Goal: Task Accomplishment & Management: Use online tool/utility

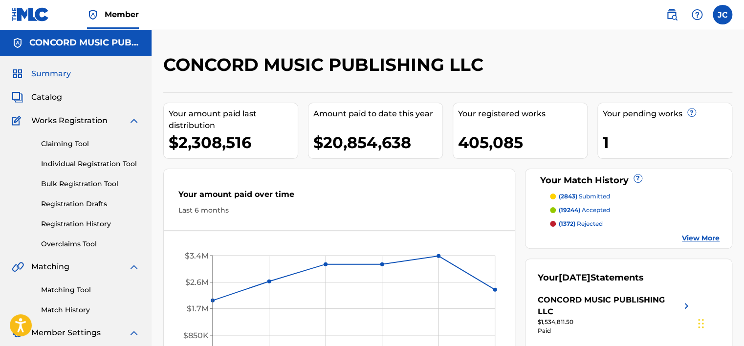
click at [78, 290] on link "Matching Tool" at bounding box center [90, 290] width 99 height 10
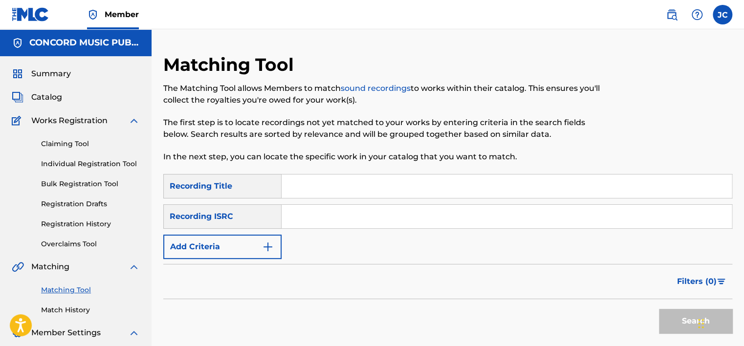
click at [426, 219] on input "Search Form" at bounding box center [507, 216] width 450 height 23
paste input "QMQYB1301013"
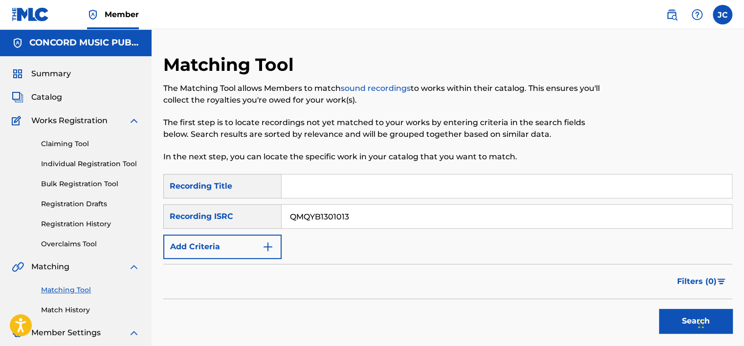
type input "QMQYB1301013"
click at [659, 309] on button "Search" at bounding box center [695, 321] width 73 height 24
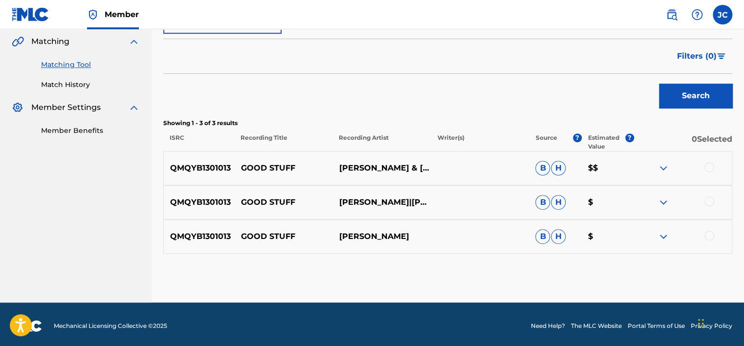
scroll to position [228, 0]
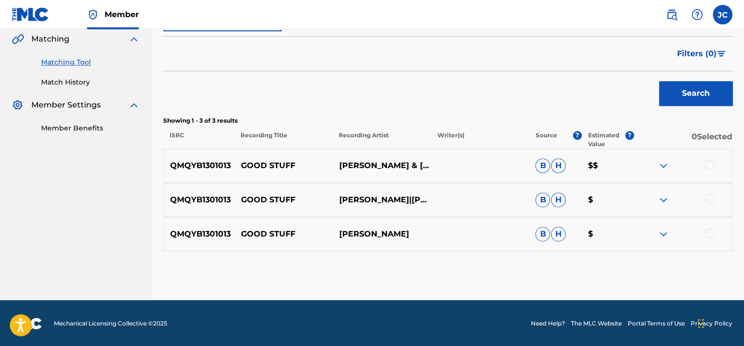
click at [707, 230] on div at bounding box center [710, 233] width 10 height 10
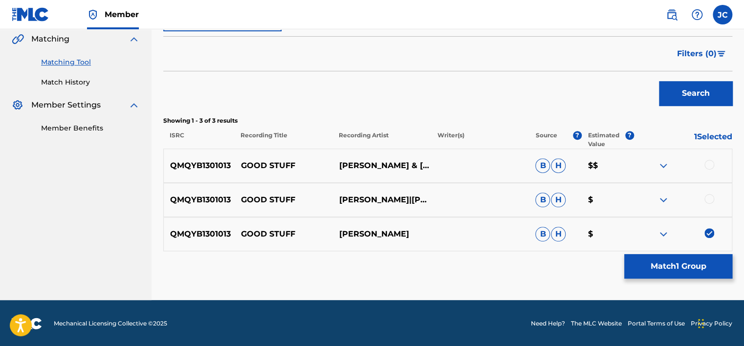
click at [708, 195] on div at bounding box center [710, 199] width 10 height 10
click at [708, 170] on div at bounding box center [683, 166] width 98 height 12
click at [707, 165] on div at bounding box center [710, 165] width 10 height 10
click at [662, 267] on button "Match 3 Groups" at bounding box center [678, 266] width 108 height 24
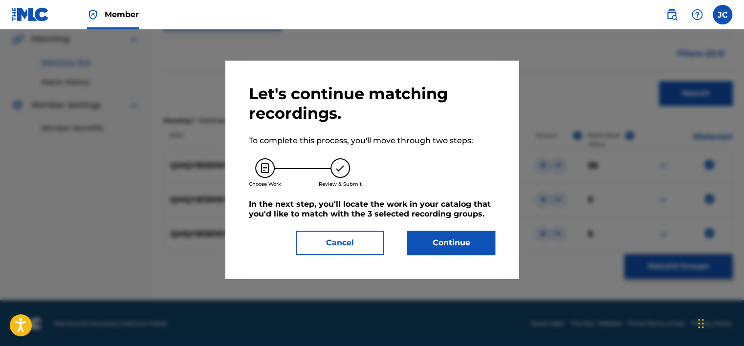
click at [443, 241] on button "Continue" at bounding box center [451, 243] width 88 height 24
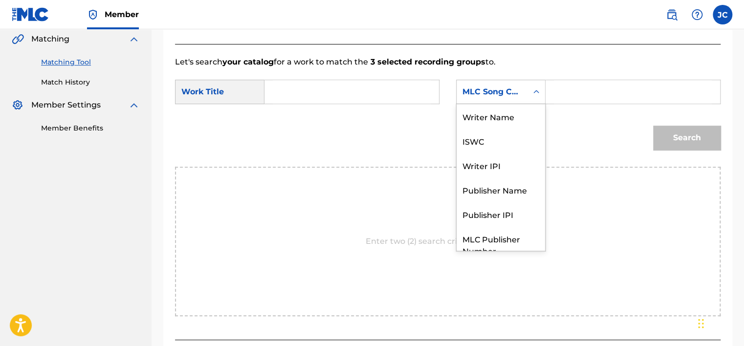
click at [491, 86] on div "MLC Song Code" at bounding box center [492, 92] width 59 height 12
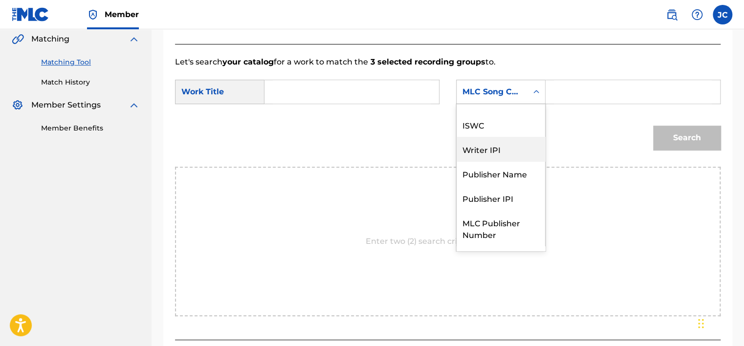
scroll to position [0, 0]
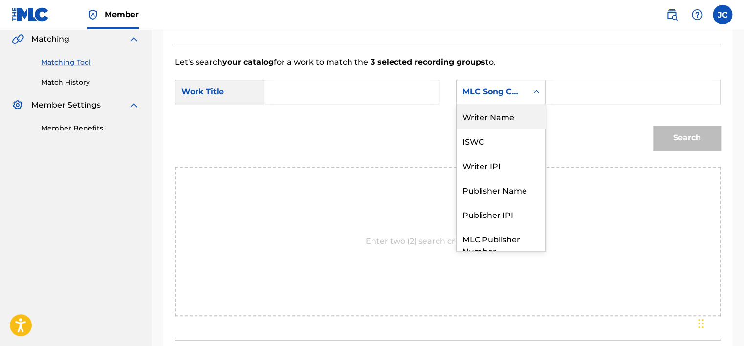
click at [490, 119] on div "Writer Name" at bounding box center [501, 116] width 89 height 24
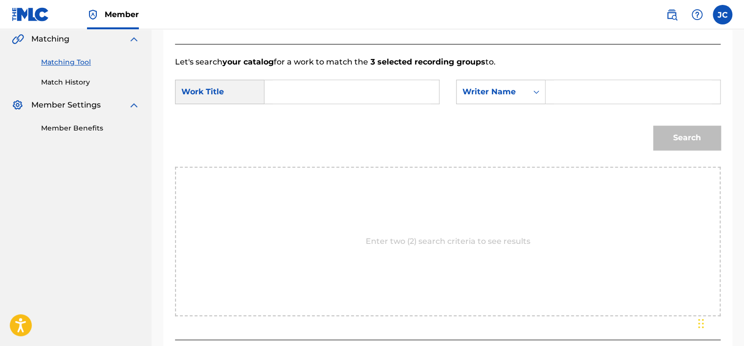
click at [387, 86] on input "Search Form" at bounding box center [352, 91] width 158 height 23
paste input "Good Stuff"
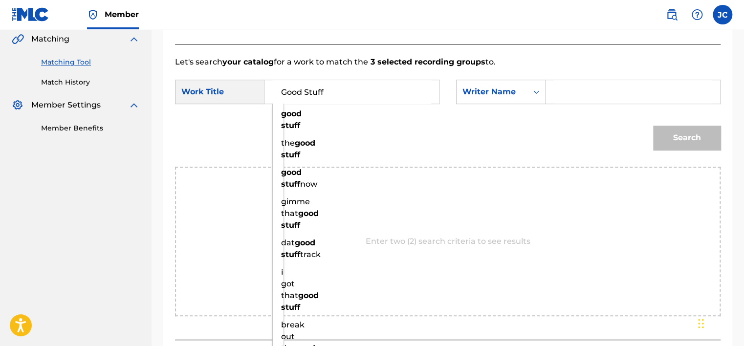
type input "Good Stuff"
click at [570, 99] on input "Search Form" at bounding box center [633, 91] width 158 height 23
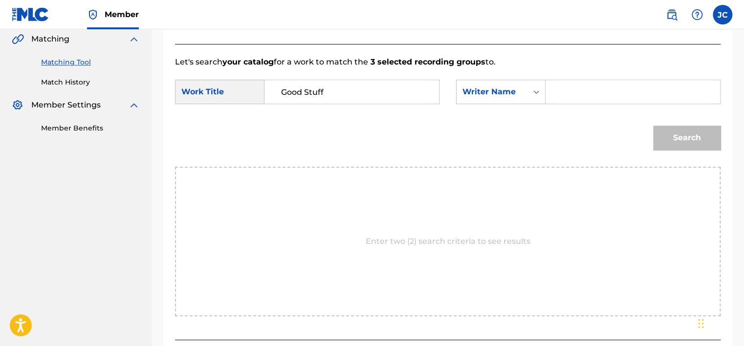
paste input "Gasparini"
type input "Gasparini"
click at [653, 126] on button "Search" at bounding box center [686, 138] width 67 height 24
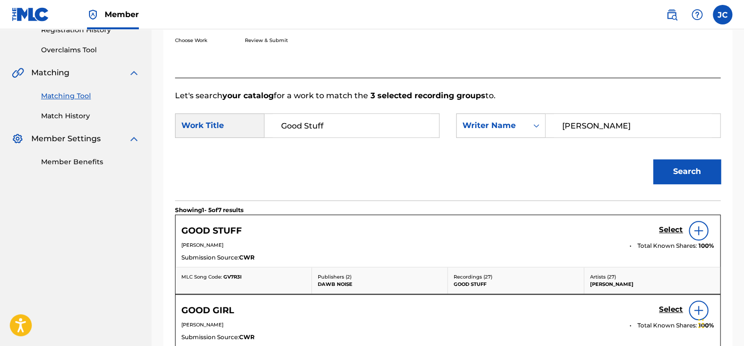
scroll to position [228, 0]
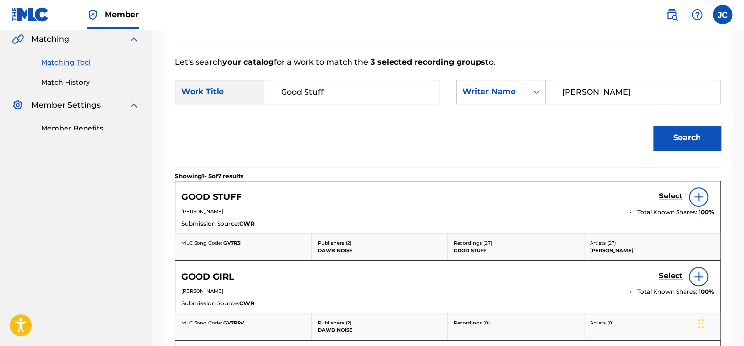
click at [661, 194] on h5 "Select" at bounding box center [671, 196] width 24 height 9
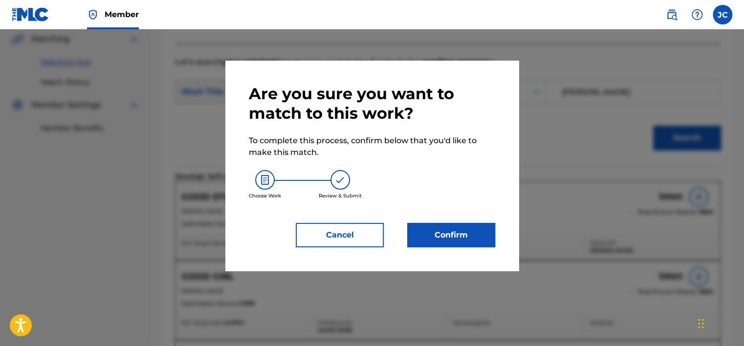
click at [465, 236] on button "Confirm" at bounding box center [451, 235] width 88 height 24
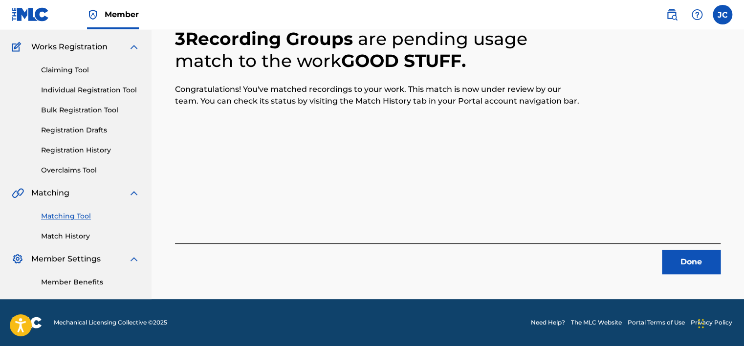
scroll to position [74, 0]
click at [681, 256] on button "Done" at bounding box center [691, 262] width 59 height 24
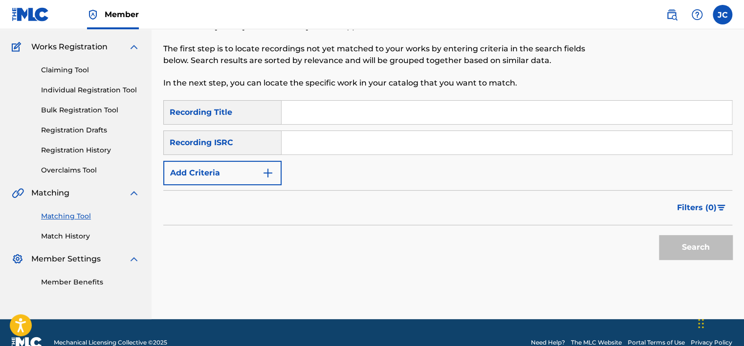
click at [334, 143] on input "Search Form" at bounding box center [507, 142] width 450 height 23
paste input "USA370670578"
click at [659, 235] on button "Search" at bounding box center [695, 247] width 73 height 24
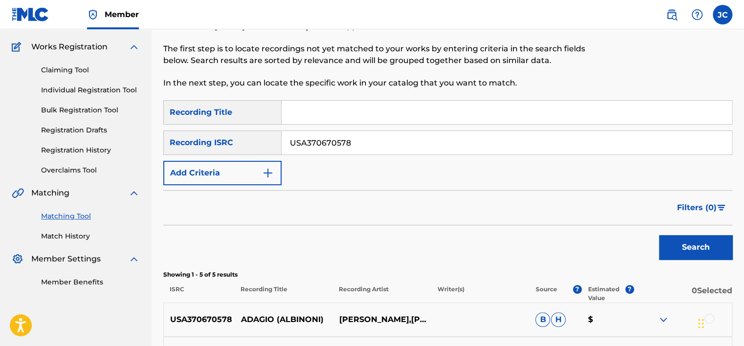
click at [416, 139] on input "USA370670578" at bounding box center [507, 142] width 450 height 23
paste input "ZDG0601165"
type input "USZDG0601165"
click at [659, 235] on button "Search" at bounding box center [695, 247] width 73 height 24
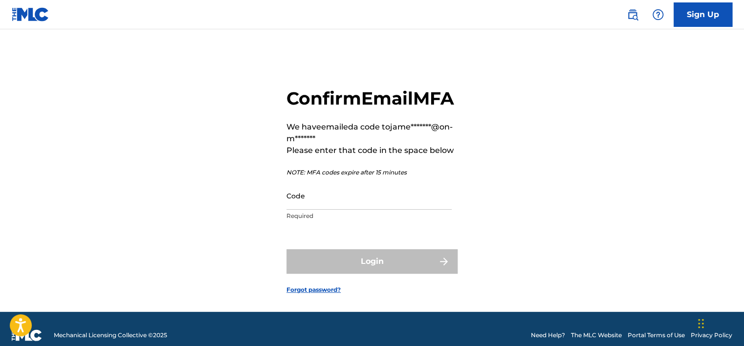
click at [342, 210] on input "Code" at bounding box center [369, 196] width 165 height 28
paste input "824759"
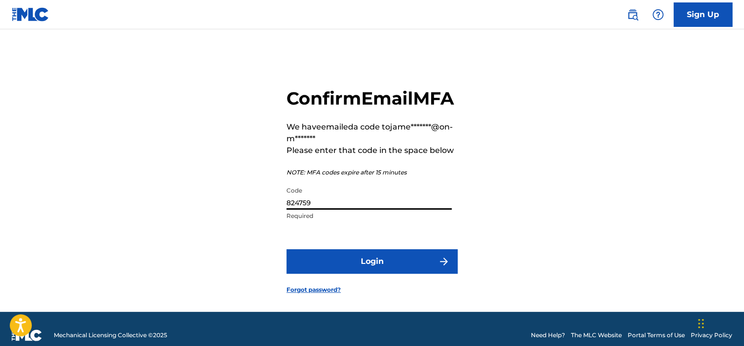
type input "824759"
click at [287, 249] on button "Login" at bounding box center [372, 261] width 171 height 24
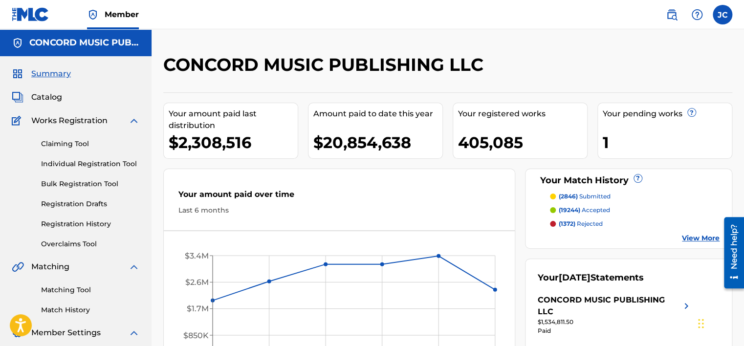
click at [78, 287] on link "Matching Tool" at bounding box center [90, 290] width 99 height 10
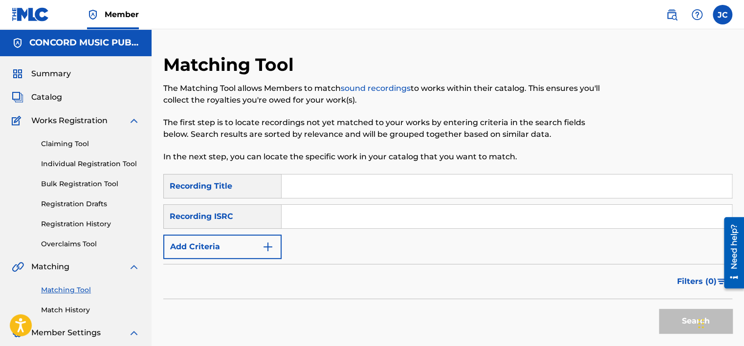
click at [302, 212] on input "Search Form" at bounding box center [507, 216] width 450 height 23
paste input "USZDG0601165"
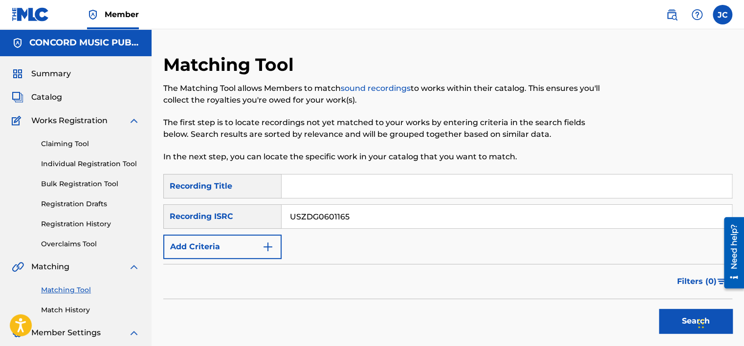
click at [659, 309] on button "Search" at bounding box center [695, 321] width 73 height 24
click at [406, 215] on input "USZDG0601165" at bounding box center [507, 216] width 450 height 23
paste input "B4U0700458"
type input "USB4U0700458"
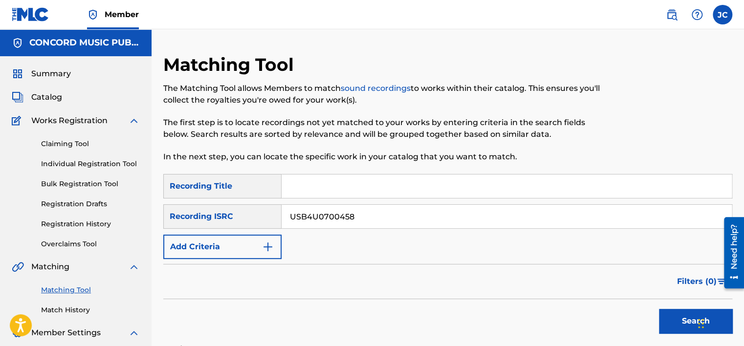
click at [659, 309] on button "Search" at bounding box center [695, 321] width 73 height 24
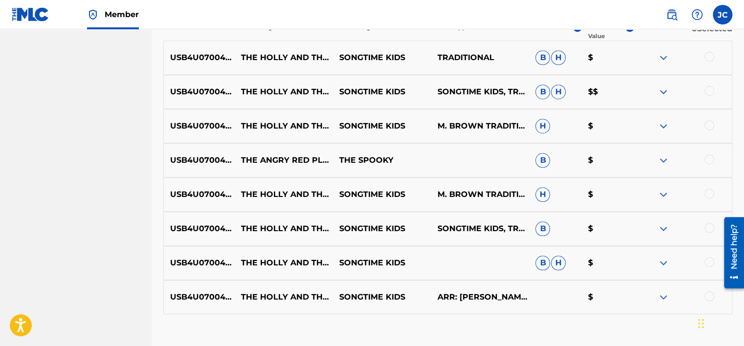
scroll to position [353, 0]
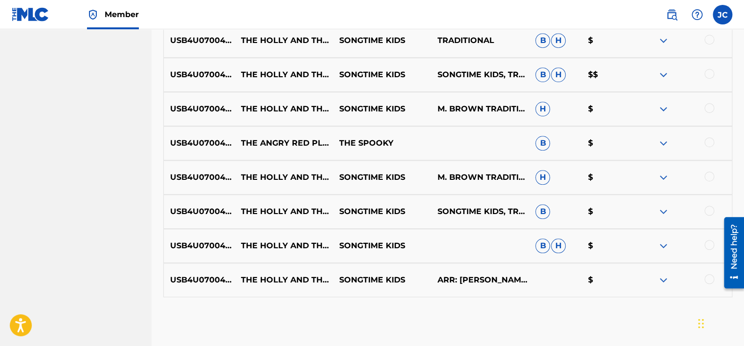
click at [706, 283] on div at bounding box center [683, 280] width 98 height 12
click at [706, 278] on div at bounding box center [710, 279] width 10 height 10
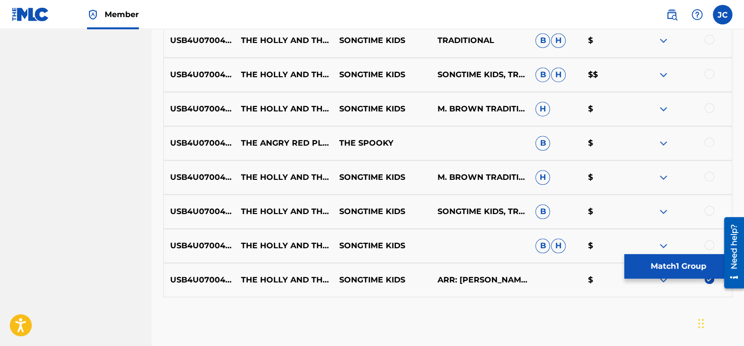
click at [706, 244] on div at bounding box center [710, 245] width 10 height 10
click at [710, 208] on div at bounding box center [710, 211] width 10 height 10
click at [708, 175] on div at bounding box center [710, 177] width 10 height 10
click at [708, 144] on div at bounding box center [710, 142] width 10 height 10
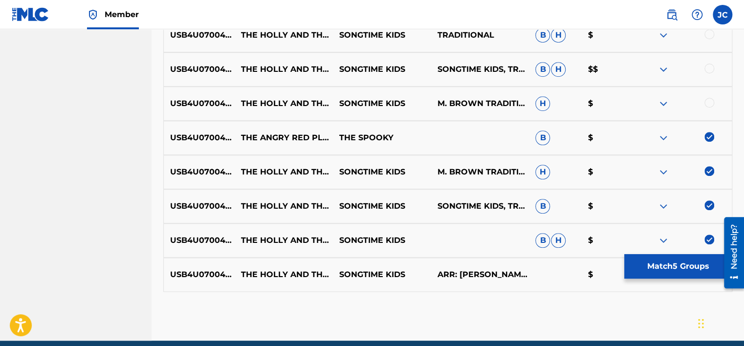
click at [708, 69] on div at bounding box center [710, 69] width 10 height 10
click at [711, 102] on div at bounding box center [710, 103] width 10 height 10
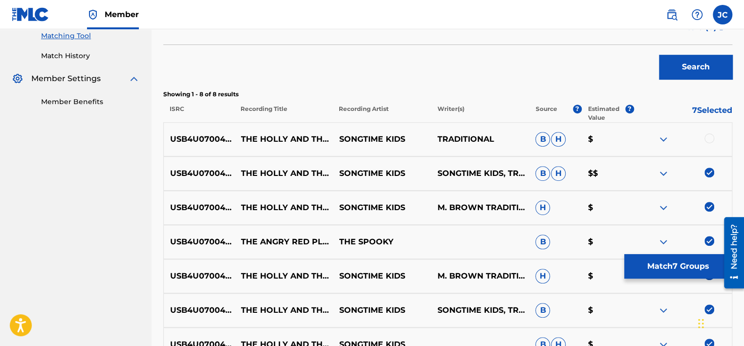
scroll to position [241, 0]
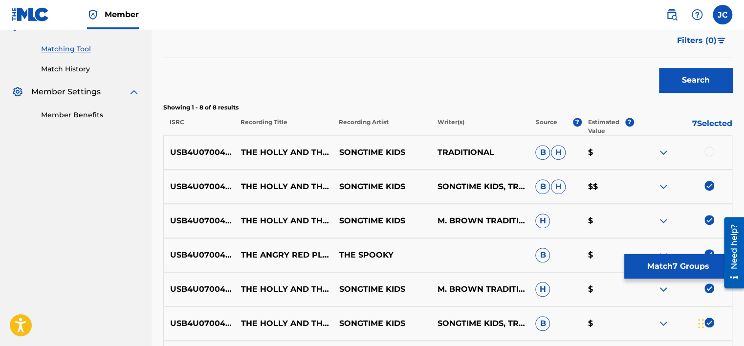
click at [708, 150] on div at bounding box center [710, 152] width 10 height 10
click at [659, 262] on button "Match 8 Groups" at bounding box center [678, 266] width 108 height 24
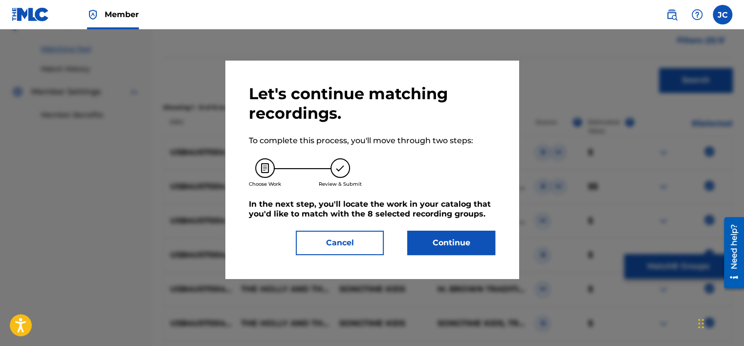
click at [439, 241] on button "Continue" at bounding box center [451, 243] width 88 height 24
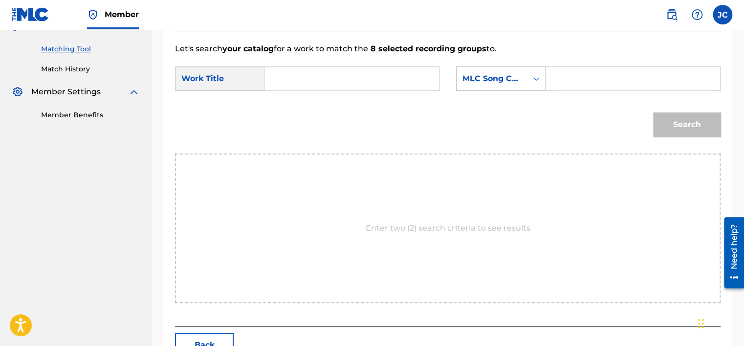
click at [483, 81] on div "MLC Song Code" at bounding box center [492, 79] width 59 height 12
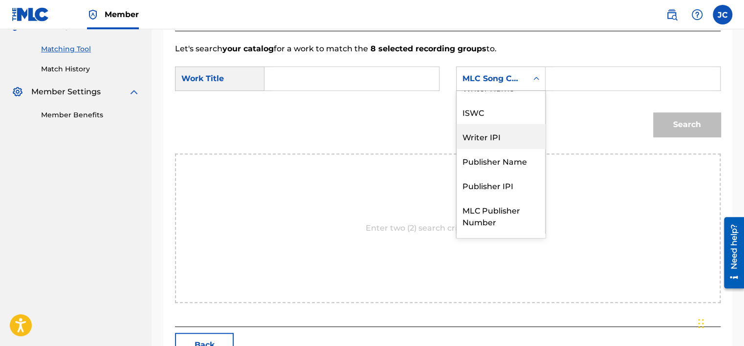
scroll to position [0, 0]
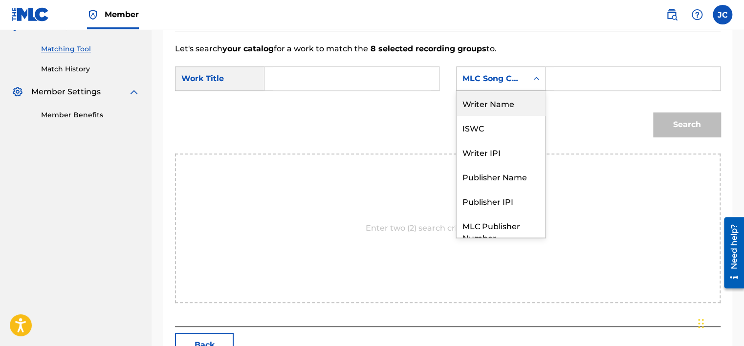
click at [483, 107] on div "Writer Name" at bounding box center [501, 103] width 89 height 24
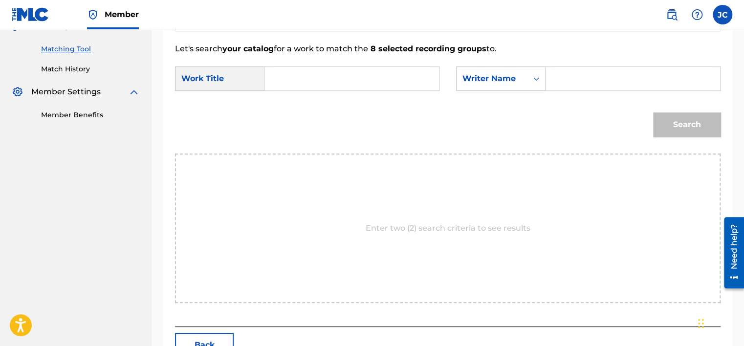
click at [387, 68] on input "Search Form" at bounding box center [352, 78] width 158 height 23
paste input "The Holly And The Ivy"
type input "The Holly And The Ivy"
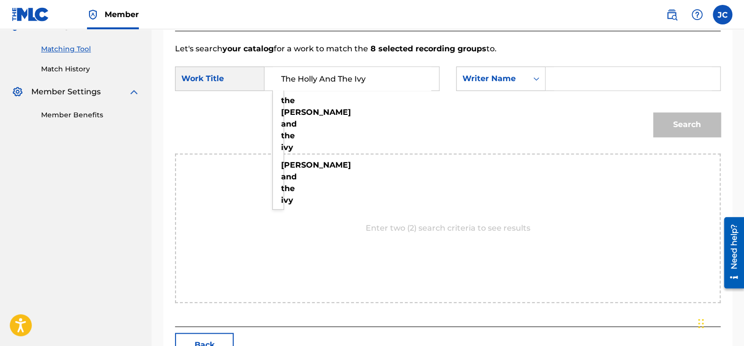
click at [565, 73] on input "Search Form" at bounding box center [633, 78] width 158 height 23
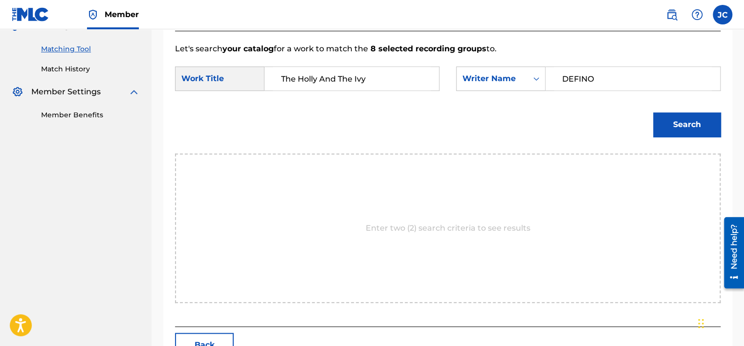
type input "DEFINO"
click at [653, 112] on button "Search" at bounding box center [686, 124] width 67 height 24
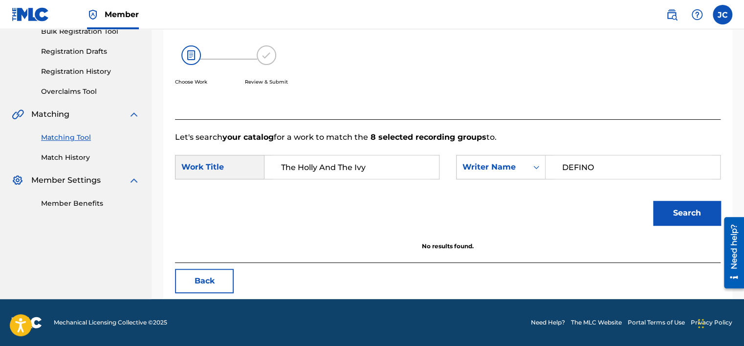
scroll to position [153, 0]
click at [209, 286] on button "Back" at bounding box center [204, 281] width 59 height 24
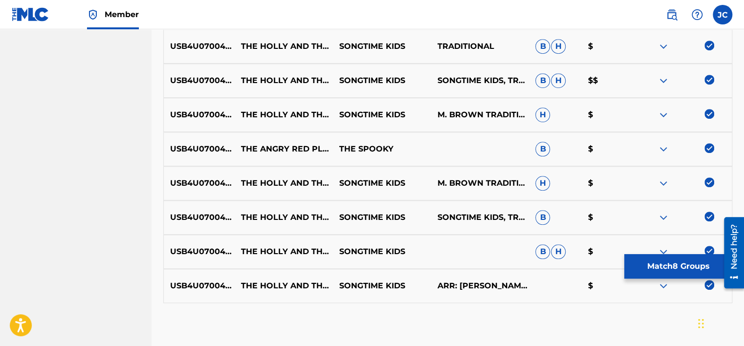
scroll to position [399, 0]
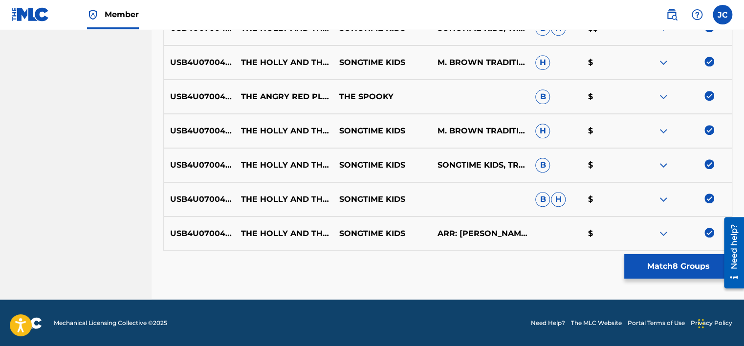
click at [710, 232] on img at bounding box center [710, 233] width 10 height 10
click at [708, 196] on img at bounding box center [710, 199] width 10 height 10
click at [708, 158] on div "USB4U0700458 THE HOLLY AND THE IVY SONGTIME KIDS SONGTIME KIDS, TRADITIONAL, トラ…" at bounding box center [447, 165] width 569 height 34
click at [708, 162] on img at bounding box center [710, 164] width 10 height 10
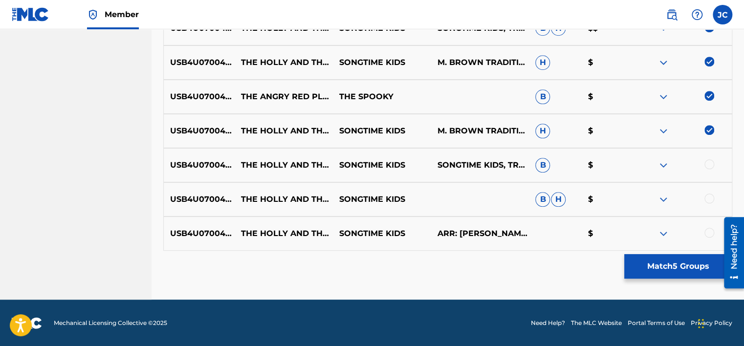
click at [708, 121] on div "USB4U0700458 THE HOLLY AND THE IVY SONGTIME KIDS M. BROWN TRADITIONAL H $" at bounding box center [447, 131] width 569 height 34
click at [710, 130] on img at bounding box center [710, 130] width 10 height 10
click at [706, 95] on img at bounding box center [710, 96] width 10 height 10
click at [708, 60] on img at bounding box center [710, 62] width 10 height 10
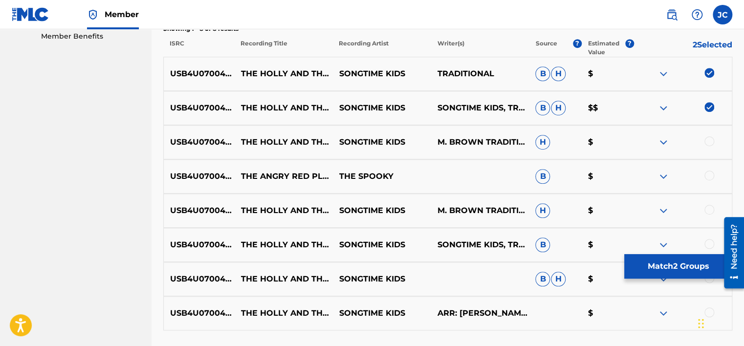
scroll to position [256, 0]
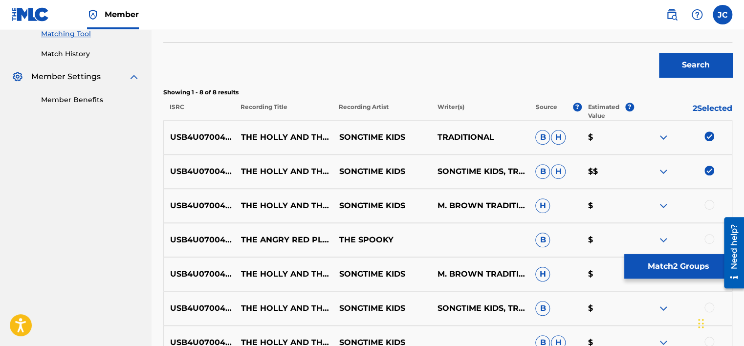
click at [710, 169] on img at bounding box center [710, 171] width 10 height 10
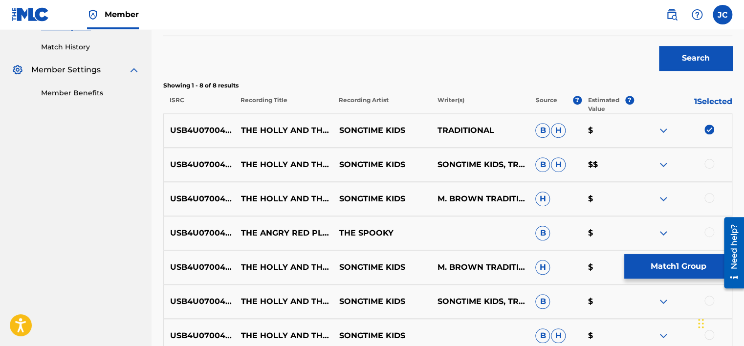
click at [708, 131] on img at bounding box center [710, 130] width 10 height 10
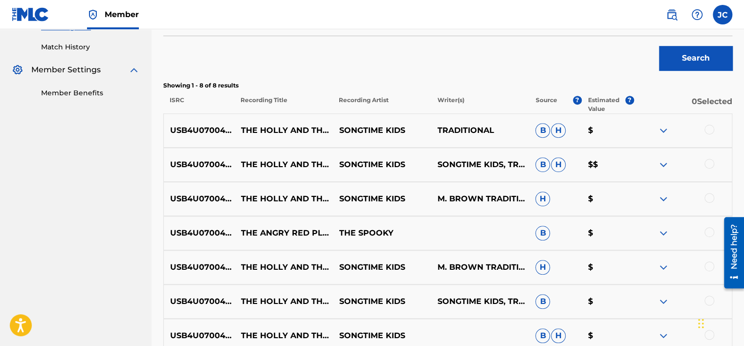
scroll to position [144, 0]
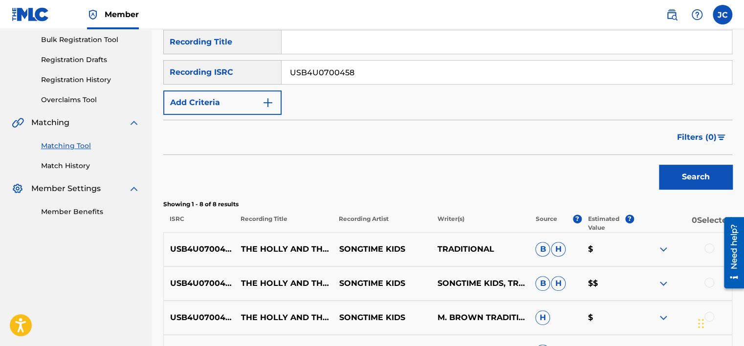
click at [583, 73] on input "USB4U0700458" at bounding box center [507, 72] width 450 height 23
paste input "USSM10016536"
type input "USSM10016536"
click at [659, 165] on button "Search" at bounding box center [695, 177] width 73 height 24
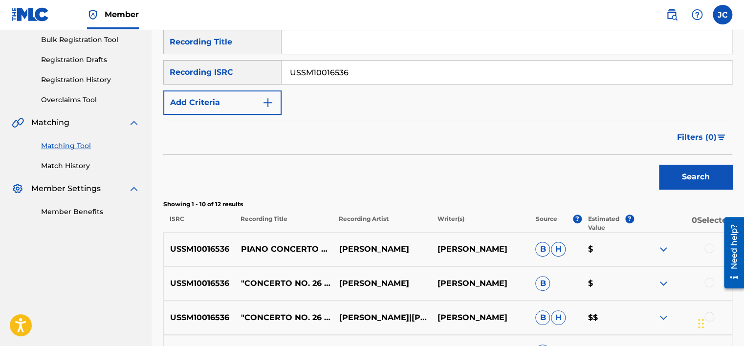
click at [426, 73] on input "USSM10016536" at bounding box center [507, 72] width 450 height 23
paste input "FR6P11801610"
type input "FR6P11801610"
click at [659, 165] on button "Search" at bounding box center [695, 177] width 73 height 24
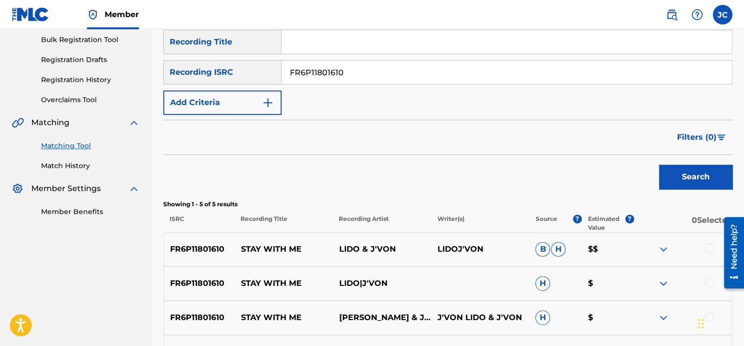
click at [453, 76] on input "FR6P11801610" at bounding box center [507, 72] width 450 height 23
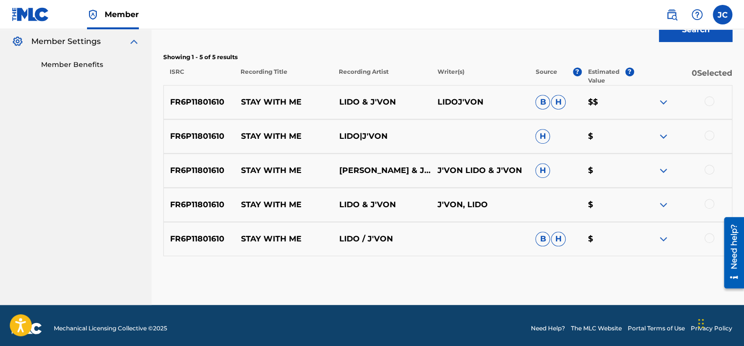
scroll to position [297, 0]
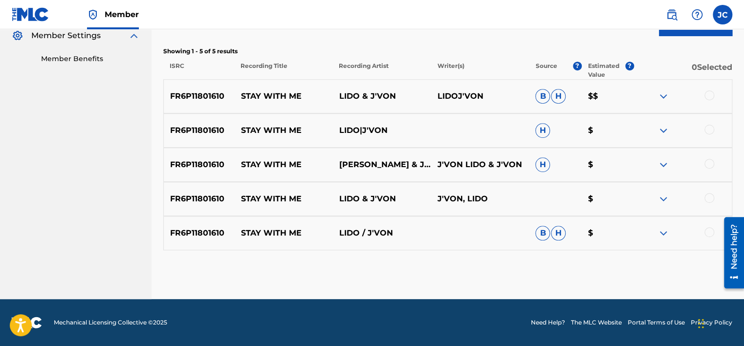
click at [710, 236] on div at bounding box center [710, 232] width 10 height 10
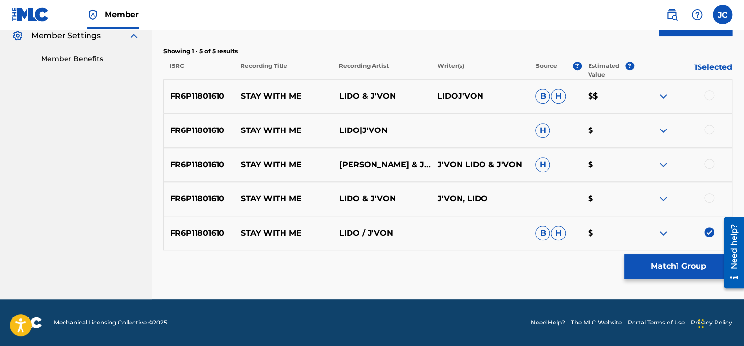
click at [711, 197] on div at bounding box center [710, 198] width 10 height 10
click at [709, 166] on div at bounding box center [710, 164] width 10 height 10
click at [708, 129] on div at bounding box center [710, 130] width 10 height 10
click at [709, 98] on div at bounding box center [710, 95] width 10 height 10
click at [678, 264] on button "Match 5 Groups" at bounding box center [678, 266] width 108 height 24
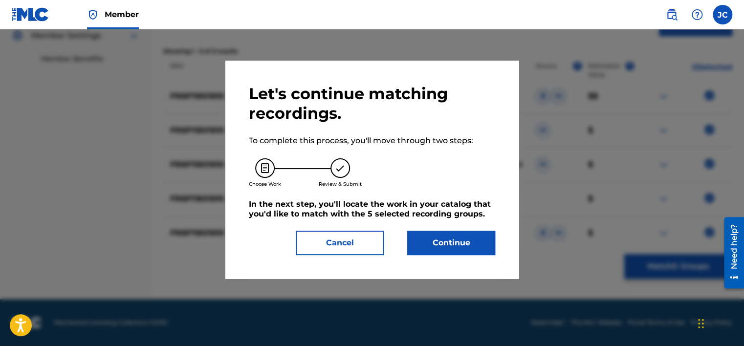
click at [415, 243] on button "Continue" at bounding box center [451, 243] width 88 height 24
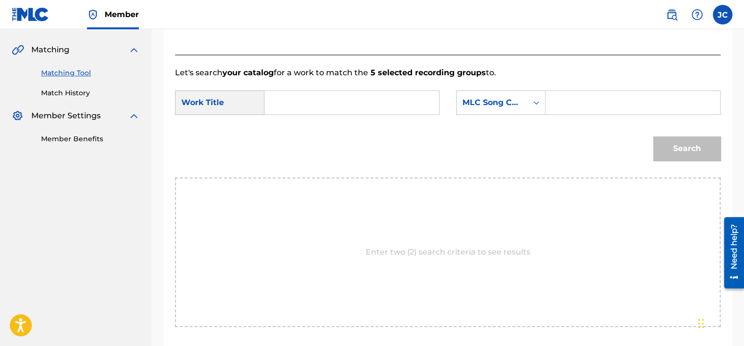
scroll to position [204, 0]
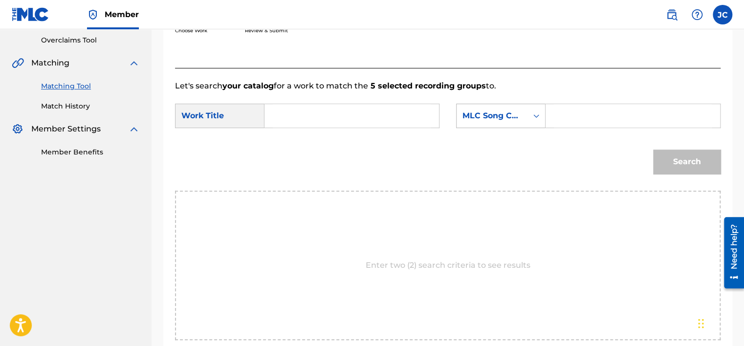
click at [509, 112] on div "MLC Song Code" at bounding box center [492, 116] width 59 height 12
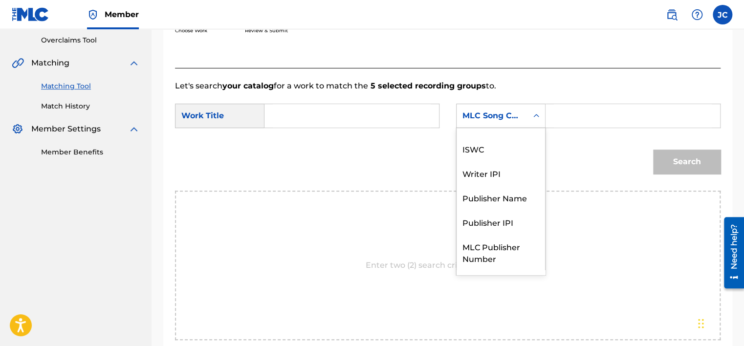
scroll to position [0, 0]
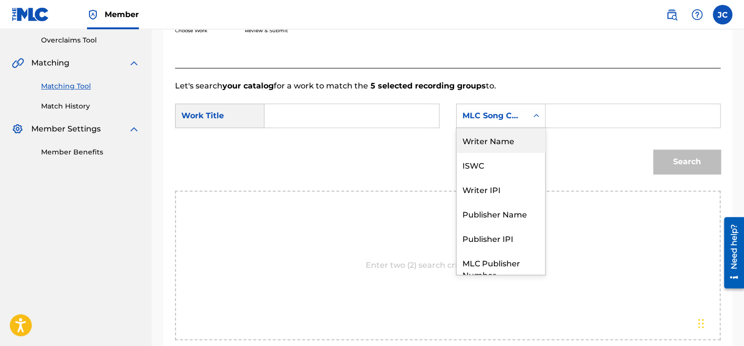
click at [512, 142] on div "Writer Name" at bounding box center [501, 140] width 89 height 24
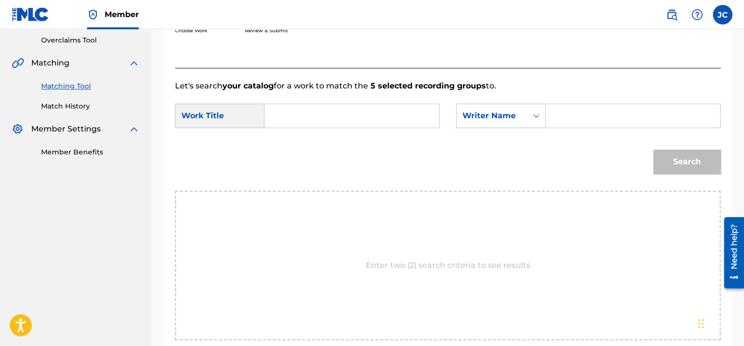
click at [371, 118] on input "Search Form" at bounding box center [352, 115] width 158 height 23
paste input "Losnegård"
type input "Losnegård"
drag, startPoint x: 334, startPoint y: 119, endPoint x: 253, endPoint y: 117, distance: 81.7
click at [253, 117] on div "SearchWithCriteria49bdb360-5688-40cb-91fc-1c30b9d9605a Work Title Losnegård" at bounding box center [307, 116] width 265 height 24
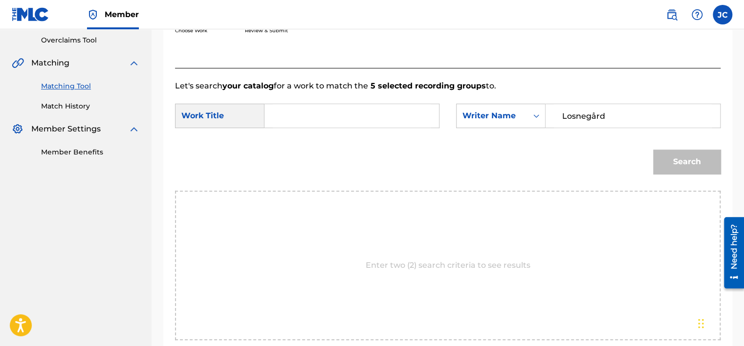
type input "Losnegård"
click at [389, 117] on input "Search Form" at bounding box center [352, 115] width 158 height 23
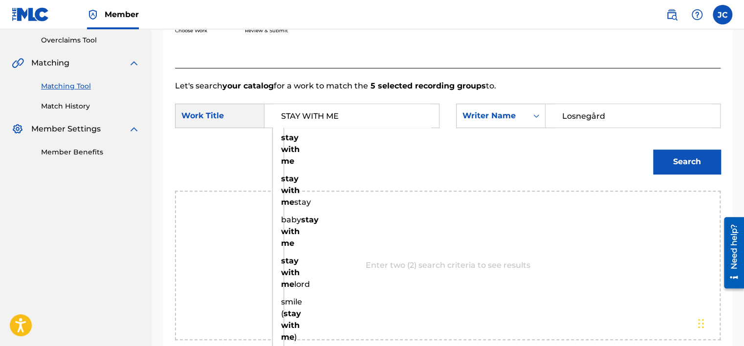
type input "STAY WITH ME"
click at [665, 147] on div "Search" at bounding box center [684, 159] width 72 height 39
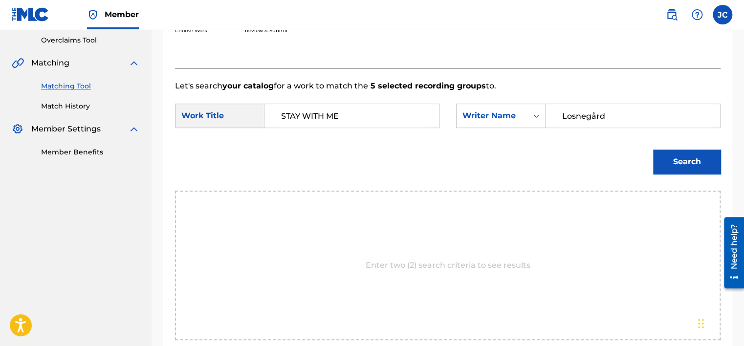
click at [665, 156] on button "Search" at bounding box center [686, 162] width 67 height 24
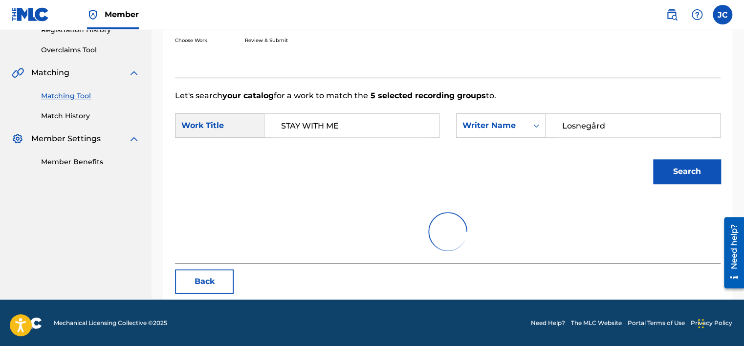
scroll to position [204, 0]
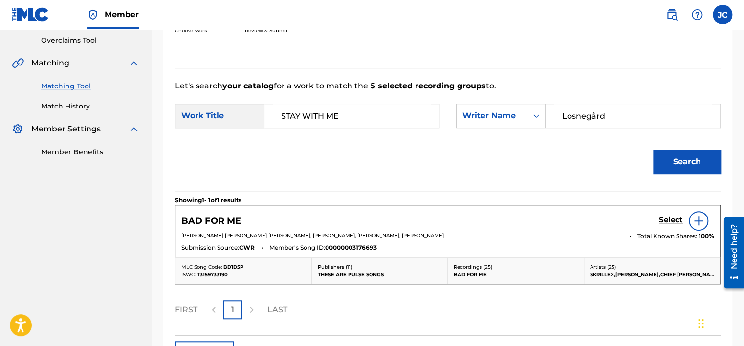
click at [595, 117] on input "Losnegård" at bounding box center [633, 115] width 158 height 23
type input "Losnegard"
click at [653, 150] on button "Search" at bounding box center [686, 162] width 67 height 24
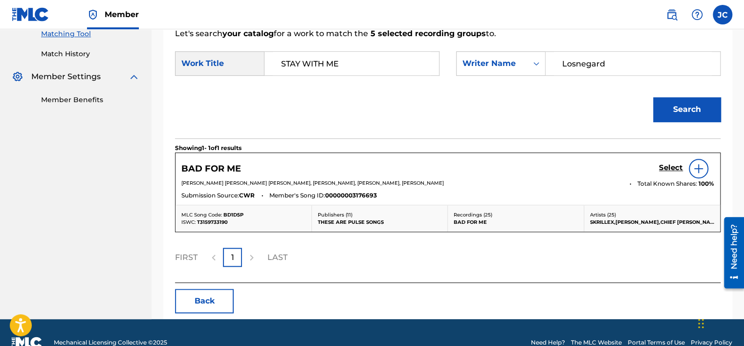
scroll to position [262, 0]
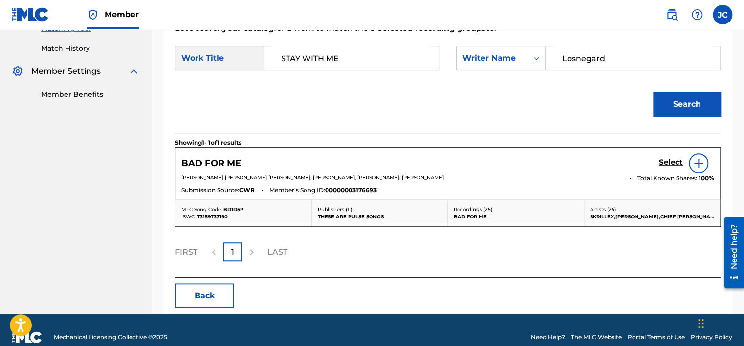
click at [219, 292] on button "Back" at bounding box center [204, 296] width 59 height 24
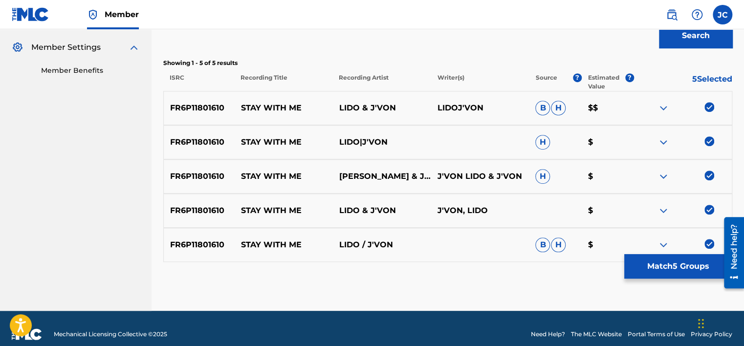
scroll to position [297, 0]
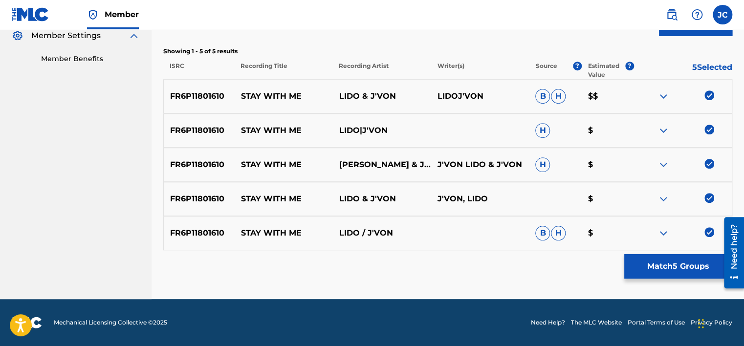
click at [709, 234] on img at bounding box center [710, 232] width 10 height 10
click at [708, 201] on img at bounding box center [710, 198] width 10 height 10
click at [710, 156] on div "FR6P11801610 STAY WITH ME LIDO & J'VON,LIDO,J'VON J'VON LIDO & J'VON H $" at bounding box center [447, 165] width 569 height 34
click at [709, 162] on img at bounding box center [710, 164] width 10 height 10
click at [706, 131] on img at bounding box center [710, 130] width 10 height 10
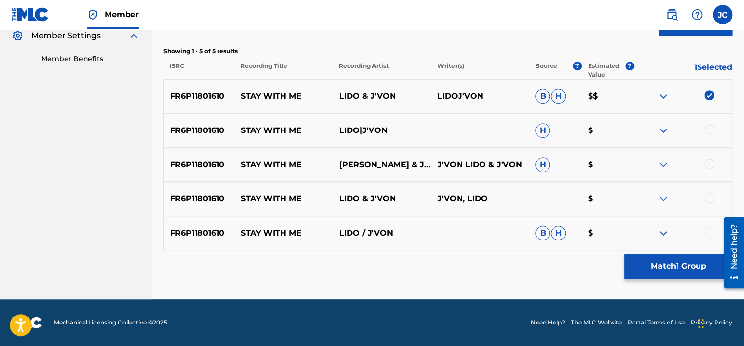
click at [708, 94] on img at bounding box center [710, 95] width 10 height 10
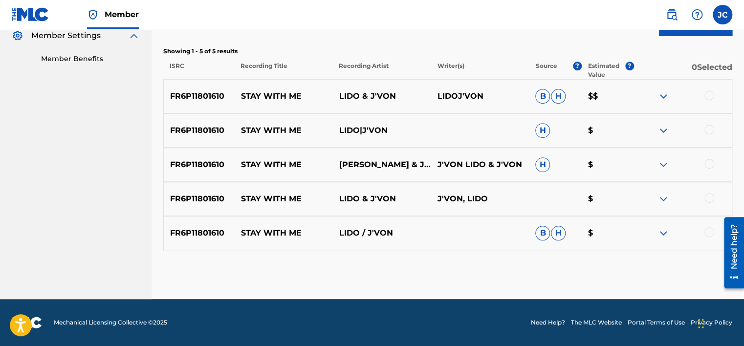
drag, startPoint x: 743, startPoint y: 170, endPoint x: 744, endPoint y: 163, distance: 6.9
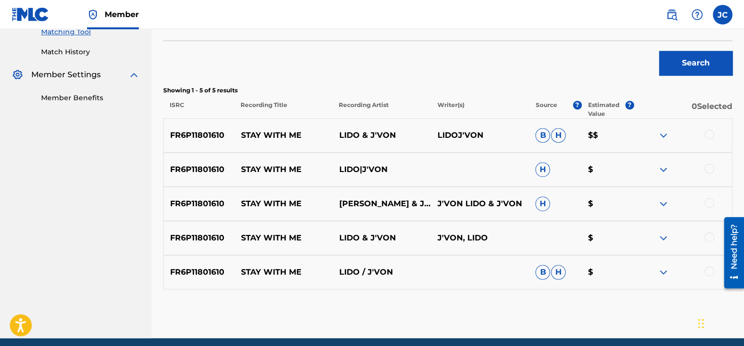
scroll to position [232, 0]
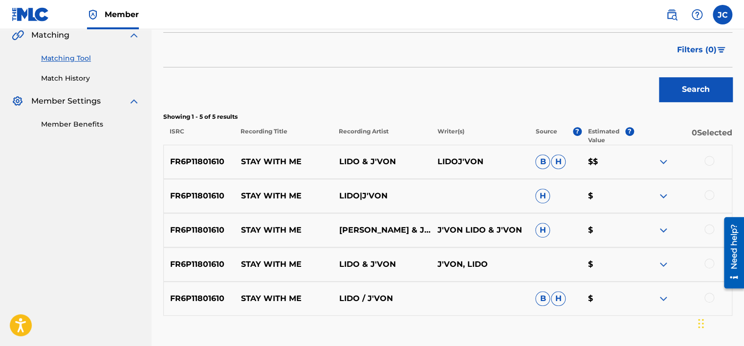
drag, startPoint x: 745, startPoint y: 131, endPoint x: 740, endPoint y: 63, distance: 68.6
click at [740, 63] on div "Matching Tool The Matching Tool allows Members to match sound recordings to wor…" at bounding box center [448, 93] width 593 height 543
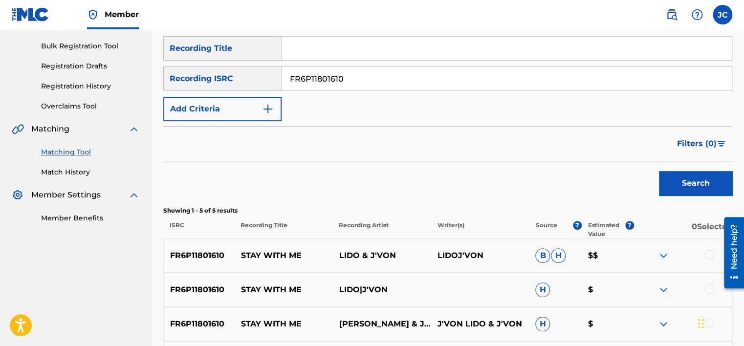
scroll to position [136, 0]
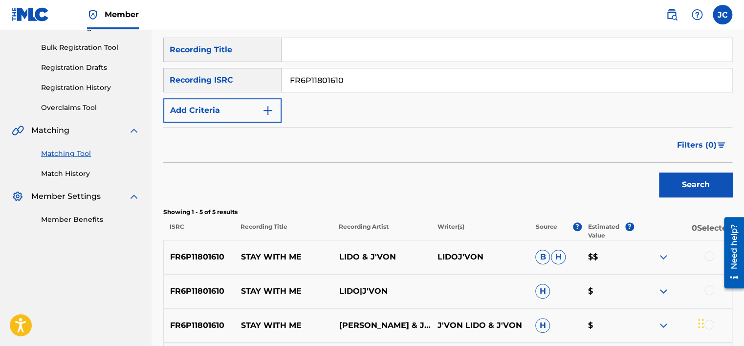
click at [436, 72] on input "FR6P11801610" at bounding box center [507, 79] width 450 height 23
paste input "AUUM72300405"
type input "AUUM72300405"
click at [659, 173] on button "Search" at bounding box center [695, 185] width 73 height 24
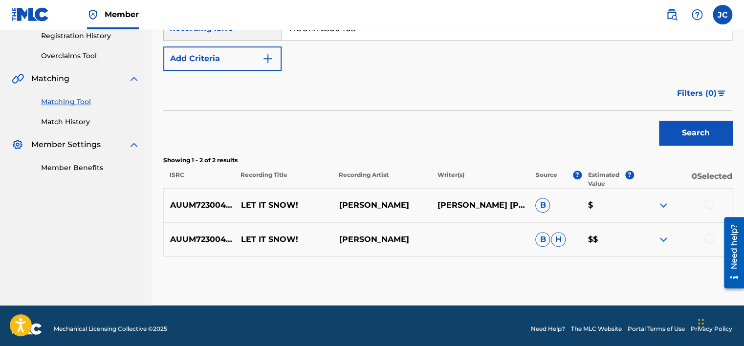
scroll to position [194, 0]
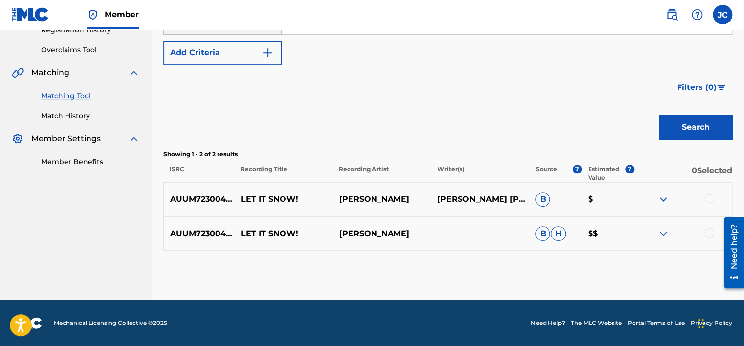
click at [707, 234] on div at bounding box center [710, 233] width 10 height 10
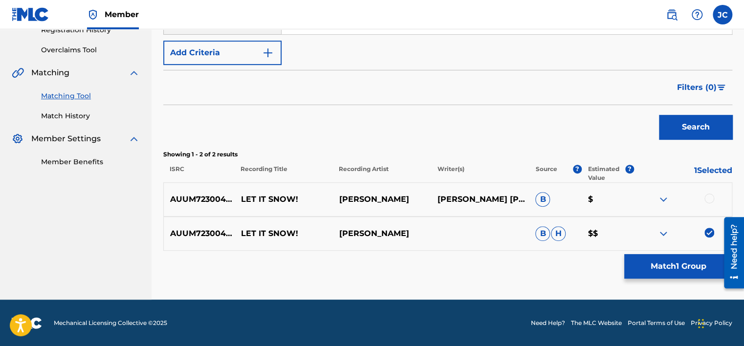
click at [710, 233] on img at bounding box center [710, 233] width 10 height 10
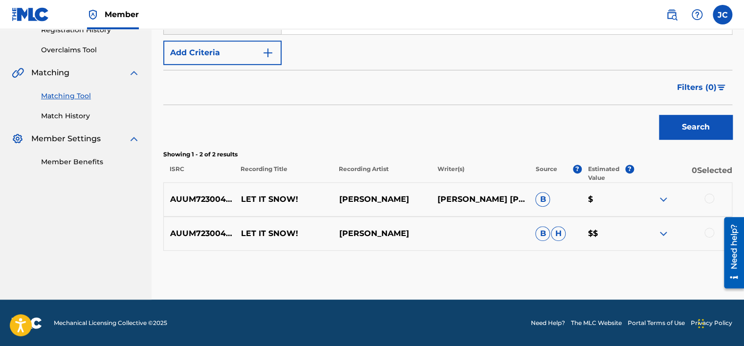
click at [706, 227] on div "AUUM72300405 LET IT SNOW! MATTHEW IFIELD B H $$" at bounding box center [447, 234] width 569 height 34
click at [712, 233] on div at bounding box center [710, 233] width 10 height 10
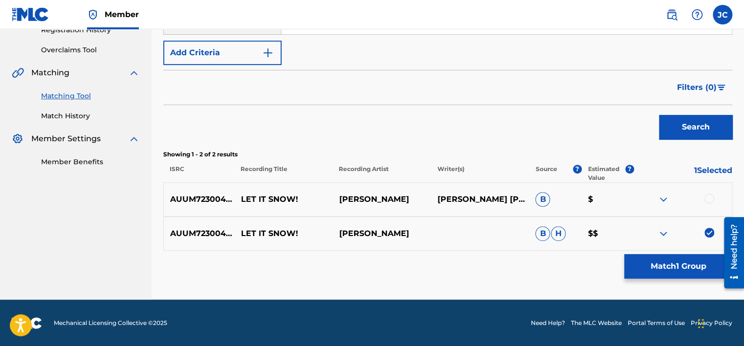
click at [708, 198] on div at bounding box center [710, 199] width 10 height 10
click at [677, 264] on button "Match 2 Groups" at bounding box center [678, 266] width 108 height 24
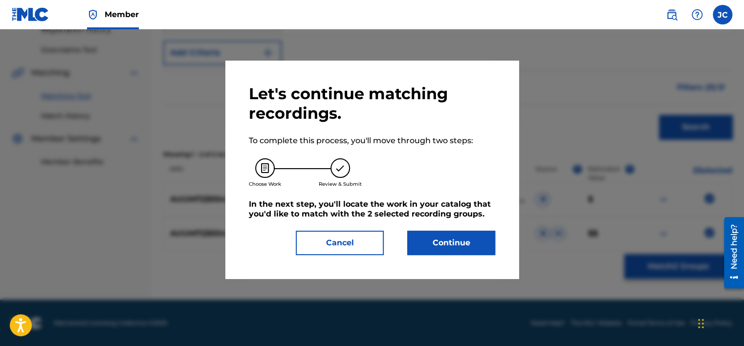
click at [472, 251] on button "Continue" at bounding box center [451, 243] width 88 height 24
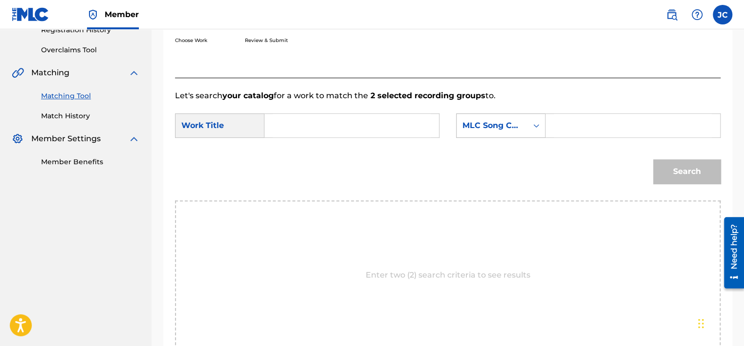
click at [523, 131] on div "MLC Song Code" at bounding box center [492, 125] width 71 height 19
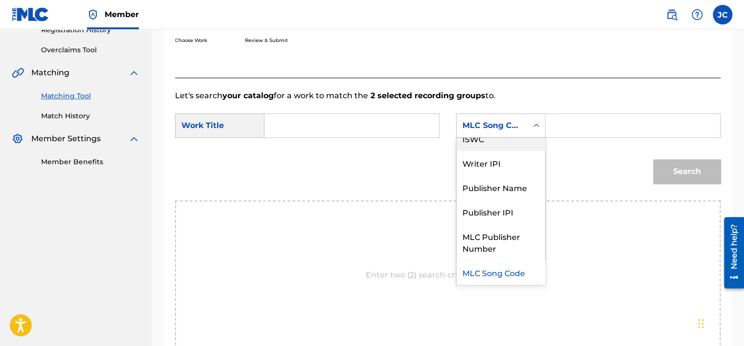
scroll to position [0, 0]
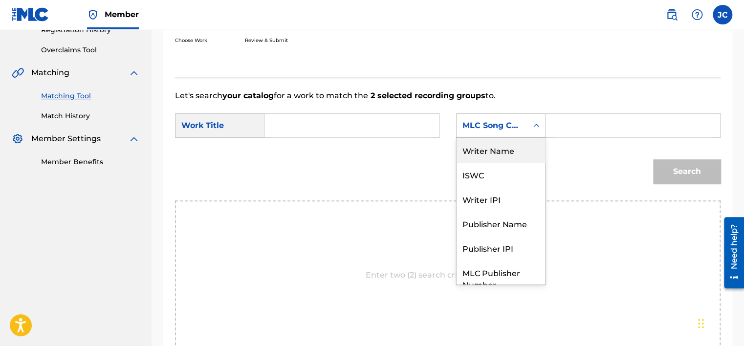
click at [493, 147] on div "Writer Name" at bounding box center [501, 150] width 89 height 24
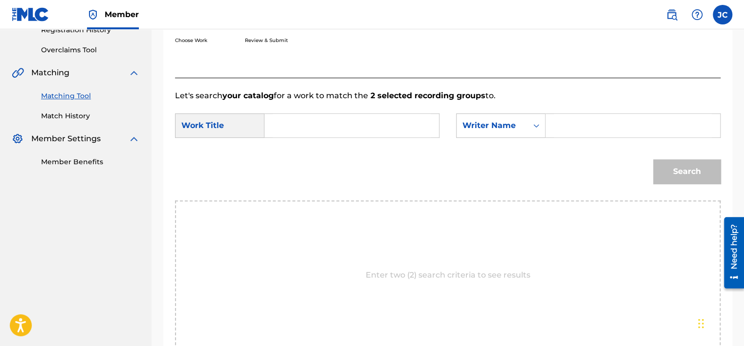
click at [364, 128] on input "Search Form" at bounding box center [352, 125] width 158 height 23
paste input "Let It Snow!"
type input "Let It Snow!"
click at [592, 125] on input "Search Form" at bounding box center [633, 125] width 158 height 23
paste input "Styne"
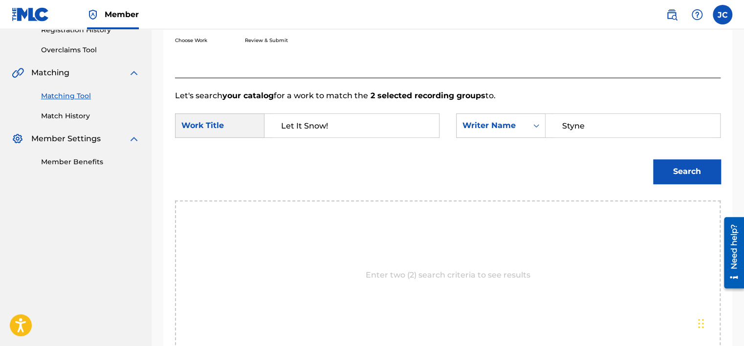
type input "Styne"
click at [653, 159] on button "Search" at bounding box center [686, 171] width 67 height 24
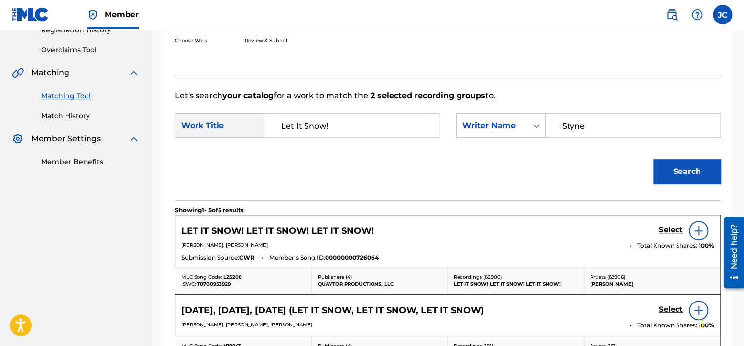
click at [666, 228] on h5 "Select" at bounding box center [671, 229] width 24 height 9
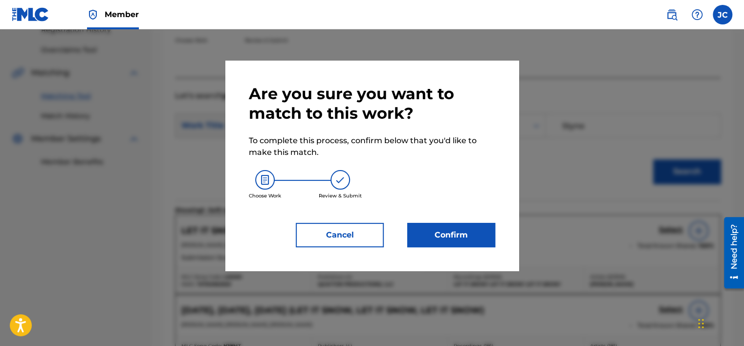
click at [441, 239] on button "Confirm" at bounding box center [451, 235] width 88 height 24
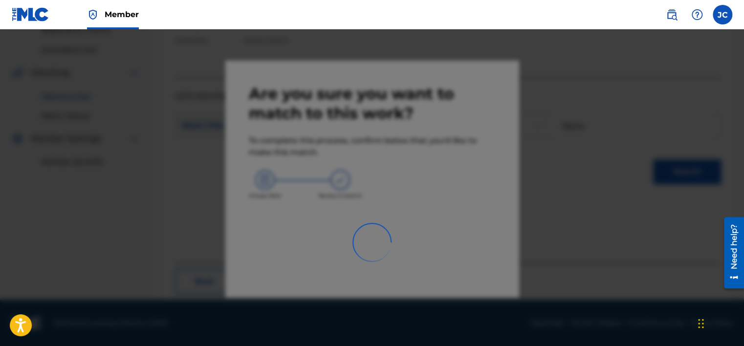
scroll to position [74, 0]
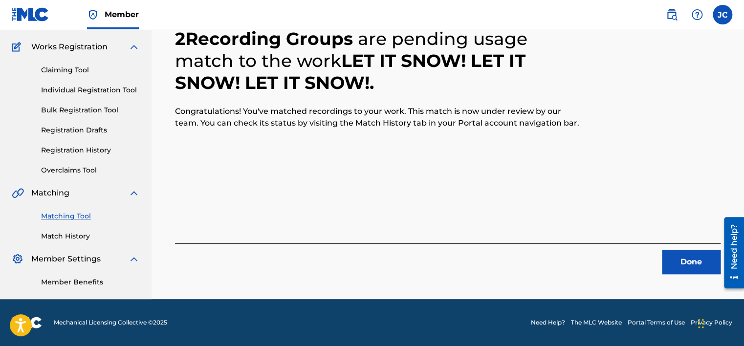
click at [695, 263] on button "Done" at bounding box center [691, 262] width 59 height 24
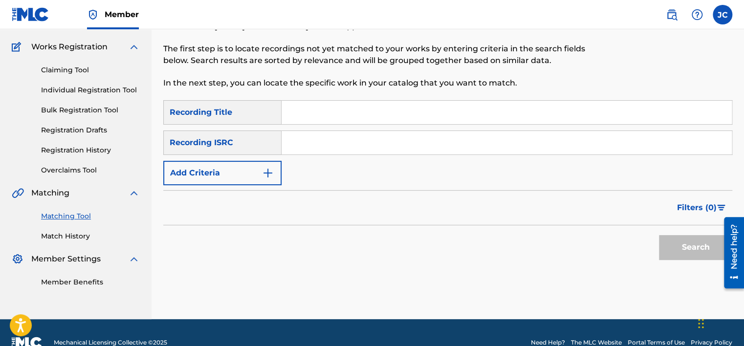
click at [324, 147] on input "Search Form" at bounding box center [507, 142] width 450 height 23
paste input "DEF059131410"
type input "DEF059131410"
click at [659, 235] on button "Search" at bounding box center [695, 247] width 73 height 24
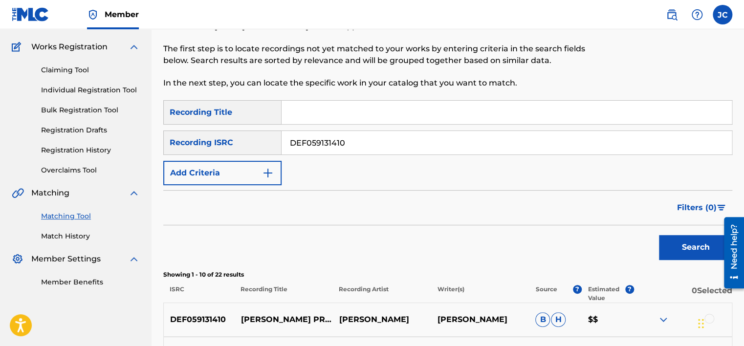
click at [378, 146] on input "DEF059131410" at bounding box center [507, 142] width 450 height 23
paste input "USG7D1377028"
type input "USG7D1377028"
click at [659, 235] on button "Search" at bounding box center [695, 247] width 73 height 24
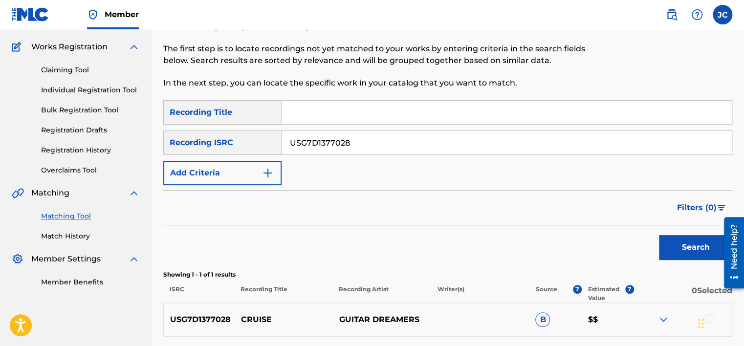
click at [430, 146] on input "USG7D1377028" at bounding box center [507, 142] width 450 height 23
paste input "GBCAD2400377"
type input "GBCAD2400377"
click at [659, 235] on button "Search" at bounding box center [695, 247] width 73 height 24
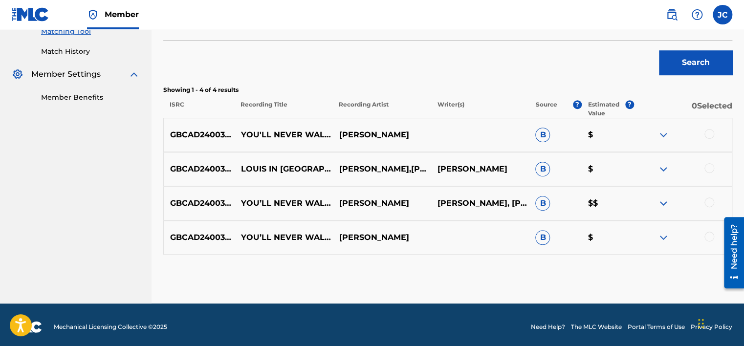
scroll to position [263, 0]
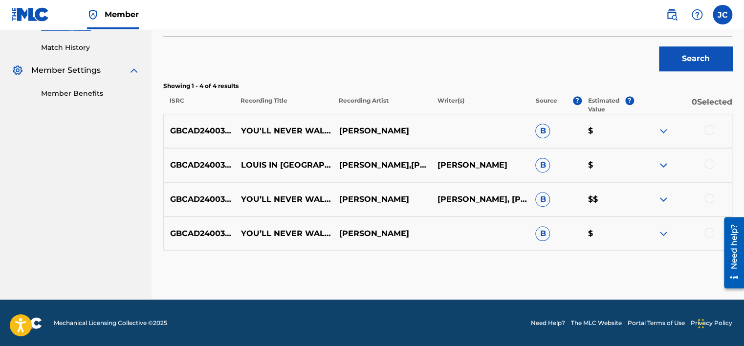
click at [709, 233] on div at bounding box center [710, 233] width 10 height 10
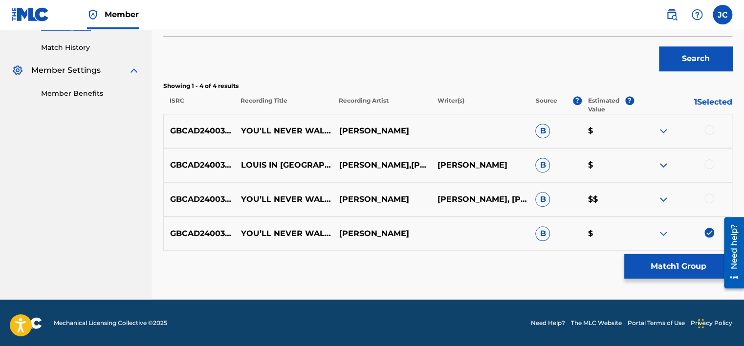
click at [707, 199] on div at bounding box center [710, 199] width 10 height 10
click at [709, 164] on div at bounding box center [710, 164] width 10 height 10
click at [708, 134] on div at bounding box center [683, 131] width 98 height 12
click at [710, 129] on div at bounding box center [710, 130] width 10 height 10
click at [692, 262] on button "Match 4 Groups" at bounding box center [678, 266] width 108 height 24
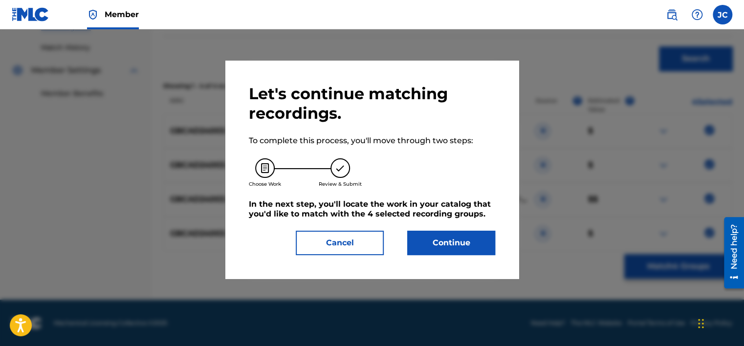
click at [692, 262] on div at bounding box center [372, 202] width 744 height 346
click at [452, 251] on button "Continue" at bounding box center [451, 243] width 88 height 24
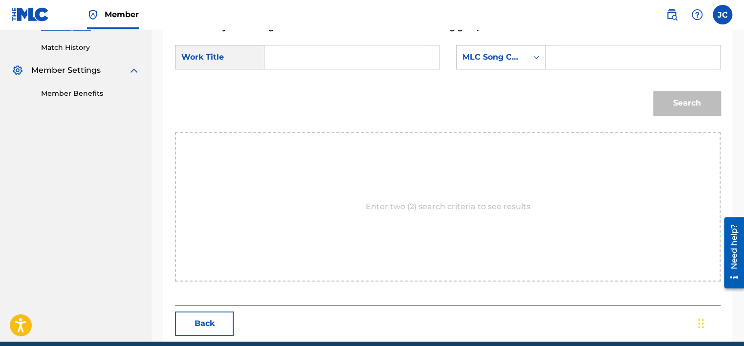
click at [513, 46] on div "MLC Song Code" at bounding box center [500, 57] width 89 height 24
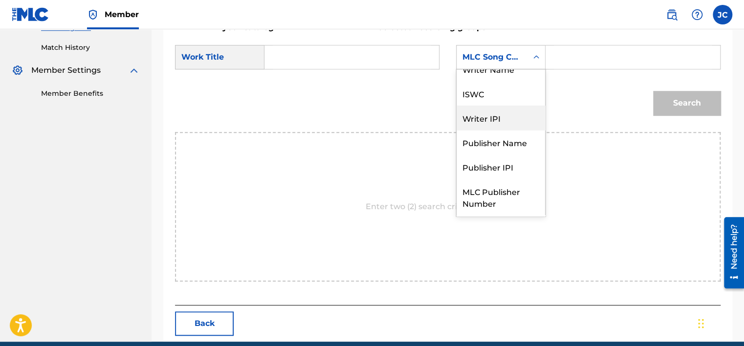
scroll to position [0, 0]
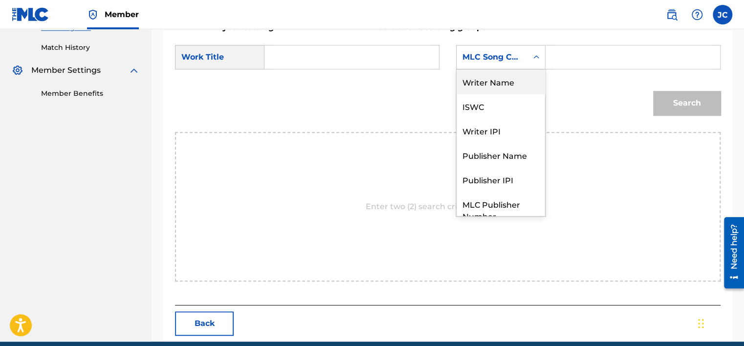
click at [485, 86] on div "Writer Name" at bounding box center [501, 81] width 89 height 24
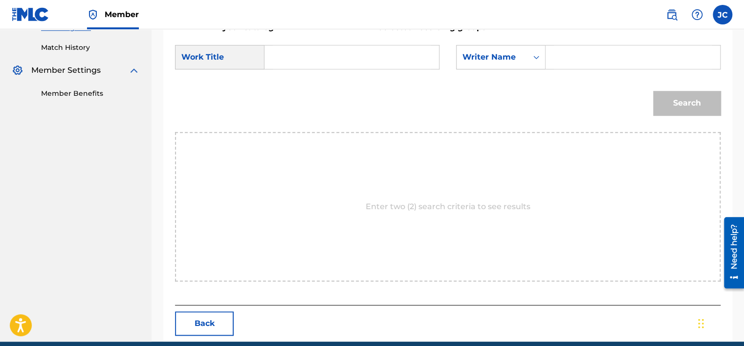
click at [367, 63] on input "Search Form" at bounding box center [352, 56] width 158 height 23
paste input "You’ll Never Walk Alone"
type input "You’ll Never Walk Alone"
click at [574, 55] on input "Search Form" at bounding box center [633, 56] width 158 height 23
paste input "Hammerstein"
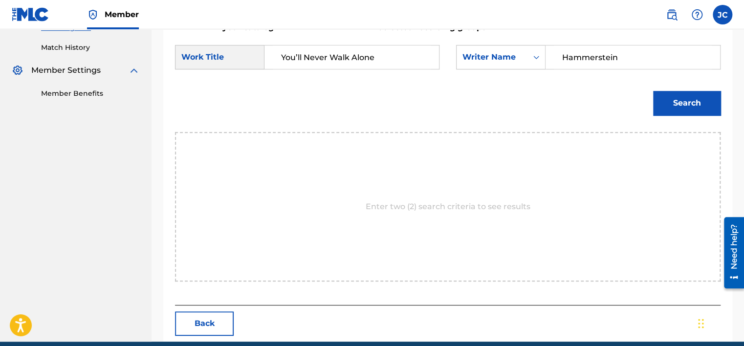
type input "Hammerstein"
click at [653, 91] on button "Search" at bounding box center [686, 103] width 67 height 24
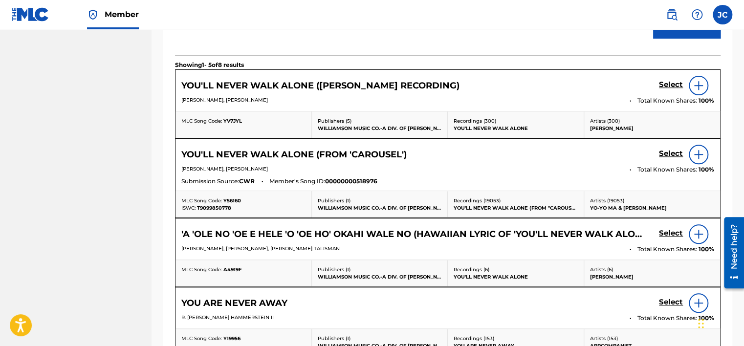
scroll to position [342, 0]
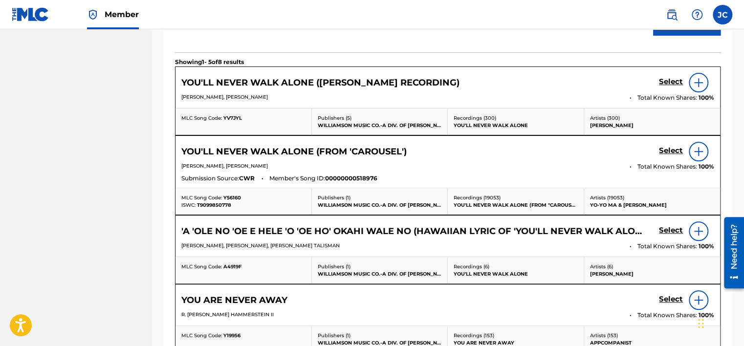
click at [666, 87] on h5 "Select" at bounding box center [671, 81] width 24 height 9
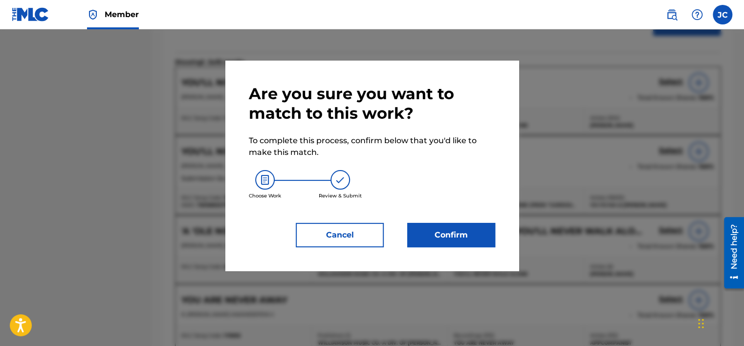
click at [467, 237] on button "Confirm" at bounding box center [451, 235] width 88 height 24
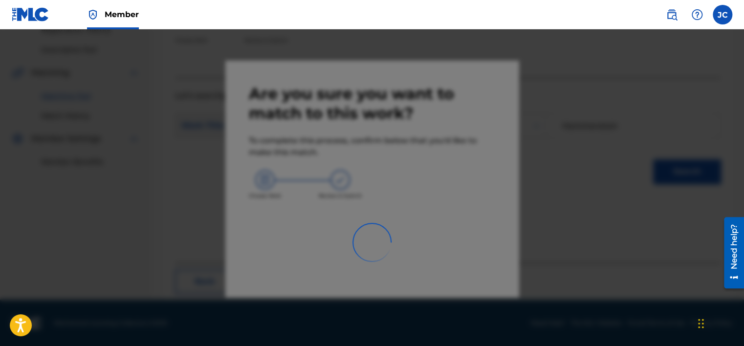
scroll to position [74, 0]
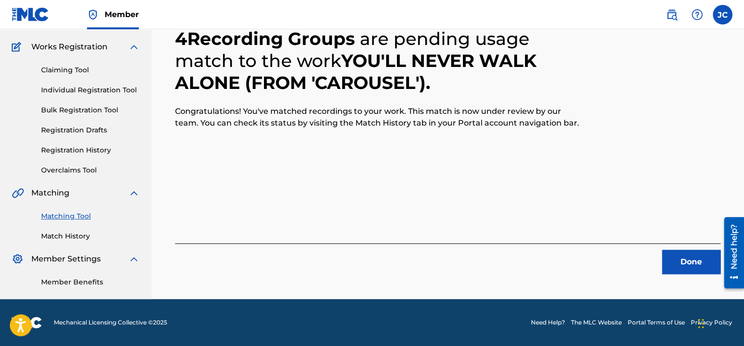
click at [685, 253] on button "Done" at bounding box center [691, 262] width 59 height 24
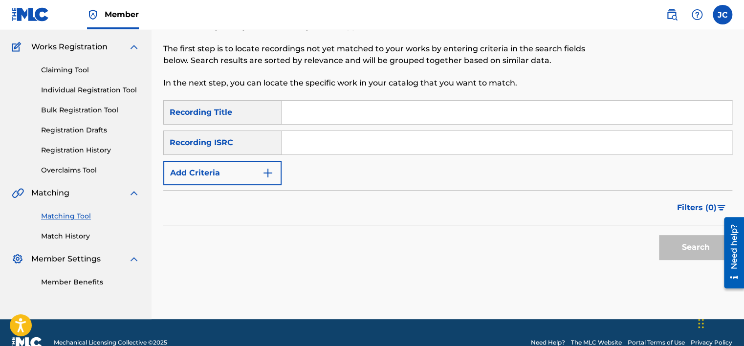
click at [395, 150] on input "Search Form" at bounding box center [507, 142] width 450 height 23
paste input "DEN960630205"
type input "DEN960630205"
click at [659, 235] on button "Search" at bounding box center [695, 247] width 73 height 24
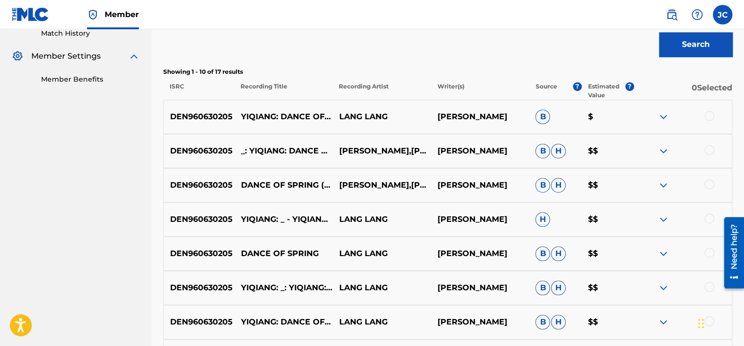
scroll to position [493, 0]
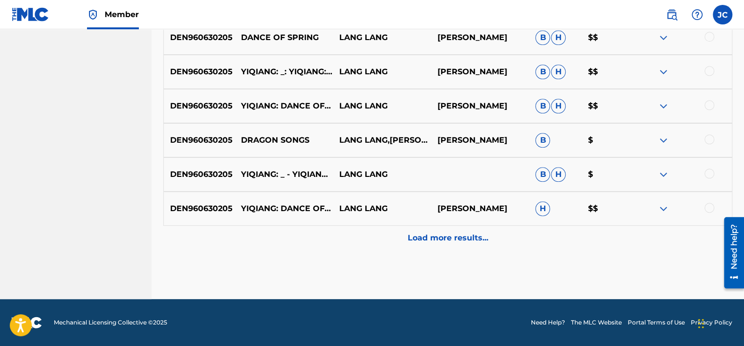
click at [497, 237] on div "Load more results..." at bounding box center [447, 238] width 569 height 24
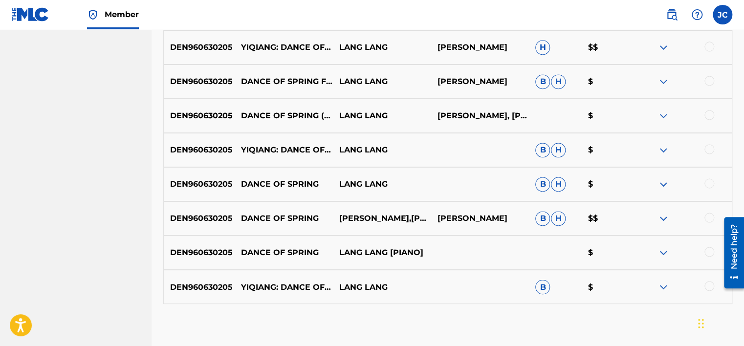
scroll to position [708, 0]
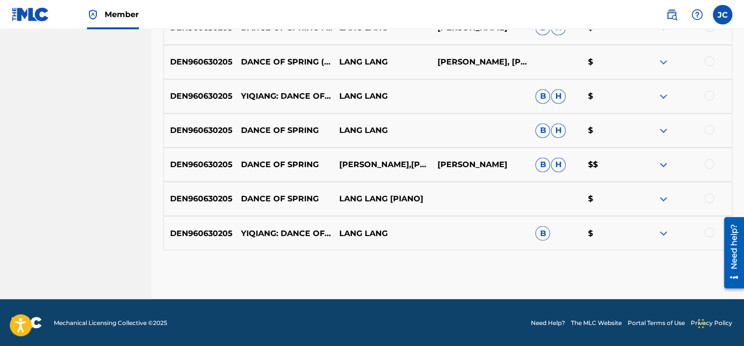
click at [709, 231] on div at bounding box center [710, 232] width 10 height 10
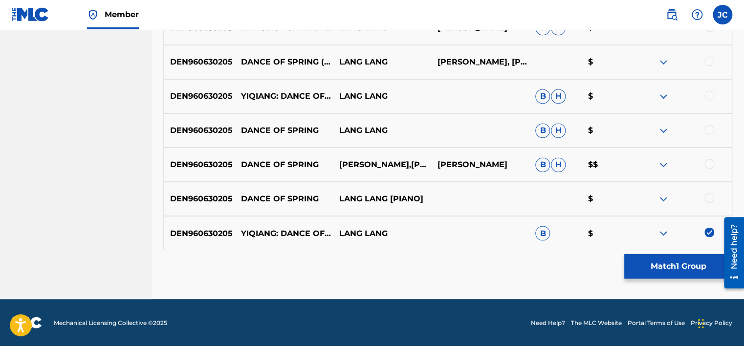
click at [708, 198] on div at bounding box center [710, 198] width 10 height 10
click at [709, 162] on div at bounding box center [710, 164] width 10 height 10
click at [710, 124] on div "DEN960630205 DANCE OF SPRING LANG LANG B H $" at bounding box center [447, 130] width 569 height 34
click at [710, 129] on div at bounding box center [710, 130] width 10 height 10
click at [709, 92] on div at bounding box center [710, 95] width 10 height 10
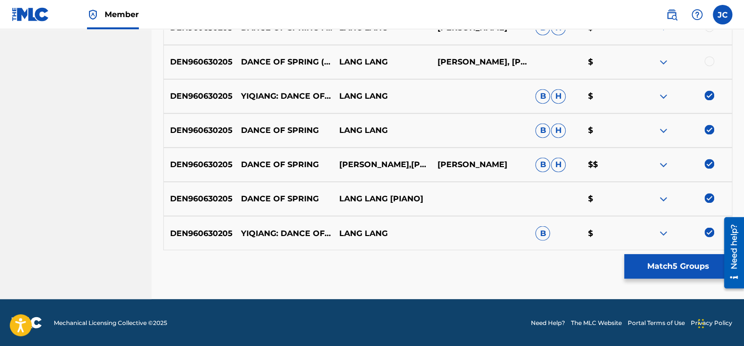
click at [708, 63] on div at bounding box center [710, 61] width 10 height 10
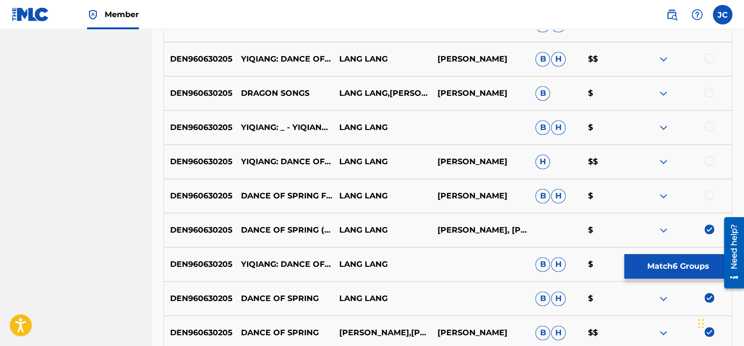
scroll to position [538, 0]
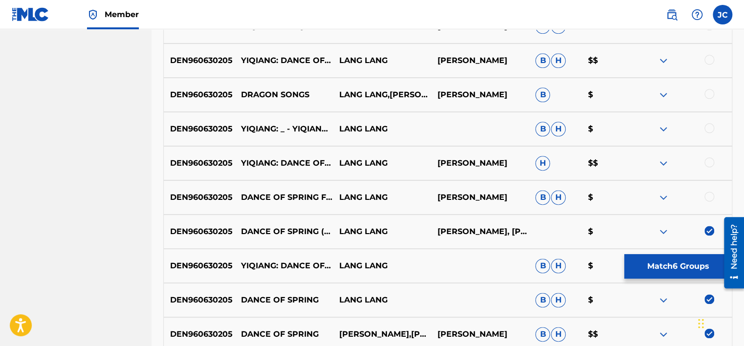
click at [706, 197] on div at bounding box center [710, 197] width 10 height 10
click at [710, 160] on div at bounding box center [710, 162] width 10 height 10
click at [707, 125] on div at bounding box center [710, 128] width 10 height 10
click at [711, 86] on div "DEN960630205 DRAGON SONGS LANG LANG,CHRISTIAN LEINS,AREND PROHMANN,AREND PROHMA…" at bounding box center [447, 95] width 569 height 34
click at [711, 87] on div "DEN960630205 DRAGON SONGS LANG LANG,CHRISTIAN LEINS,AREND PROHMANN,AREND PROHMA…" at bounding box center [447, 95] width 569 height 34
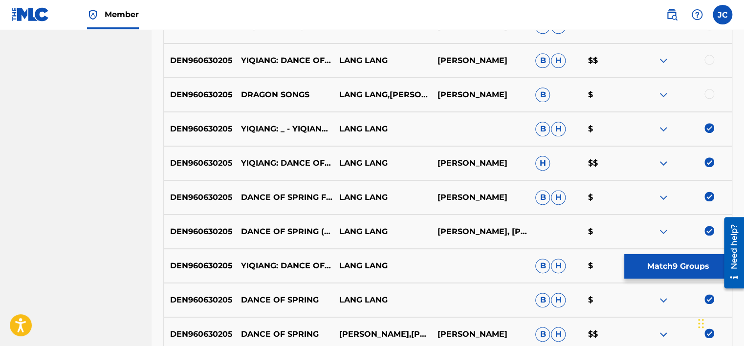
click at [712, 92] on div at bounding box center [710, 94] width 10 height 10
click at [710, 56] on div at bounding box center [710, 60] width 10 height 10
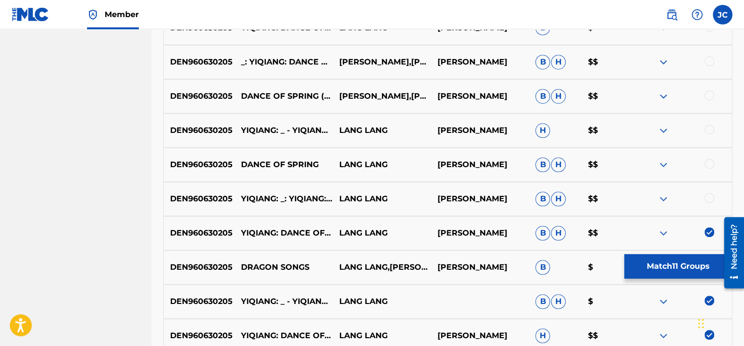
scroll to position [362, 0]
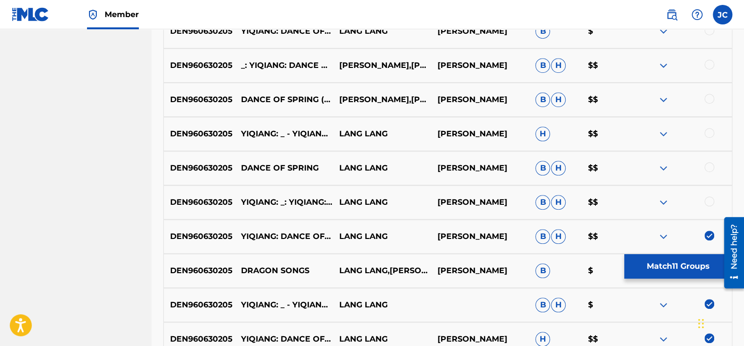
click at [710, 202] on div at bounding box center [710, 202] width 10 height 10
click at [709, 173] on div at bounding box center [683, 168] width 98 height 12
click at [709, 167] on div at bounding box center [710, 167] width 10 height 10
click at [710, 128] on div at bounding box center [710, 133] width 10 height 10
click at [710, 95] on div at bounding box center [710, 99] width 10 height 10
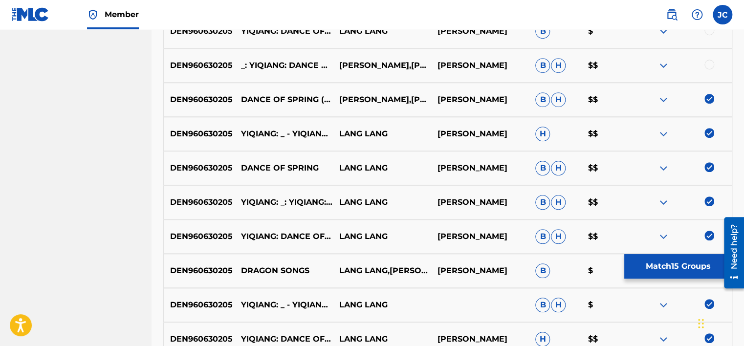
click at [707, 64] on div at bounding box center [710, 65] width 10 height 10
click at [709, 32] on div at bounding box center [710, 30] width 10 height 10
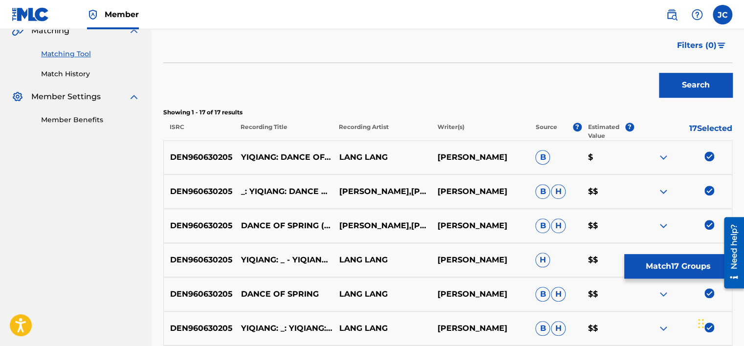
scroll to position [240, 0]
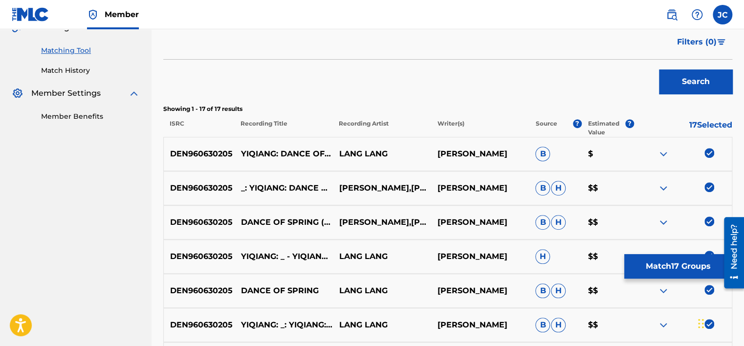
click at [694, 284] on div "DEN960630205 DANCE OF SPRING LANG LANG SUN YIQIANG B H $$" at bounding box center [447, 291] width 569 height 34
click at [693, 276] on button "Match 17 Groups" at bounding box center [678, 266] width 108 height 24
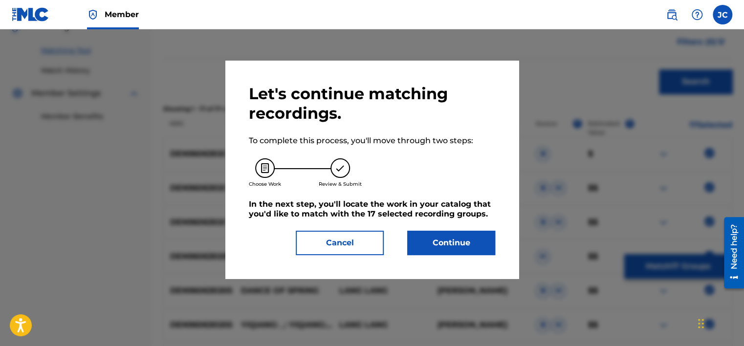
click at [479, 239] on button "Continue" at bounding box center [451, 243] width 88 height 24
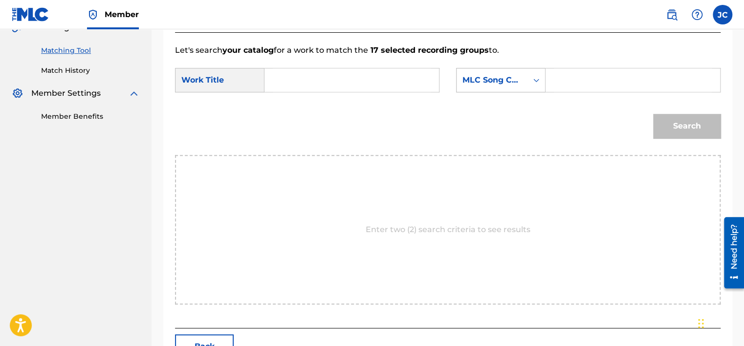
click at [516, 80] on div "MLC Song Code" at bounding box center [492, 80] width 59 height 12
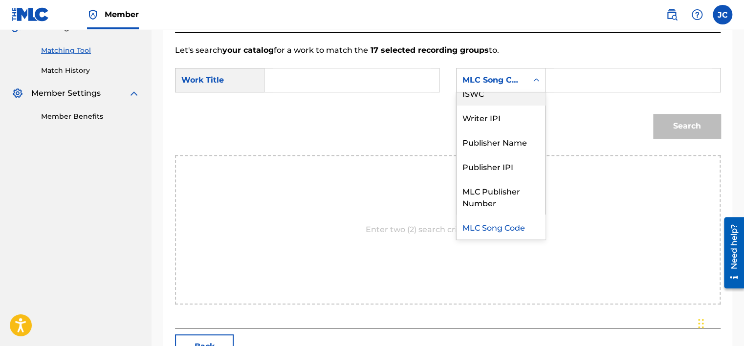
scroll to position [0, 0]
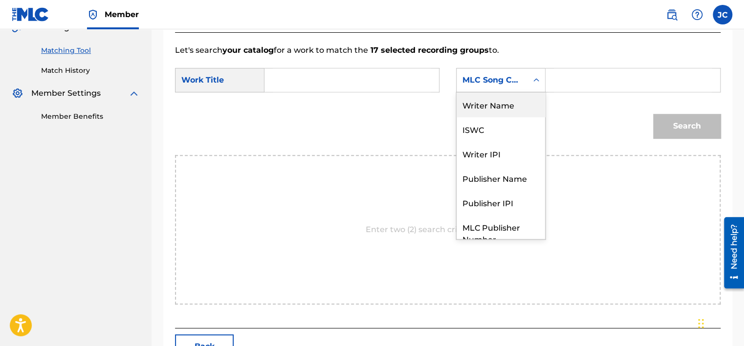
click at [510, 106] on div "Writer Name" at bounding box center [501, 104] width 89 height 24
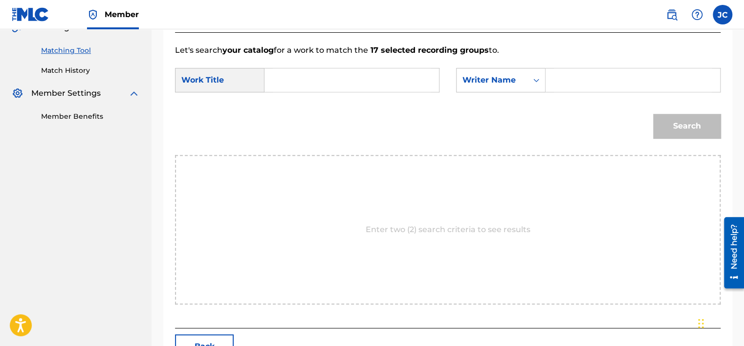
click at [352, 77] on input "Search Form" at bounding box center [352, 79] width 158 height 23
paste input "Dance of Spring"
type input "Dance of Spring"
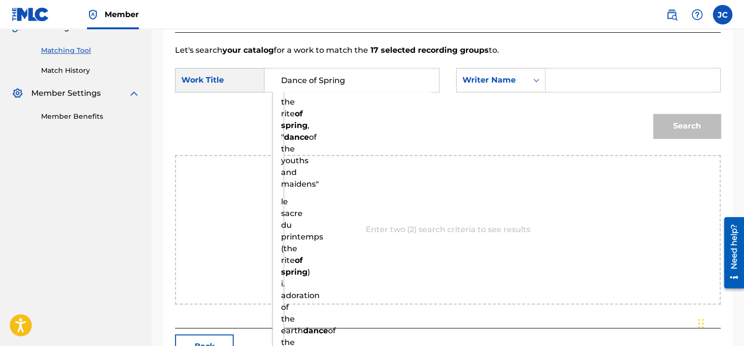
click at [561, 75] on input "Search Form" at bounding box center [633, 79] width 158 height 23
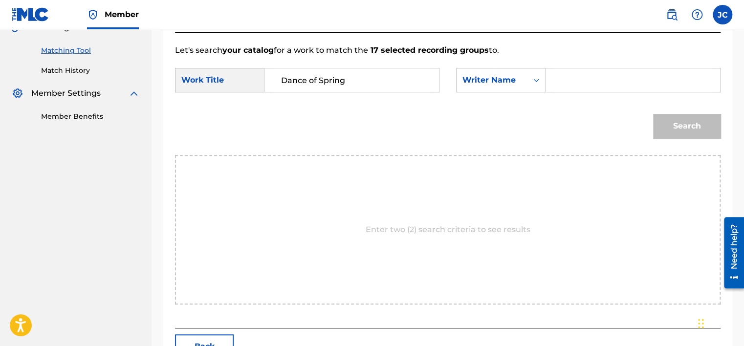
paste input "Yiqiang"
click at [653, 114] on button "Search" at bounding box center [686, 126] width 67 height 24
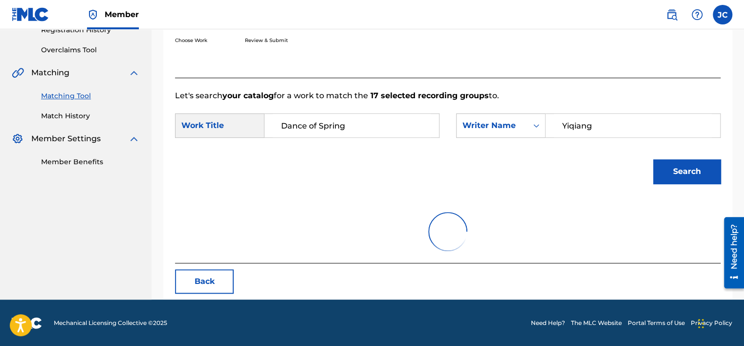
scroll to position [153, 0]
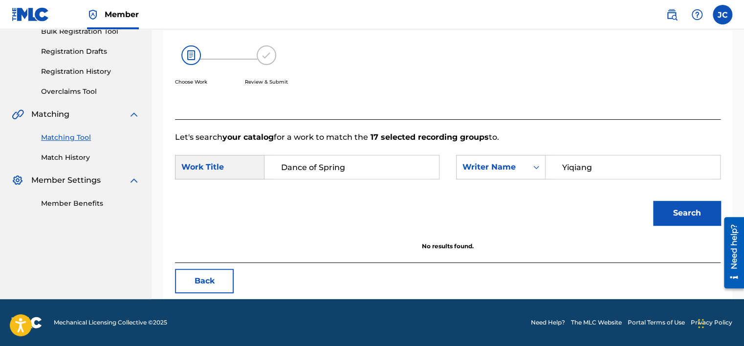
drag, startPoint x: 620, startPoint y: 168, endPoint x: 490, endPoint y: 180, distance: 129.7
click at [490, 180] on div "SearchWithCriteria49bdb360-5688-40cb-91fc-1c30b9d9605a Work Title Dance of Spri…" at bounding box center [448, 170] width 546 height 30
type input "SUN"
click at [653, 201] on button "Search" at bounding box center [686, 213] width 67 height 24
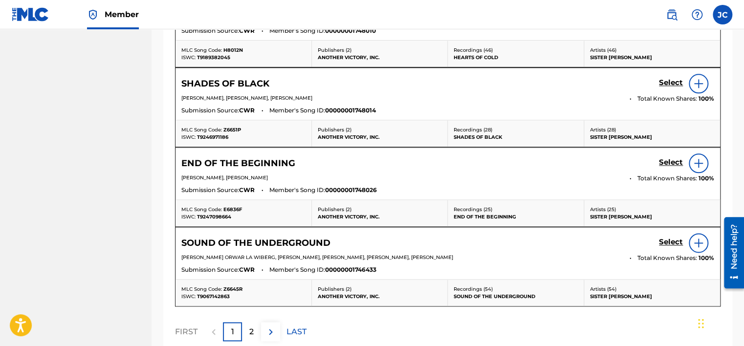
scroll to position [593, 0]
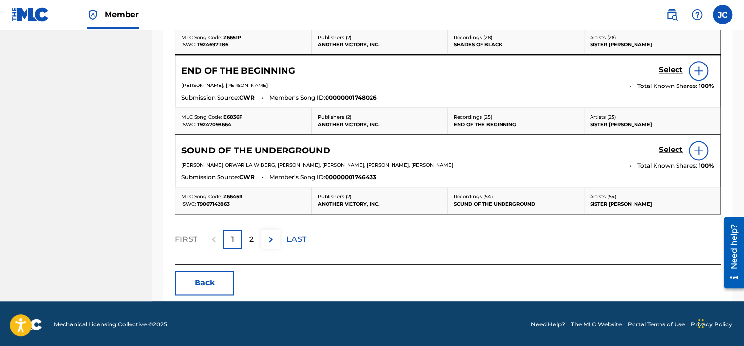
click at [219, 271] on button "Back" at bounding box center [204, 283] width 59 height 24
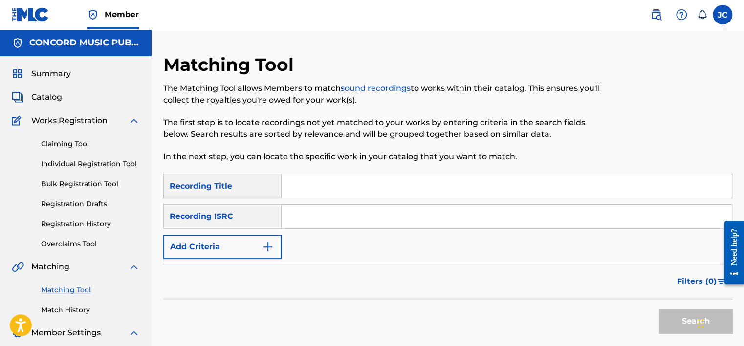
click at [349, 225] on input "Search Form" at bounding box center [507, 216] width 450 height 23
paste input "DEN962004223"
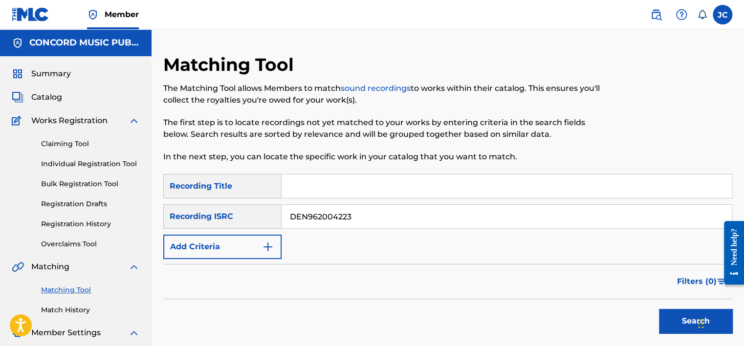
type input "DEN962004223"
click at [659, 309] on button "Search" at bounding box center [695, 321] width 73 height 24
click at [454, 224] on input "DEN962004223" at bounding box center [507, 216] width 450 height 23
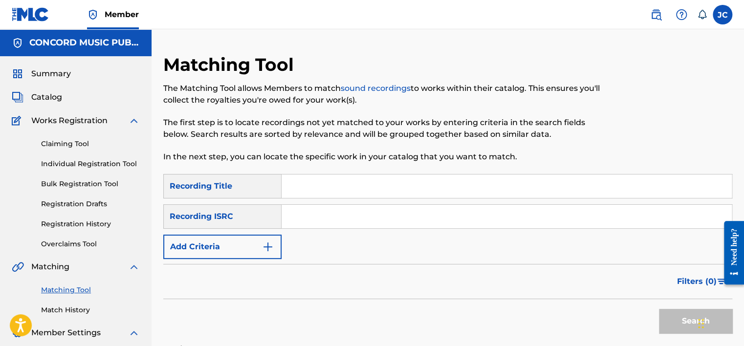
paste input "TCACE1529173"
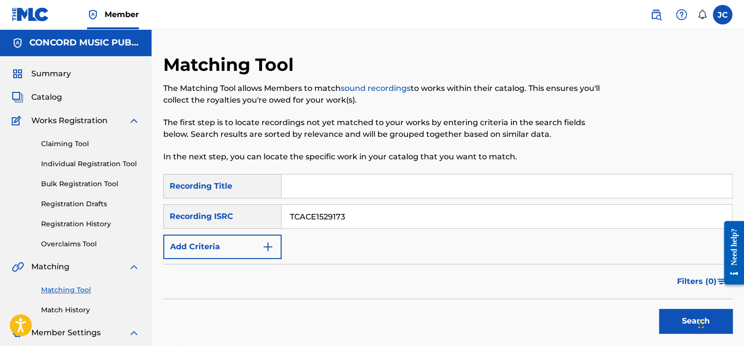
type input "TCACE1529173"
click at [659, 309] on button "Search" at bounding box center [695, 321] width 73 height 24
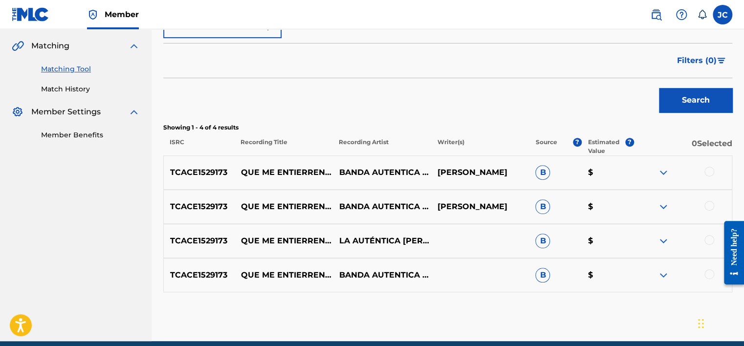
scroll to position [263, 0]
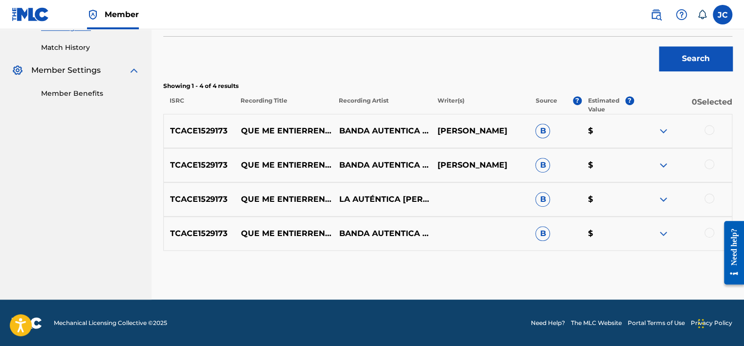
click at [710, 231] on div at bounding box center [710, 233] width 10 height 10
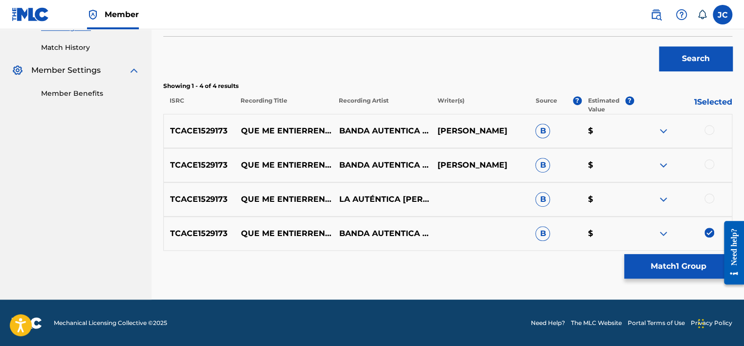
click at [712, 199] on div at bounding box center [710, 199] width 10 height 10
click at [710, 160] on div at bounding box center [710, 164] width 10 height 10
click at [707, 126] on div at bounding box center [710, 130] width 10 height 10
click at [671, 267] on button "Match 4 Groups" at bounding box center [678, 266] width 108 height 24
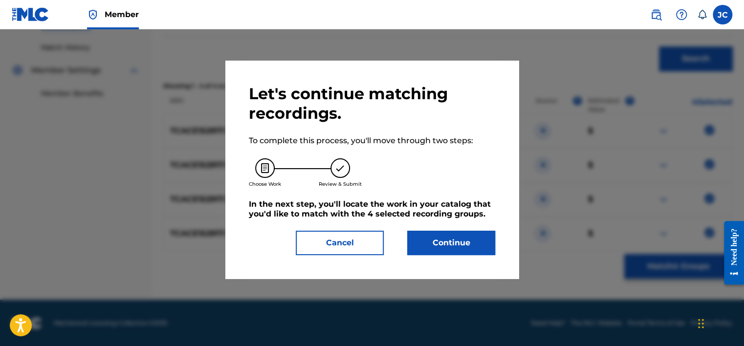
click at [435, 217] on div "Let's continue matching recordings. To complete this process, you'll move throu…" at bounding box center [372, 169] width 246 height 171
click at [437, 232] on button "Continue" at bounding box center [451, 243] width 88 height 24
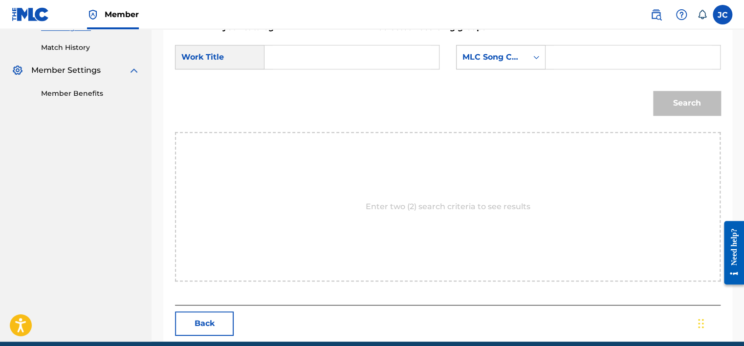
click at [505, 62] on div "MLC Song Code" at bounding box center [492, 57] width 59 height 12
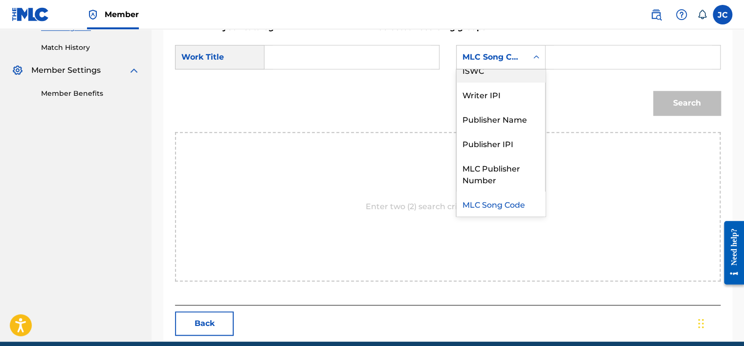
scroll to position [0, 0]
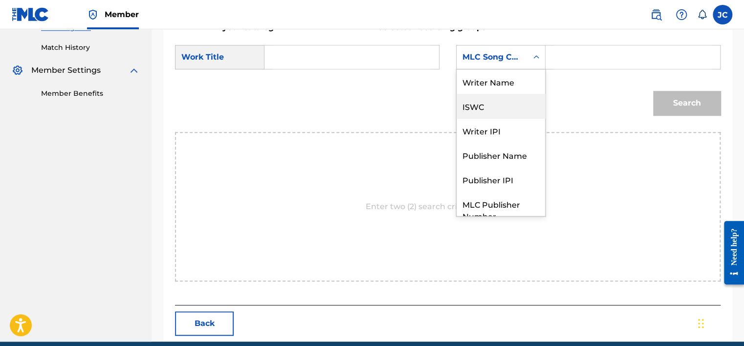
click at [505, 84] on div "Writer Name" at bounding box center [501, 81] width 89 height 24
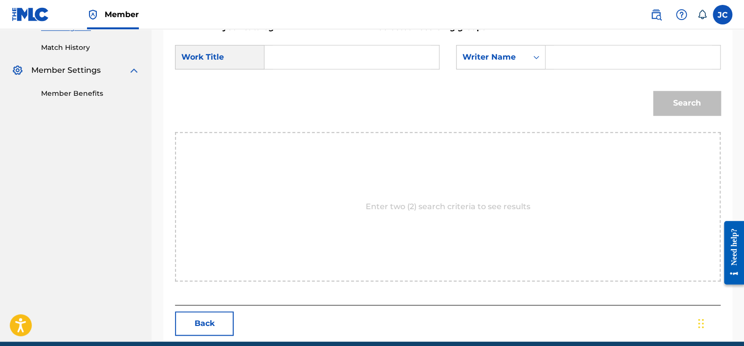
click at [335, 53] on input "Search Form" at bounding box center [352, 56] width 158 height 23
paste input "Que Me Entierren Con La Banda"
type input "Que Me Entierren Con La Banda"
click at [557, 50] on input "Search Form" at bounding box center [633, 56] width 158 height 23
paste input "[PERSON_NAME]"
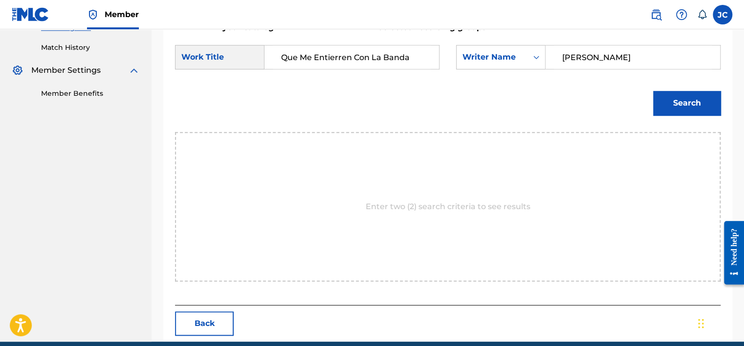
click at [653, 91] on button "Search" at bounding box center [686, 103] width 67 height 24
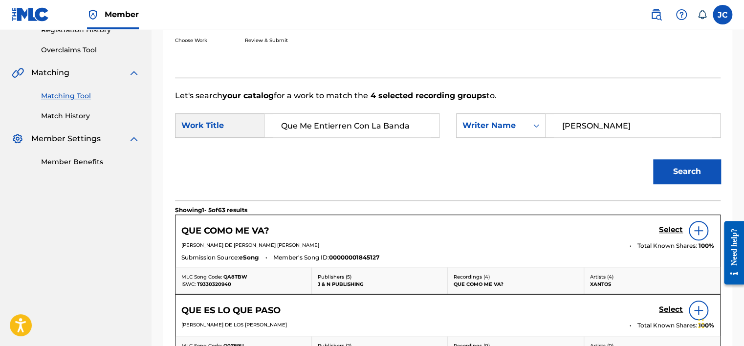
scroll to position [263, 0]
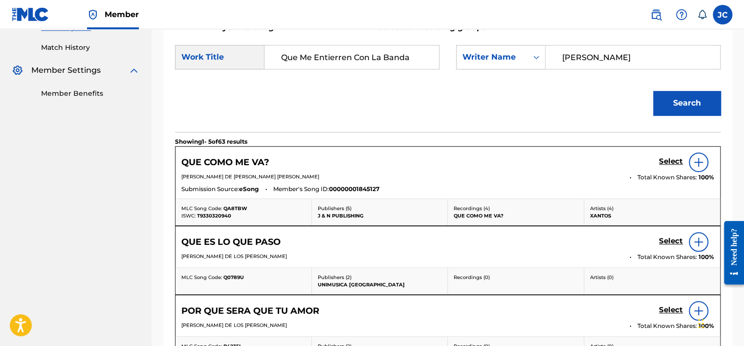
click at [603, 59] on input "[PERSON_NAME]" at bounding box center [633, 56] width 158 height 23
paste input "[PERSON_NAME]"
type input "[PERSON_NAME]"
click at [653, 91] on button "Search" at bounding box center [686, 103] width 67 height 24
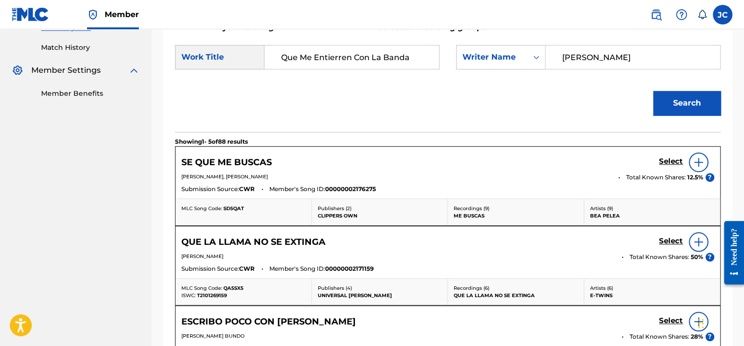
drag, startPoint x: 747, startPoint y: 184, endPoint x: 743, endPoint y: 194, distance: 10.8
click at [743, 194] on div "Match Usage - Select Work In this step, you will locate the work you'd like to …" at bounding box center [448, 211] width 593 height 841
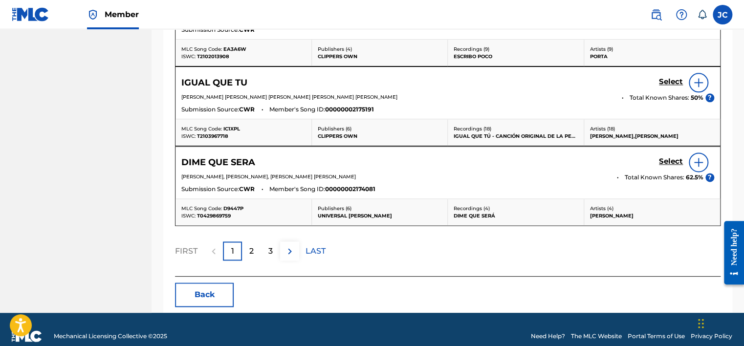
scroll to position [593, 0]
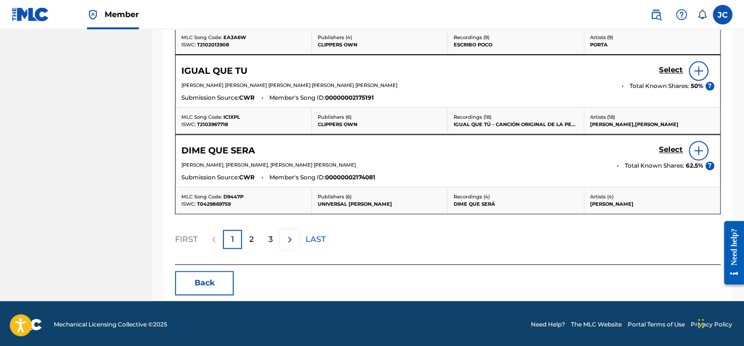
click at [224, 280] on button "Back" at bounding box center [204, 283] width 59 height 24
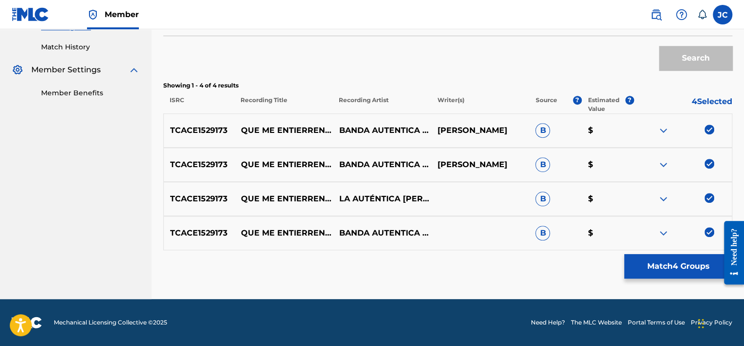
scroll to position [263, 0]
click at [708, 230] on img at bounding box center [710, 233] width 10 height 10
click at [708, 194] on img at bounding box center [710, 199] width 10 height 10
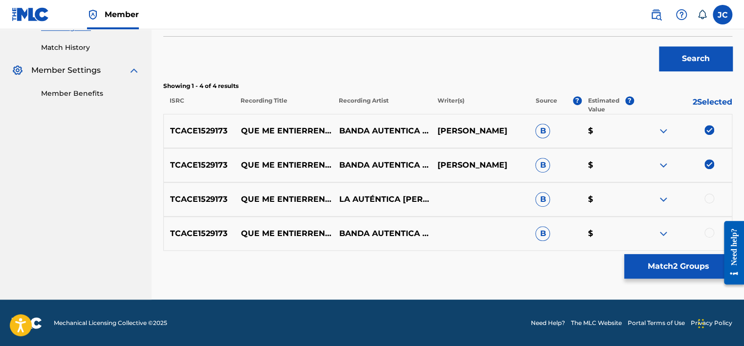
click at [709, 167] on img at bounding box center [710, 164] width 10 height 10
click at [708, 130] on img at bounding box center [710, 130] width 10 height 10
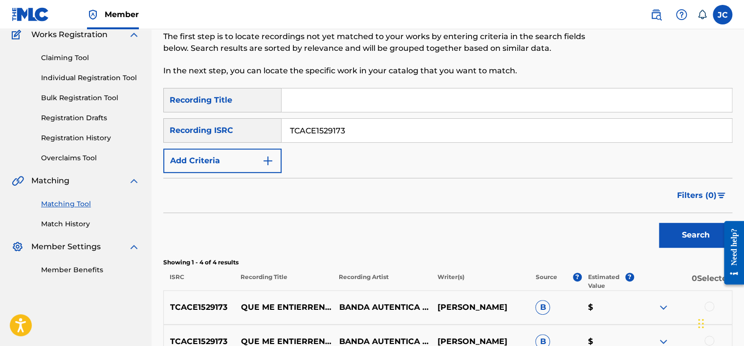
scroll to position [85, 0]
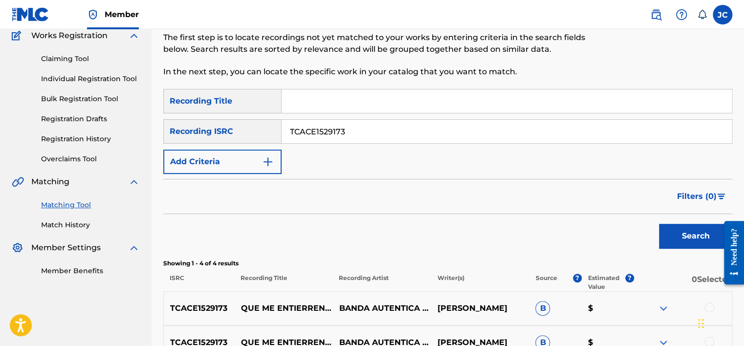
click at [450, 112] on input "Search Form" at bounding box center [507, 100] width 450 height 23
type input "STAY WITH ME"
click at [507, 131] on input "TCACE1529173" at bounding box center [507, 131] width 450 height 23
click at [487, 106] on input "STAY WITH ME" at bounding box center [507, 100] width 450 height 23
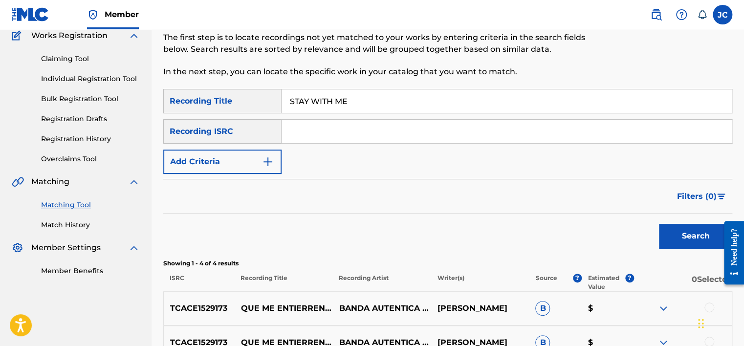
click at [487, 106] on input "STAY WITH ME" at bounding box center [507, 100] width 450 height 23
click at [313, 136] on input "Search Form" at bounding box center [507, 131] width 450 height 23
paste input "FR6V81125878"
type input "FR6V81125878"
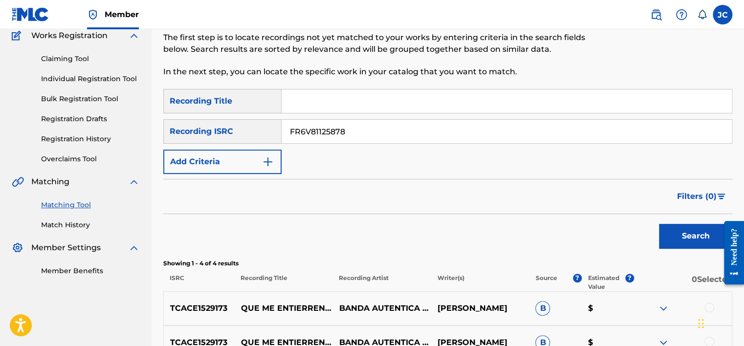
click at [659, 224] on button "Search" at bounding box center [695, 236] width 73 height 24
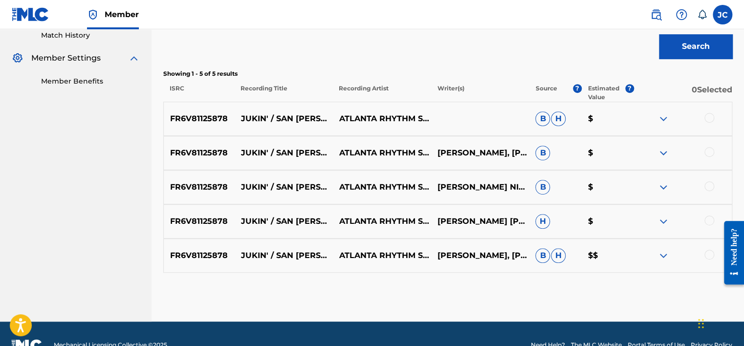
scroll to position [297, 0]
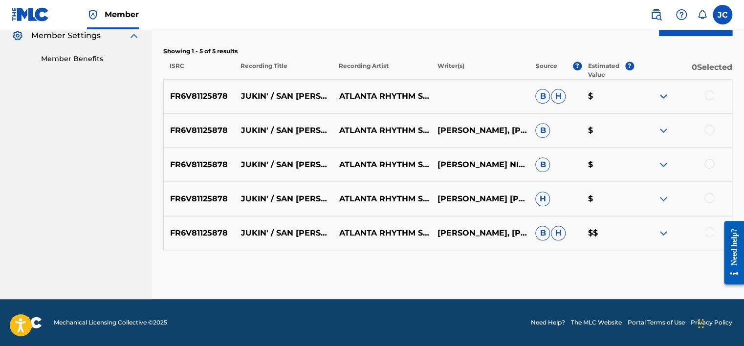
click at [710, 227] on div at bounding box center [710, 232] width 10 height 10
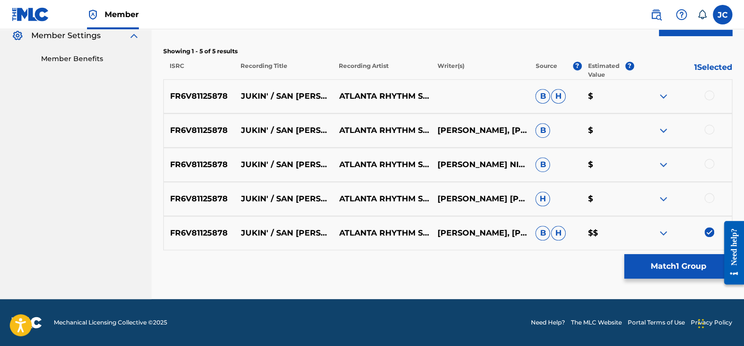
click at [707, 194] on div at bounding box center [710, 198] width 10 height 10
click at [708, 166] on div at bounding box center [710, 164] width 10 height 10
click at [708, 129] on div at bounding box center [710, 130] width 10 height 10
click at [709, 98] on div at bounding box center [710, 95] width 10 height 10
click at [685, 266] on button "Match 5 Groups" at bounding box center [678, 266] width 108 height 24
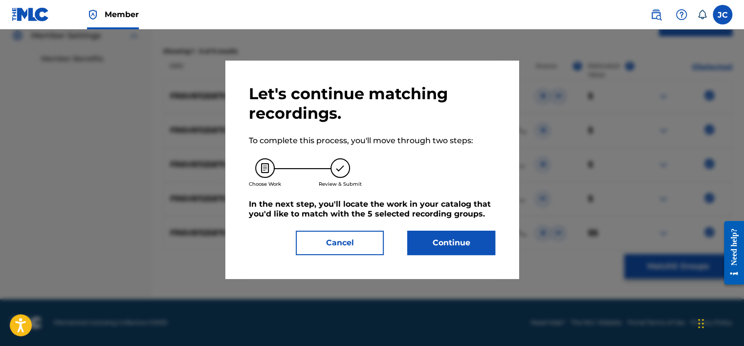
click at [436, 245] on button "Continue" at bounding box center [451, 243] width 88 height 24
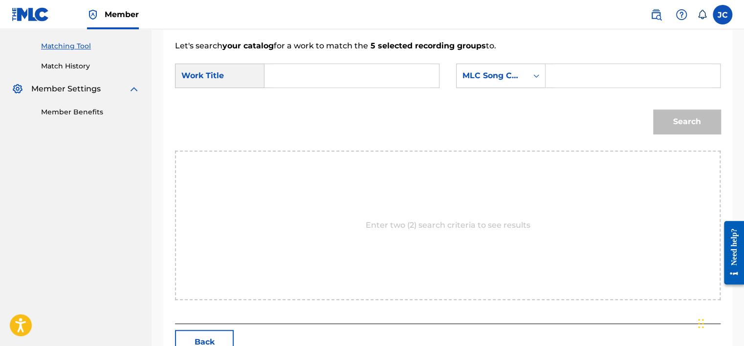
scroll to position [238, 0]
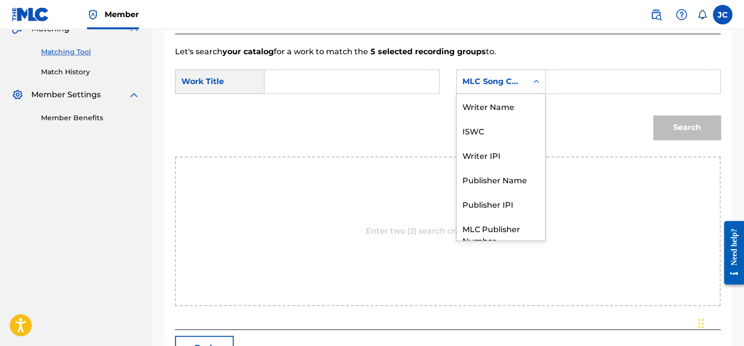
click at [513, 92] on div "MLC Song Code" at bounding box center [500, 81] width 89 height 24
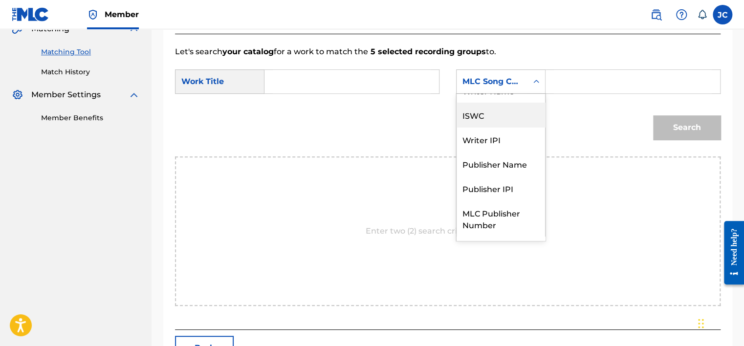
scroll to position [0, 0]
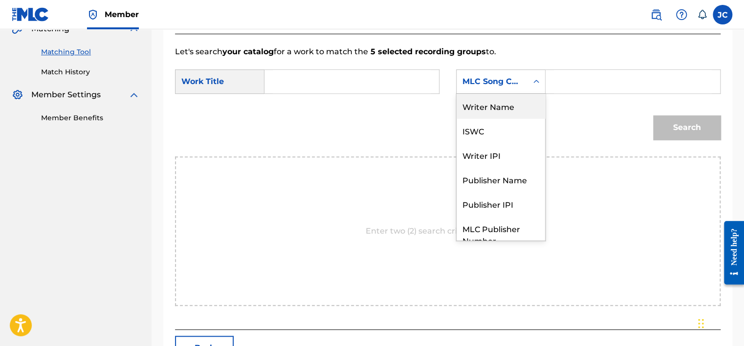
click at [511, 111] on div "Writer Name" at bounding box center [501, 106] width 89 height 24
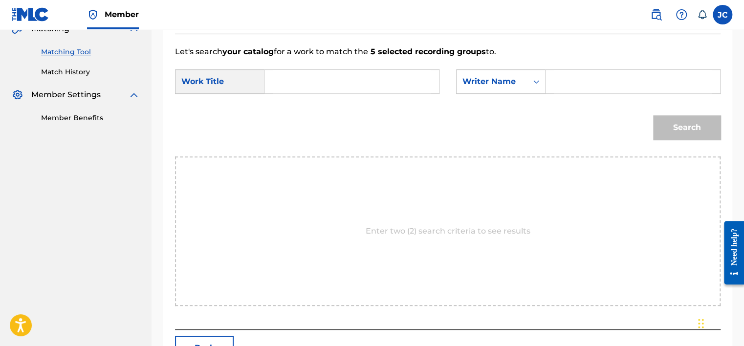
click at [352, 91] on input "Search Form" at bounding box center [352, 81] width 158 height 23
paste input "Jukin' / San [PERSON_NAME]"
type input "Jukin' / San [PERSON_NAME]"
click at [567, 83] on input "Search Form" at bounding box center [633, 81] width 158 height 23
paste input "[PERSON_NAME]"
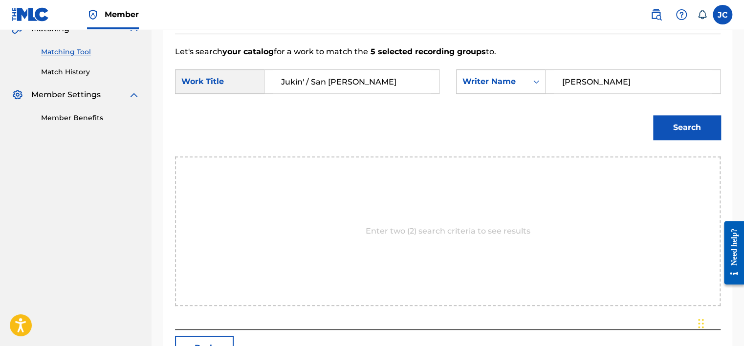
click at [653, 115] on button "Search" at bounding box center [686, 127] width 67 height 24
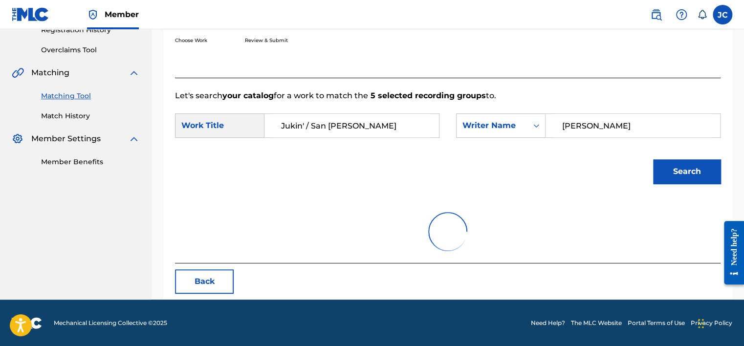
scroll to position [153, 0]
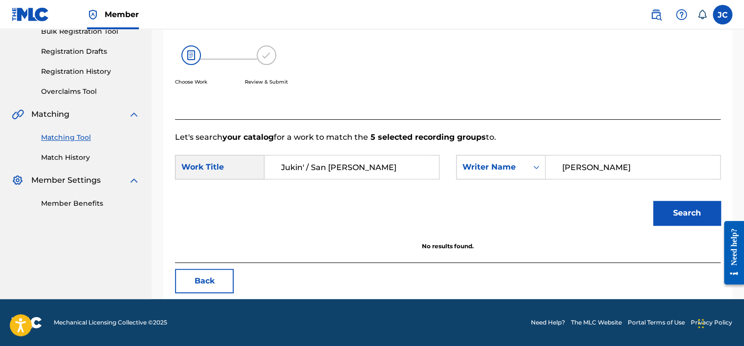
click at [609, 168] on input "[PERSON_NAME]" at bounding box center [633, 166] width 158 height 23
paste input "[PERSON_NAME]"
type input "[PERSON_NAME]"
click at [653, 201] on button "Search" at bounding box center [686, 213] width 67 height 24
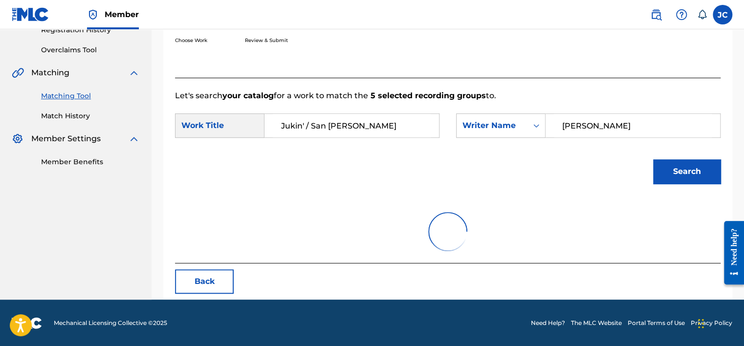
scroll to position [238, 0]
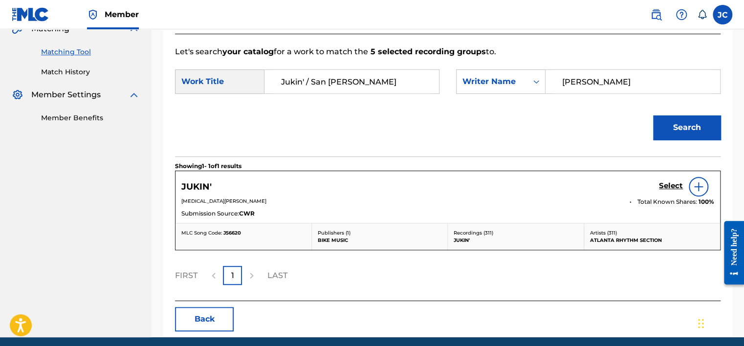
click at [702, 193] on div at bounding box center [699, 187] width 20 height 20
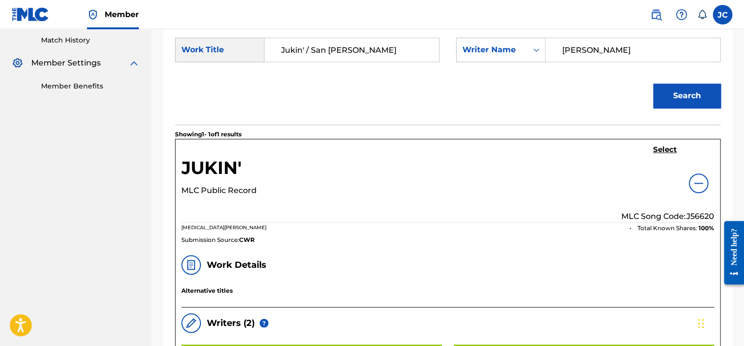
scroll to position [266, 0]
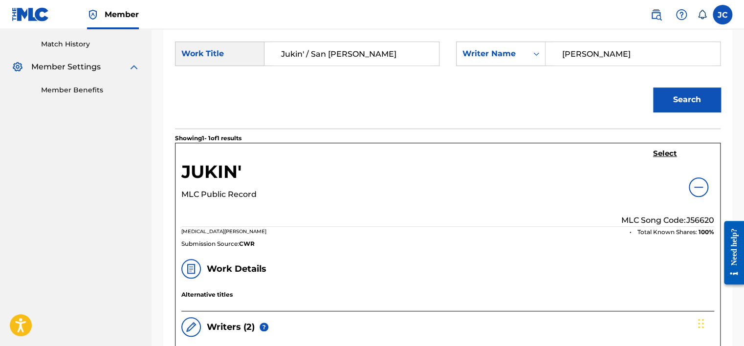
click at [667, 156] on h5 "Select" at bounding box center [665, 153] width 24 height 9
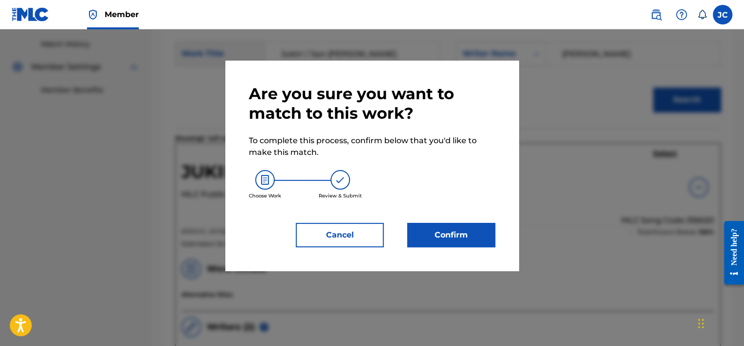
click at [449, 244] on button "Confirm" at bounding box center [451, 235] width 88 height 24
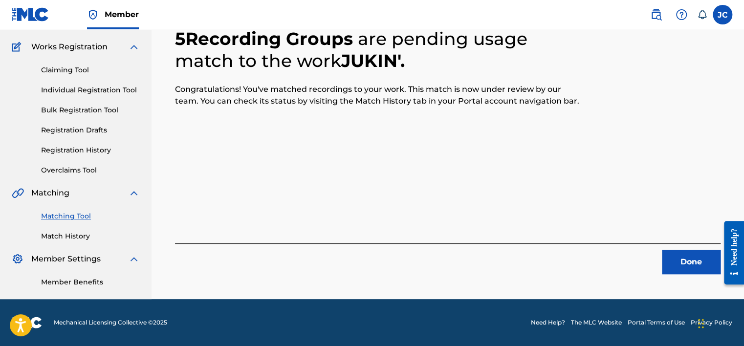
scroll to position [74, 0]
click at [685, 264] on button "Done" at bounding box center [691, 262] width 59 height 24
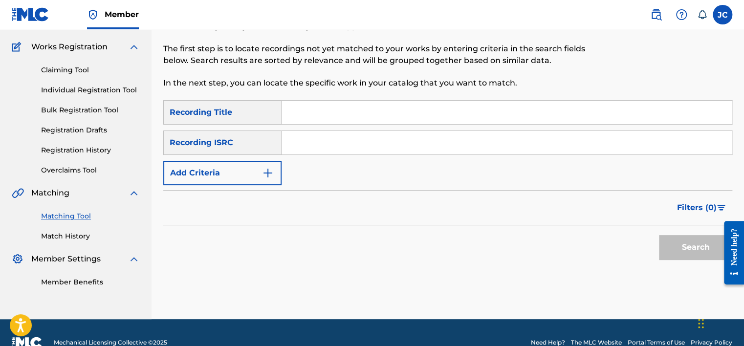
click at [370, 152] on input "Search Form" at bounding box center [507, 142] width 450 height 23
paste input "QZQMB2103755"
type input "QZQMB2103755"
click at [659, 235] on button "Search" at bounding box center [695, 247] width 73 height 24
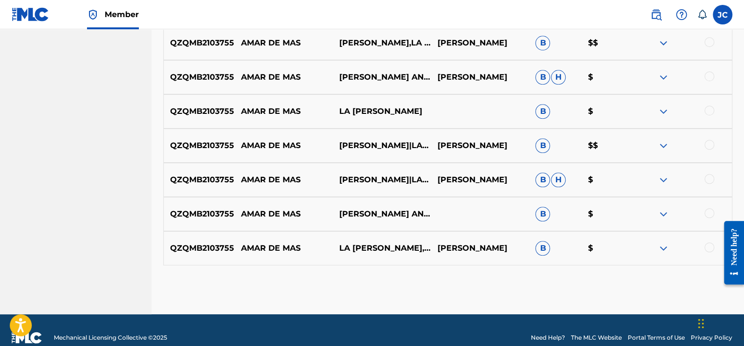
scroll to position [434, 0]
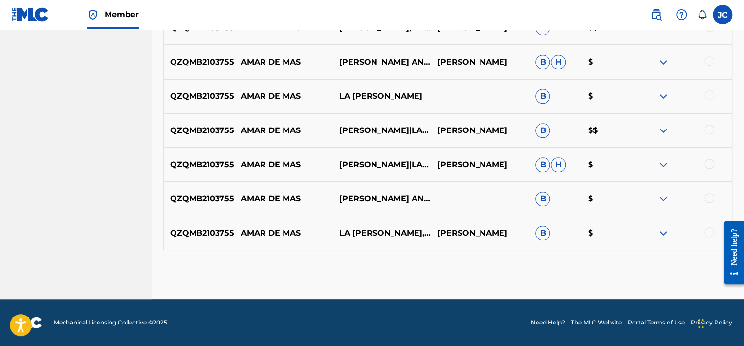
click at [707, 235] on div at bounding box center [710, 232] width 10 height 10
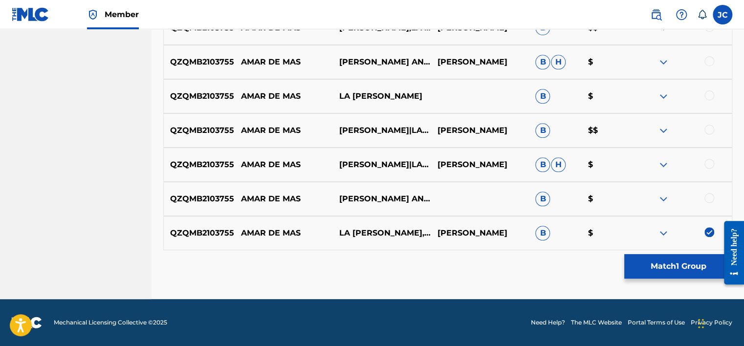
click at [707, 197] on div at bounding box center [710, 198] width 10 height 10
click at [708, 165] on div at bounding box center [710, 164] width 10 height 10
click at [708, 126] on div at bounding box center [710, 130] width 10 height 10
click at [708, 95] on div at bounding box center [710, 95] width 10 height 10
click at [708, 60] on div at bounding box center [710, 61] width 10 height 10
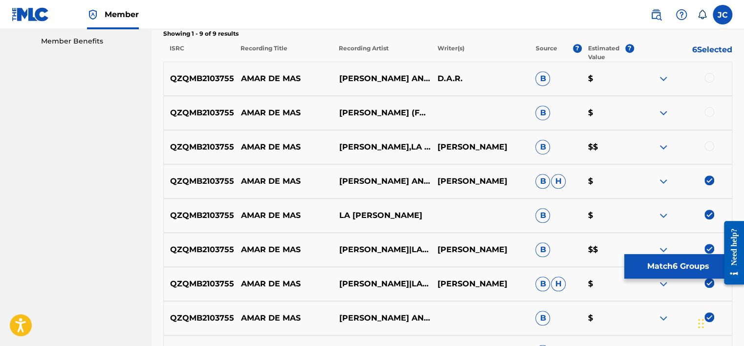
scroll to position [311, 0]
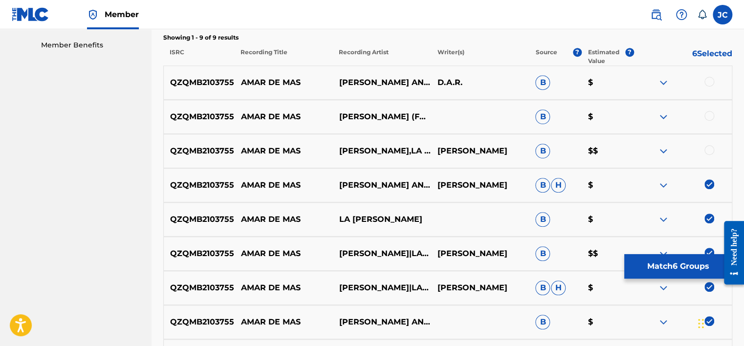
click at [708, 150] on div at bounding box center [710, 150] width 10 height 10
click at [708, 115] on div at bounding box center [710, 116] width 10 height 10
click at [709, 77] on div at bounding box center [710, 82] width 10 height 10
click at [659, 276] on button "Match 9 Groups" at bounding box center [678, 266] width 108 height 24
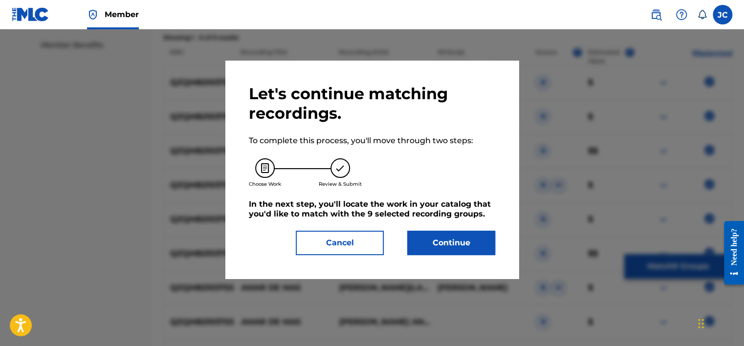
click at [474, 240] on button "Continue" at bounding box center [451, 243] width 88 height 24
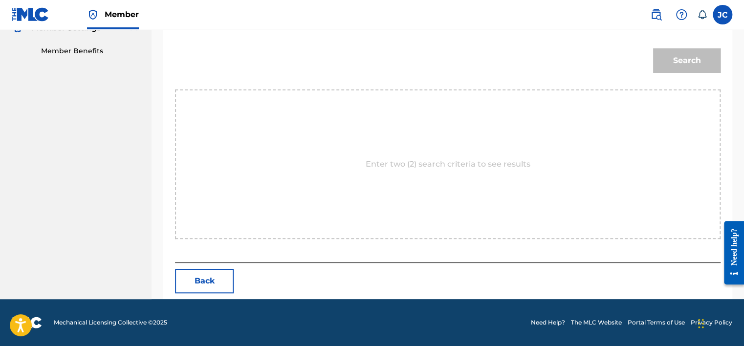
scroll to position [305, 0]
click at [742, 205] on div "Match Usage - Select Work In this step, you will locate the work you'd like to …" at bounding box center [448, 24] width 593 height 551
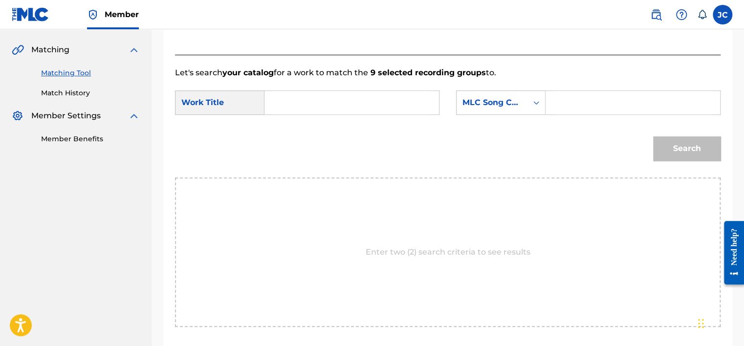
scroll to position [199, 0]
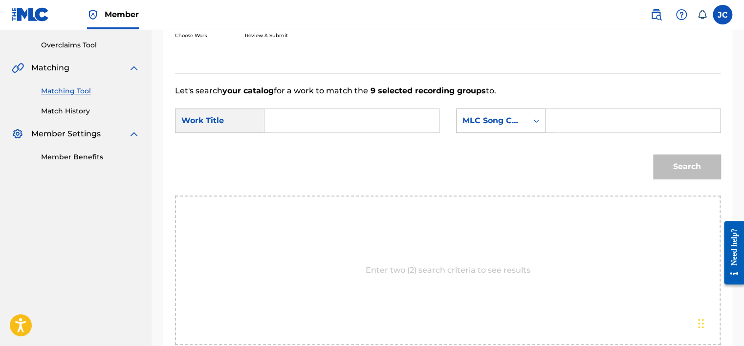
click at [521, 127] on div "MLC Song Code" at bounding box center [492, 120] width 71 height 19
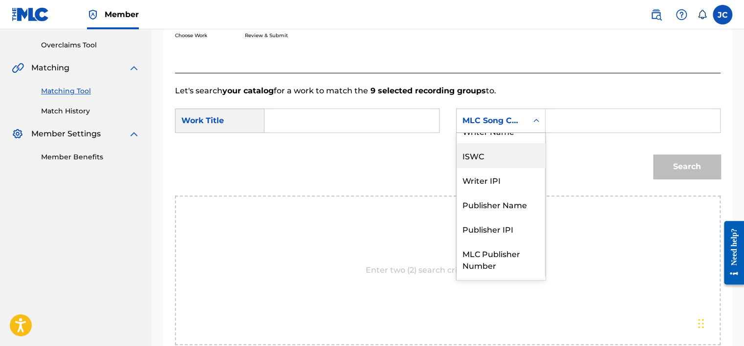
scroll to position [0, 0]
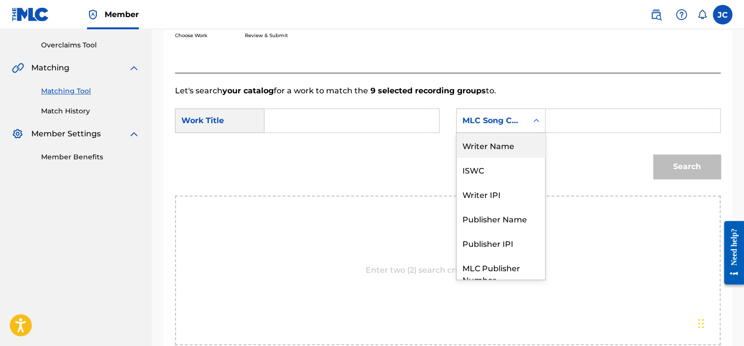
click at [497, 152] on div "Writer Name" at bounding box center [501, 145] width 89 height 24
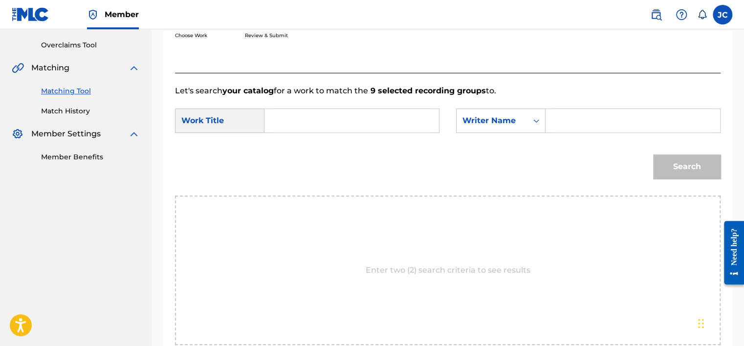
click at [381, 129] on input "Search Form" at bounding box center [352, 120] width 158 height 23
paste input "Amar De Mas"
type input "Amar De Mas"
click at [569, 117] on input "Search Form" at bounding box center [633, 120] width 158 height 23
paste input "[PERSON_NAME]"
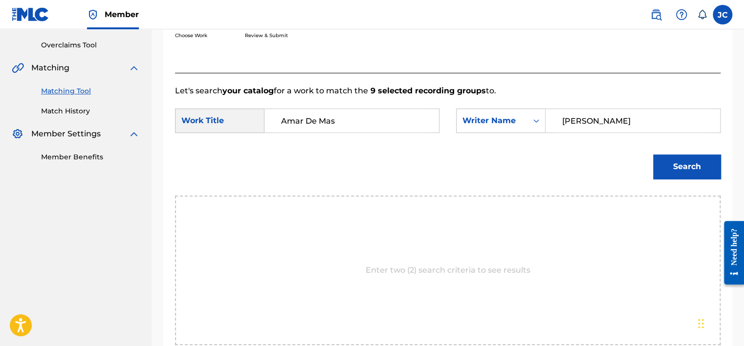
type input "[PERSON_NAME]"
click at [653, 155] on button "Search" at bounding box center [686, 167] width 67 height 24
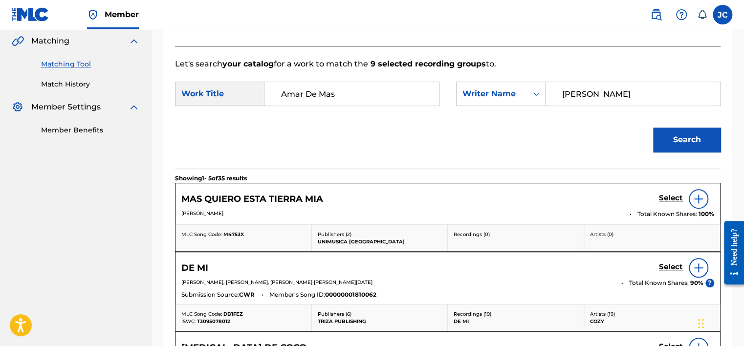
scroll to position [230, 0]
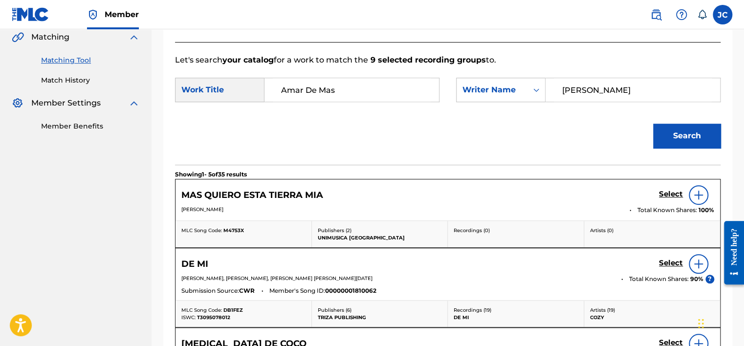
drag, startPoint x: 747, startPoint y: 132, endPoint x: 439, endPoint y: 127, distance: 307.6
click at [439, 127] on div "Search" at bounding box center [448, 139] width 546 height 51
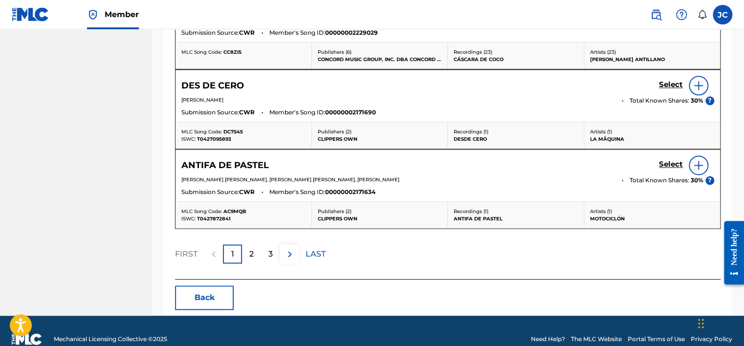
scroll to position [588, 0]
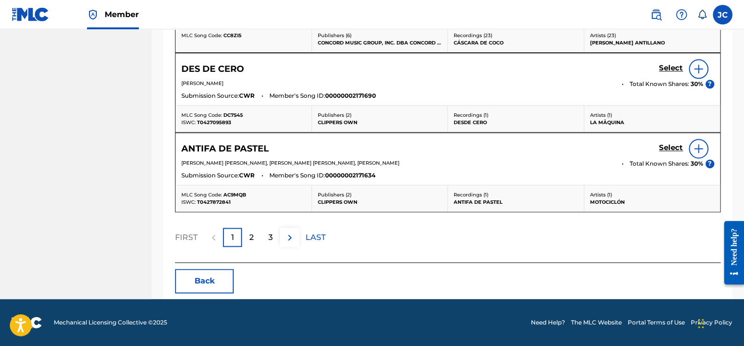
click at [188, 280] on button "Back" at bounding box center [204, 281] width 59 height 24
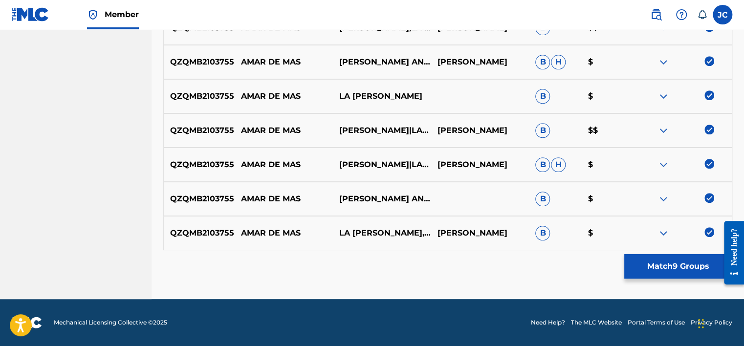
scroll to position [434, 0]
click at [713, 229] on img at bounding box center [710, 232] width 10 height 10
click at [710, 199] on img at bounding box center [710, 198] width 10 height 10
click at [707, 164] on img at bounding box center [710, 164] width 10 height 10
click at [709, 131] on img at bounding box center [710, 130] width 10 height 10
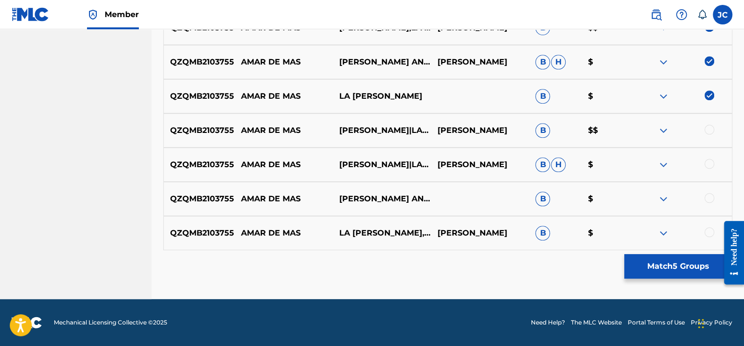
click at [707, 95] on img at bounding box center [710, 95] width 10 height 10
click at [708, 65] on img at bounding box center [710, 61] width 10 height 10
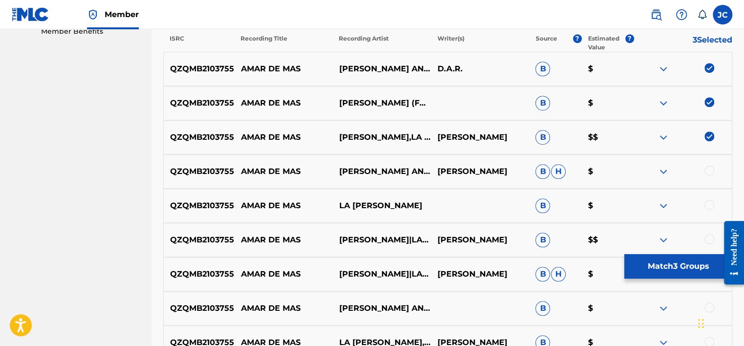
scroll to position [311, 0]
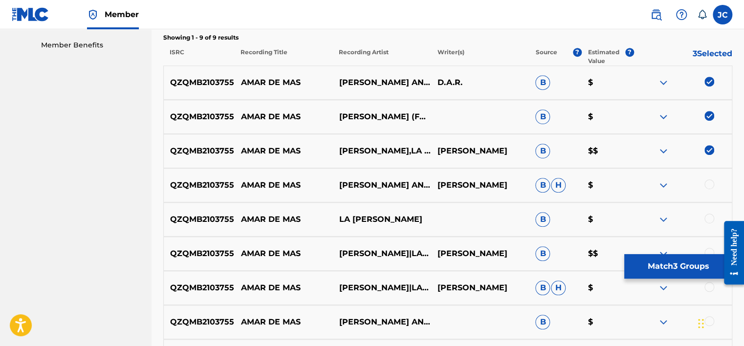
click at [712, 151] on img at bounding box center [710, 150] width 10 height 10
click at [708, 119] on img at bounding box center [710, 116] width 10 height 10
click at [707, 80] on img at bounding box center [710, 82] width 10 height 10
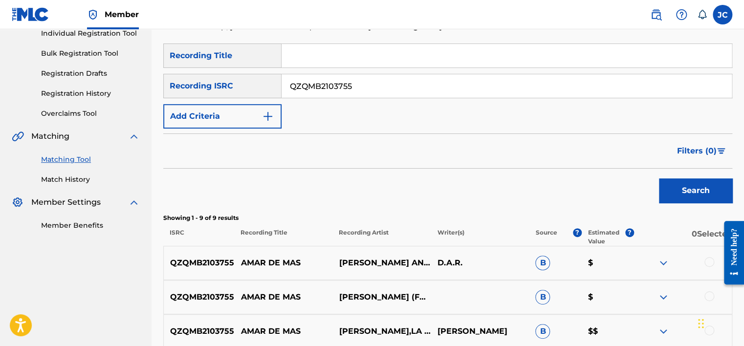
scroll to position [108, 0]
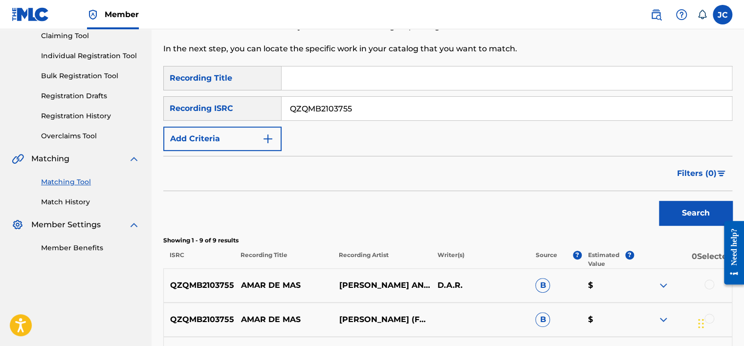
click at [482, 109] on input "QZQMB2103755" at bounding box center [507, 108] width 450 height 23
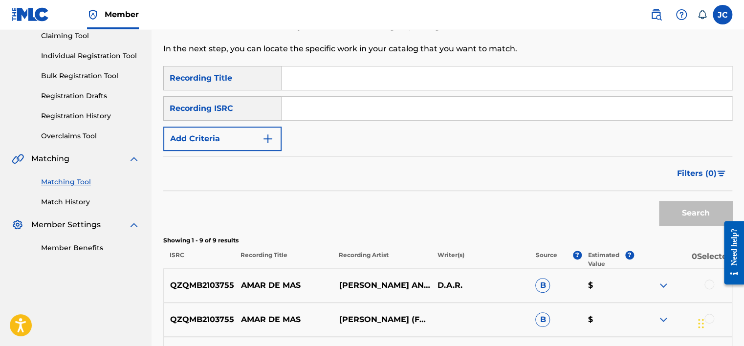
paste input "NLA507500191"
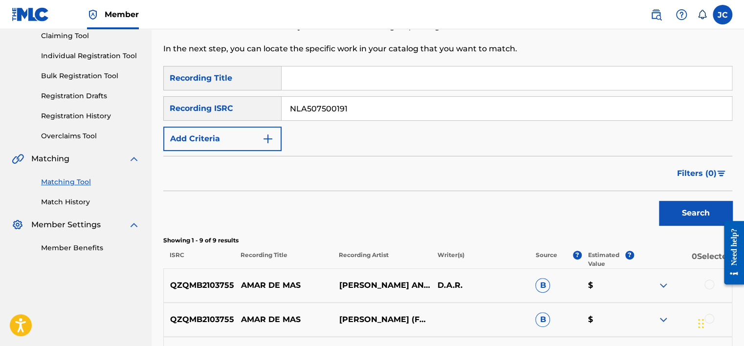
type input "NLA507500191"
click at [659, 201] on button "Search" at bounding box center [695, 213] width 73 height 24
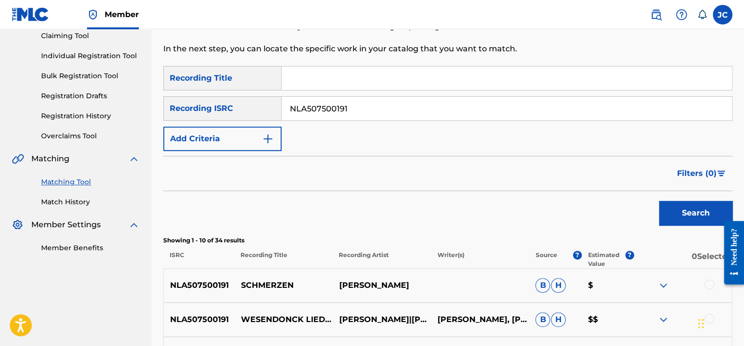
click at [362, 116] on input "NLA507500191" at bounding box center [507, 108] width 450 height 23
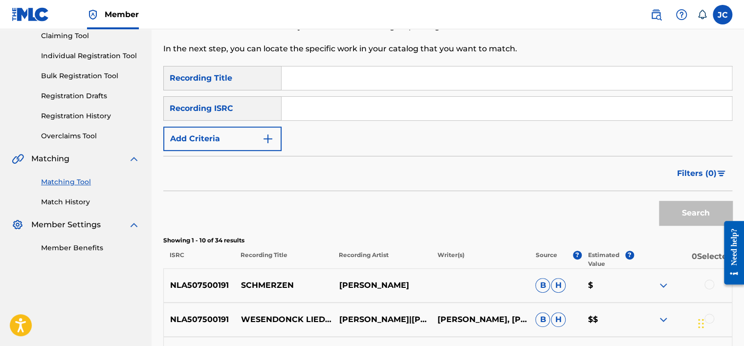
paste input "QZJZ22210141"
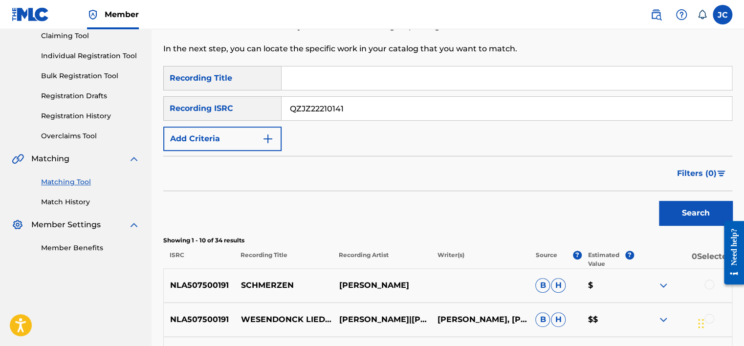
click at [659, 201] on button "Search" at bounding box center [695, 213] width 73 height 24
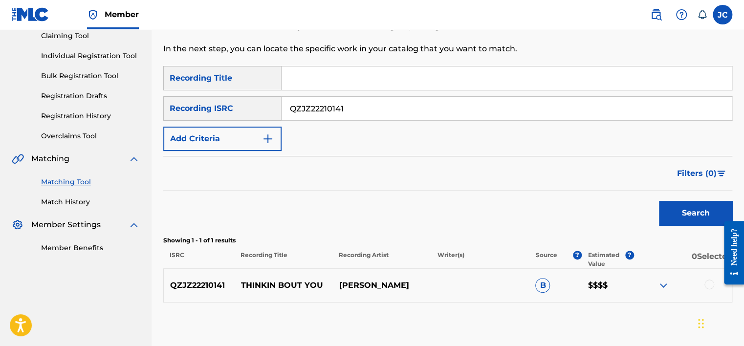
click at [354, 104] on input "QZJZ22210141" at bounding box center [507, 108] width 450 height 23
paste input "GBAYC8400488"
type input "GBAYC8400488"
click at [659, 201] on button "Search" at bounding box center [695, 213] width 73 height 24
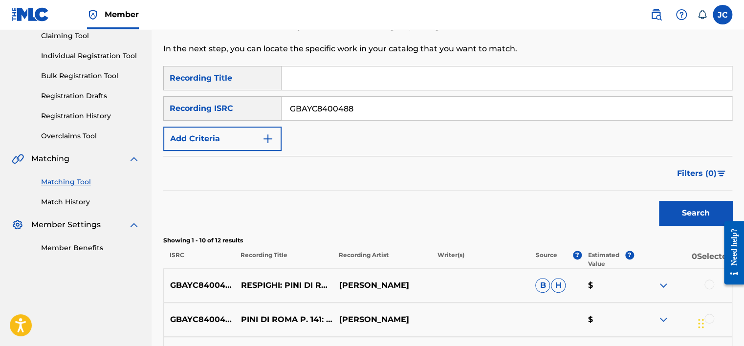
click at [385, 114] on input "GBAYC8400488" at bounding box center [507, 108] width 450 height 23
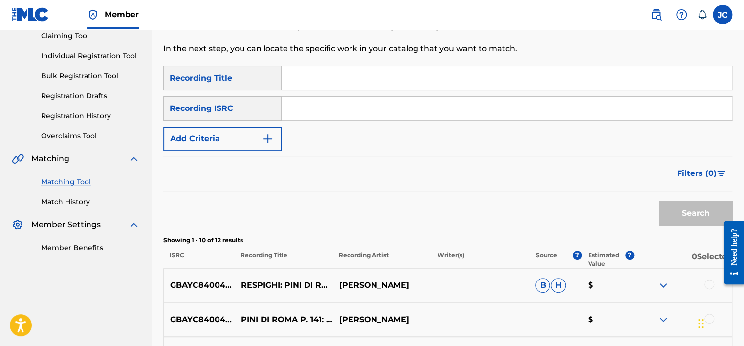
paste input "USA370396119"
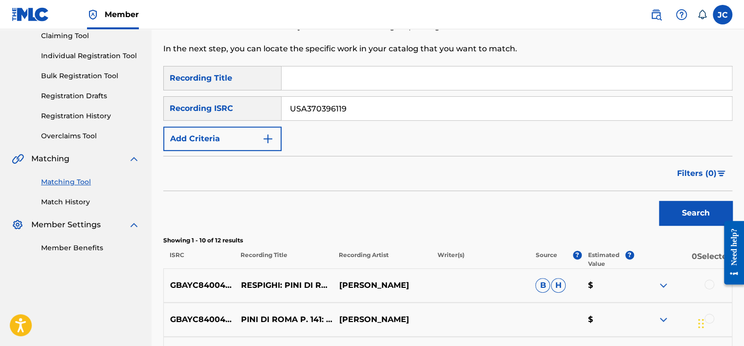
click at [659, 201] on button "Search" at bounding box center [695, 213] width 73 height 24
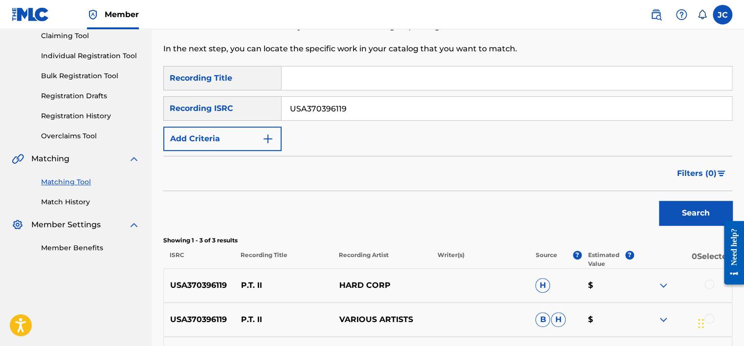
click at [358, 106] on input "USA370396119" at bounding box center [507, 108] width 450 height 23
paste input "QM24S1905813"
type input "QM24S1905813"
click at [659, 201] on button "Search" at bounding box center [695, 213] width 73 height 24
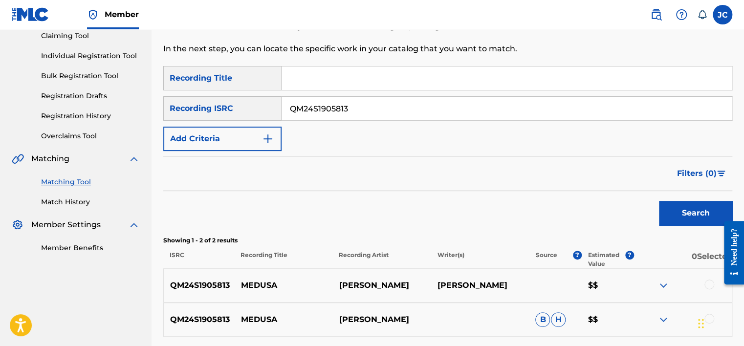
scroll to position [194, 0]
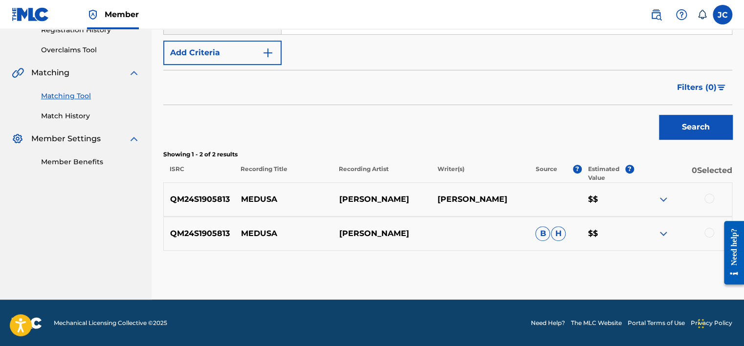
click at [710, 231] on div at bounding box center [710, 233] width 10 height 10
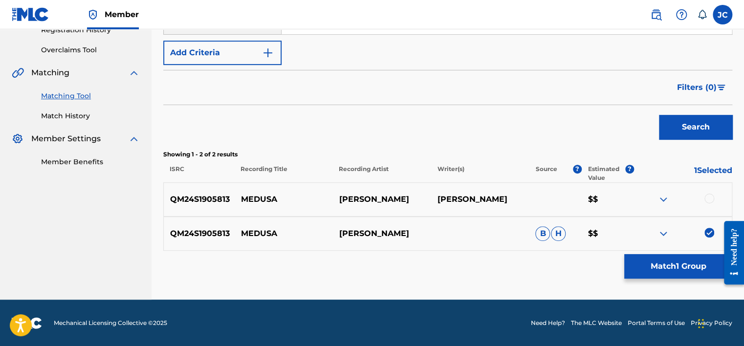
click at [707, 199] on div at bounding box center [710, 199] width 10 height 10
click at [649, 270] on button "Match 2 Groups" at bounding box center [678, 266] width 108 height 24
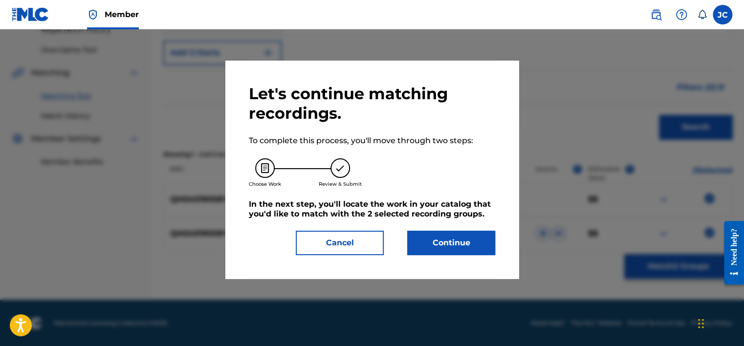
click at [456, 233] on button "Continue" at bounding box center [451, 243] width 88 height 24
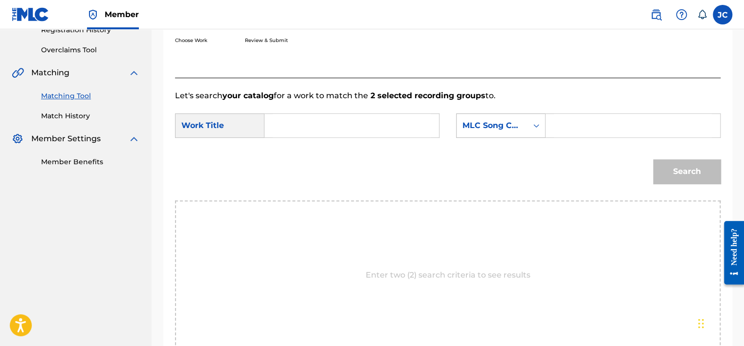
click at [510, 123] on div "MLC Song Code" at bounding box center [492, 126] width 59 height 12
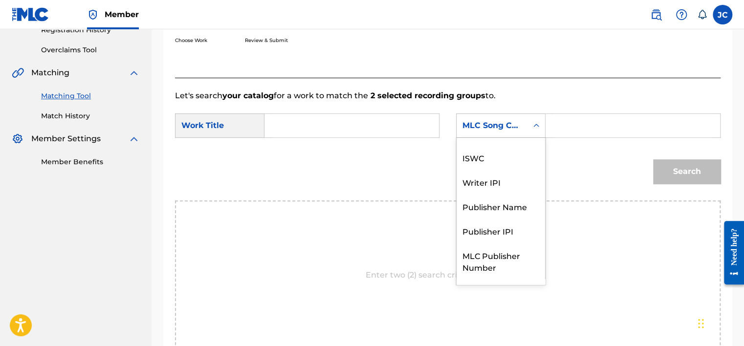
scroll to position [0, 0]
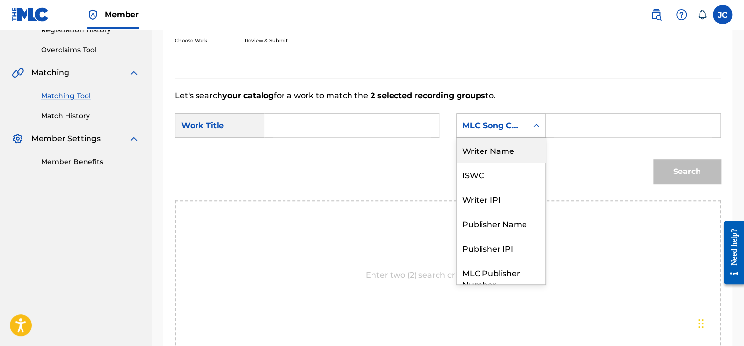
click at [496, 153] on div "Writer Name" at bounding box center [501, 150] width 89 height 24
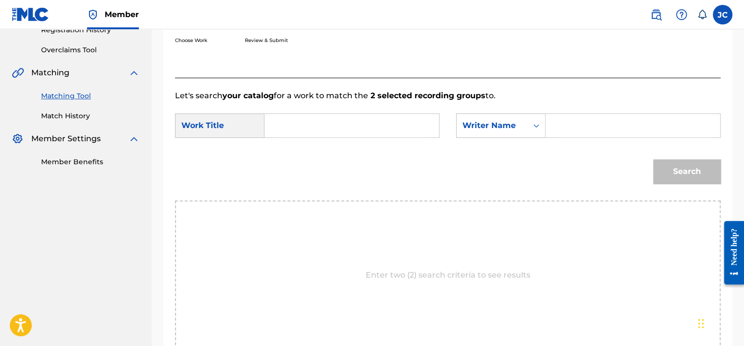
click at [354, 128] on input "Search Form" at bounding box center [352, 125] width 158 height 23
paste input "Medusa"
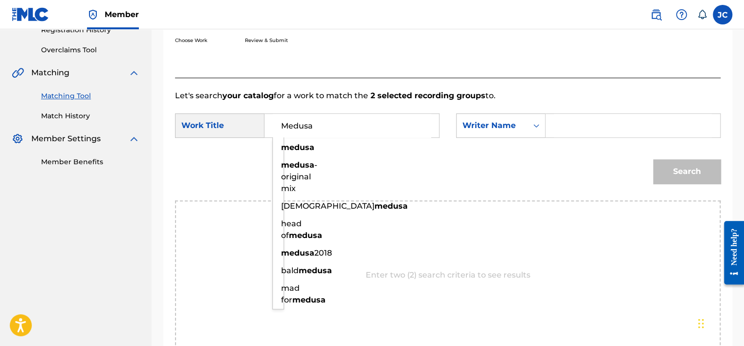
type input "Medusa"
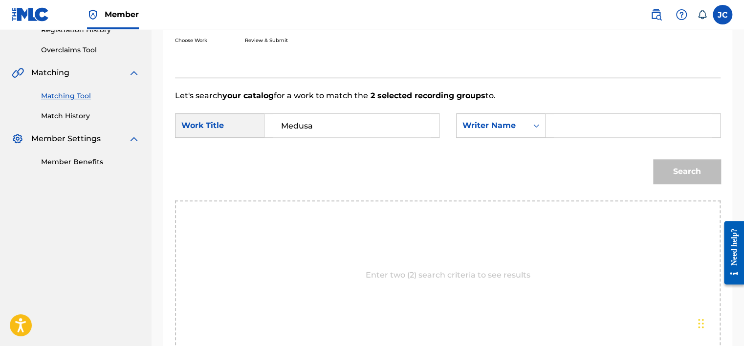
click at [566, 135] on input "Search Form" at bounding box center [633, 125] width 158 height 23
paste input "[PERSON_NAME]"
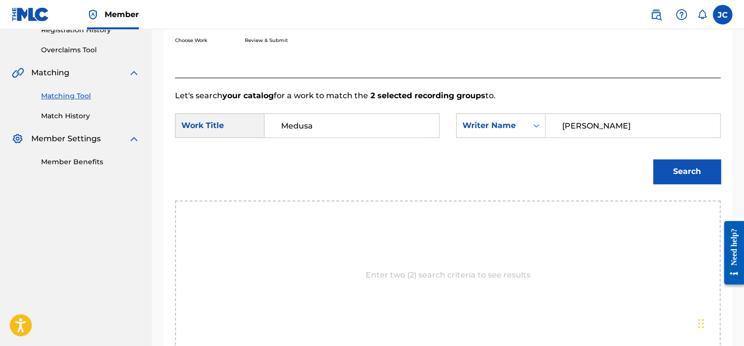
type input "[PERSON_NAME]"
click at [653, 159] on button "Search" at bounding box center [686, 171] width 67 height 24
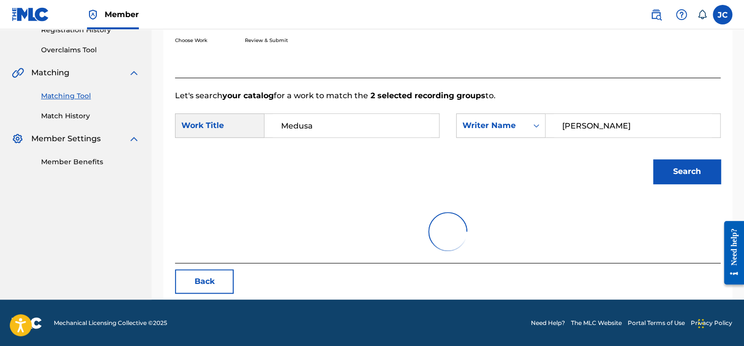
scroll to position [153, 0]
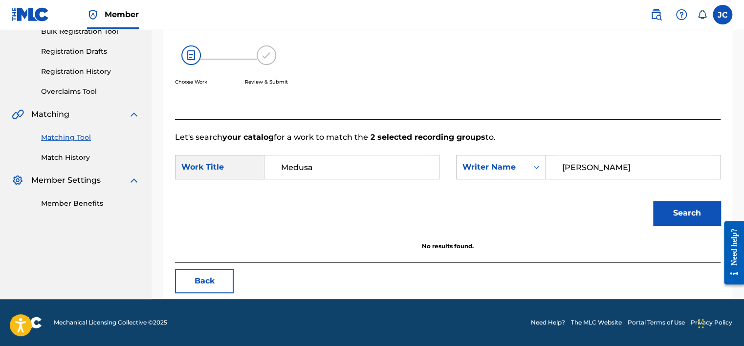
click at [217, 279] on button "Back" at bounding box center [204, 281] width 59 height 24
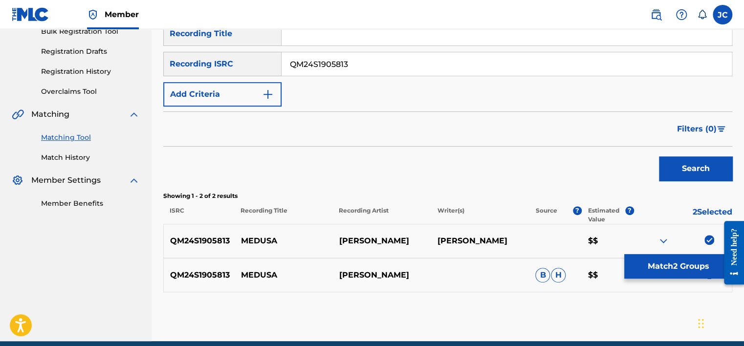
scroll to position [194, 0]
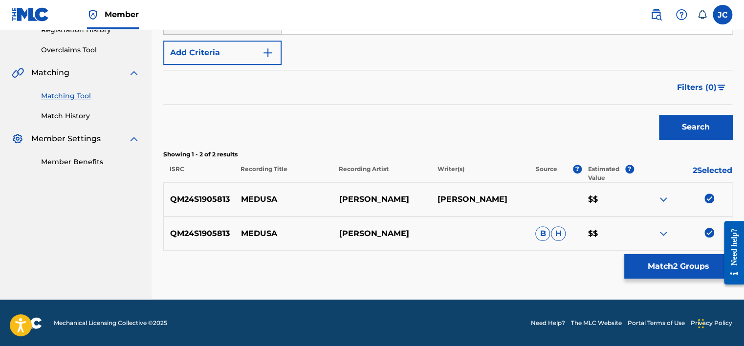
drag, startPoint x: 747, startPoint y: 178, endPoint x: 720, endPoint y: 57, distance: 123.7
click at [720, 57] on div "SearchWithCriteriac19dbf66-0d21-4600-a963-b696877ddadc Recording Title SearchWi…" at bounding box center [447, 22] width 569 height 85
click at [708, 233] on img at bounding box center [710, 233] width 10 height 10
click at [709, 197] on img at bounding box center [710, 199] width 10 height 10
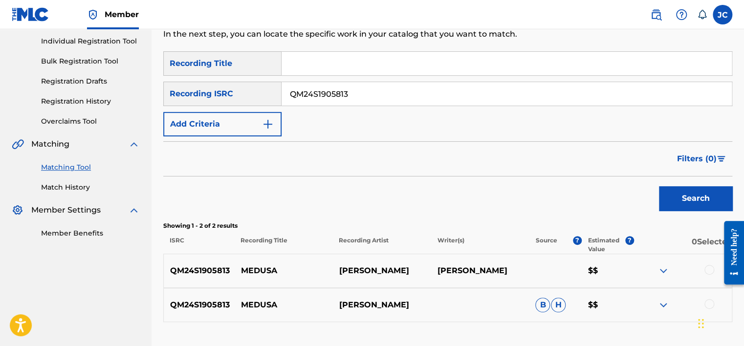
scroll to position [66, 0]
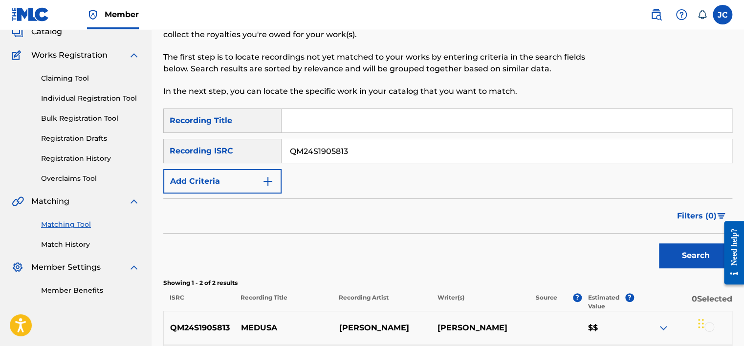
click at [439, 156] on input "QM24S1905813" at bounding box center [507, 150] width 450 height 23
paste input "NLA507712219"
type input "NLA507712219"
click at [659, 244] on button "Search" at bounding box center [695, 256] width 73 height 24
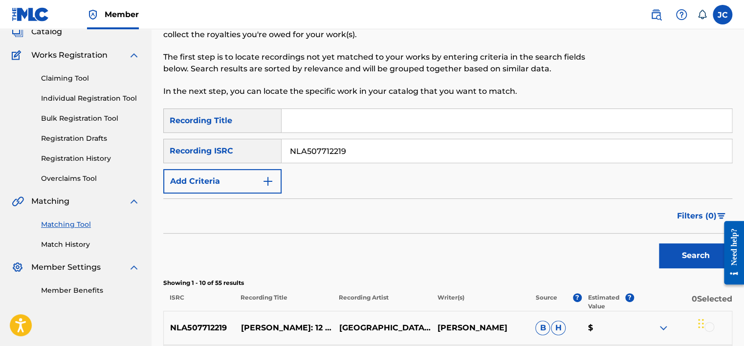
click at [436, 147] on input "NLA507712219" at bounding box center [507, 150] width 450 height 23
click at [298, 153] on input "Search Form" at bounding box center [507, 150] width 450 height 23
paste input "HKI199329811"
click at [659, 244] on button "Search" at bounding box center [695, 256] width 73 height 24
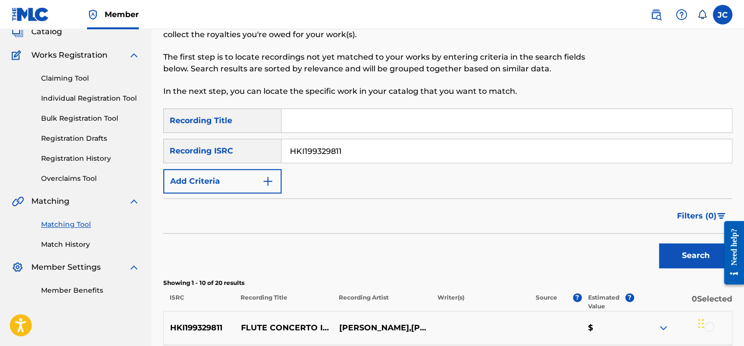
click at [352, 160] on input "HKI199329811" at bounding box center [507, 150] width 450 height 23
paste input "USUYG1125170"
type input "USUYG1125170"
click at [659, 244] on button "Search" at bounding box center [695, 256] width 73 height 24
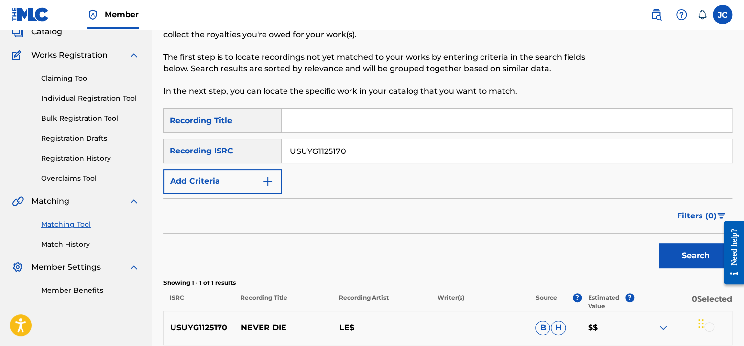
click at [743, 111] on div "Matching Tool The Matching Tool allows Members to match sound recordings to wor…" at bounding box center [448, 191] width 593 height 406
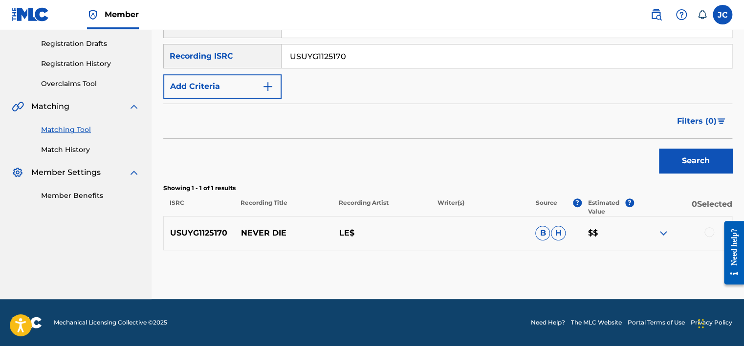
click at [709, 231] on div at bounding box center [710, 232] width 10 height 10
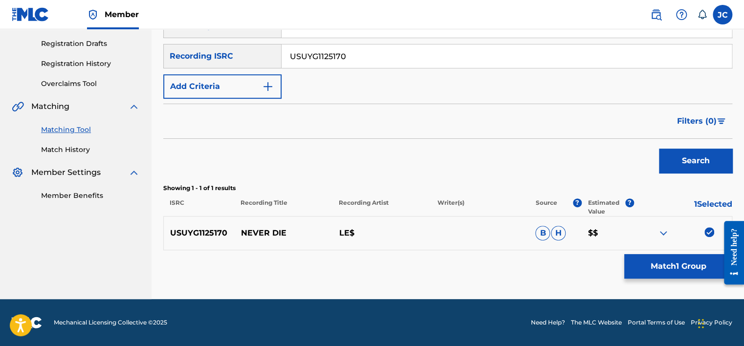
click at [676, 273] on button "Match 1 Group" at bounding box center [678, 266] width 108 height 24
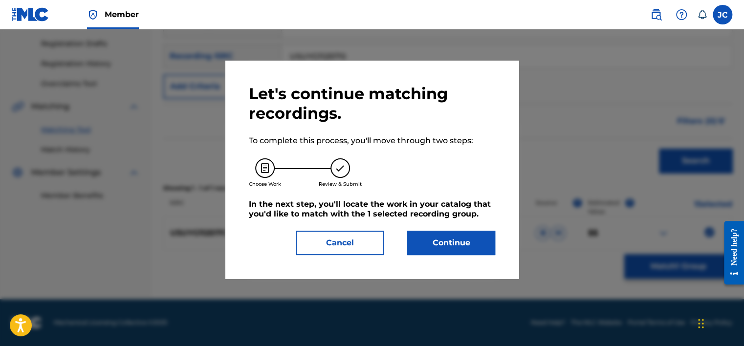
click at [456, 235] on button "Continue" at bounding box center [451, 243] width 88 height 24
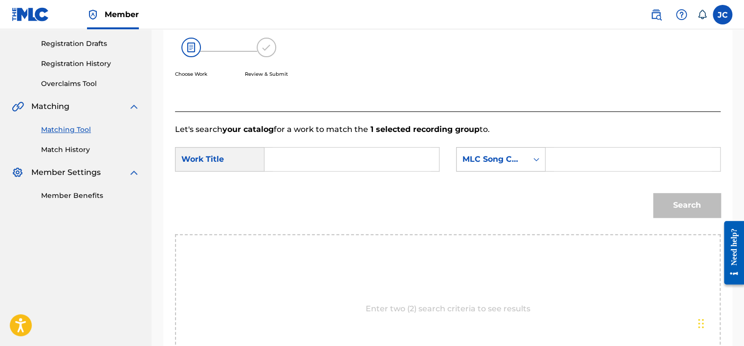
click at [512, 161] on div "MLC Song Code" at bounding box center [492, 160] width 59 height 12
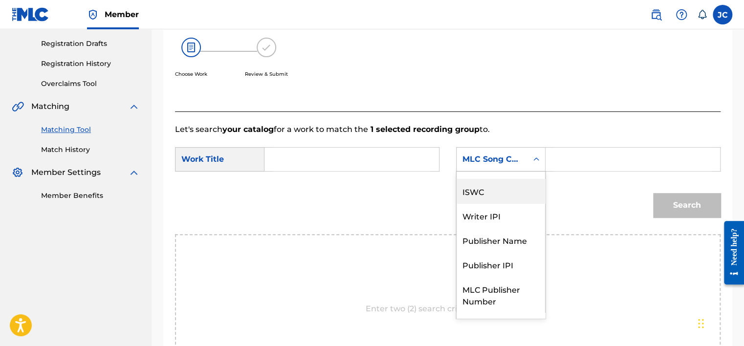
scroll to position [0, 0]
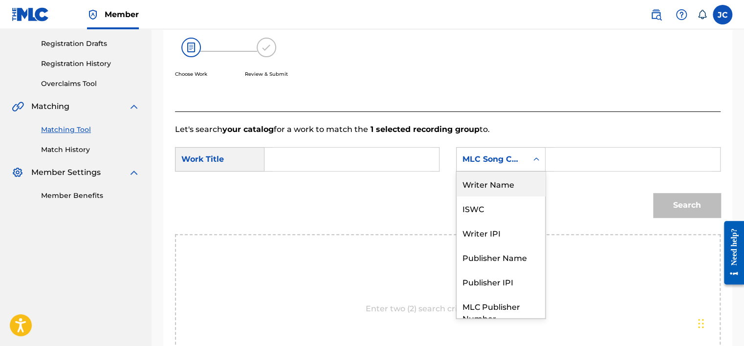
click at [479, 188] on div "Writer Name" at bounding box center [501, 184] width 89 height 24
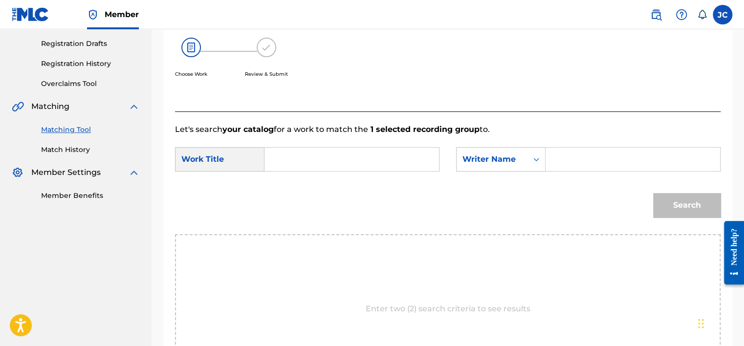
click at [325, 162] on input "Search Form" at bounding box center [352, 159] width 158 height 23
paste input "Never Die"
type input "Never Die"
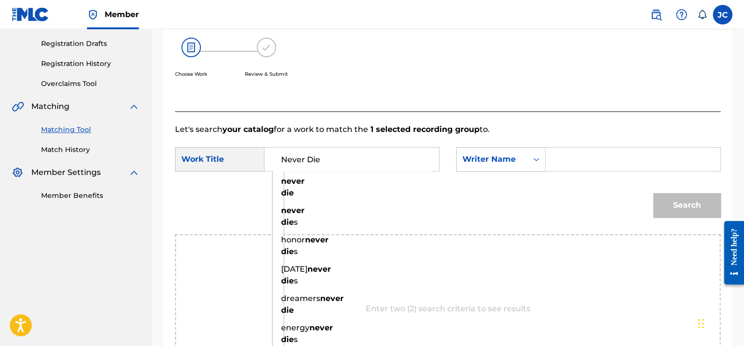
click at [566, 159] on input "Search Form" at bounding box center [633, 159] width 158 height 23
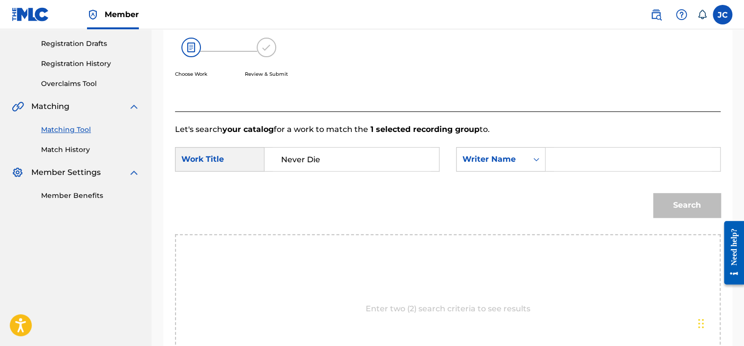
paste input "[PERSON_NAME]"
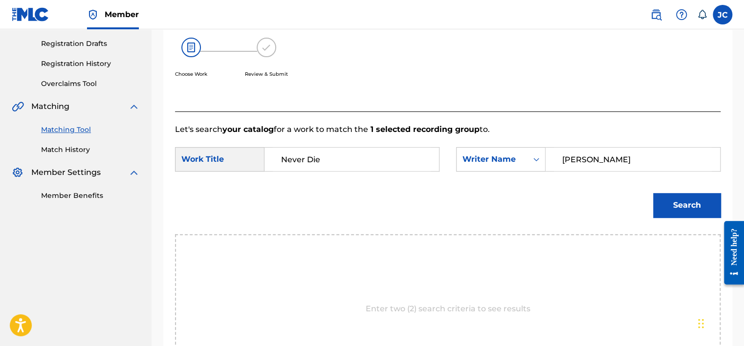
click at [653, 193] on button "Search" at bounding box center [686, 205] width 67 height 24
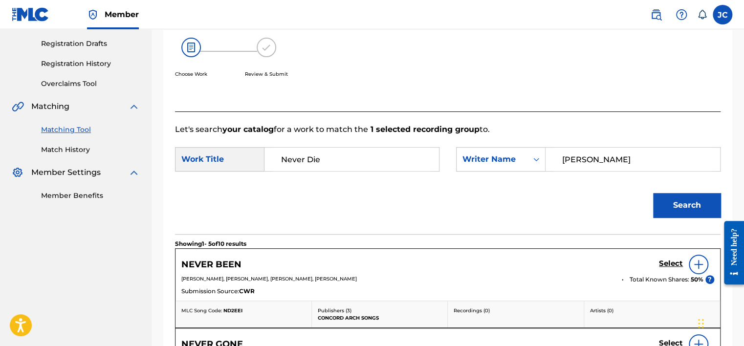
click at [586, 168] on input "[PERSON_NAME]" at bounding box center [633, 159] width 158 height 23
paste input "[PERSON_NAME]"
type input "[PERSON_NAME]"
click at [653, 193] on button "Search" at bounding box center [686, 205] width 67 height 24
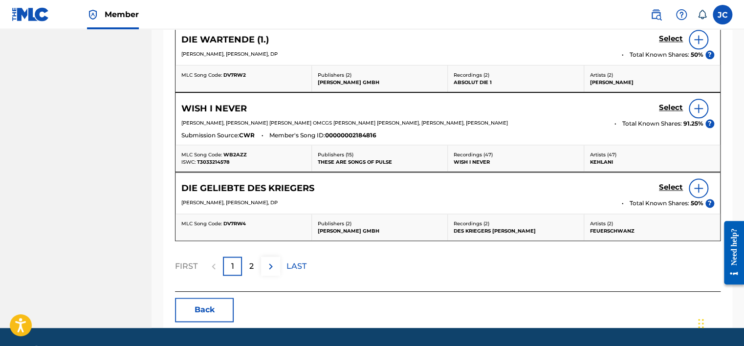
scroll to position [554, 0]
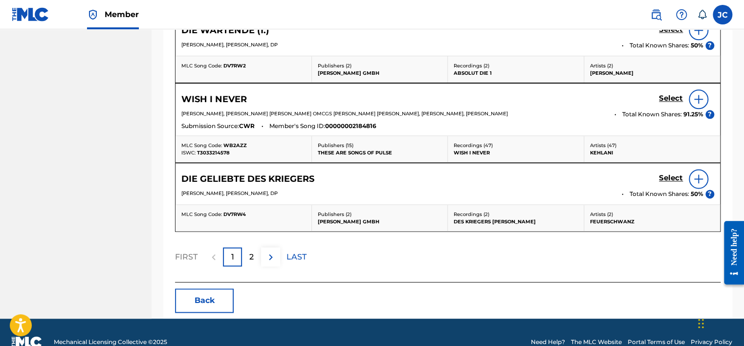
click at [216, 301] on button "Back" at bounding box center [204, 300] width 59 height 24
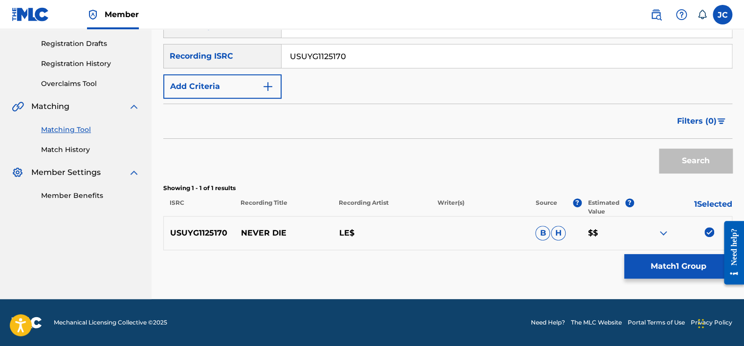
scroll to position [160, 0]
click at [710, 230] on img at bounding box center [710, 232] width 10 height 10
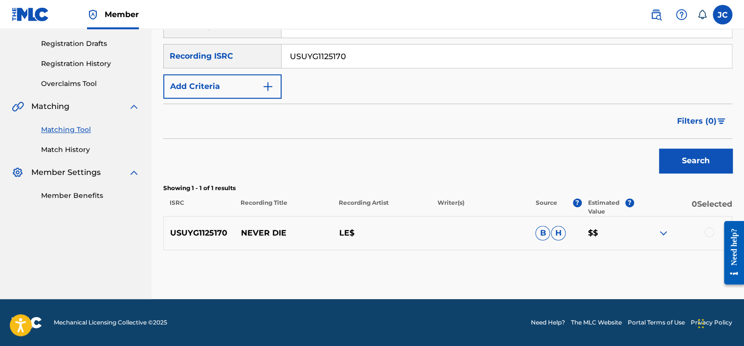
scroll to position [70, 0]
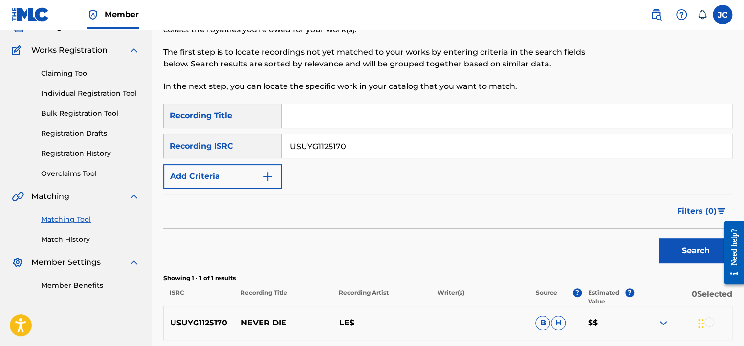
click at [442, 147] on input "USUYG1125170" at bounding box center [507, 145] width 450 height 23
click at [341, 138] on input "Search Form" at bounding box center [507, 145] width 450 height 23
paste input "QMCYX1800018"
type input "QMCYX1800018"
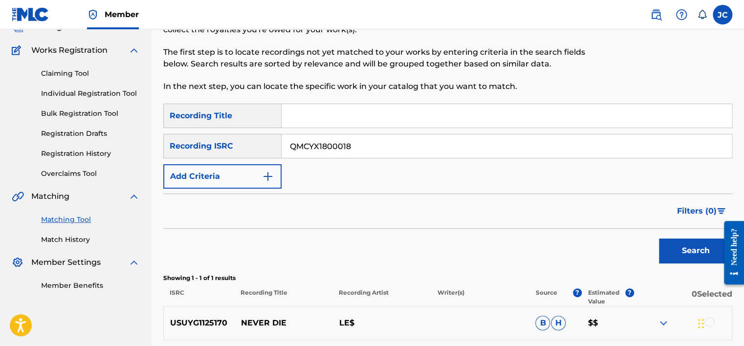
click at [659, 239] on button "Search" at bounding box center [695, 251] width 73 height 24
click at [730, 92] on div at bounding box center [666, 43] width 131 height 120
click at [742, 85] on div "Matching Tool The Matching Tool allows Members to match sound recordings to wor…" at bounding box center [448, 237] width 593 height 509
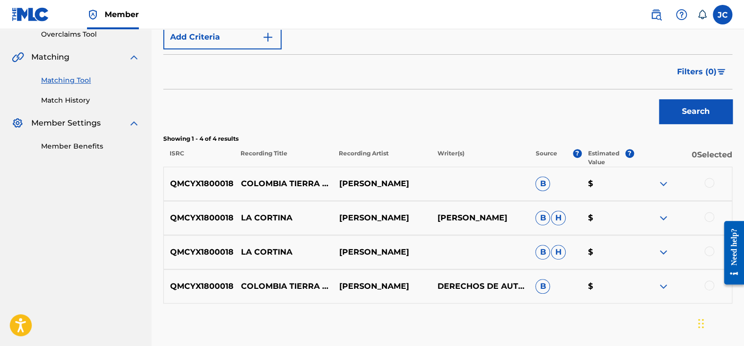
scroll to position [263, 0]
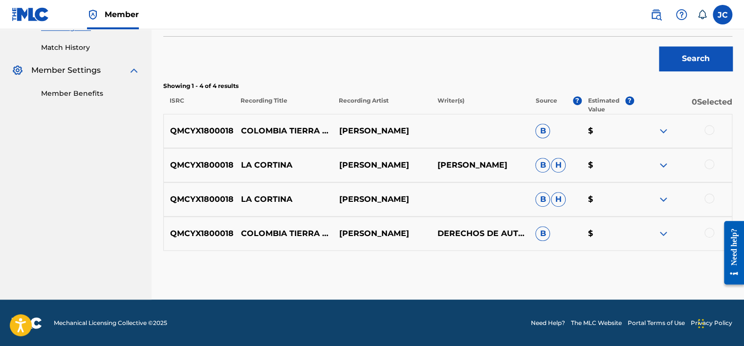
click at [710, 229] on div at bounding box center [710, 233] width 10 height 10
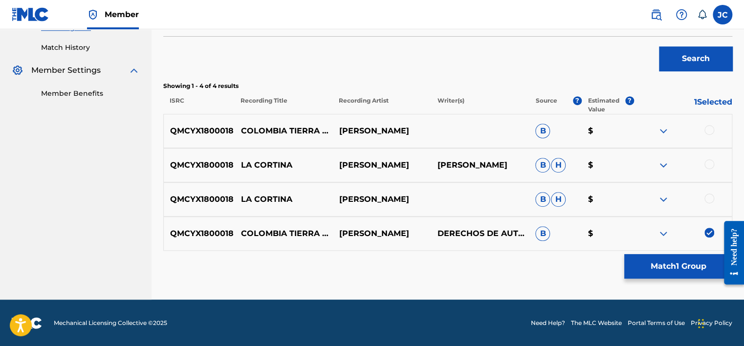
click at [708, 196] on div at bounding box center [710, 199] width 10 height 10
click at [710, 156] on div "QMCYX1800018 LA CORTINA [PERSON_NAME] [PERSON_NAME] [PERSON_NAME] $" at bounding box center [447, 165] width 569 height 34
click at [710, 160] on div at bounding box center [710, 164] width 10 height 10
click at [708, 129] on div at bounding box center [710, 130] width 10 height 10
click at [679, 270] on button "Match 4 Groups" at bounding box center [678, 266] width 108 height 24
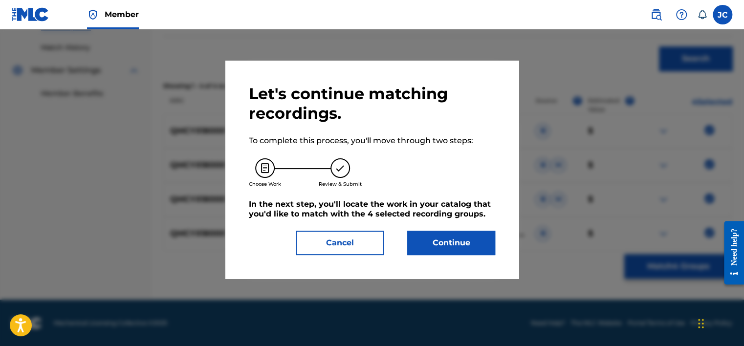
click at [449, 242] on button "Continue" at bounding box center [451, 243] width 88 height 24
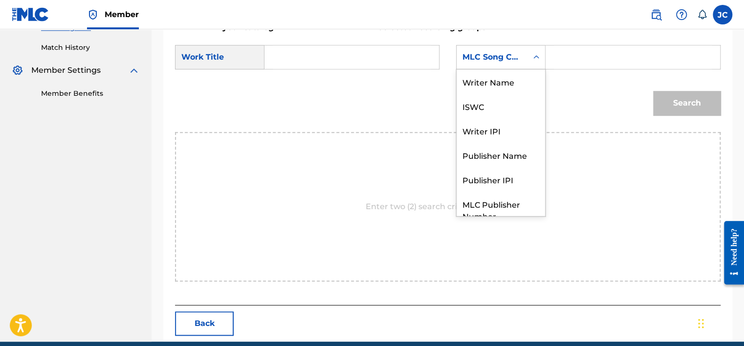
click at [507, 65] on div "MLC Song Code" at bounding box center [492, 57] width 71 height 19
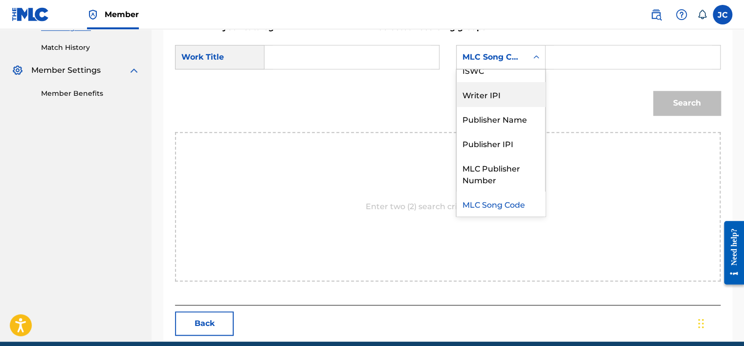
scroll to position [0, 0]
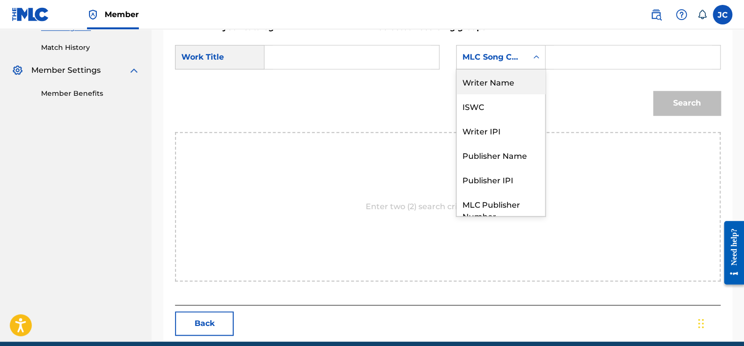
click at [482, 92] on div "Writer Name" at bounding box center [501, 81] width 89 height 24
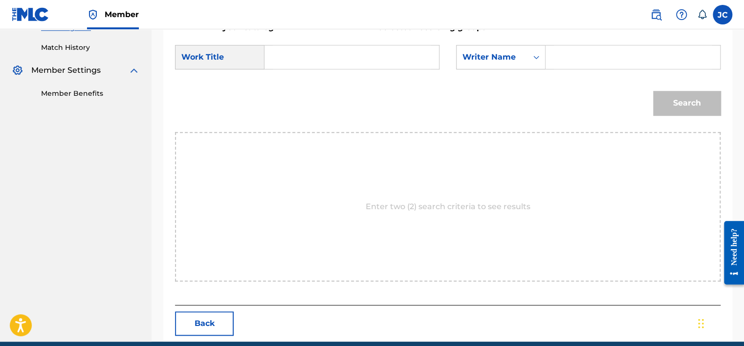
click at [379, 68] on input "Search Form" at bounding box center [352, 56] width 158 height 23
paste input "Colombia Tierra Querida"
type input "Colombia Tierra Querida"
click at [554, 48] on input "Search Form" at bounding box center [633, 56] width 158 height 23
paste input "[PERSON_NAME]"
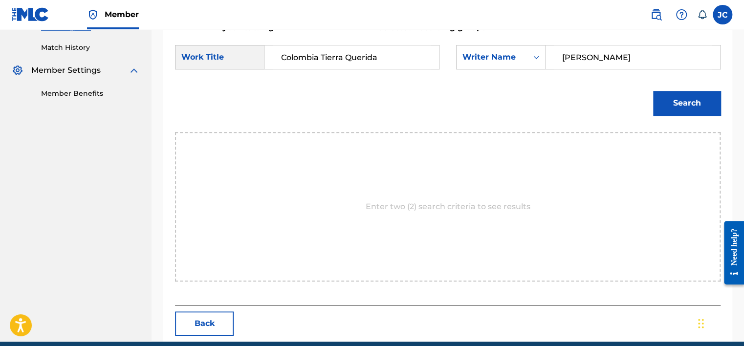
type input "[PERSON_NAME]"
click at [653, 91] on button "Search" at bounding box center [686, 103] width 67 height 24
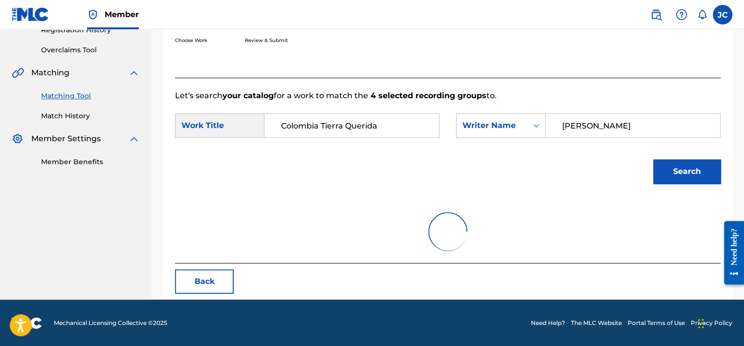
scroll to position [153, 0]
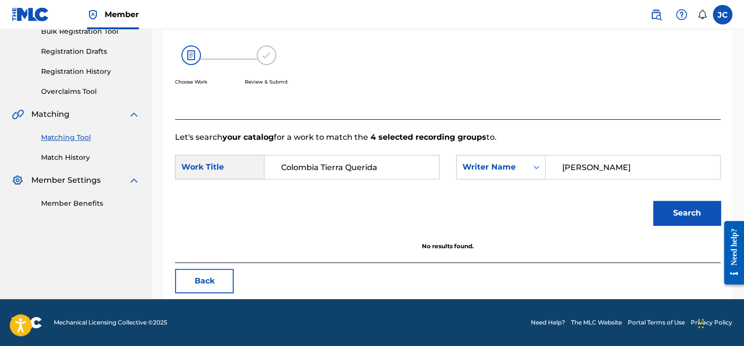
click at [218, 276] on button "Back" at bounding box center [204, 281] width 59 height 24
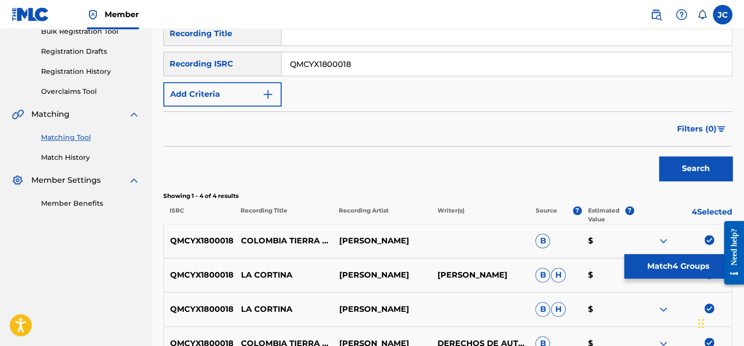
scroll to position [263, 0]
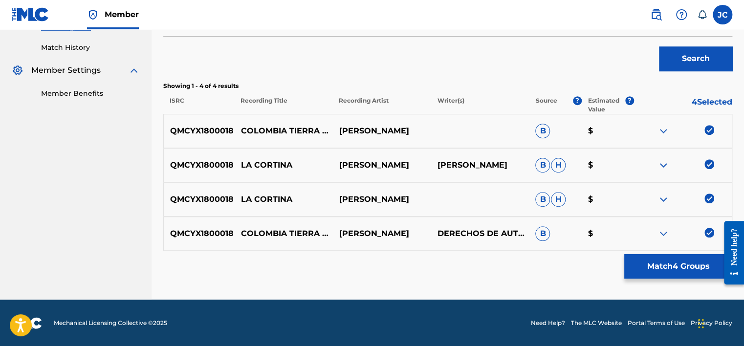
click at [707, 231] on img at bounding box center [710, 233] width 10 height 10
click at [702, 198] on div at bounding box center [683, 200] width 98 height 12
click at [708, 198] on img at bounding box center [710, 199] width 10 height 10
click at [710, 163] on img at bounding box center [710, 164] width 10 height 10
click at [710, 131] on img at bounding box center [710, 130] width 10 height 10
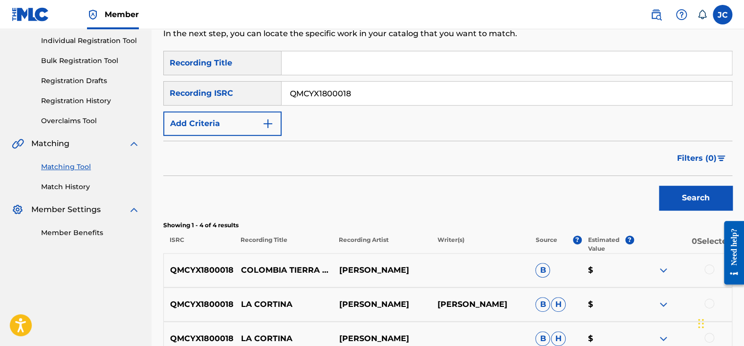
scroll to position [119, 0]
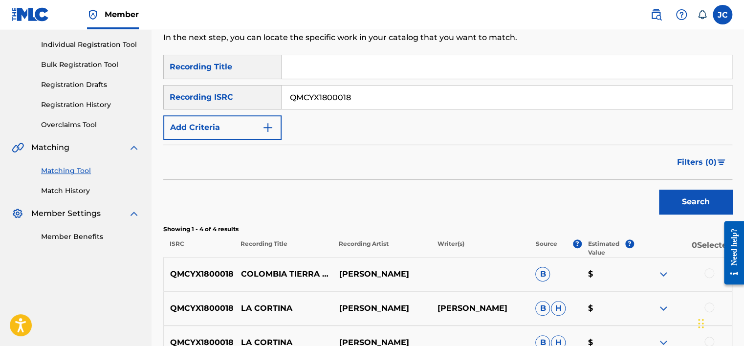
click at [469, 102] on input "QMCYX1800018" at bounding box center [507, 97] width 450 height 23
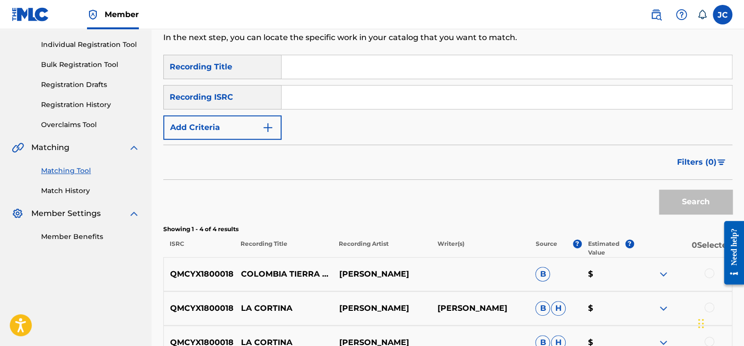
paste input "TCAEB1977734"
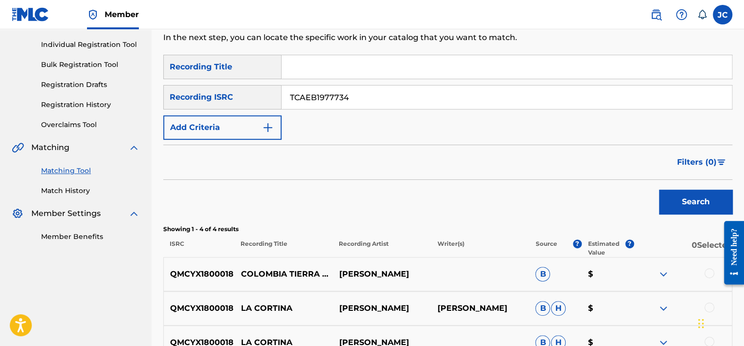
type input "TCAEB1977734"
click at [659, 190] on button "Search" at bounding box center [695, 202] width 73 height 24
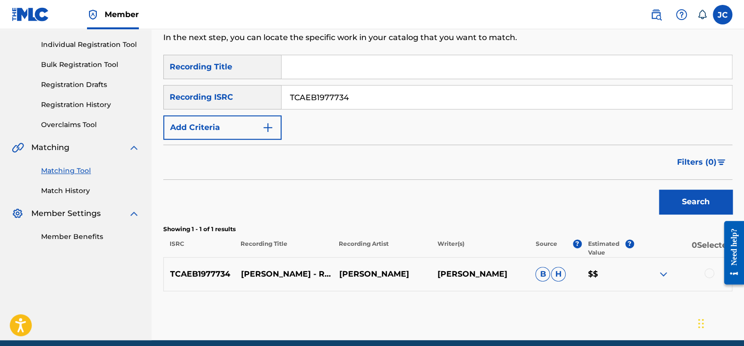
click at [279, 268] on p "[PERSON_NAME] - RIVER OF [GEOGRAPHIC_DATA]" at bounding box center [284, 274] width 98 height 12
copy p "[PERSON_NAME] - RIVER OF [GEOGRAPHIC_DATA]"
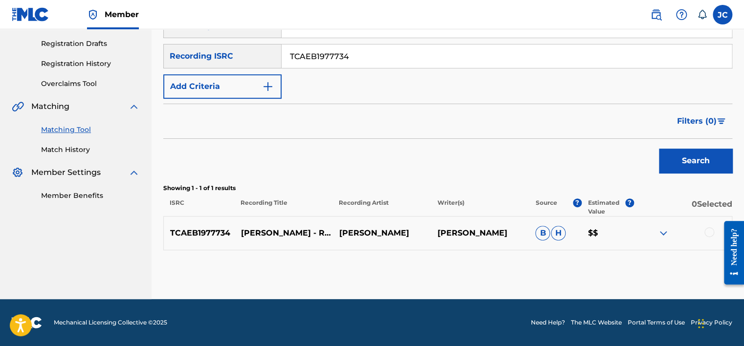
click at [705, 233] on div at bounding box center [710, 232] width 10 height 10
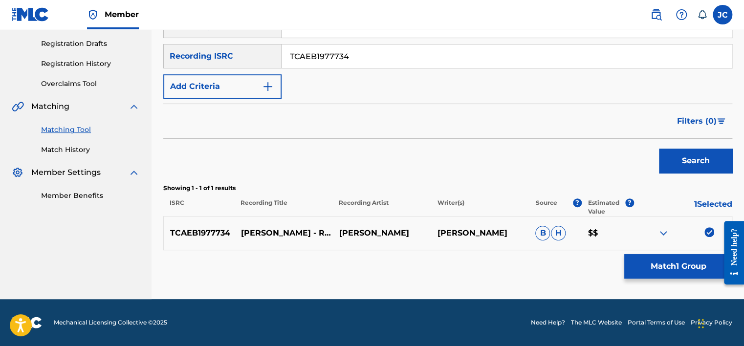
click at [687, 266] on button "Match 1 Group" at bounding box center [678, 266] width 108 height 24
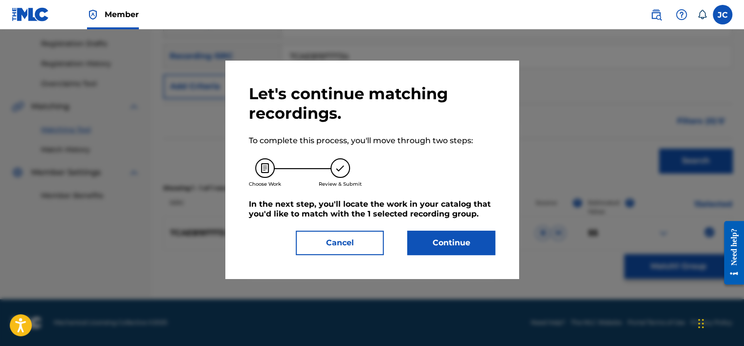
click at [475, 251] on button "Continue" at bounding box center [451, 243] width 88 height 24
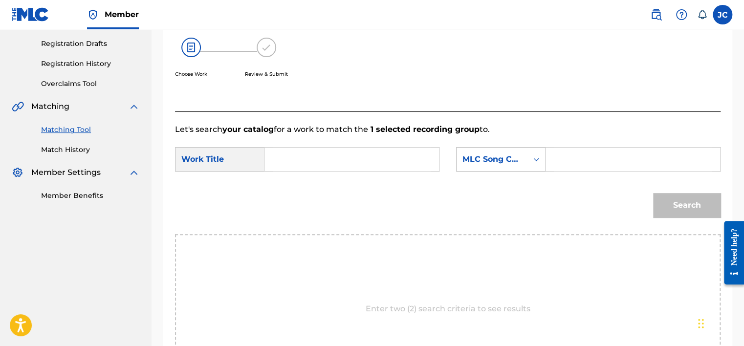
click at [503, 157] on div "MLC Song Code" at bounding box center [492, 160] width 59 height 12
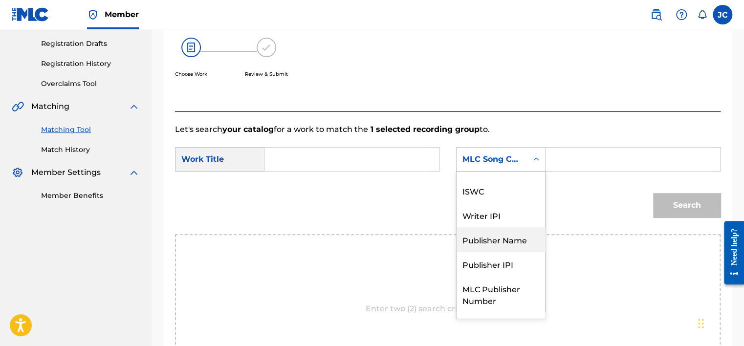
scroll to position [0, 0]
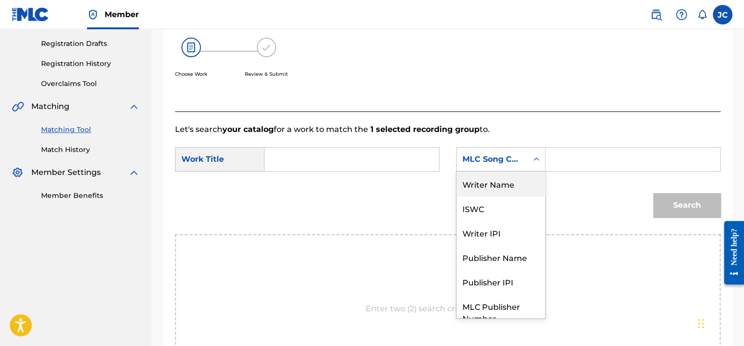
click at [515, 188] on div "Writer Name" at bounding box center [501, 184] width 89 height 24
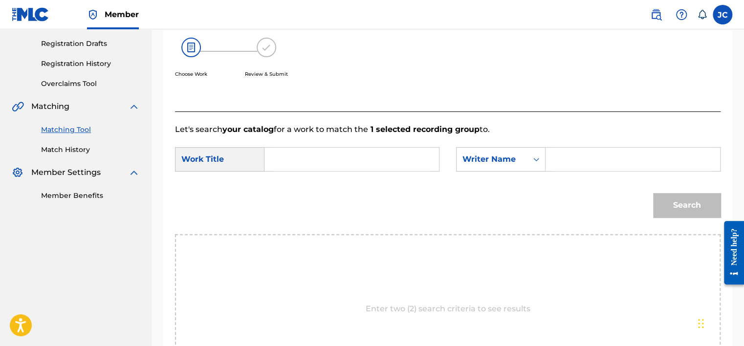
click at [383, 172] on div "SearchWithCriteria8635502d-f8db-4f66-951b-125e3ee03127 Work Title SearchWithCri…" at bounding box center [448, 162] width 546 height 30
click at [381, 166] on input "Search Form" at bounding box center [352, 159] width 158 height 23
paste input "[PERSON_NAME] - RIVER OF [GEOGRAPHIC_DATA]"
drag, startPoint x: 346, startPoint y: 158, endPoint x: 230, endPoint y: 153, distance: 116.0
click at [230, 153] on div "SearchWithCriteria8635502d-f8db-4f66-951b-125e3ee03127 Work Title [PERSON_NAME]…" at bounding box center [307, 159] width 265 height 24
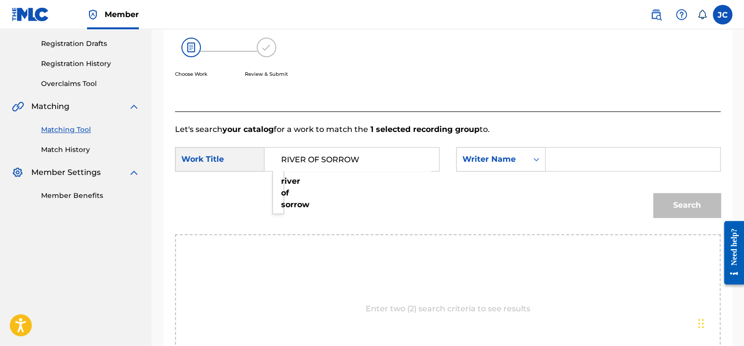
type input "RIVER OF SORROW"
click at [633, 163] on input "Search Form" at bounding box center [633, 159] width 158 height 23
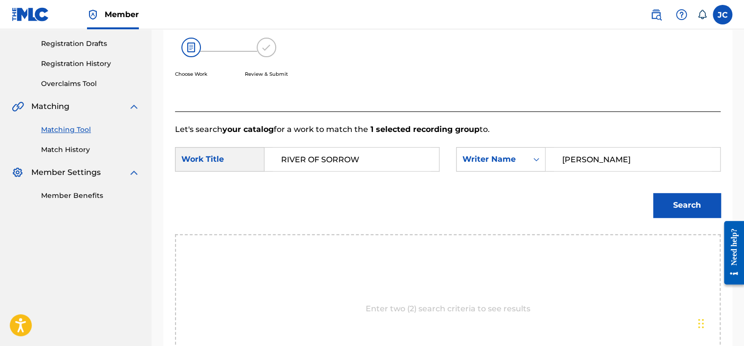
type input "[PERSON_NAME]"
click at [653, 193] on button "Search" at bounding box center [686, 205] width 67 height 24
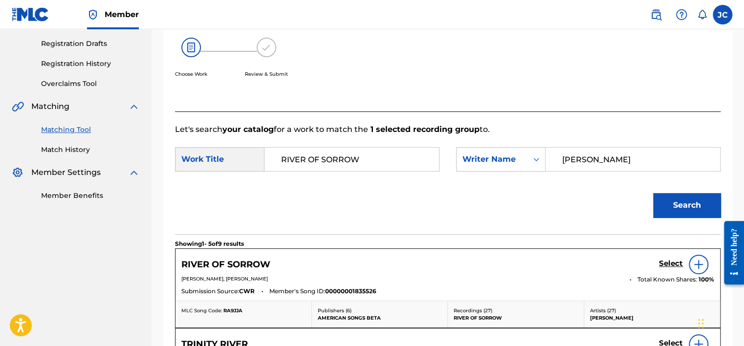
click at [663, 266] on h5 "Select" at bounding box center [671, 263] width 24 height 9
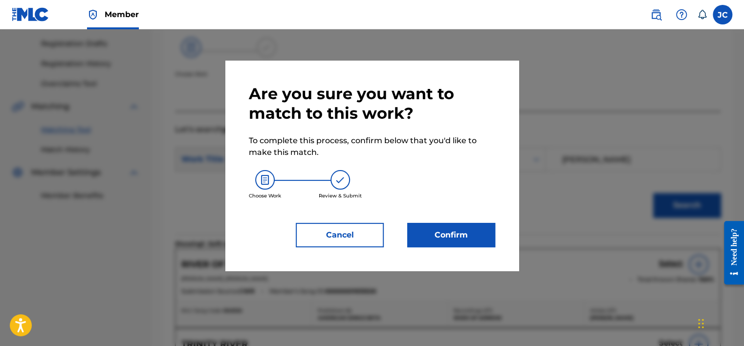
click at [455, 234] on button "Confirm" at bounding box center [451, 235] width 88 height 24
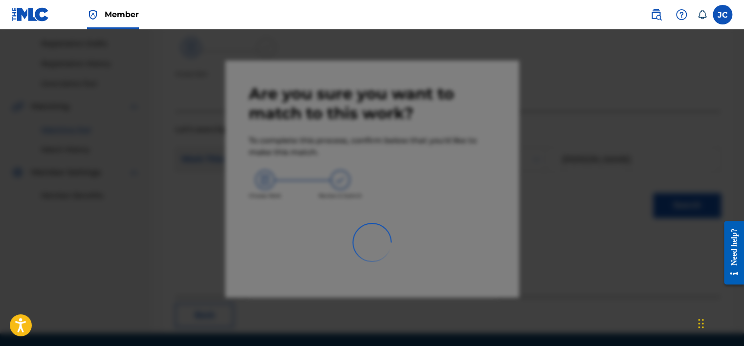
scroll to position [74, 0]
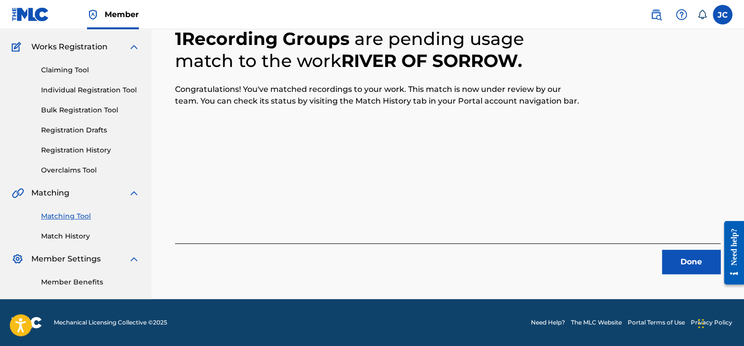
click at [675, 254] on button "Done" at bounding box center [691, 262] width 59 height 24
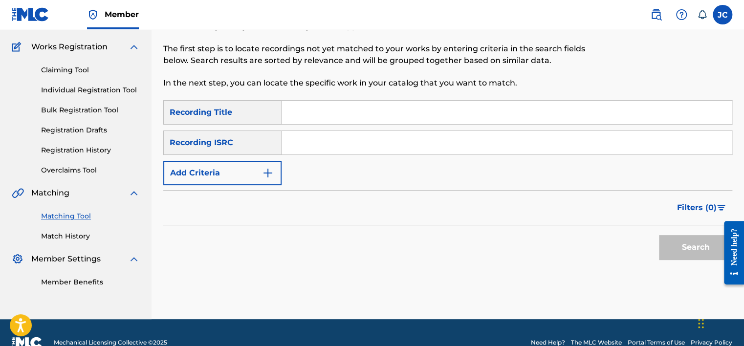
click at [475, 272] on html "Accessibility Screen-Reader Guide, Feedback, and Issue Reporting | New window M…" at bounding box center [372, 99] width 744 height 346
click at [331, 153] on input "Search Form" at bounding box center [507, 142] width 450 height 23
paste input "GBDMT2200171"
type input "GBDMT2200171"
click at [659, 235] on button "Search" at bounding box center [695, 247] width 73 height 24
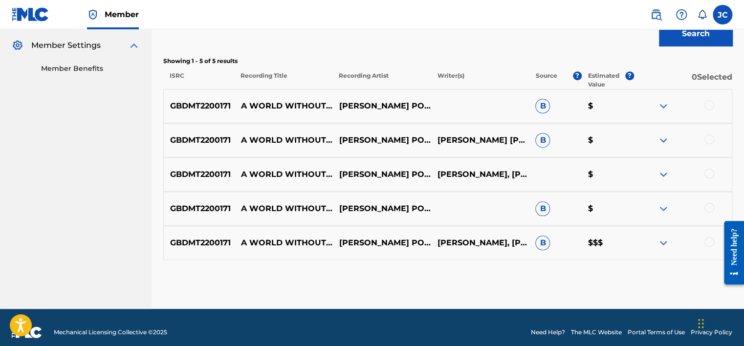
scroll to position [289, 0]
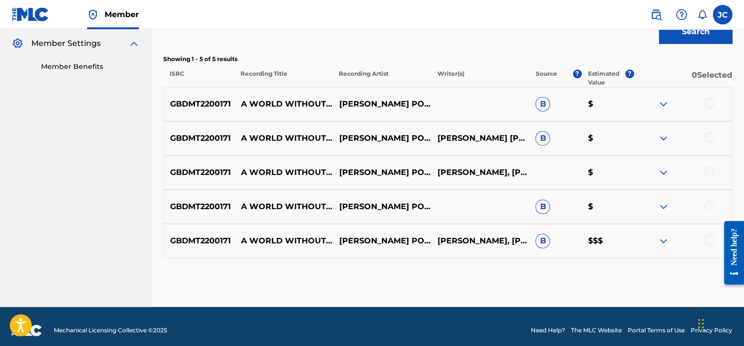
click at [708, 237] on div at bounding box center [710, 240] width 10 height 10
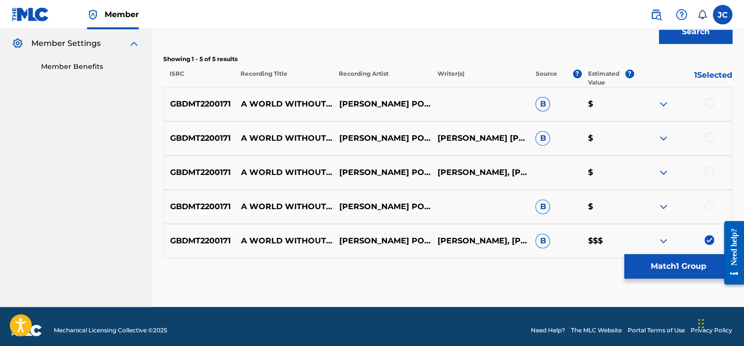
click at [708, 207] on div at bounding box center [710, 206] width 10 height 10
click at [708, 173] on div at bounding box center [710, 172] width 10 height 10
click at [708, 144] on div at bounding box center [683, 139] width 98 height 12
click at [708, 135] on div at bounding box center [710, 138] width 10 height 10
click at [710, 98] on div at bounding box center [710, 103] width 10 height 10
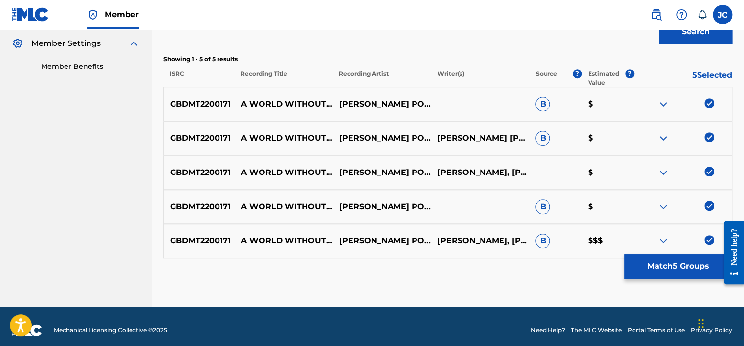
click at [666, 268] on button "Match 5 Groups" at bounding box center [678, 266] width 108 height 24
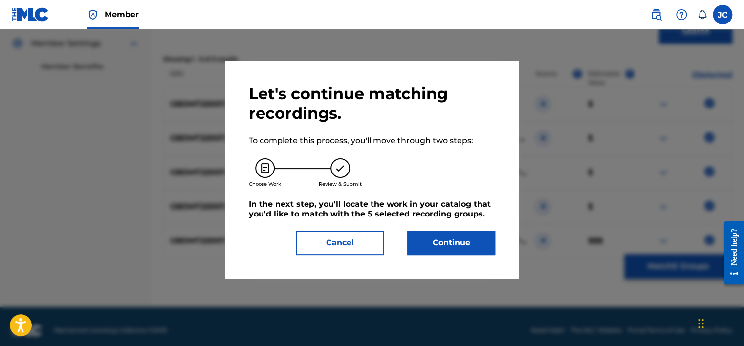
click at [460, 245] on button "Continue" at bounding box center [451, 243] width 88 height 24
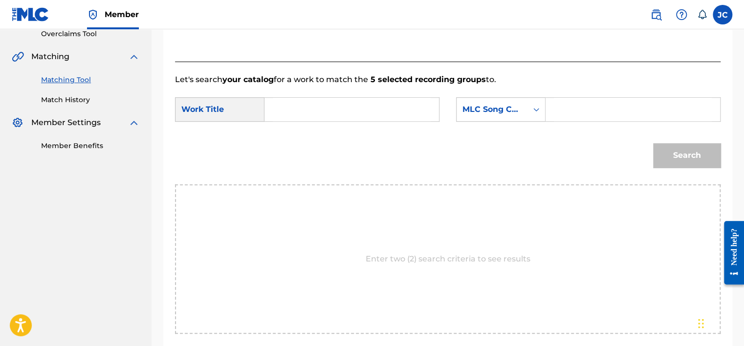
scroll to position [190, 0]
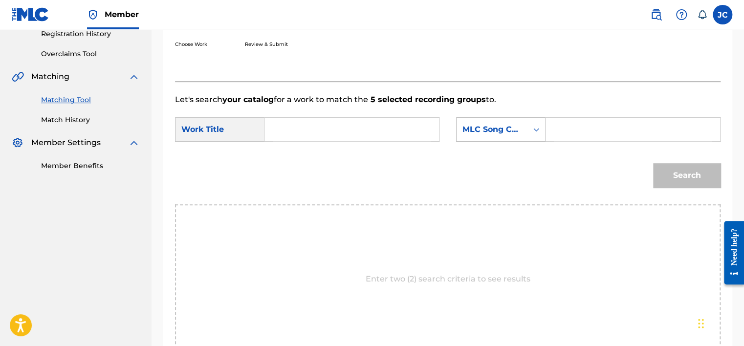
click at [537, 132] on icon "Search Form" at bounding box center [536, 130] width 10 height 10
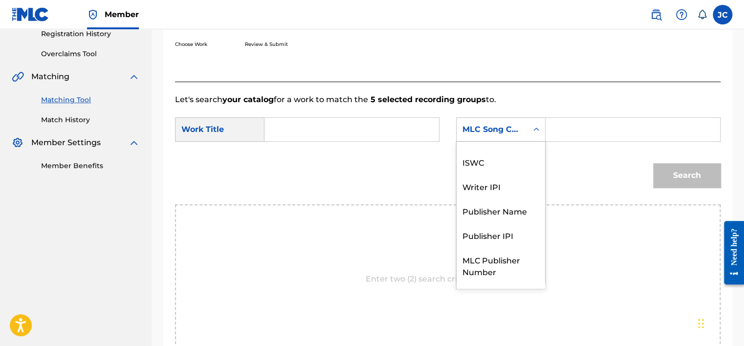
scroll to position [0, 0]
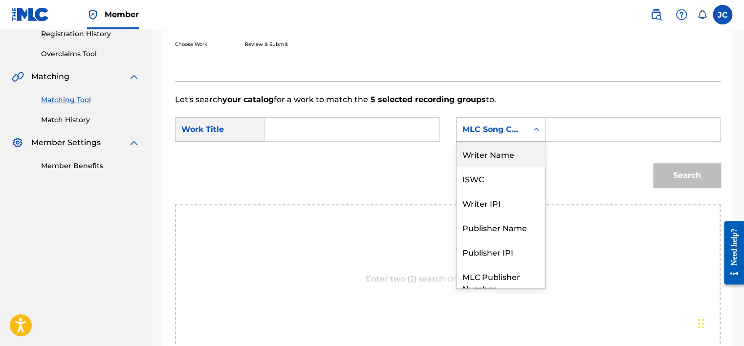
click at [508, 160] on div "Writer Name" at bounding box center [501, 154] width 89 height 24
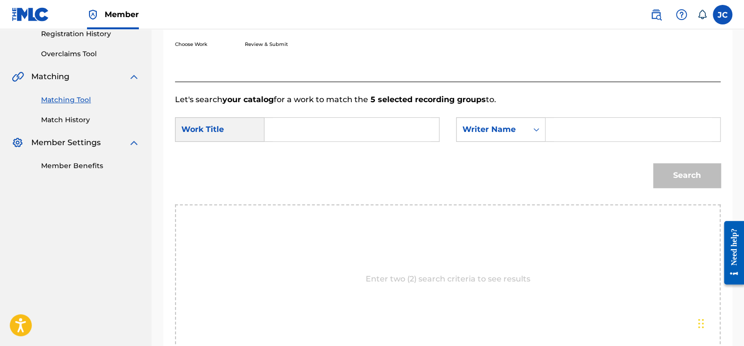
click at [381, 133] on input "Search Form" at bounding box center [352, 129] width 158 height 23
paste input "A World Without Love"
type input "A World Without Love"
click at [632, 151] on form "SearchWithCriteria8635502d-f8db-4f66-951b-125e3ee03127 Work Title A World Witho…" at bounding box center [448, 155] width 546 height 99
click at [622, 133] on input "Search Form" at bounding box center [633, 129] width 158 height 23
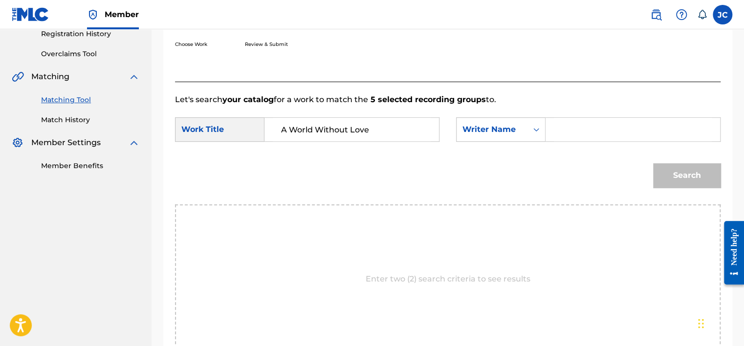
paste input "[PERSON_NAME]"
type input "[PERSON_NAME]"
click at [653, 163] on button "Search" at bounding box center [686, 175] width 67 height 24
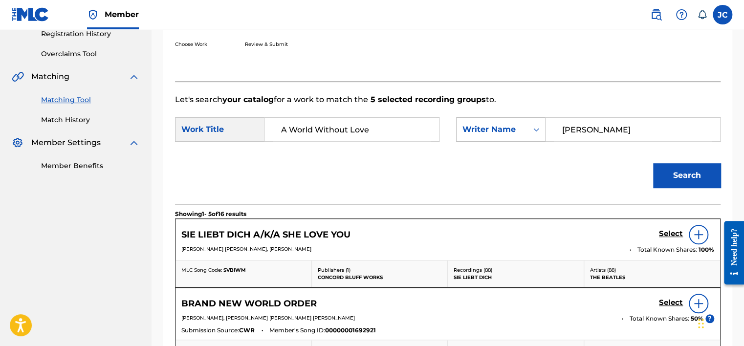
drag, startPoint x: 622, startPoint y: 133, endPoint x: 539, endPoint y: 133, distance: 83.6
click at [539, 133] on div "SearchWithCriteria66943a6c-cf33-4e2e-bbc8-f6c2f16cb6e5 Writer Name [PERSON_NAME]" at bounding box center [588, 129] width 265 height 24
click at [569, 129] on input "Search Form" at bounding box center [633, 129] width 158 height 23
paste input "[PERSON_NAME]"
click at [653, 163] on button "Search" at bounding box center [686, 175] width 67 height 24
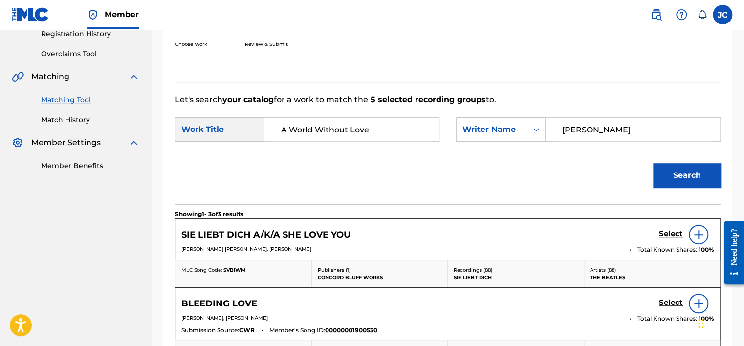
click at [574, 130] on input "[PERSON_NAME]" at bounding box center [633, 129] width 158 height 23
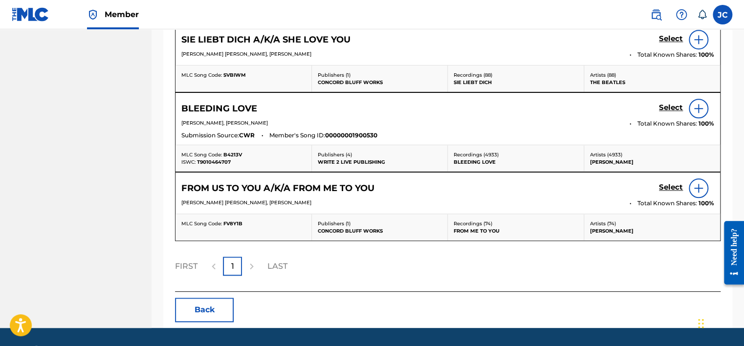
scroll to position [413, 0]
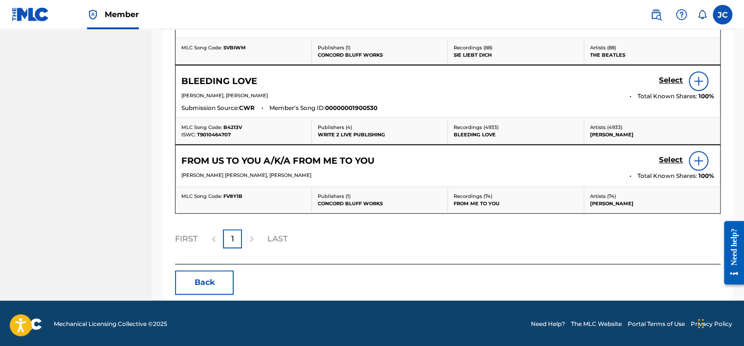
type input "[PERSON_NAME]"
click at [214, 287] on button "Back" at bounding box center [204, 282] width 59 height 24
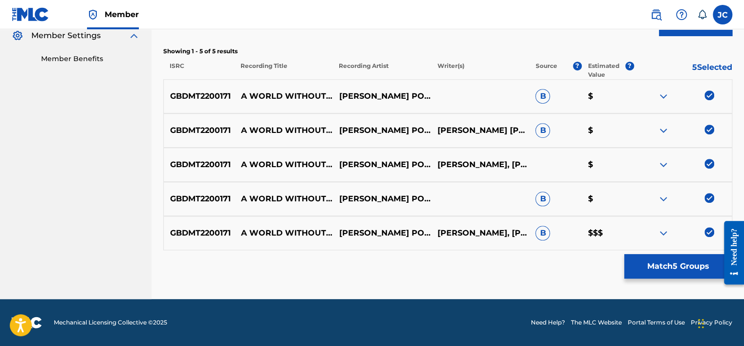
click at [710, 231] on img at bounding box center [710, 232] width 10 height 10
click at [709, 199] on img at bounding box center [710, 198] width 10 height 10
click at [711, 164] on img at bounding box center [710, 164] width 10 height 10
click at [709, 126] on img at bounding box center [710, 130] width 10 height 10
click at [709, 93] on img at bounding box center [710, 95] width 10 height 10
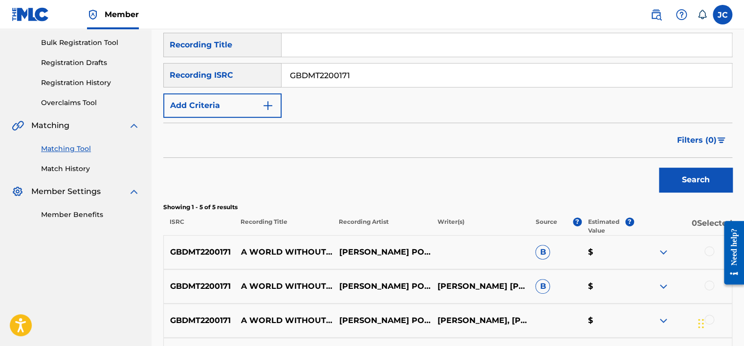
scroll to position [128, 0]
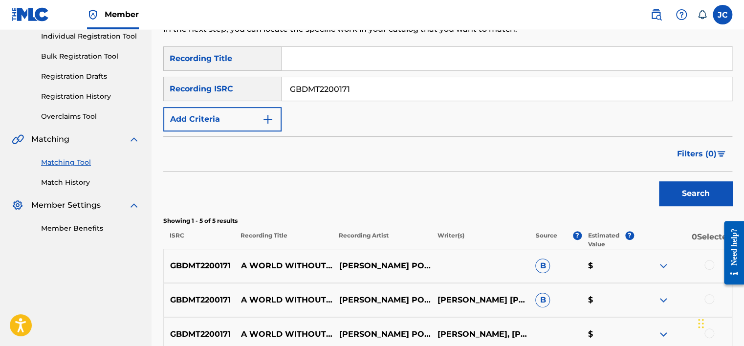
drag, startPoint x: 737, startPoint y: 80, endPoint x: 450, endPoint y: 89, distance: 287.6
click at [450, 89] on input "GBDMT2200171" at bounding box center [507, 88] width 450 height 23
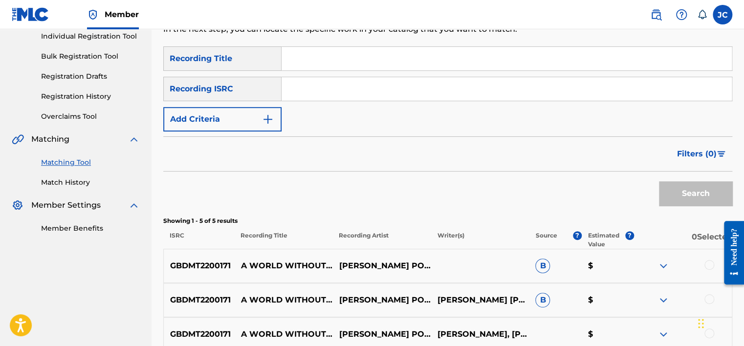
paste input "CA6D21600010"
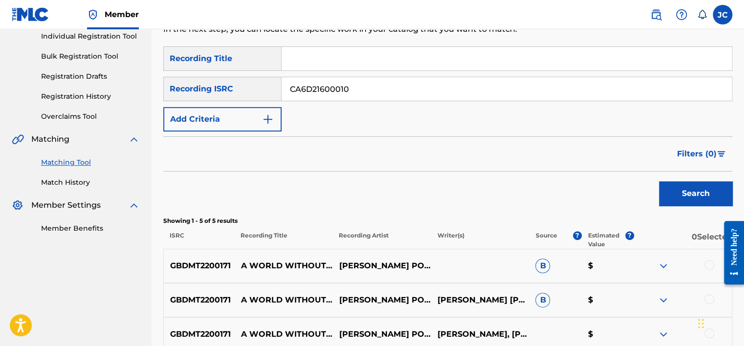
type input "CA6D21600010"
click at [659, 181] on button "Search" at bounding box center [695, 193] width 73 height 24
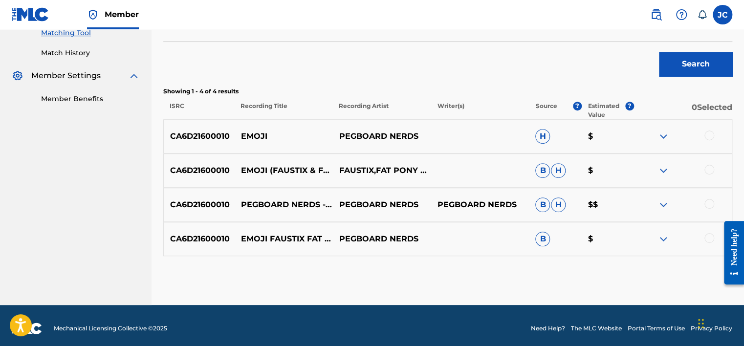
scroll to position [263, 0]
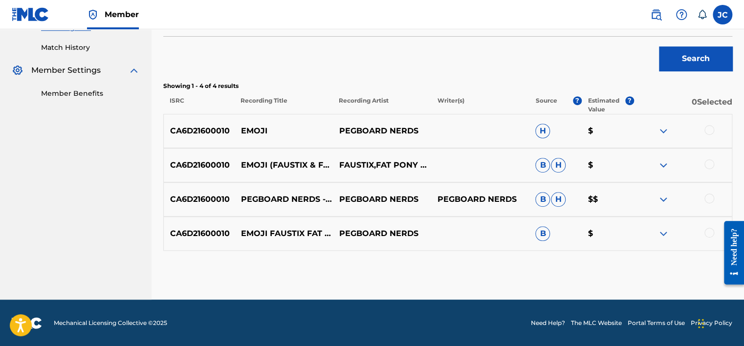
click at [711, 229] on div at bounding box center [710, 233] width 10 height 10
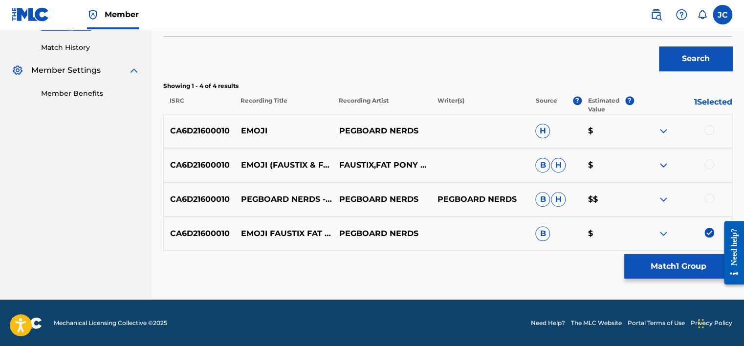
click at [707, 197] on div at bounding box center [710, 199] width 10 height 10
click at [708, 164] on div at bounding box center [710, 164] width 10 height 10
click at [706, 125] on div at bounding box center [683, 131] width 98 height 12
click at [710, 129] on div at bounding box center [710, 130] width 10 height 10
click at [684, 264] on button "Match 4 Groups" at bounding box center [678, 266] width 108 height 24
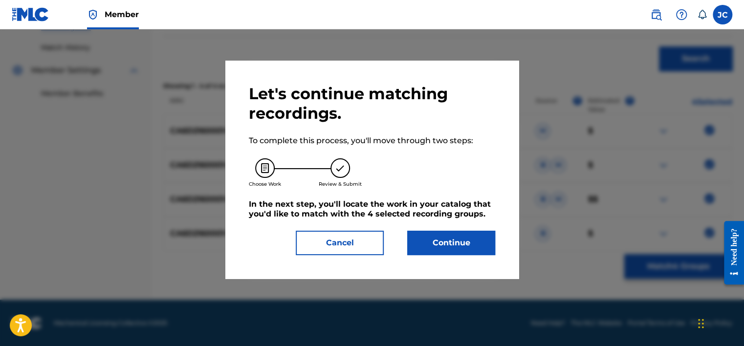
click at [474, 247] on button "Continue" at bounding box center [451, 243] width 88 height 24
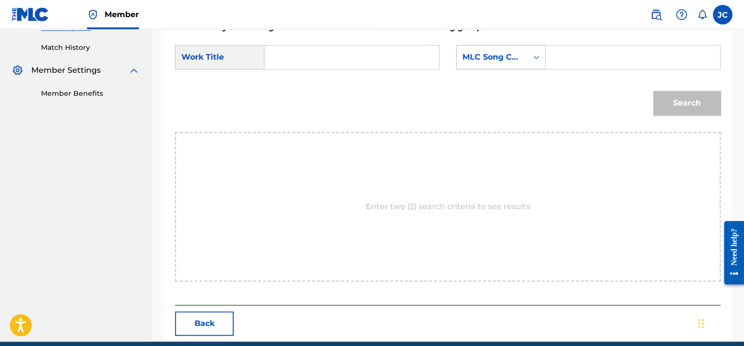
click at [501, 56] on div "MLC Song Code" at bounding box center [492, 57] width 59 height 12
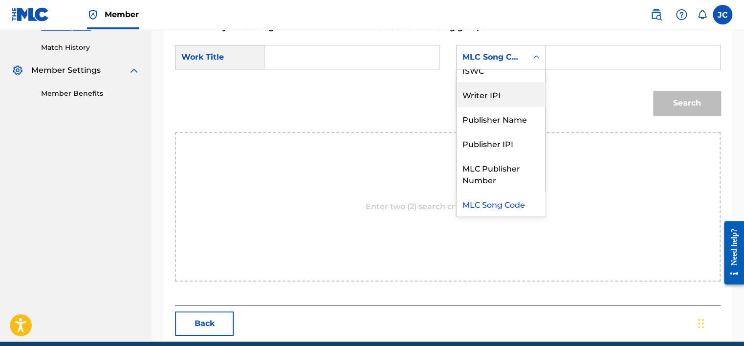
scroll to position [0, 0]
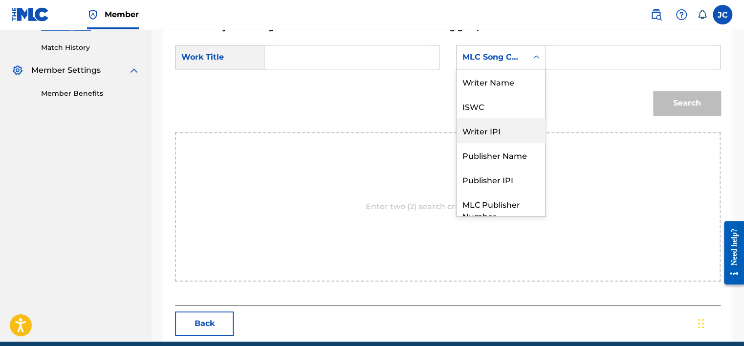
click at [509, 83] on div "Writer Name" at bounding box center [501, 81] width 89 height 24
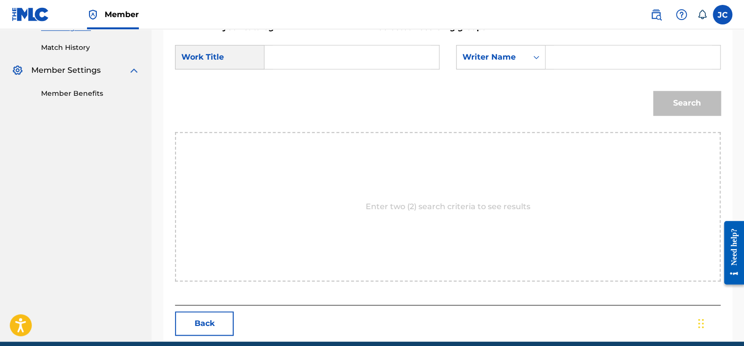
click at [363, 55] on input "Search Form" at bounding box center [352, 56] width 158 height 23
paste input "Emoji - Faustix & Fat Pony Remix"
type input "Emoji - Faustix & Fat Pony Remix"
click at [575, 55] on input "Search Form" at bounding box center [633, 56] width 158 height 23
paste input "[PERSON_NAME]"
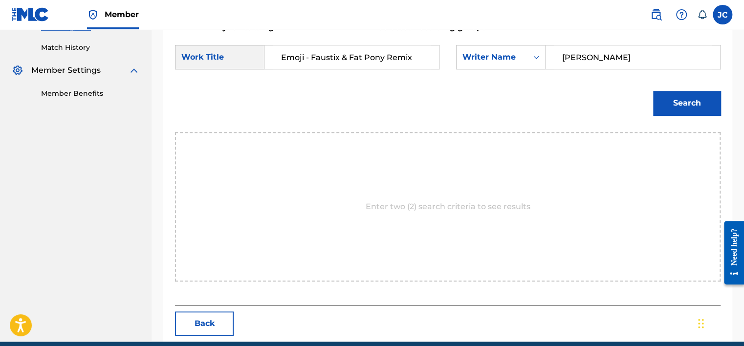
click at [653, 91] on button "Search" at bounding box center [686, 103] width 67 height 24
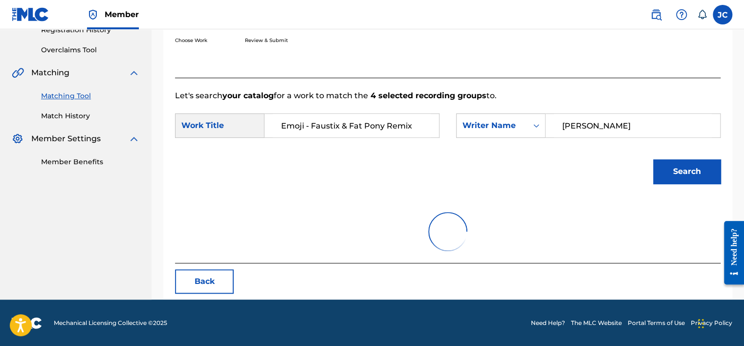
scroll to position [153, 0]
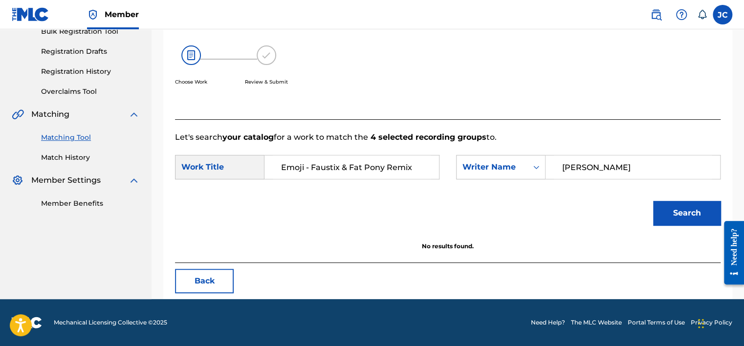
click at [606, 172] on input "[PERSON_NAME]" at bounding box center [633, 166] width 158 height 23
paste input "Parsberg"
type input "Parsberg"
click at [653, 201] on button "Search" at bounding box center [686, 213] width 67 height 24
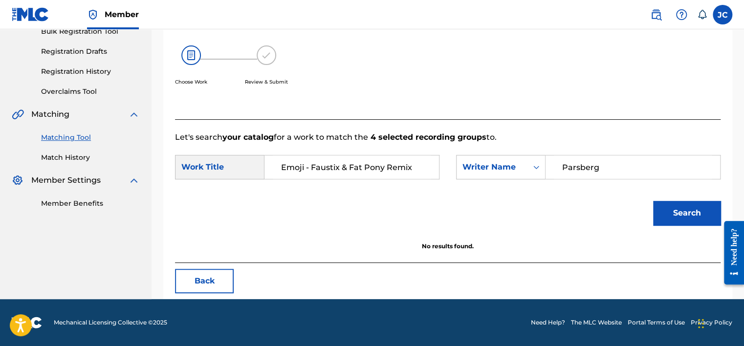
click at [346, 170] on input "Emoji - Faustix & Fat Pony Remix" at bounding box center [352, 166] width 158 height 23
click at [216, 285] on button "Back" at bounding box center [204, 281] width 59 height 24
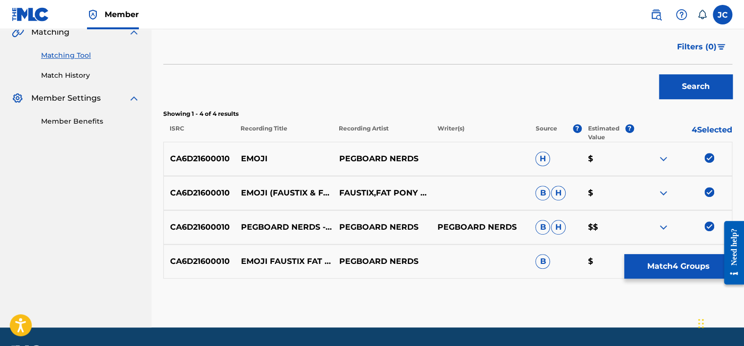
scroll to position [263, 0]
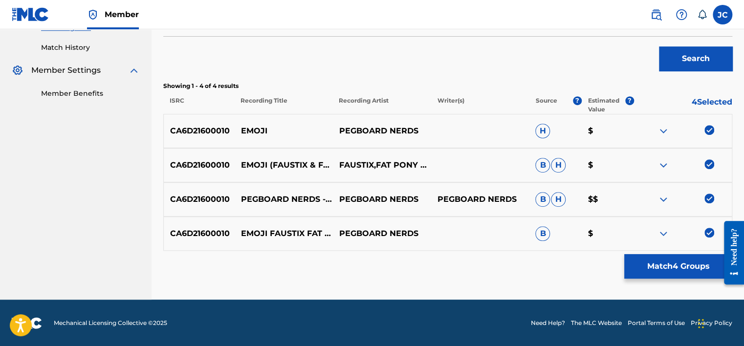
click at [713, 226] on div "CA6D21600010 EMOJI FAUSTIX FAT PONY REMIX PEGBOARD NERDS B $" at bounding box center [447, 234] width 569 height 34
click at [711, 229] on img at bounding box center [710, 233] width 10 height 10
click at [711, 202] on img at bounding box center [710, 199] width 10 height 10
click at [708, 161] on img at bounding box center [710, 164] width 10 height 10
click at [710, 125] on img at bounding box center [710, 130] width 10 height 10
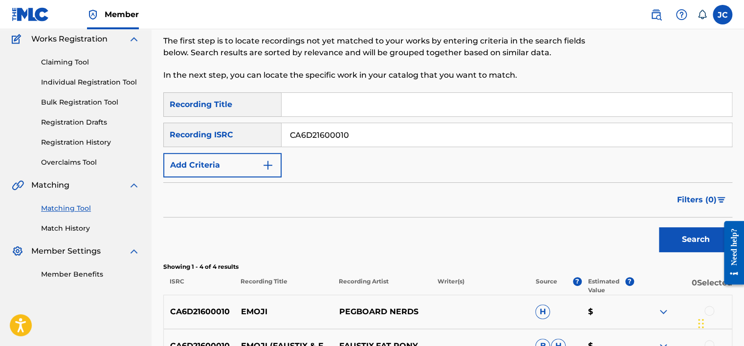
scroll to position [72, 0]
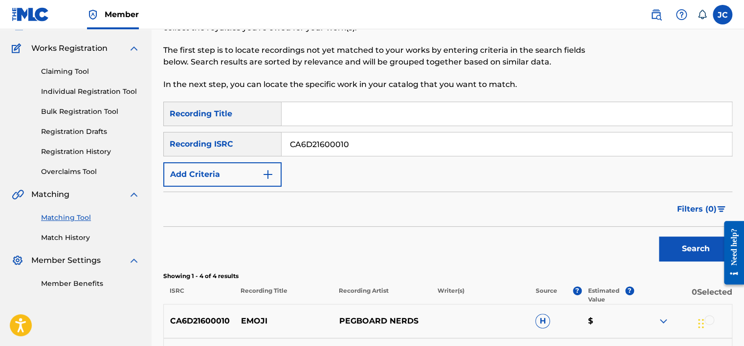
click at [476, 148] on input "CA6D21600010" at bounding box center [507, 144] width 450 height 23
paste input "QMFMF1597420"
type input "QMFMF1597420"
click at [659, 237] on button "Search" at bounding box center [695, 249] width 73 height 24
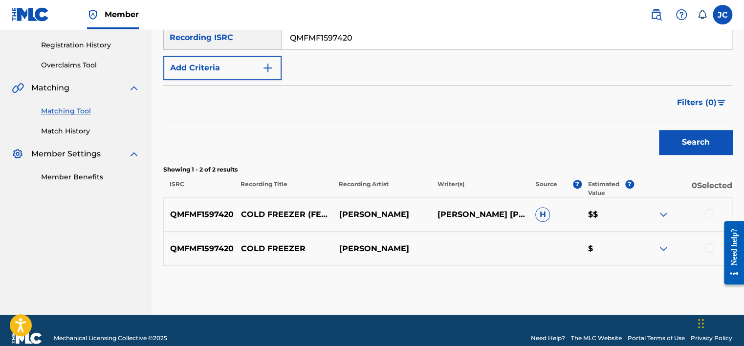
scroll to position [194, 0]
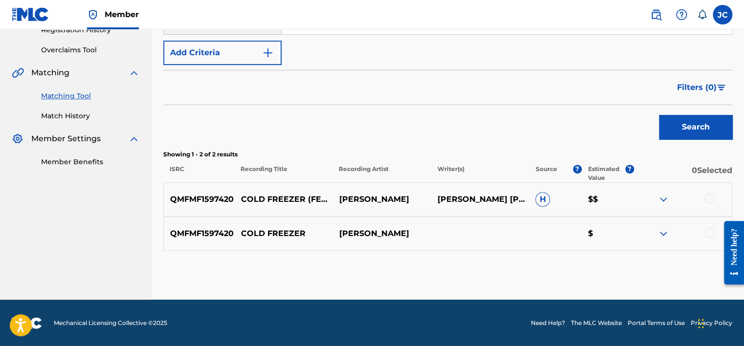
click at [708, 228] on div at bounding box center [710, 233] width 10 height 10
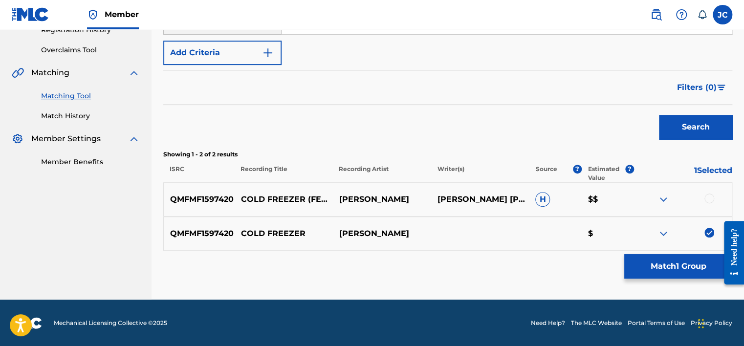
click at [710, 199] on div at bounding box center [710, 199] width 10 height 10
click at [661, 266] on button "Match 2 Groups" at bounding box center [678, 266] width 108 height 24
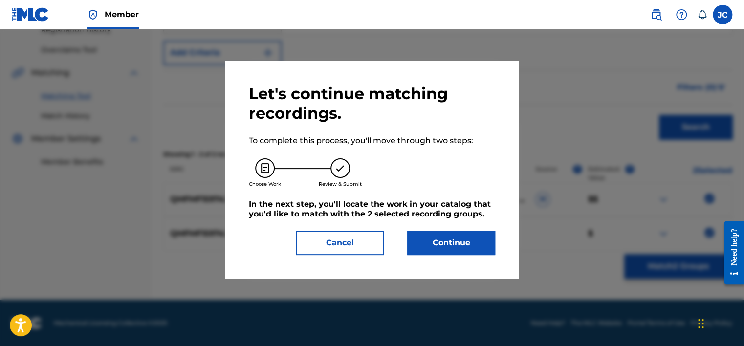
click at [434, 231] on button "Continue" at bounding box center [451, 243] width 88 height 24
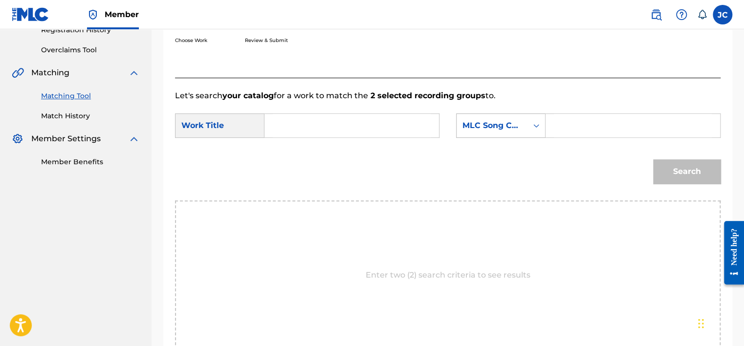
click at [500, 113] on div "MLC Song Code" at bounding box center [500, 125] width 89 height 24
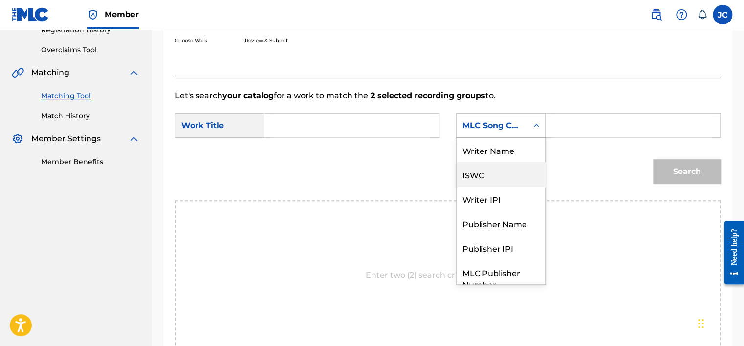
scroll to position [0, 0]
click at [507, 151] on div "Writer Name" at bounding box center [501, 150] width 89 height 24
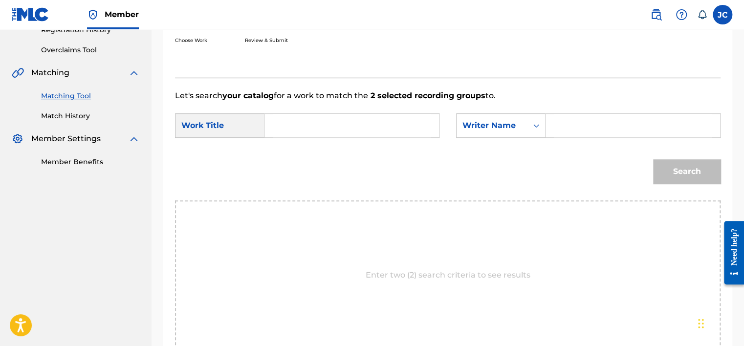
click at [364, 119] on input "Search Form" at bounding box center [352, 125] width 158 height 23
paste input "Cold Freezer"
type input "Cold Freezer"
click at [558, 126] on input "Search Form" at bounding box center [633, 125] width 158 height 23
paste input "[PERSON_NAME]"
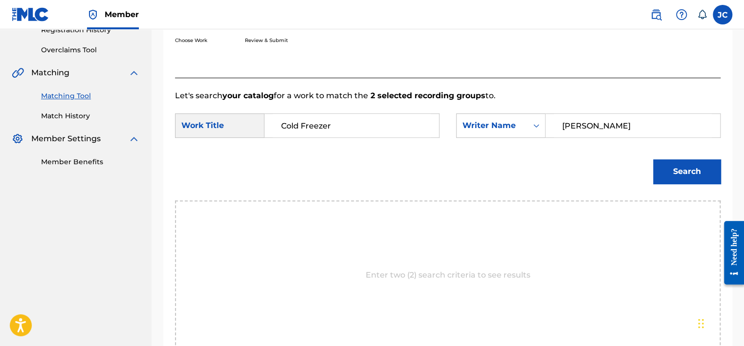
type input "[PERSON_NAME]"
click at [653, 159] on button "Search" at bounding box center [686, 171] width 67 height 24
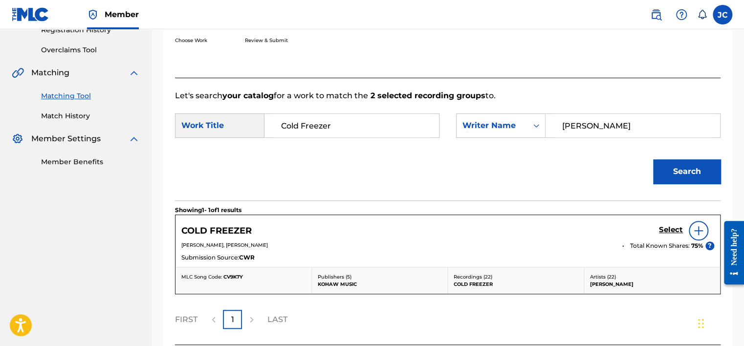
click at [671, 232] on h5 "Select" at bounding box center [671, 229] width 24 height 9
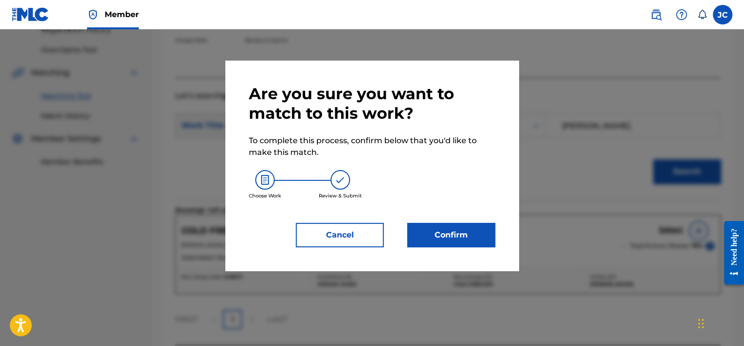
click at [456, 230] on button "Confirm" at bounding box center [451, 235] width 88 height 24
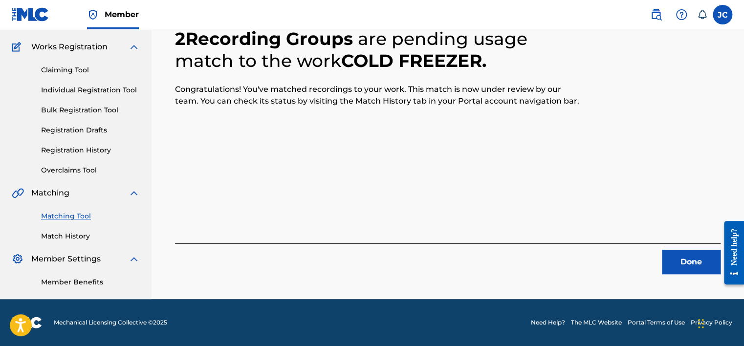
scroll to position [74, 0]
click at [690, 266] on button "Done" at bounding box center [691, 262] width 59 height 24
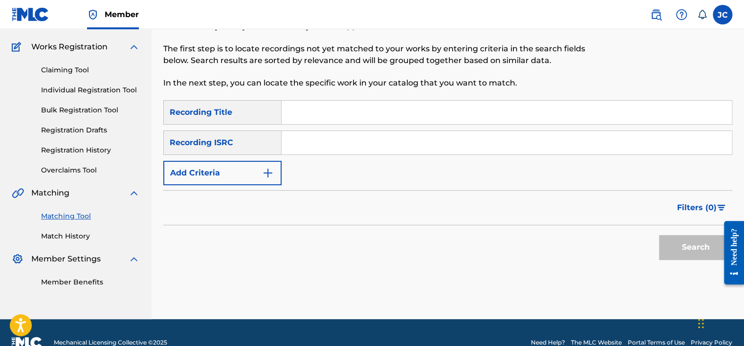
click at [343, 133] on input "Search Form" at bounding box center [507, 142] width 450 height 23
paste input "JPZ921402901"
type input "JPZ921402901"
click at [659, 235] on button "Search" at bounding box center [695, 247] width 73 height 24
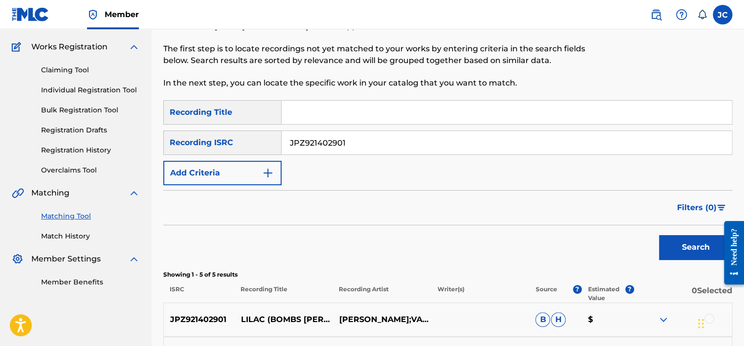
click at [383, 140] on input "JPZ921402901" at bounding box center [507, 142] width 450 height 23
paste input "DEA349801363"
type input "DEA349801363"
click at [659, 235] on button "Search" at bounding box center [695, 247] width 73 height 24
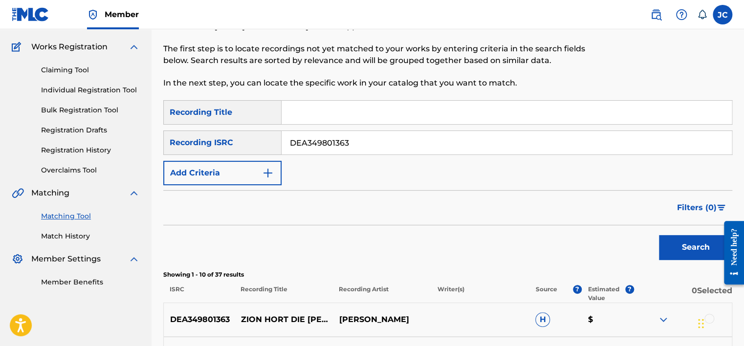
click at [376, 137] on input "DEA349801363" at bounding box center [507, 142] width 450 height 23
paste input "DEF058903562"
type input "DEF058903562"
click at [659, 235] on button "Search" at bounding box center [695, 247] width 73 height 24
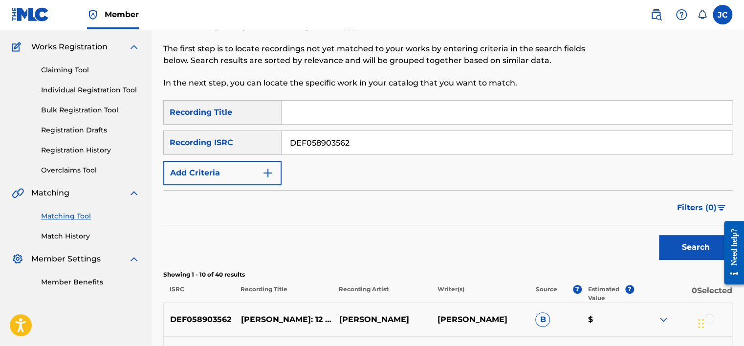
click at [378, 145] on input "DEF058903562" at bounding box center [507, 142] width 450 height 23
paste input "DEF056001341"
type input "DEF056001341"
click at [659, 235] on button "Search" at bounding box center [695, 247] width 73 height 24
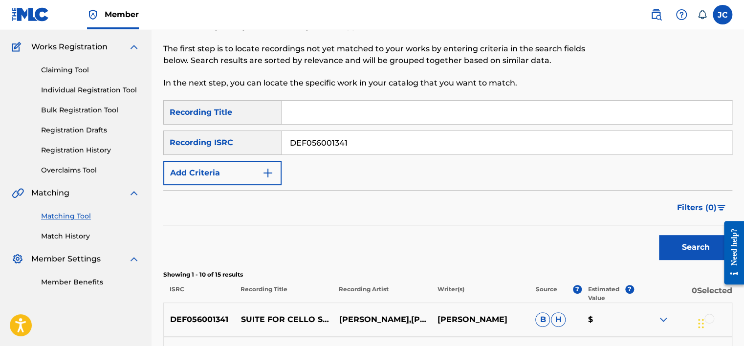
click at [548, 138] on input "DEF056001341" at bounding box center [507, 142] width 450 height 23
paste input "US2CS0600722"
click at [659, 235] on button "Search" at bounding box center [695, 247] width 73 height 24
click at [431, 135] on input "US2CS0600722" at bounding box center [507, 142] width 450 height 23
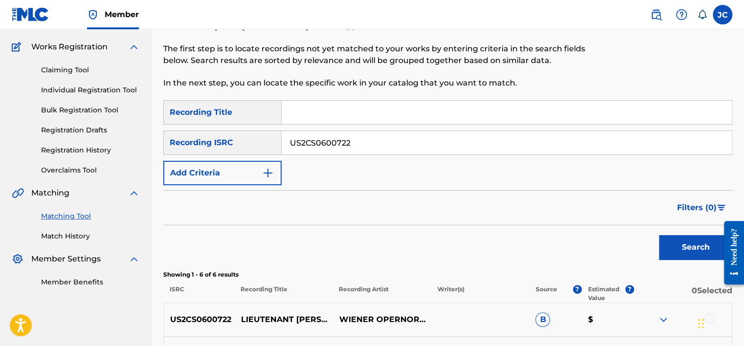
click at [431, 135] on input "US2CS0600722" at bounding box center [507, 142] width 450 height 23
paste input "AKS0501790"
type input "USAKS0501790"
click at [659, 235] on button "Search" at bounding box center [695, 247] width 73 height 24
click at [410, 137] on input "USAKS0501790" at bounding box center [507, 142] width 450 height 23
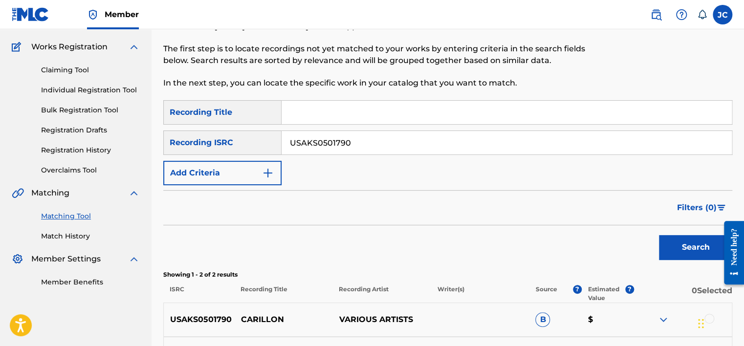
click at [410, 137] on input "USAKS0501790" at bounding box center [507, 142] width 450 height 23
paste input "USSM14900144"
type input "USSM14900144"
click at [659, 235] on button "Search" at bounding box center [695, 247] width 73 height 24
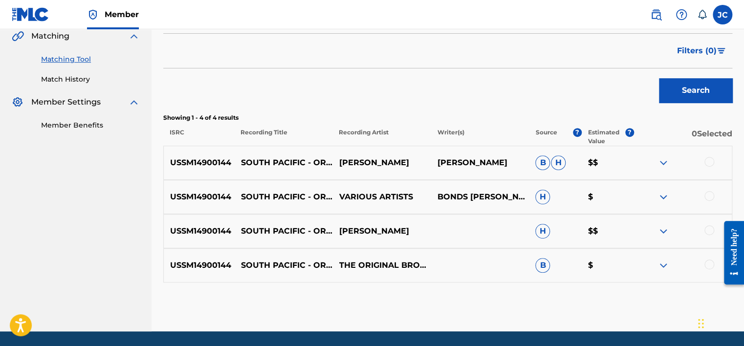
scroll to position [263, 0]
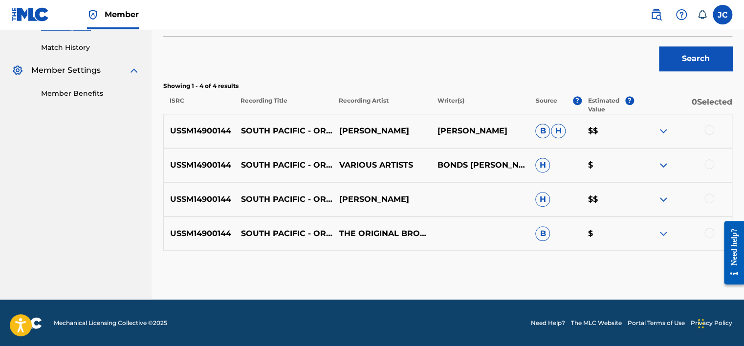
click at [706, 231] on div at bounding box center [710, 233] width 10 height 10
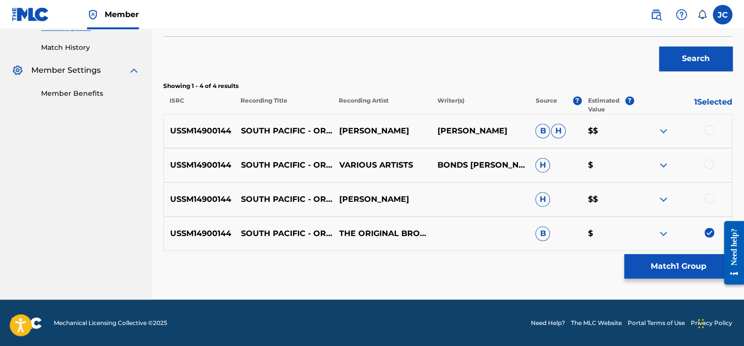
click at [709, 197] on div at bounding box center [710, 199] width 10 height 10
click at [708, 163] on div at bounding box center [710, 164] width 10 height 10
click at [707, 128] on div at bounding box center [710, 130] width 10 height 10
click at [657, 270] on button "Match 4 Groups" at bounding box center [678, 266] width 108 height 24
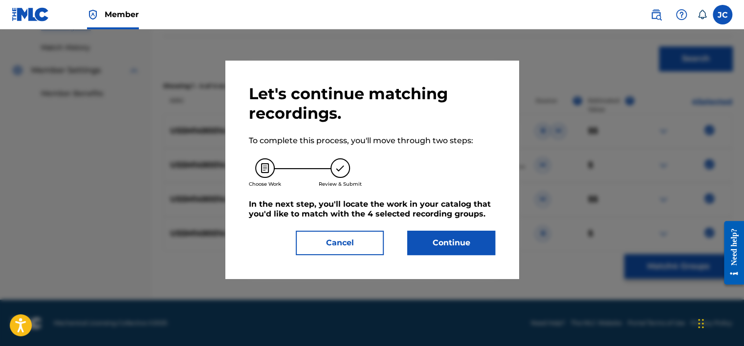
click at [455, 237] on button "Continue" at bounding box center [451, 243] width 88 height 24
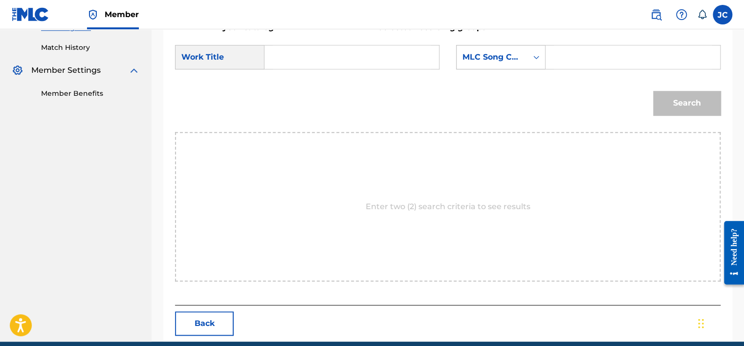
click at [521, 51] on div "MLC Song Code" at bounding box center [492, 57] width 59 height 12
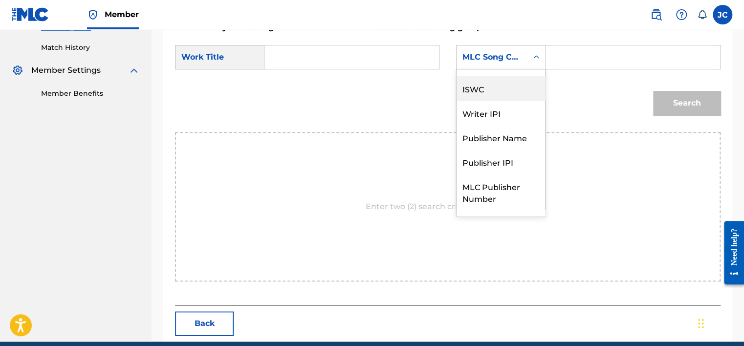
scroll to position [0, 0]
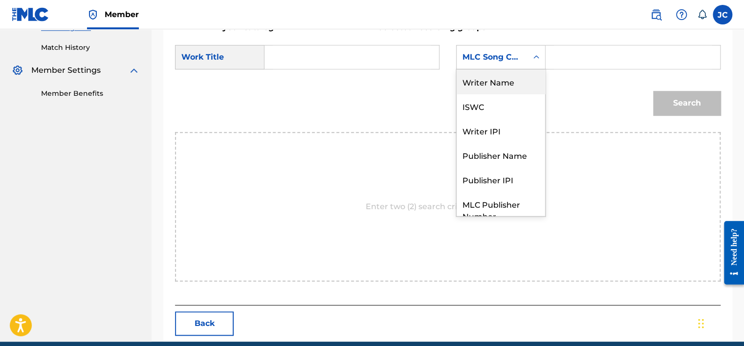
click at [505, 85] on div "Writer Name" at bounding box center [501, 81] width 89 height 24
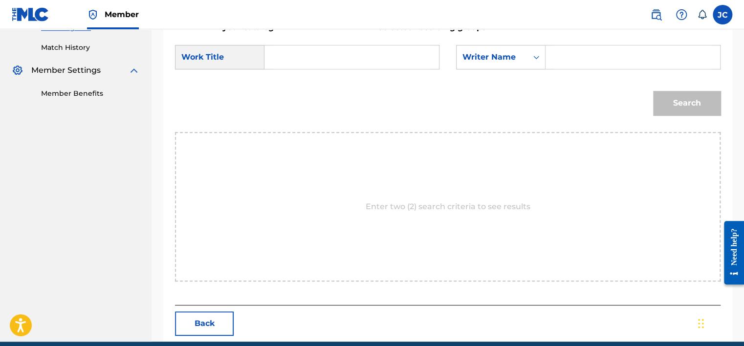
click at [360, 58] on input "Search Form" at bounding box center [352, 56] width 158 height 23
paste input "Bali Ha'i"
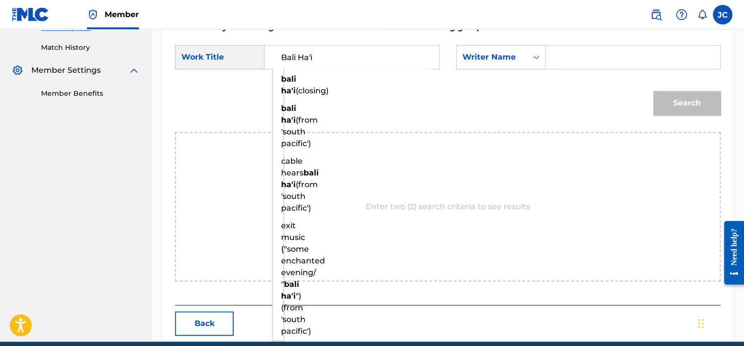
type input "Bali Ha'i"
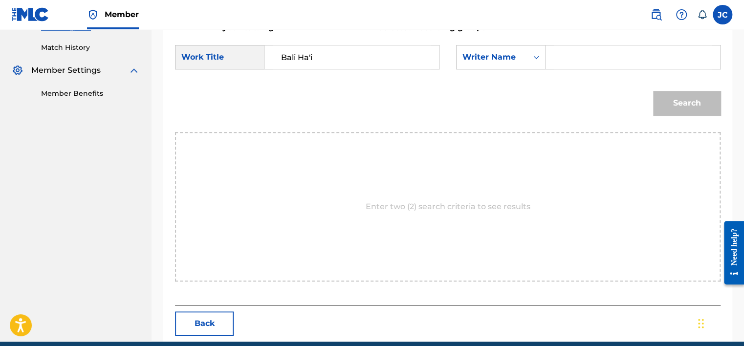
click at [586, 54] on input "Search Form" at bounding box center [633, 56] width 158 height 23
type input "HAMMERSTEIN"
click at [653, 91] on button "Search" at bounding box center [686, 103] width 67 height 24
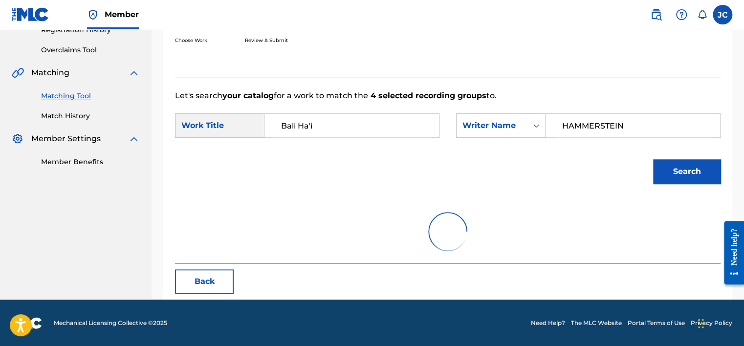
scroll to position [263, 0]
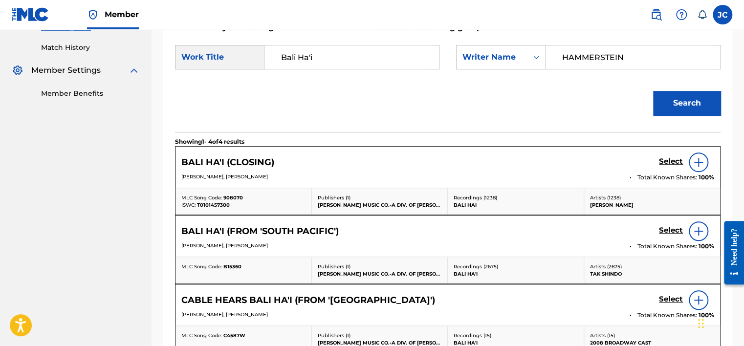
click at [677, 166] on h5 "Select" at bounding box center [671, 161] width 24 height 9
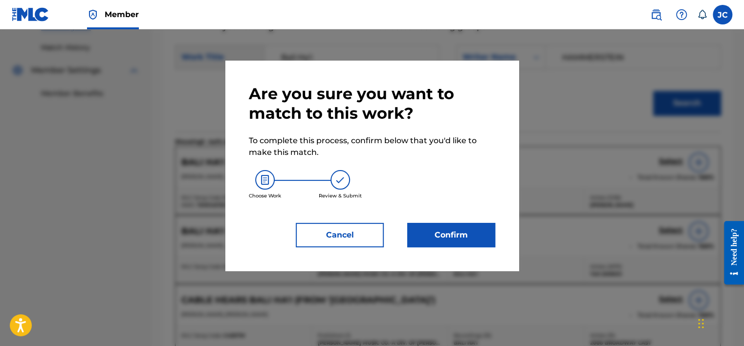
click at [438, 234] on button "Confirm" at bounding box center [451, 235] width 88 height 24
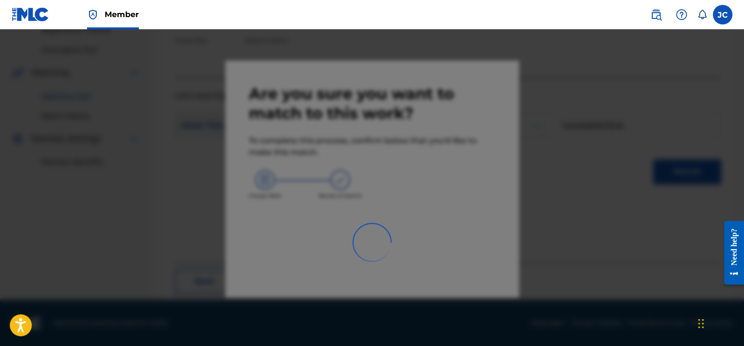
scroll to position [74, 0]
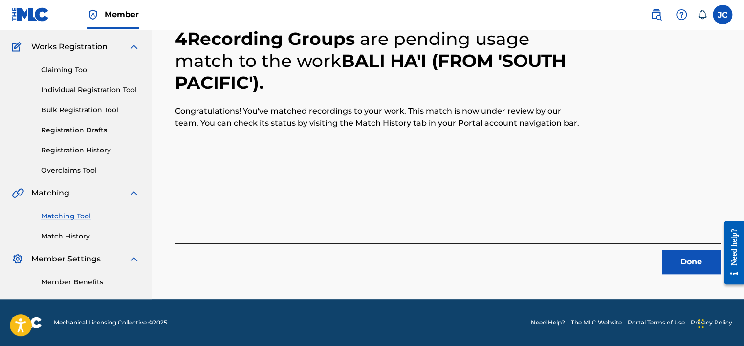
click at [667, 267] on button "Done" at bounding box center [691, 262] width 59 height 24
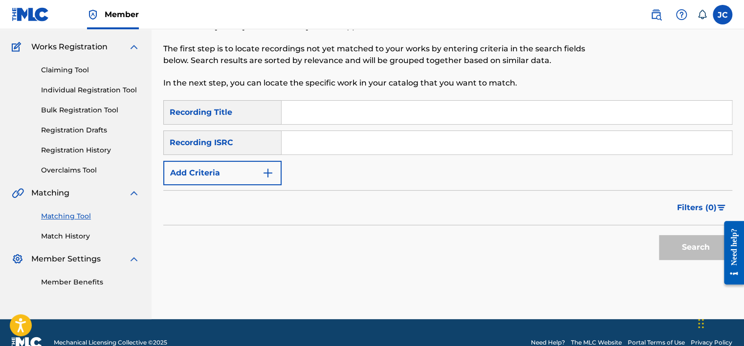
click at [360, 149] on input "Search Form" at bounding box center [507, 142] width 450 height 23
paste input "DEF059003573"
type input "DEF059003573"
click at [659, 235] on button "Search" at bounding box center [695, 247] width 73 height 24
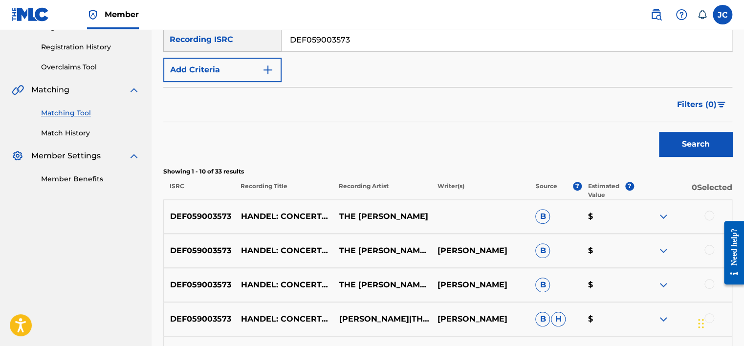
scroll to position [0, 0]
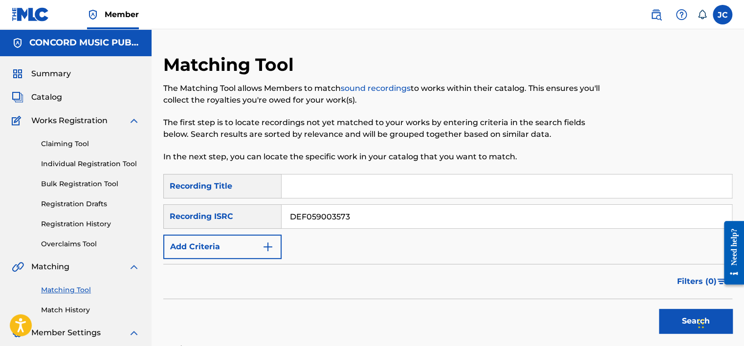
click at [368, 211] on input "DEF059003573" at bounding box center [507, 216] width 450 height 23
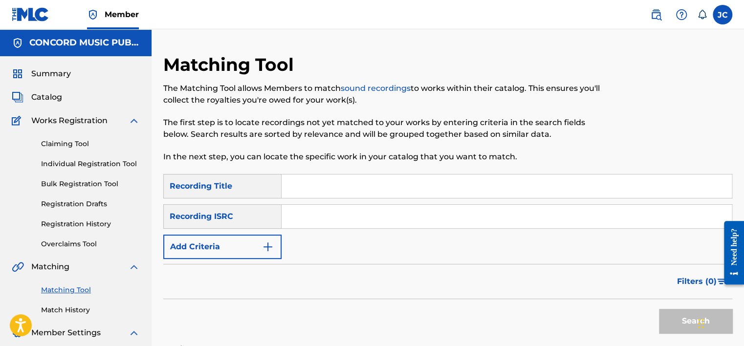
paste input "TCADO1899266"
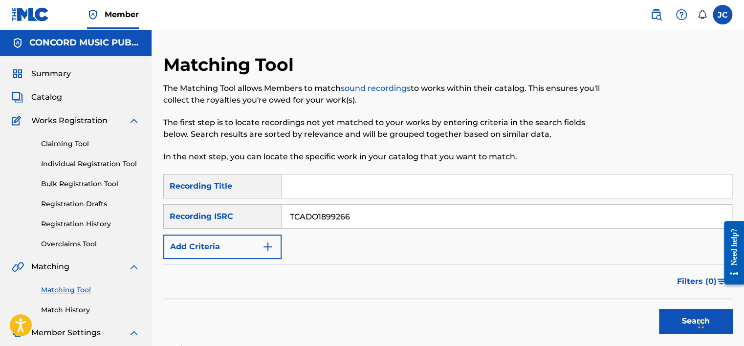
click at [659, 309] on button "Search" at bounding box center [695, 321] width 73 height 24
click at [369, 217] on input "TCADO1899266" at bounding box center [507, 216] width 450 height 23
paste input "DEF059204901"
type input "DEF059204901"
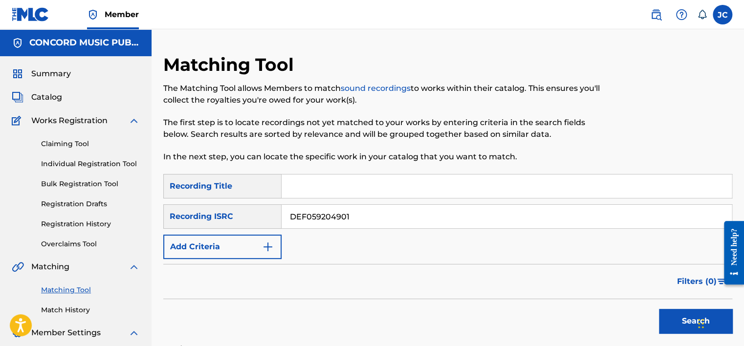
click at [659, 309] on button "Search" at bounding box center [695, 321] width 73 height 24
click at [374, 226] on input "DEF059204901" at bounding box center [507, 216] width 450 height 23
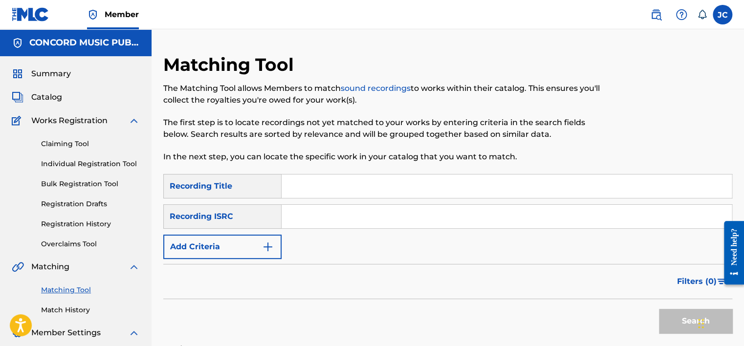
paste input "USEP42264001"
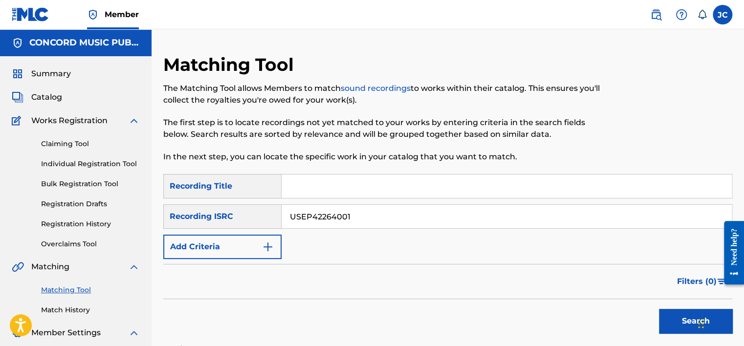
type input "USEP42264001"
click at [659, 309] on button "Search" at bounding box center [695, 321] width 73 height 24
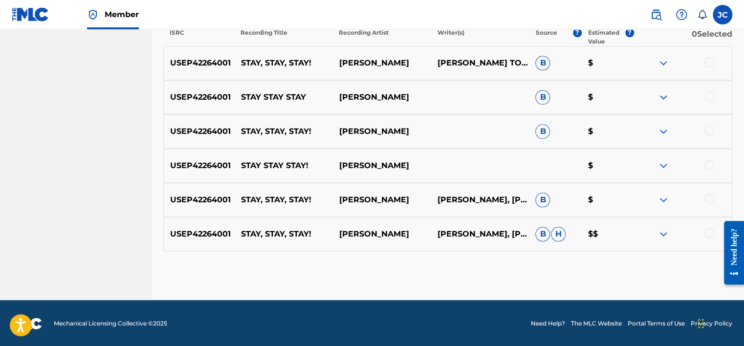
scroll to position [331, 0]
click at [708, 228] on div at bounding box center [710, 233] width 10 height 10
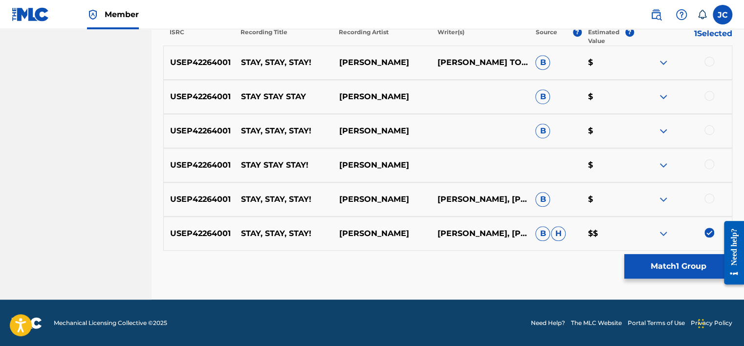
click at [707, 199] on div at bounding box center [710, 199] width 10 height 10
click at [710, 164] on div at bounding box center [710, 164] width 10 height 10
click at [708, 129] on div at bounding box center [710, 130] width 10 height 10
click at [709, 98] on div at bounding box center [710, 96] width 10 height 10
click at [710, 63] on div at bounding box center [710, 62] width 10 height 10
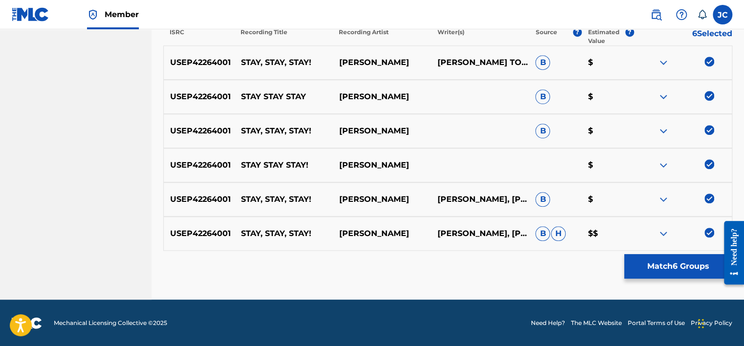
click at [664, 268] on button "Match 6 Groups" at bounding box center [678, 266] width 108 height 24
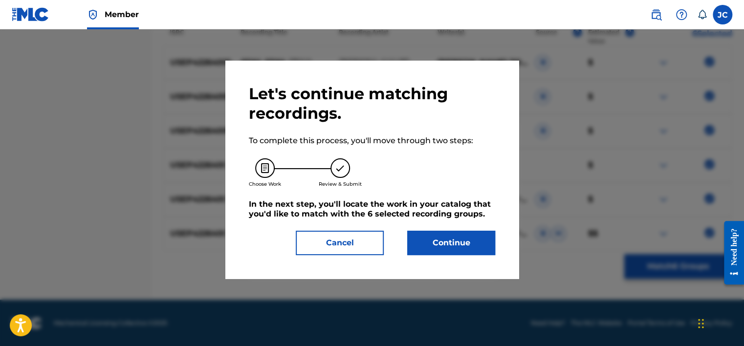
click at [440, 245] on button "Continue" at bounding box center [451, 243] width 88 height 24
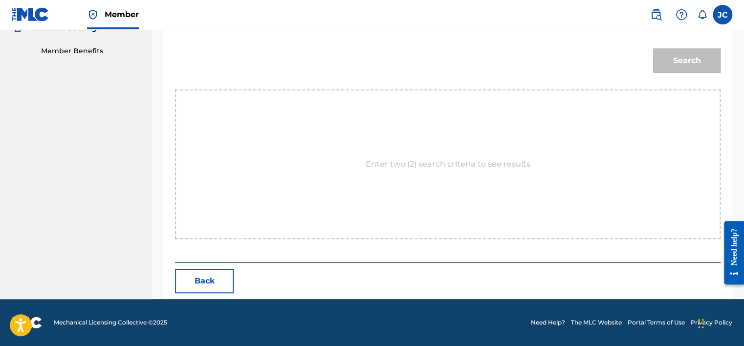
scroll to position [174, 0]
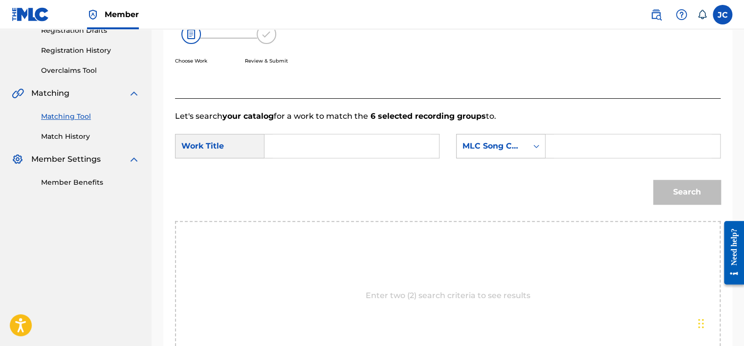
click at [526, 143] on div "MLC Song Code" at bounding box center [492, 146] width 71 height 19
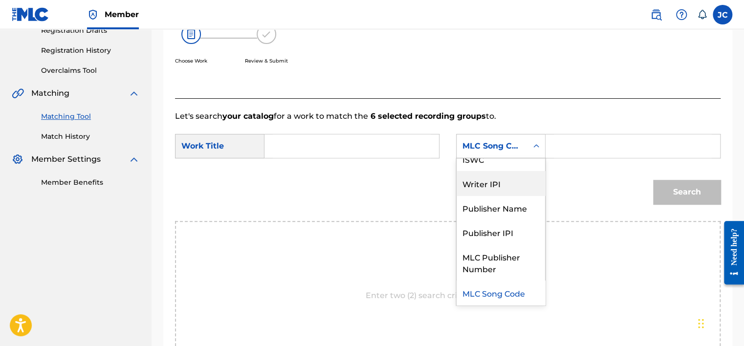
scroll to position [0, 0]
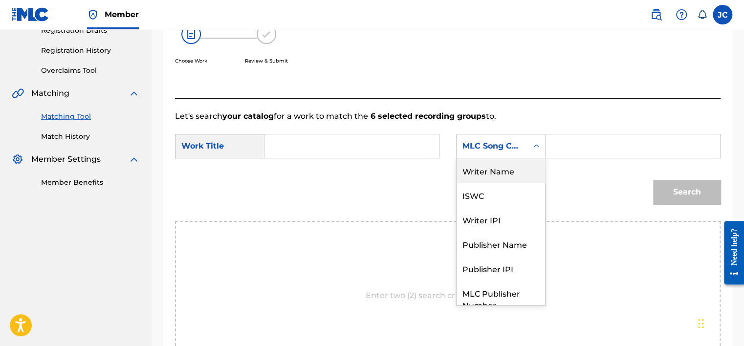
click at [498, 176] on div "Writer Name" at bounding box center [501, 170] width 89 height 24
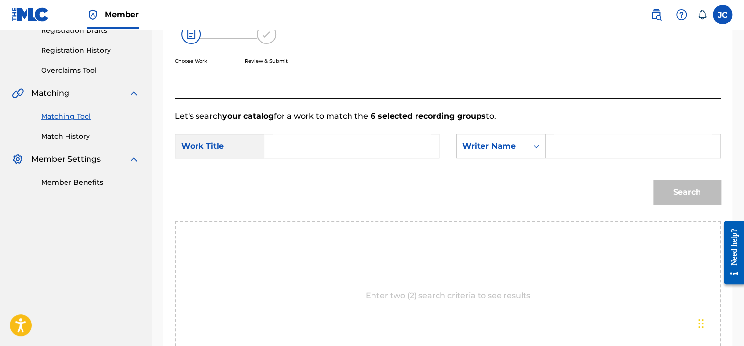
click at [377, 145] on input "Search Form" at bounding box center [352, 145] width 158 height 23
paste input "Stay, Stay, Stay!"
type input "Stay, Stay, Stay!"
click at [563, 149] on input "Search Form" at bounding box center [633, 145] width 158 height 23
paste input "[PERSON_NAME]"
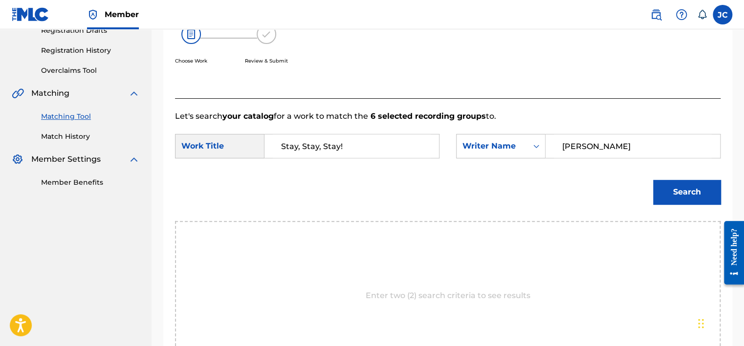
click at [653, 180] on button "Search" at bounding box center [686, 192] width 67 height 24
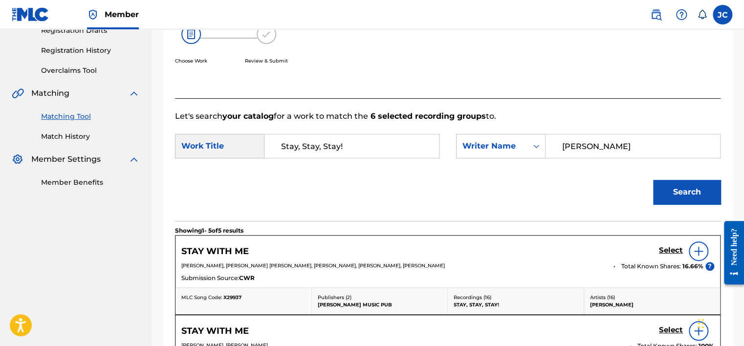
click at [610, 148] on input "[PERSON_NAME]" at bounding box center [633, 145] width 158 height 23
paste input "Criales"
click at [653, 180] on button "Search" at bounding box center [686, 192] width 67 height 24
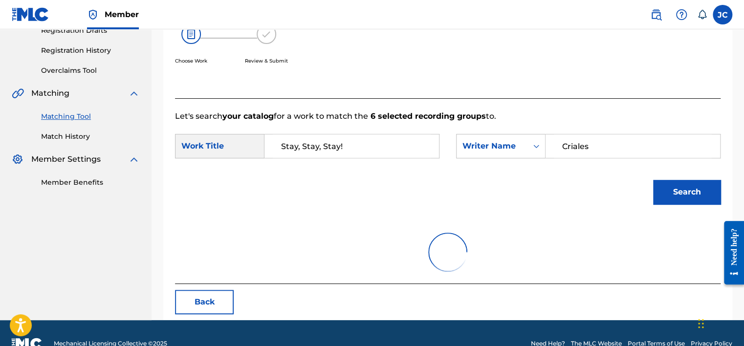
scroll to position [153, 0]
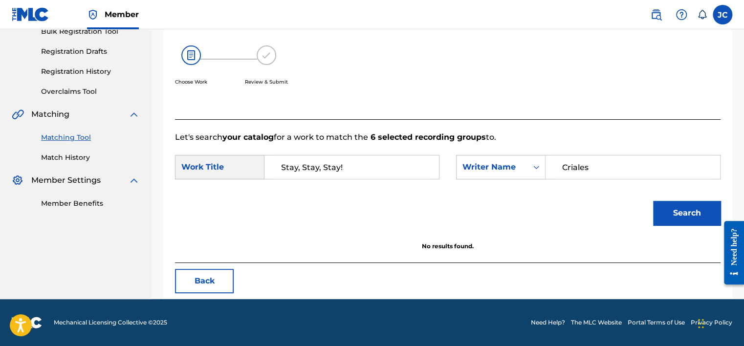
click at [582, 163] on input "Criales" at bounding box center [633, 166] width 158 height 23
paste input "[PERSON_NAME]"
click at [653, 201] on button "Search" at bounding box center [686, 213] width 67 height 24
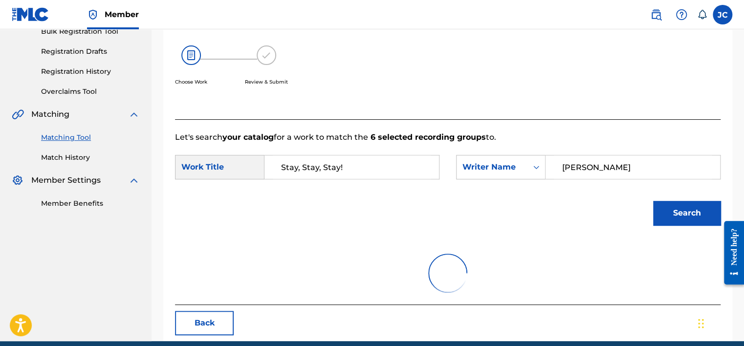
scroll to position [174, 0]
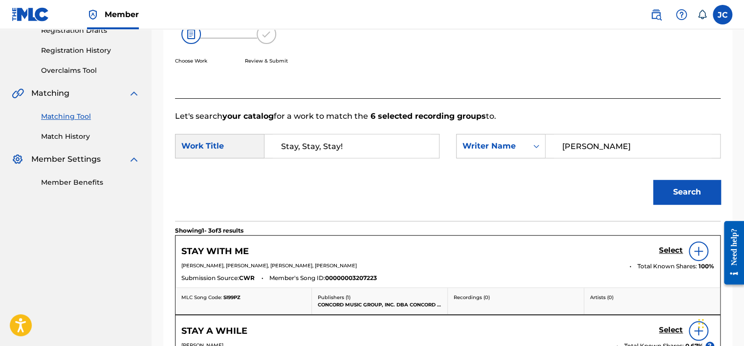
click at [595, 144] on input "[PERSON_NAME]" at bounding box center [633, 145] width 158 height 23
paste input "Torre"
click at [653, 180] on button "Search" at bounding box center [686, 192] width 67 height 24
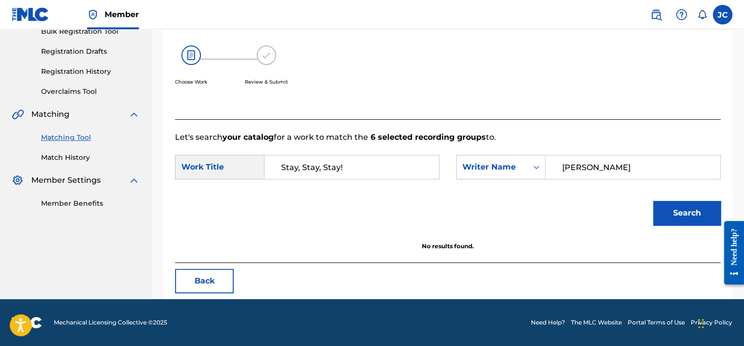
scroll to position [153, 0]
click at [608, 169] on input "[PERSON_NAME]" at bounding box center [633, 166] width 158 height 23
paste input "[PERSON_NAME]"
type input "[PERSON_NAME]"
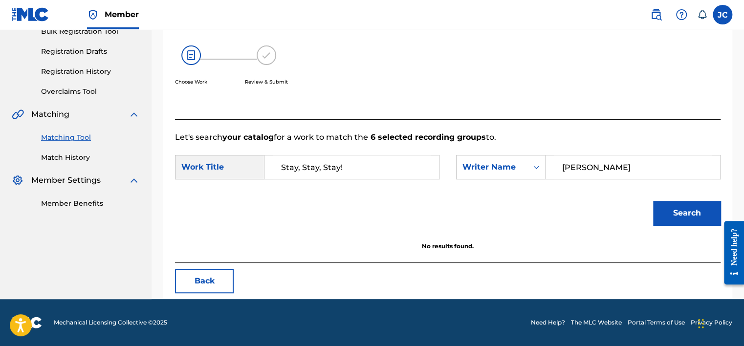
click at [653, 201] on button "Search" at bounding box center [686, 213] width 67 height 24
click at [218, 285] on button "Back" at bounding box center [204, 281] width 59 height 24
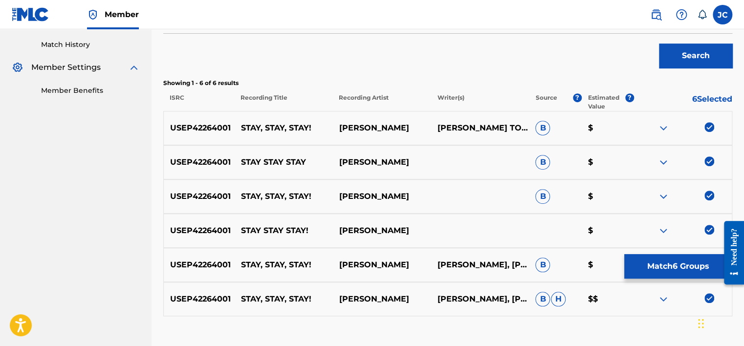
scroll to position [331, 0]
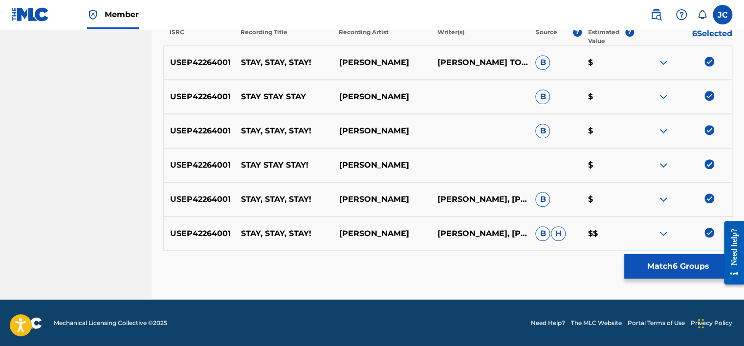
click at [708, 228] on img at bounding box center [710, 233] width 10 height 10
click at [708, 201] on img at bounding box center [710, 199] width 10 height 10
click at [710, 167] on img at bounding box center [710, 164] width 10 height 10
click at [706, 133] on img at bounding box center [710, 130] width 10 height 10
click at [709, 99] on img at bounding box center [710, 96] width 10 height 10
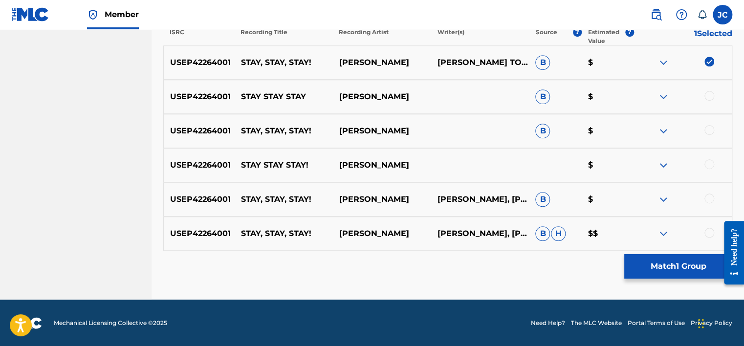
click at [706, 61] on img at bounding box center [710, 62] width 10 height 10
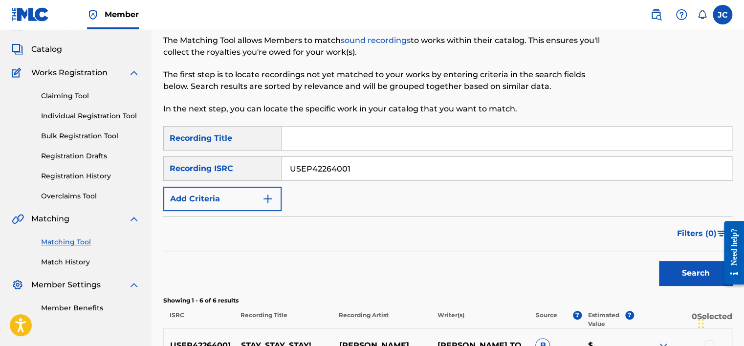
scroll to position [45, 0]
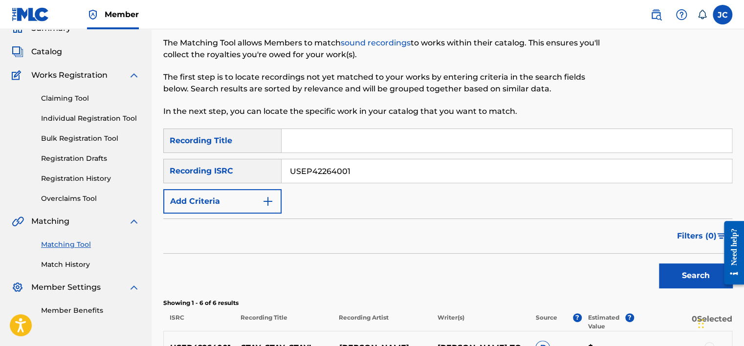
click at [370, 162] on input "USEP42264001" at bounding box center [507, 170] width 450 height 23
paste input "USDXS2200232"
type input "USDXS2200232"
click at [659, 264] on button "Search" at bounding box center [695, 276] width 73 height 24
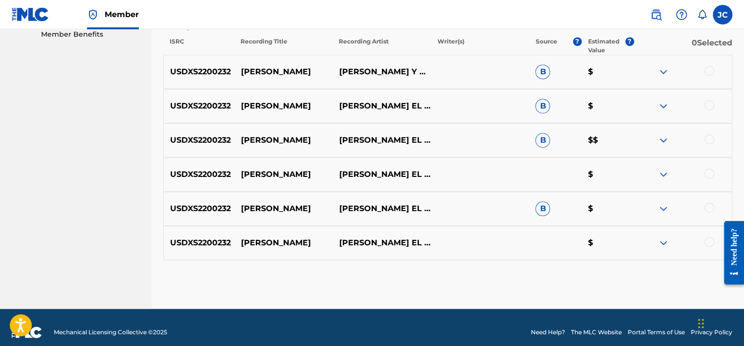
scroll to position [331, 0]
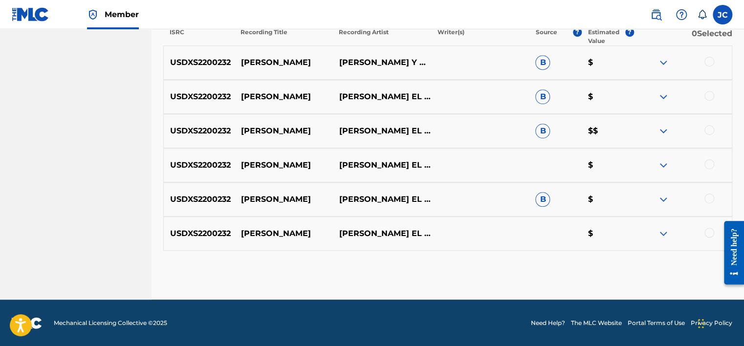
click at [708, 232] on div at bounding box center [710, 233] width 10 height 10
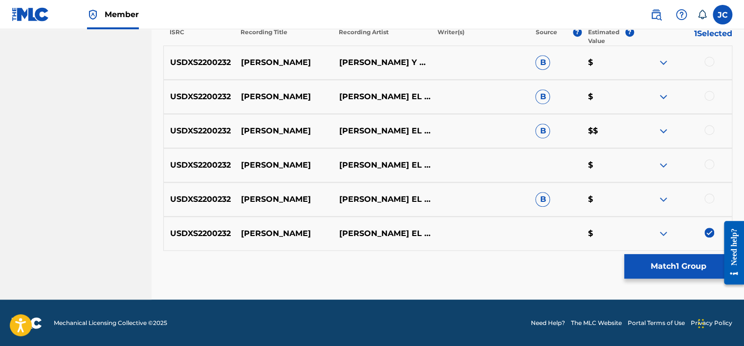
click at [708, 194] on div at bounding box center [710, 199] width 10 height 10
click at [710, 166] on div at bounding box center [710, 164] width 10 height 10
click at [708, 131] on div at bounding box center [710, 130] width 10 height 10
click at [707, 97] on div at bounding box center [710, 96] width 10 height 10
click at [709, 57] on div at bounding box center [710, 62] width 10 height 10
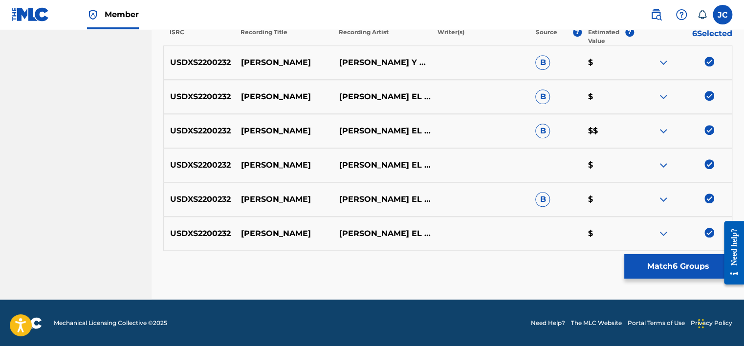
click at [653, 269] on button "Match 6 Groups" at bounding box center [678, 266] width 108 height 24
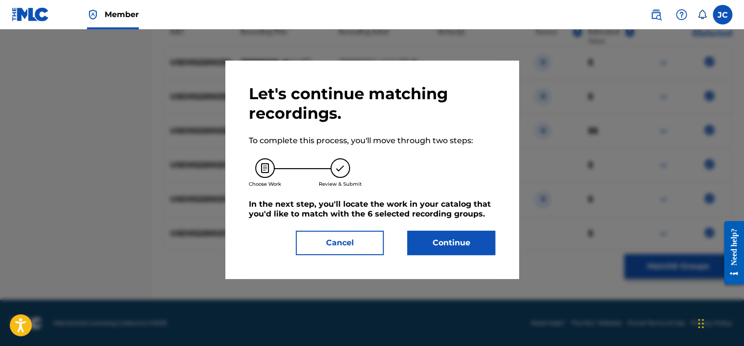
click at [468, 228] on div "Let's continue matching recordings. To complete this process, you'll move throu…" at bounding box center [372, 169] width 246 height 171
click at [469, 244] on button "Continue" at bounding box center [451, 243] width 88 height 24
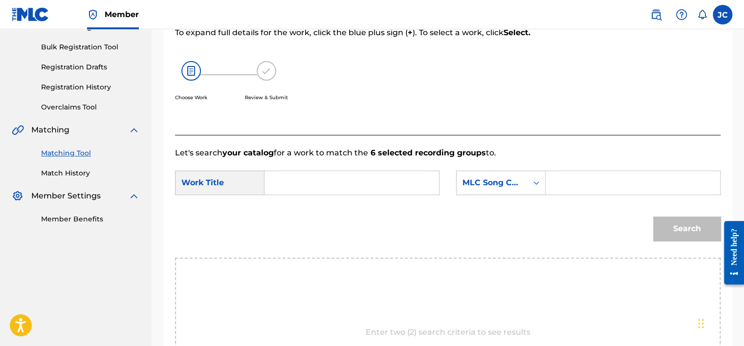
scroll to position [136, 0]
click at [501, 186] on div "MLC Song Code" at bounding box center [492, 184] width 59 height 12
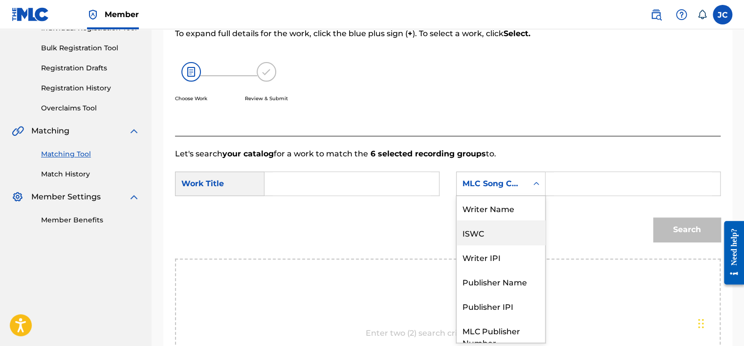
scroll to position [0, 0]
click at [503, 214] on div "Writer Name" at bounding box center [501, 208] width 89 height 24
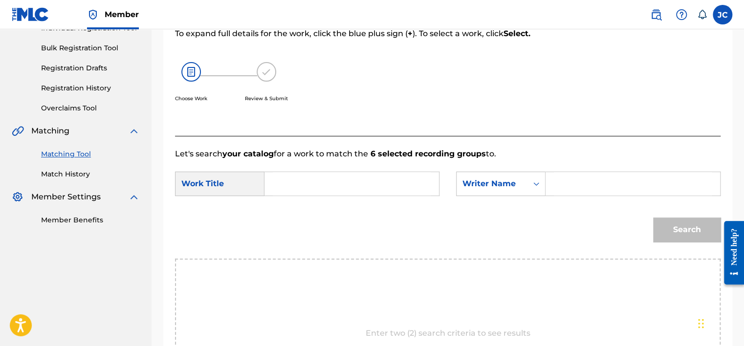
click at [366, 182] on input "Search Form" at bounding box center [352, 183] width 158 height 23
paste input "[PERSON_NAME]"
type input "[PERSON_NAME]"
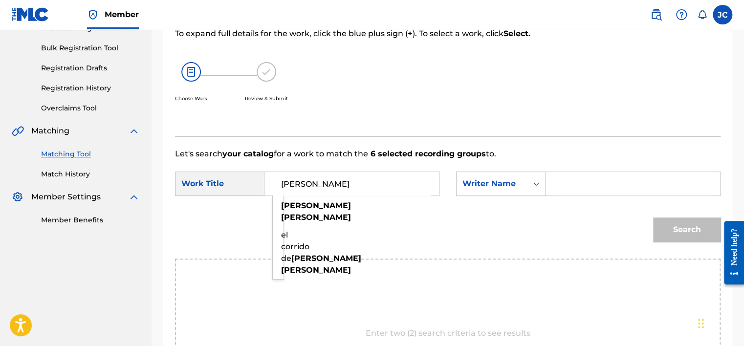
click at [565, 185] on input "Search Form" at bounding box center [633, 183] width 158 height 23
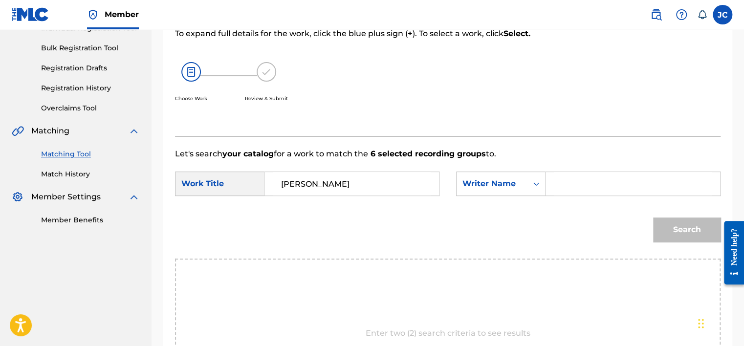
paste input "[PERSON_NAME]"
click at [653, 218] on button "Search" at bounding box center [686, 230] width 67 height 24
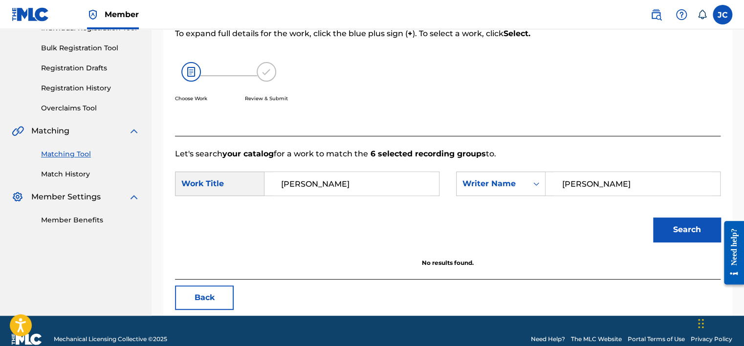
click at [625, 192] on input "[PERSON_NAME]" at bounding box center [633, 183] width 158 height 23
paste input "Velázqu"
click at [565, 186] on input "[PERSON_NAME]" at bounding box center [633, 183] width 158 height 23
click at [653, 218] on button "Search" at bounding box center [686, 230] width 67 height 24
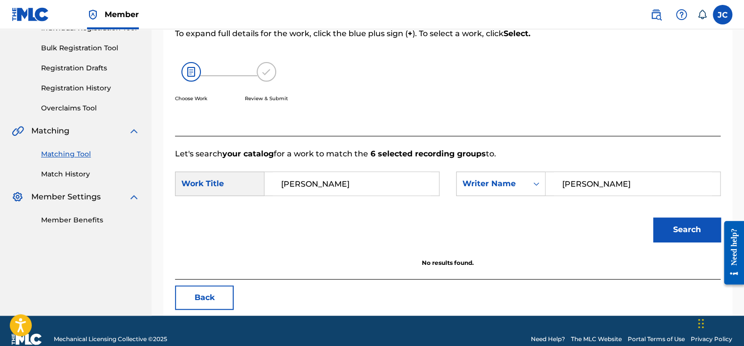
click at [687, 235] on button "Search" at bounding box center [686, 230] width 67 height 24
click at [634, 189] on input "[PERSON_NAME]" at bounding box center [633, 183] width 158 height 23
paste input "argas"
type input "[PERSON_NAME]"
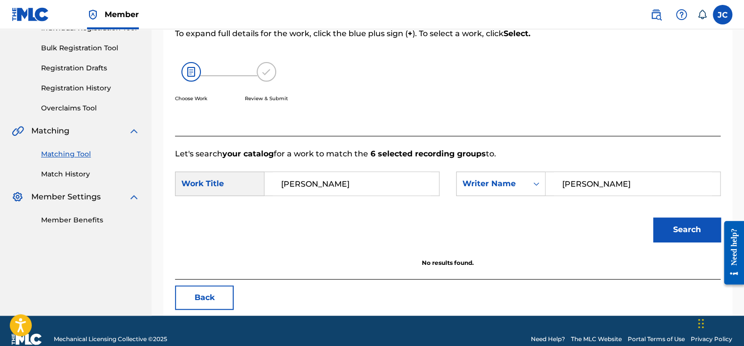
click at [653, 218] on button "Search" at bounding box center [686, 230] width 67 height 24
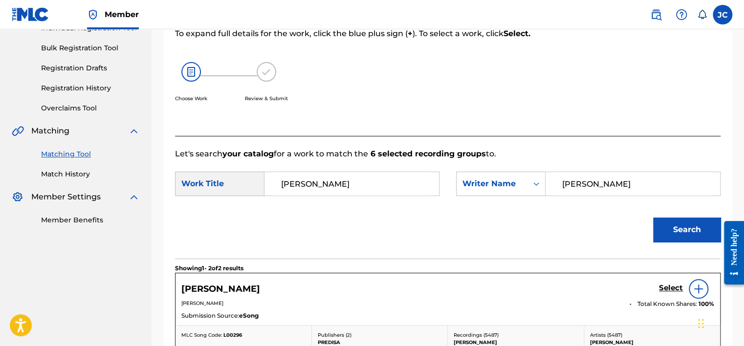
scroll to position [220, 0]
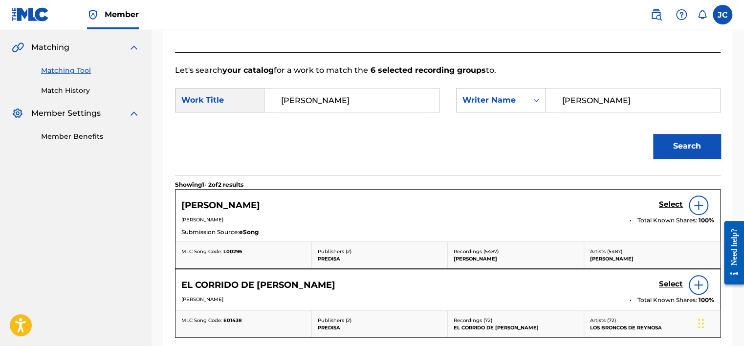
click at [666, 205] on h5 "Select" at bounding box center [671, 204] width 24 height 9
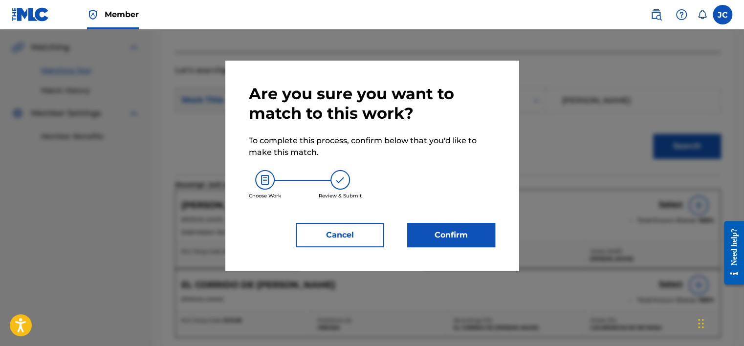
click at [444, 239] on button "Confirm" at bounding box center [451, 235] width 88 height 24
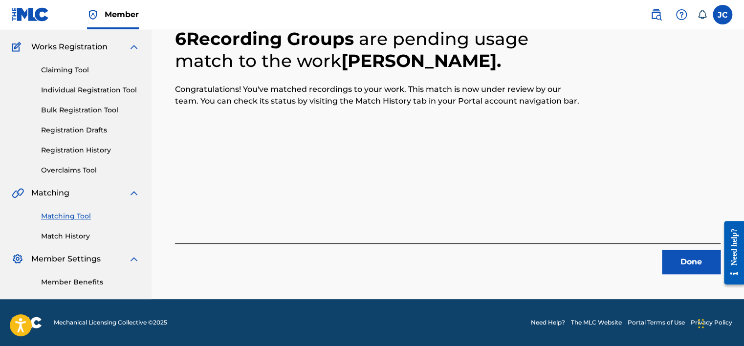
scroll to position [74, 0]
click at [679, 263] on button "Done" at bounding box center [691, 262] width 59 height 24
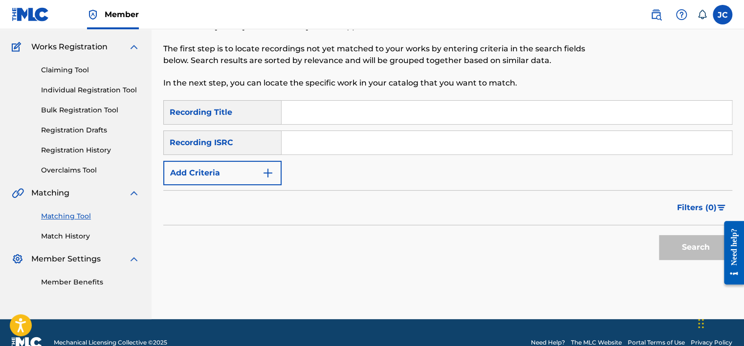
click at [307, 143] on input "Search Form" at bounding box center [507, 142] width 450 height 23
paste input "USWH19701167"
type input "USWH19701167"
click at [659, 235] on button "Search" at bounding box center [695, 247] width 73 height 24
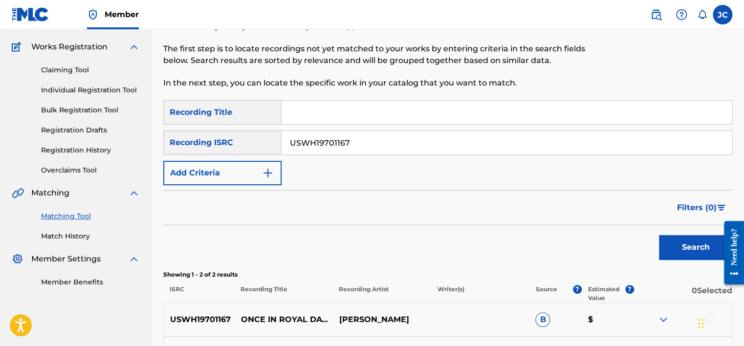
click at [372, 142] on input "USWH19701167" at bounding box center [507, 142] width 450 height 23
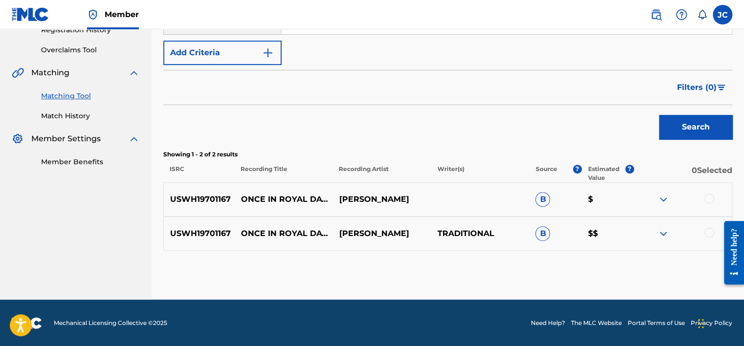
click at [704, 229] on div at bounding box center [683, 234] width 98 height 12
click at [712, 231] on div at bounding box center [710, 233] width 10 height 10
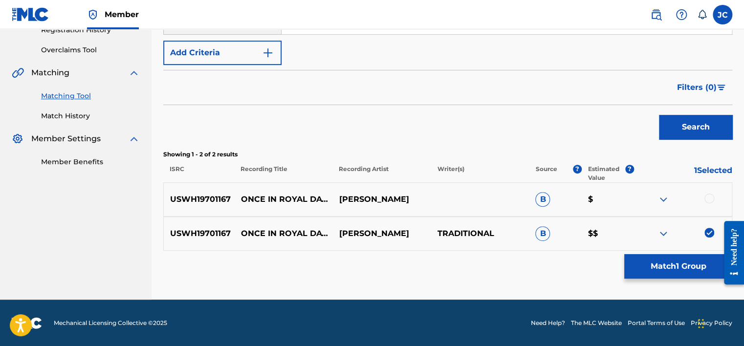
click at [710, 199] on div at bounding box center [710, 199] width 10 height 10
click at [690, 254] on button "Match 2 Groups" at bounding box center [678, 266] width 108 height 24
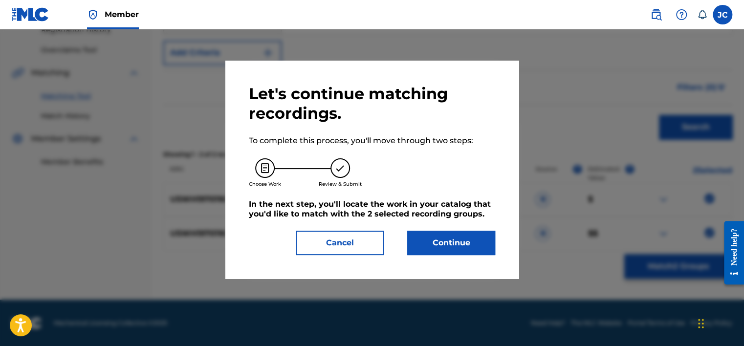
click at [475, 241] on button "Continue" at bounding box center [451, 243] width 88 height 24
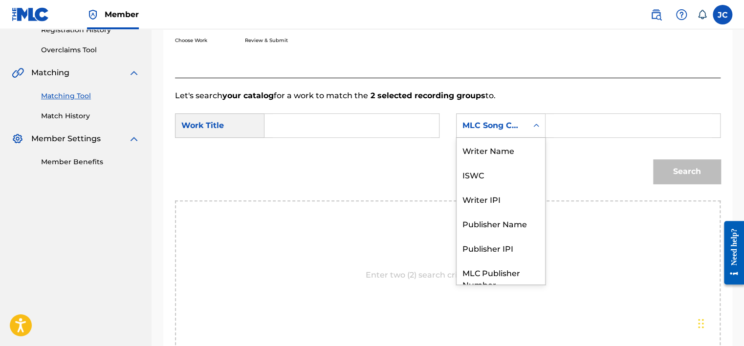
click at [512, 130] on div "MLC Song Code" at bounding box center [492, 126] width 59 height 12
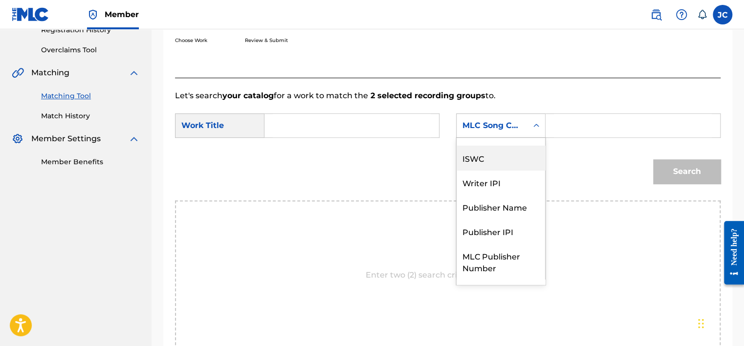
scroll to position [0, 0]
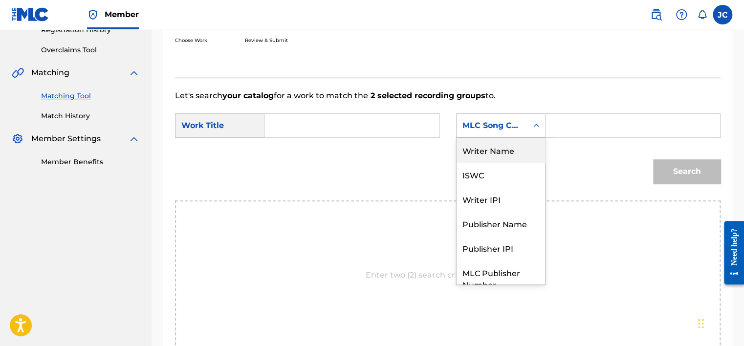
click at [516, 151] on div "Writer Name" at bounding box center [501, 150] width 89 height 24
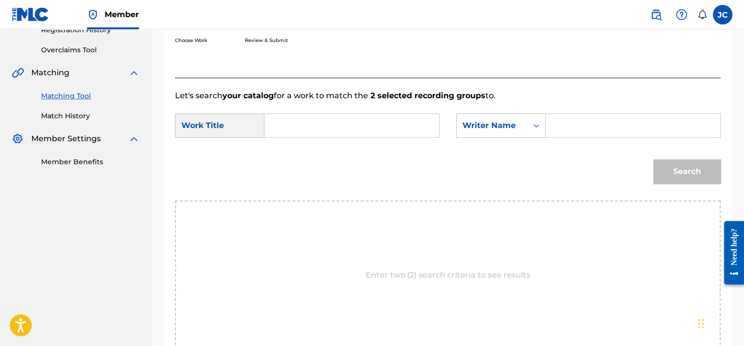
click at [349, 126] on input "Search Form" at bounding box center [352, 125] width 158 height 23
paste input "Once In Royal [PERSON_NAME]'s City"
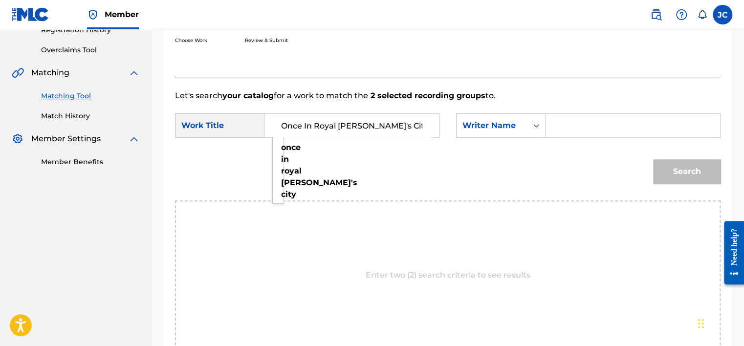
type input "Once In Royal [PERSON_NAME]'s City"
click at [401, 14] on nav "Member [PERSON_NAME] Craig [EMAIL_ADDRESS][PERSON_NAME][DOMAIN_NAME] Notificati…" at bounding box center [372, 14] width 744 height 29
click at [587, 120] on input "Search Form" at bounding box center [633, 125] width 158 height 23
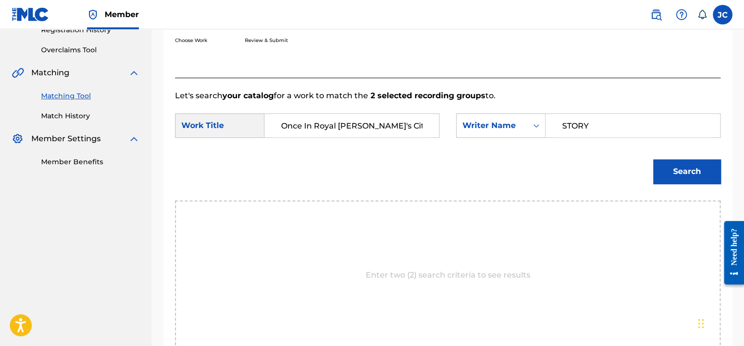
click at [653, 159] on button "Search" at bounding box center [686, 171] width 67 height 24
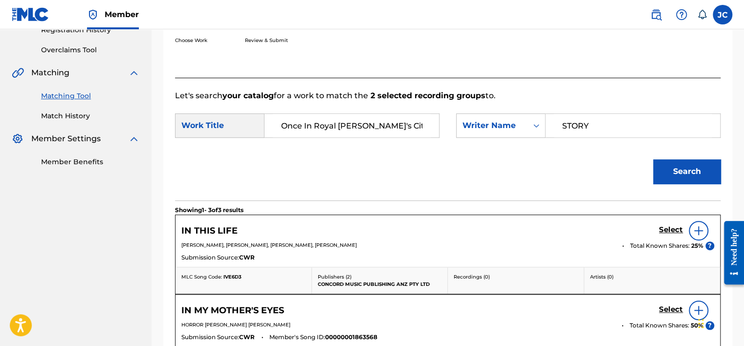
drag, startPoint x: 601, startPoint y: 123, endPoint x: 524, endPoint y: 139, distance: 78.8
click at [524, 139] on div "SearchWithCriteria8635502d-f8db-4f66-951b-125e3ee03127 Work Title Once In Royal…" at bounding box center [448, 128] width 546 height 30
click at [653, 159] on button "Search" at bounding box center [686, 171] width 67 height 24
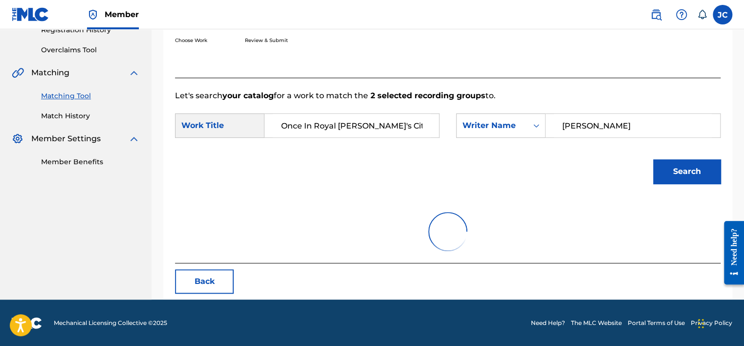
scroll to position [153, 0]
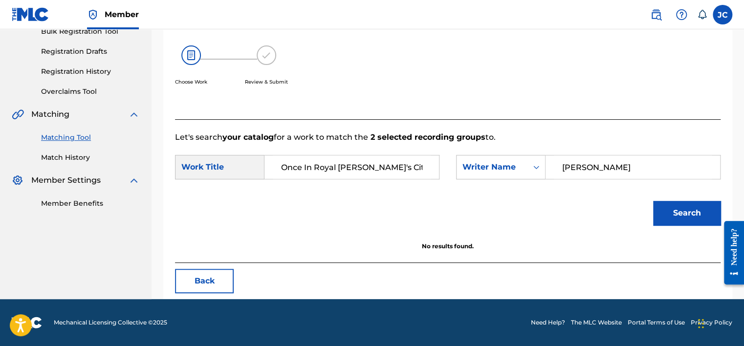
click at [640, 159] on input "[PERSON_NAME]" at bounding box center [633, 166] width 158 height 23
type input "[PERSON_NAME]"
click at [653, 201] on button "Search" at bounding box center [686, 213] width 67 height 24
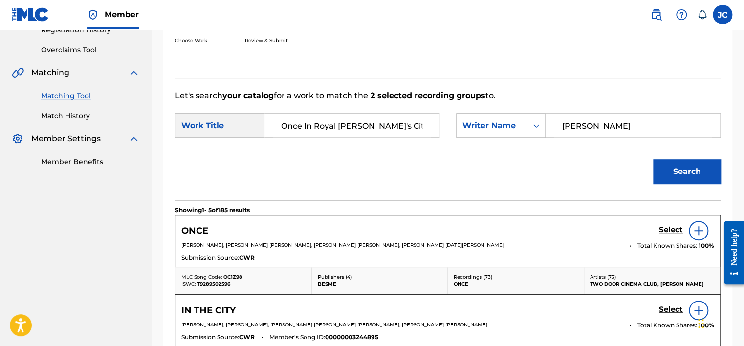
scroll to position [599, 0]
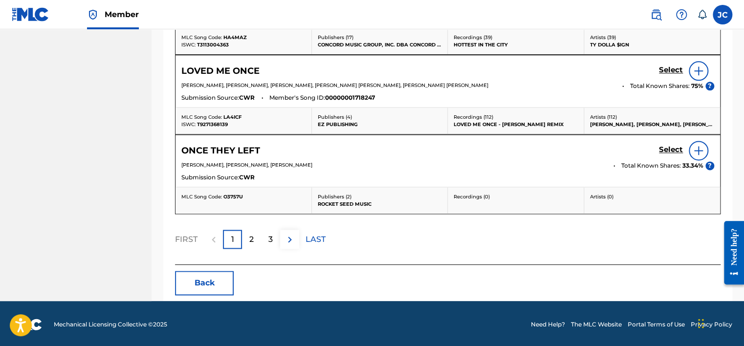
click at [207, 278] on button "Back" at bounding box center [204, 283] width 59 height 24
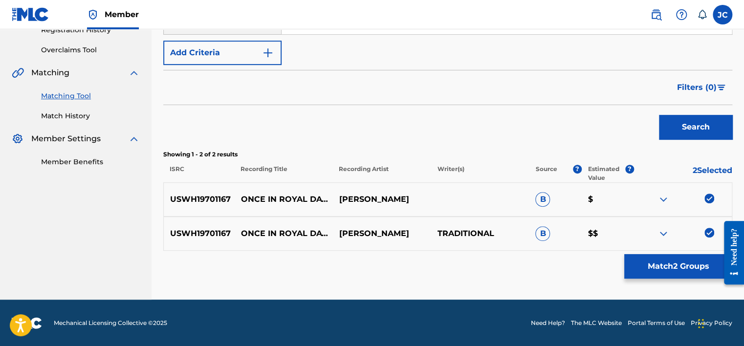
click at [709, 229] on img at bounding box center [710, 233] width 10 height 10
click at [709, 201] on img at bounding box center [710, 199] width 10 height 10
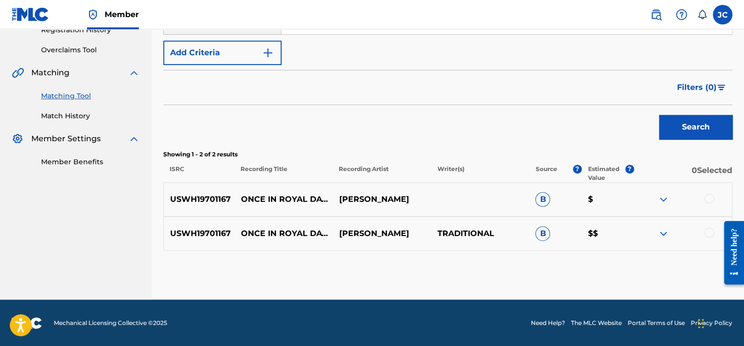
scroll to position [119, 0]
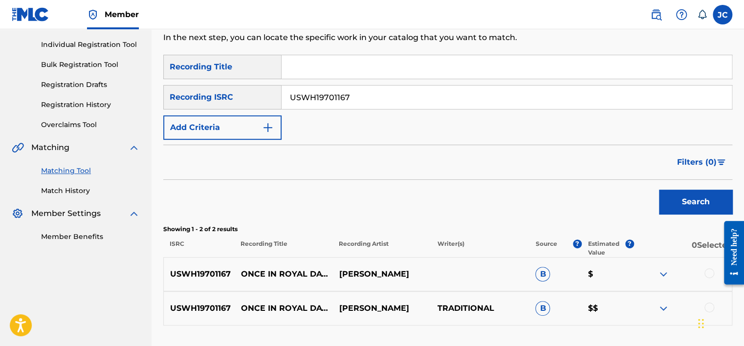
click at [466, 102] on input "USWH19701167" at bounding box center [507, 97] width 450 height 23
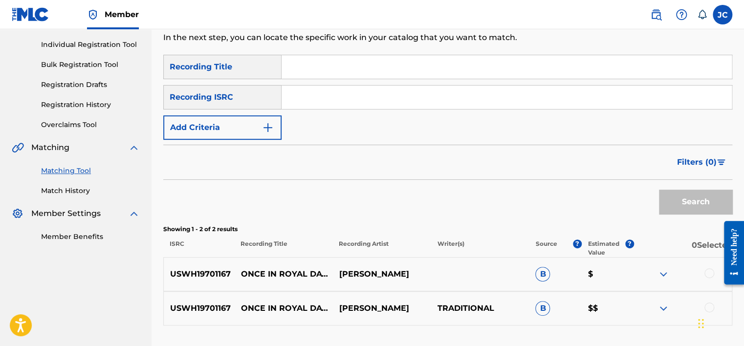
paste input "USRO29513403"
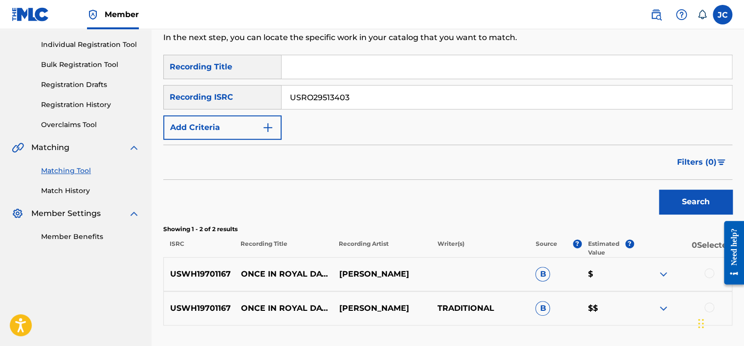
type input "USRO29513403"
click at [659, 190] on button "Search" at bounding box center [695, 202] width 73 height 24
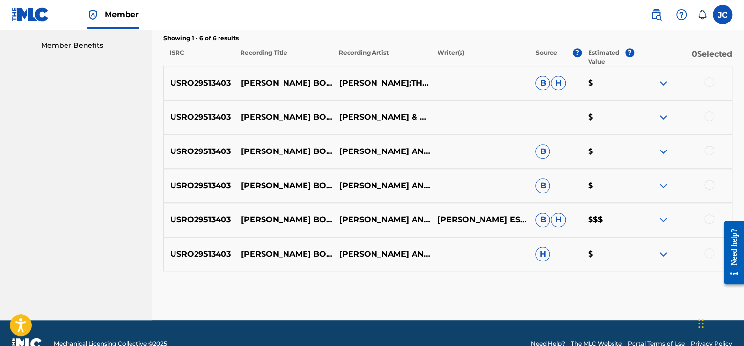
scroll to position [331, 0]
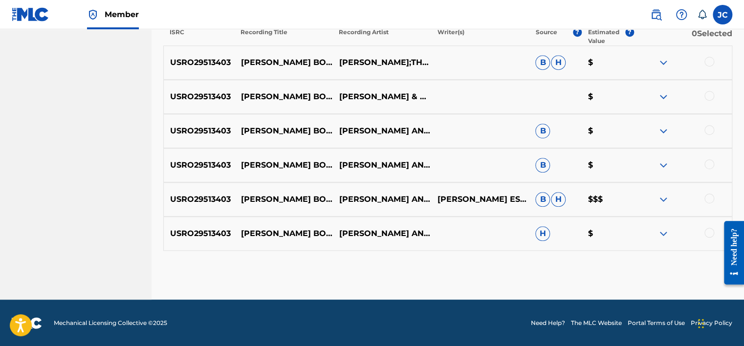
click at [708, 234] on div at bounding box center [710, 233] width 10 height 10
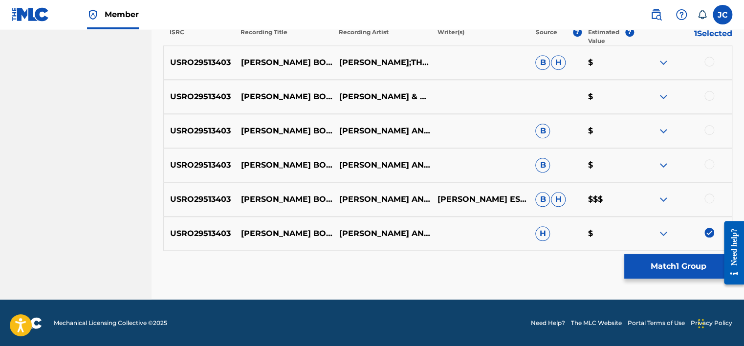
click at [707, 200] on div at bounding box center [710, 199] width 10 height 10
click at [706, 163] on div at bounding box center [710, 164] width 10 height 10
click at [709, 131] on div at bounding box center [710, 130] width 10 height 10
click at [709, 97] on div at bounding box center [710, 96] width 10 height 10
click at [710, 61] on div at bounding box center [710, 62] width 10 height 10
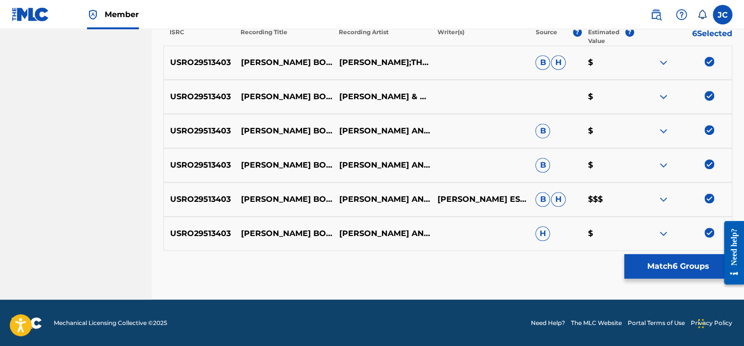
click at [681, 280] on div "Matching Tool The Matching Tool allows Members to match sound recordings to wor…" at bounding box center [447, 11] width 569 height 577
click at [677, 271] on button "Match 6 Groups" at bounding box center [678, 266] width 108 height 24
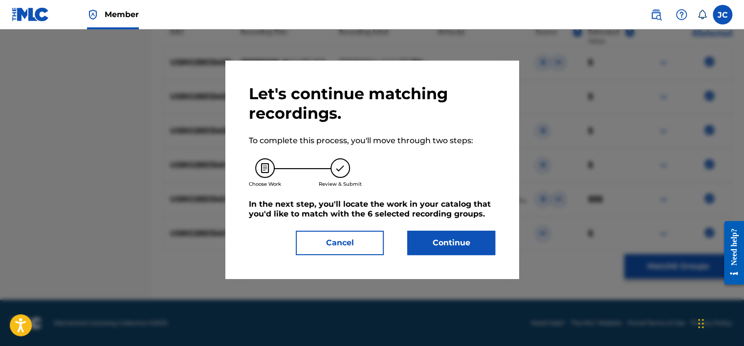
click at [430, 250] on button "Continue" at bounding box center [451, 243] width 88 height 24
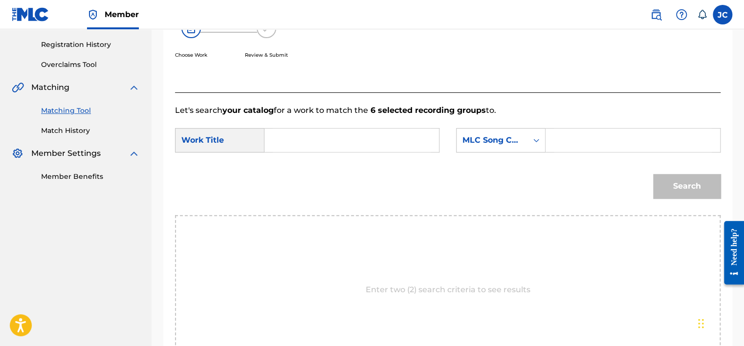
scroll to position [176, 0]
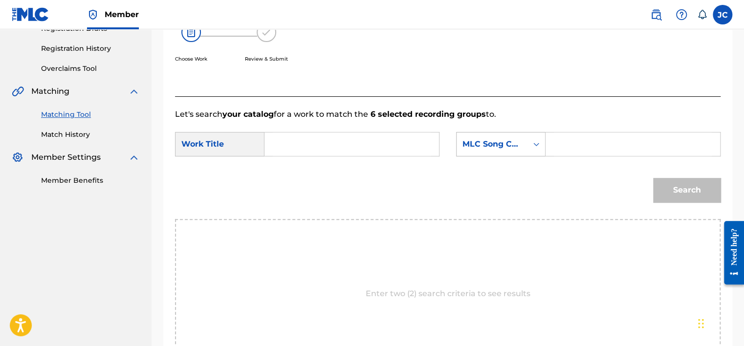
click at [490, 147] on div "MLC Song Code" at bounding box center [492, 144] width 59 height 12
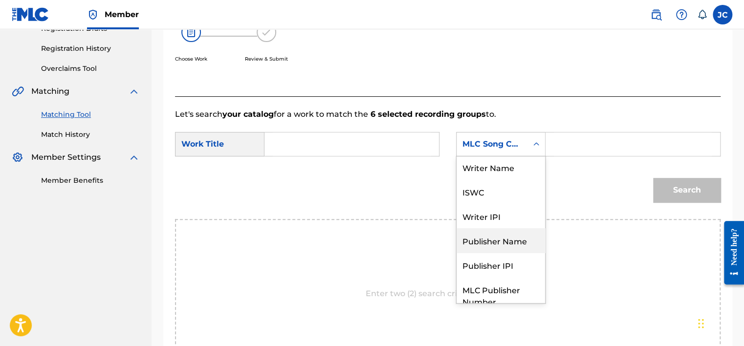
scroll to position [0, 0]
click at [487, 170] on div "Writer Name" at bounding box center [501, 168] width 89 height 24
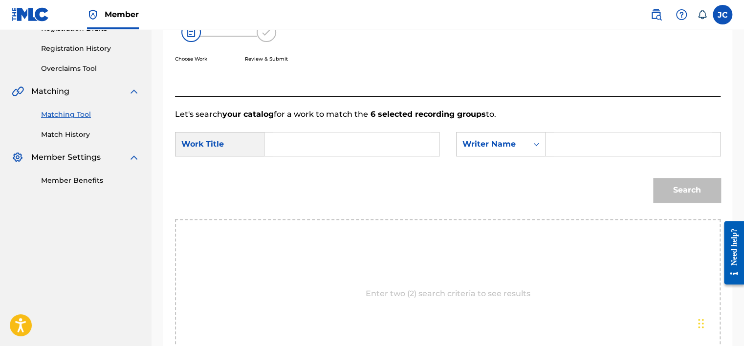
click at [331, 151] on input "Search Form" at bounding box center [352, 144] width 158 height 23
paste input "[PERSON_NAME] Boogie"
type input "[PERSON_NAME] Boogie"
click at [622, 153] on input "Search Form" at bounding box center [633, 144] width 158 height 23
paste input "Espre"
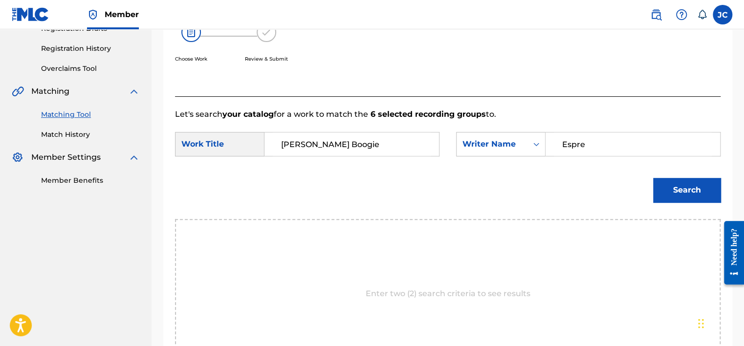
click at [672, 187] on button "Search" at bounding box center [686, 190] width 67 height 24
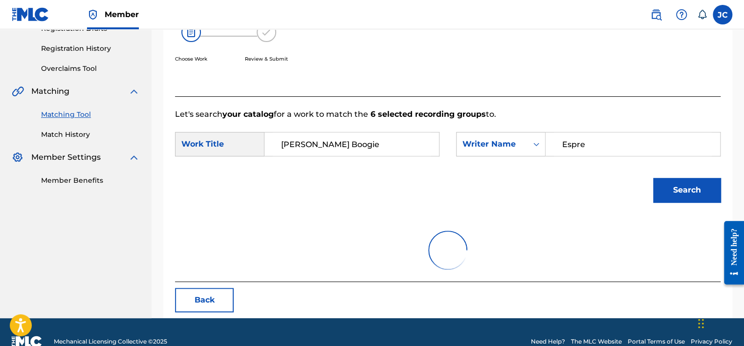
scroll to position [153, 0]
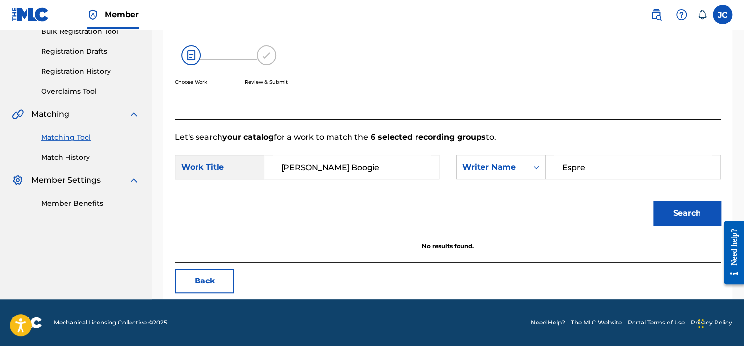
click at [622, 162] on input "Espre" at bounding box center [633, 166] width 158 height 23
paste input "[PERSON_NAME]"
type input "[PERSON_NAME]"
click at [653, 201] on button "Search" at bounding box center [686, 213] width 67 height 24
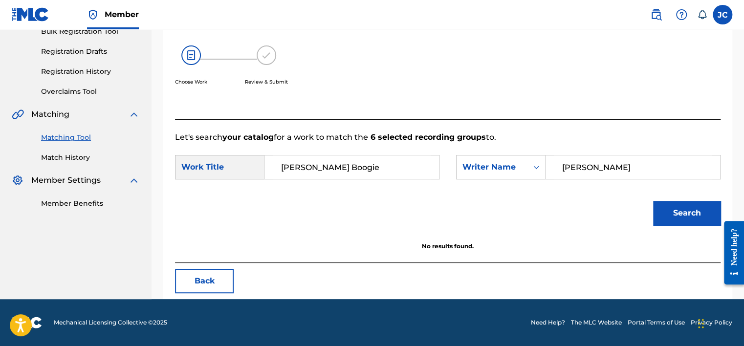
click at [212, 280] on button "Back" at bounding box center [204, 281] width 59 height 24
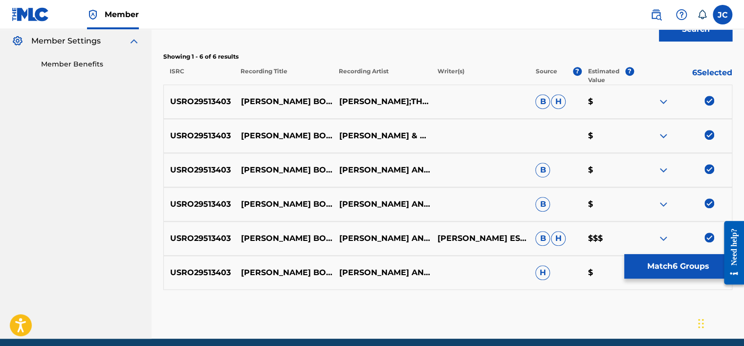
scroll to position [331, 0]
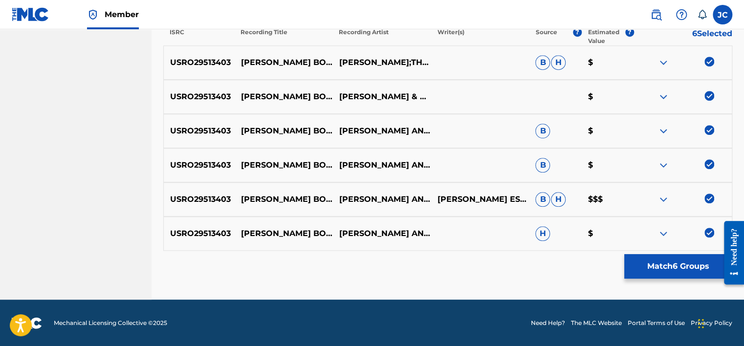
click at [708, 232] on img at bounding box center [710, 233] width 10 height 10
click at [707, 199] on img at bounding box center [710, 199] width 10 height 10
click at [707, 163] on img at bounding box center [710, 164] width 10 height 10
click at [708, 131] on img at bounding box center [710, 130] width 10 height 10
click at [708, 97] on img at bounding box center [710, 96] width 10 height 10
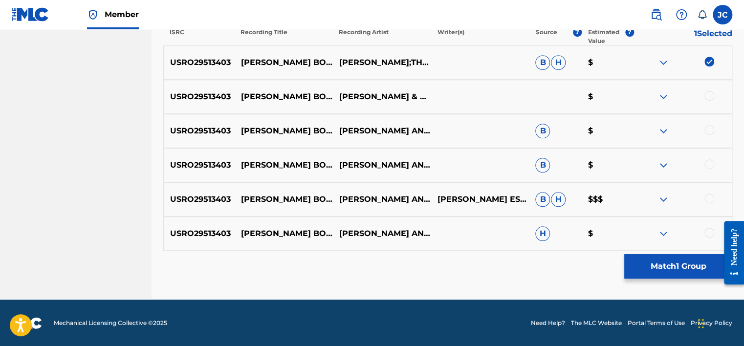
click at [709, 57] on img at bounding box center [710, 62] width 10 height 10
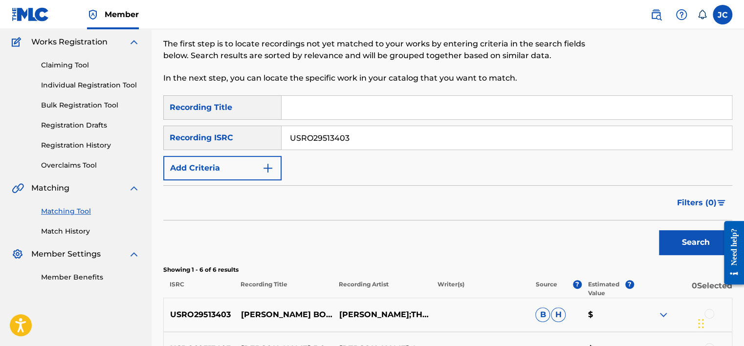
scroll to position [72, 0]
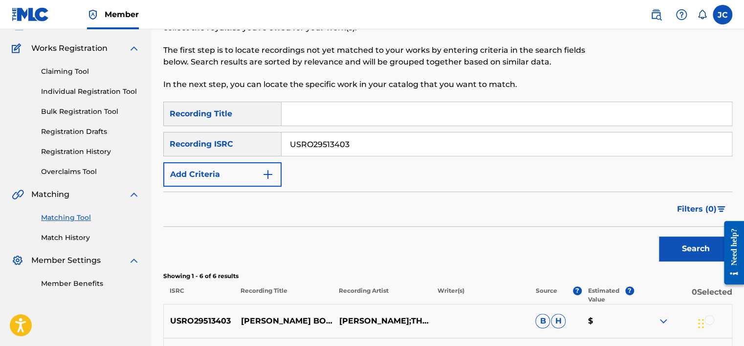
click at [472, 144] on input "USRO29513403" at bounding box center [507, 144] width 450 height 23
paste input "KRA301900475"
type input "KRA301900475"
click at [659, 237] on button "Search" at bounding box center [695, 249] width 73 height 24
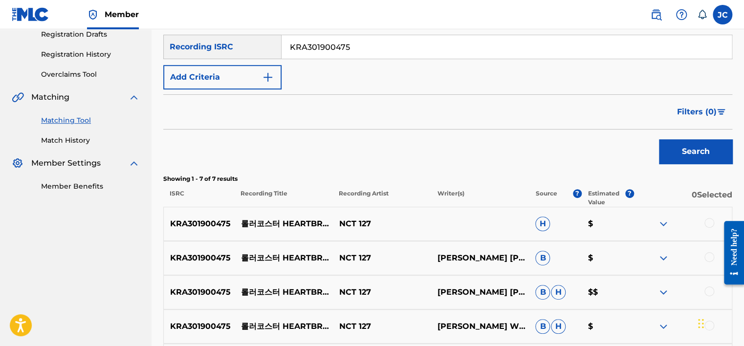
scroll to position [366, 0]
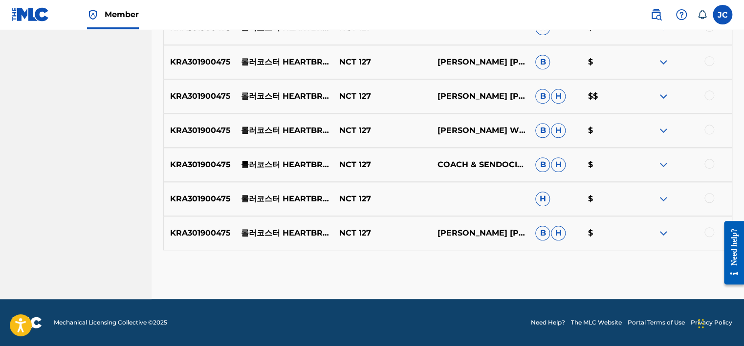
click at [708, 235] on div at bounding box center [710, 232] width 10 height 10
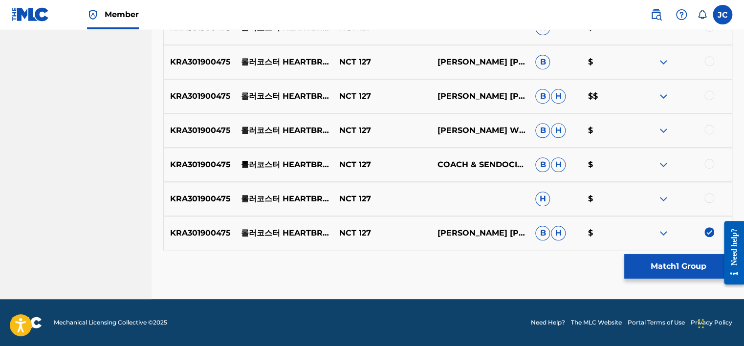
click at [709, 197] on div at bounding box center [710, 198] width 10 height 10
click at [711, 166] on div at bounding box center [710, 164] width 10 height 10
click at [709, 128] on div at bounding box center [710, 130] width 10 height 10
click at [709, 95] on div at bounding box center [710, 95] width 10 height 10
click at [708, 58] on div at bounding box center [710, 61] width 10 height 10
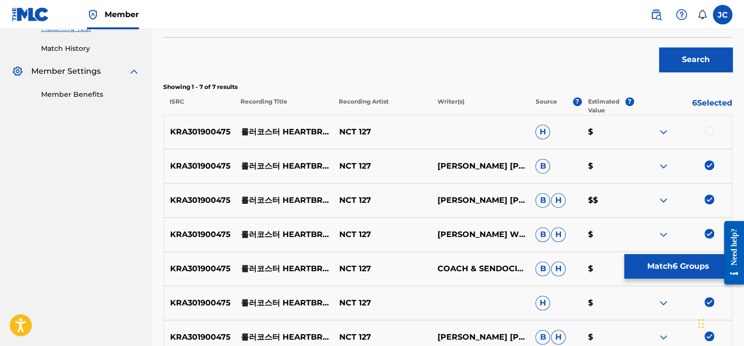
scroll to position [258, 0]
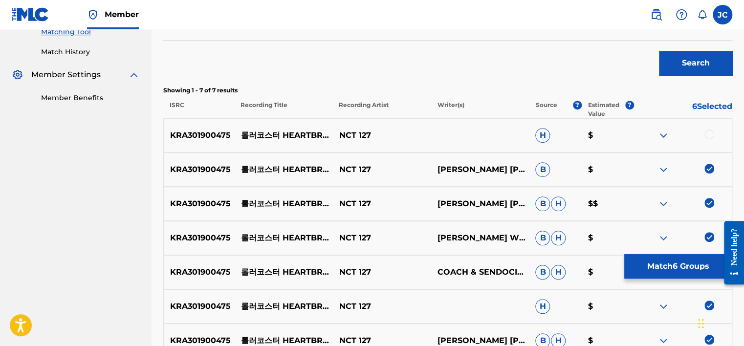
click at [712, 135] on div at bounding box center [710, 135] width 10 height 10
click at [666, 267] on button "Match 7 Groups" at bounding box center [678, 266] width 108 height 24
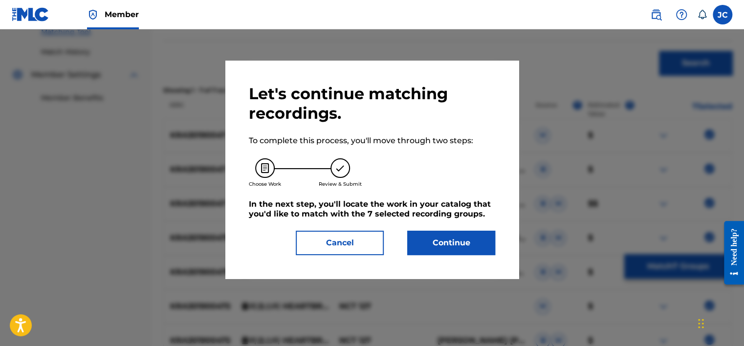
click at [424, 250] on button "Continue" at bounding box center [451, 243] width 88 height 24
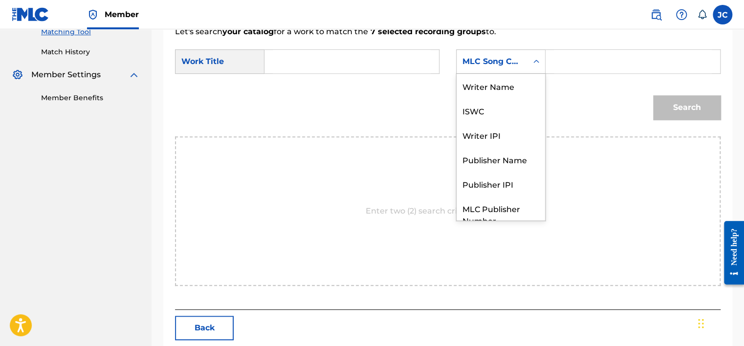
click at [524, 58] on div "MLC Song Code" at bounding box center [492, 61] width 71 height 19
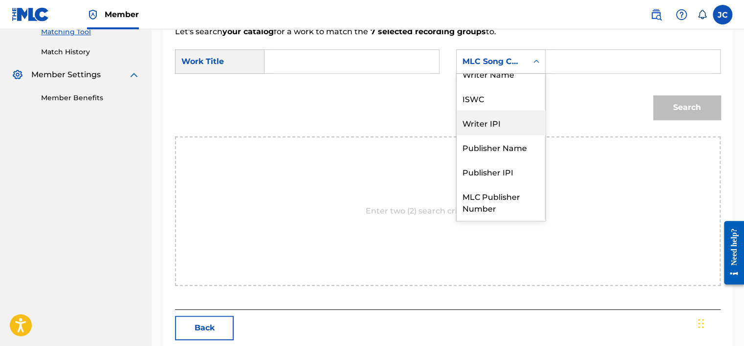
scroll to position [0, 0]
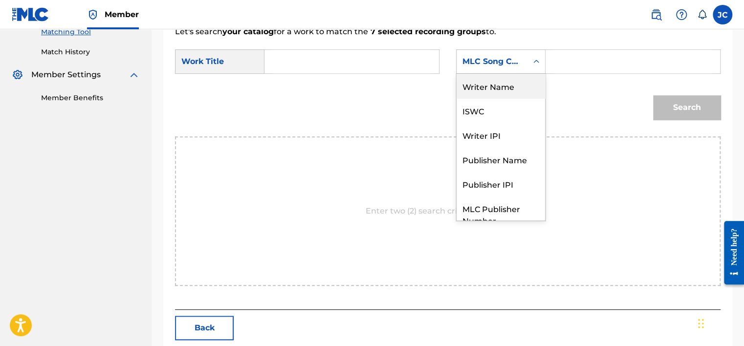
click at [505, 90] on div "Writer Name" at bounding box center [501, 86] width 89 height 24
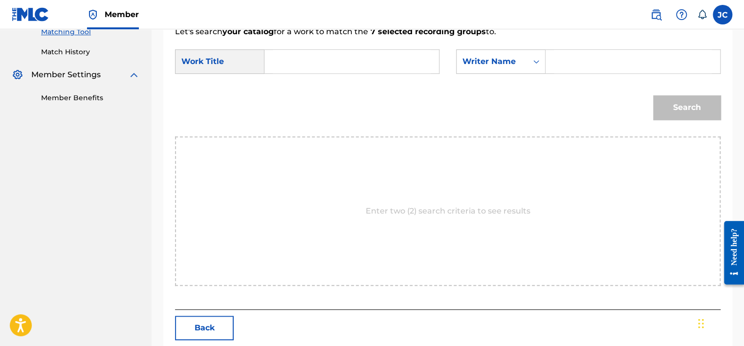
click at [428, 61] on input "Search Form" at bounding box center [352, 61] width 158 height 23
paste input "Heartbreaker"
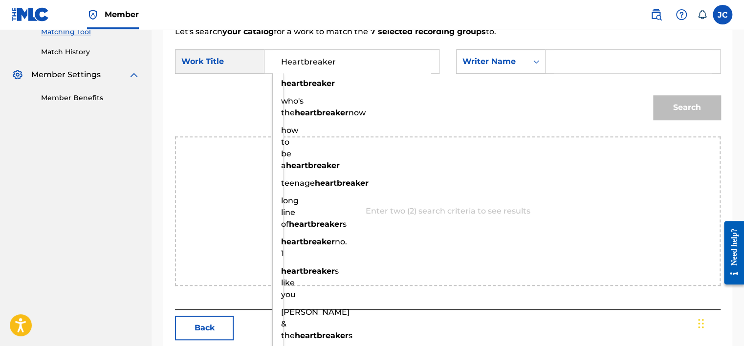
type input "Heartbreaker"
click at [620, 65] on input "Search Form" at bounding box center [633, 61] width 158 height 23
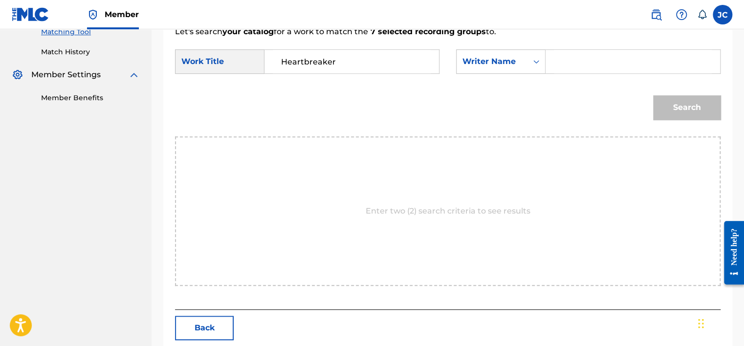
paste input "[PERSON_NAME]"
type input "[PERSON_NAME]"
click at [653, 95] on button "Search" at bounding box center [686, 107] width 67 height 24
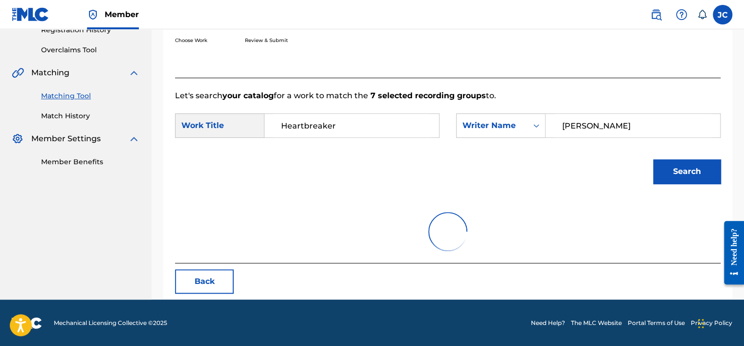
scroll to position [258, 0]
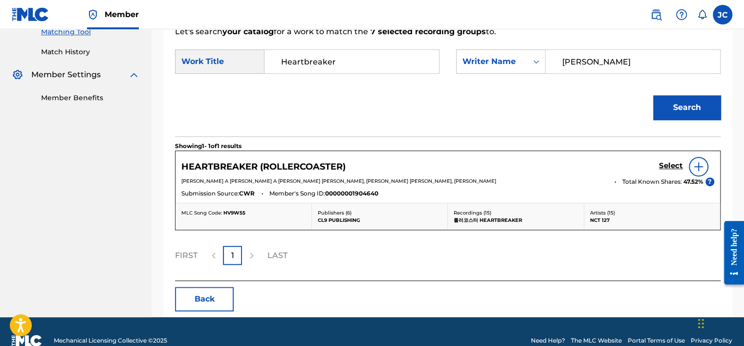
click at [672, 166] on h5 "Select" at bounding box center [671, 165] width 24 height 9
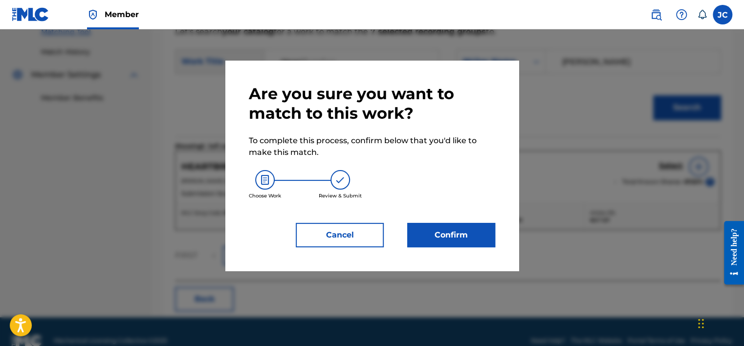
click at [458, 233] on button "Confirm" at bounding box center [451, 235] width 88 height 24
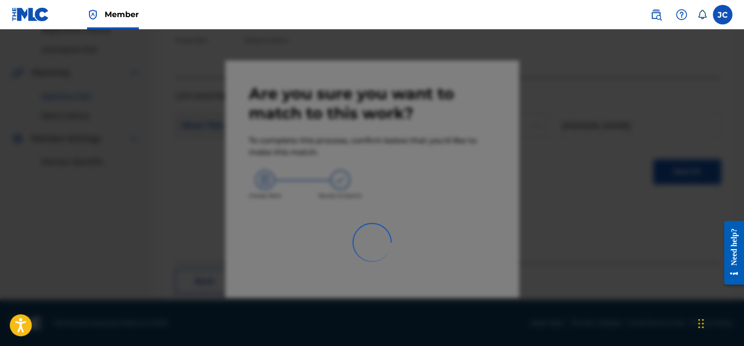
scroll to position [74, 0]
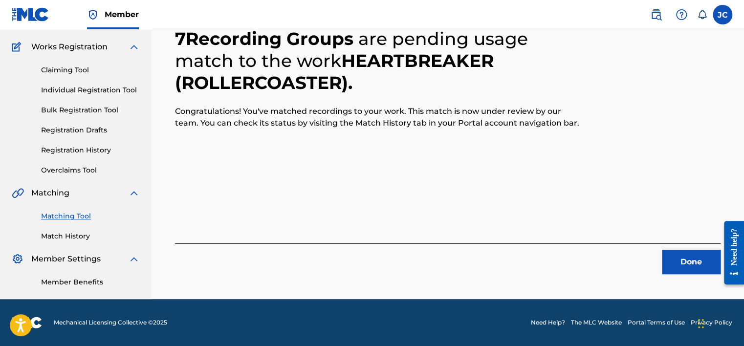
click at [695, 268] on button "Done" at bounding box center [691, 262] width 59 height 24
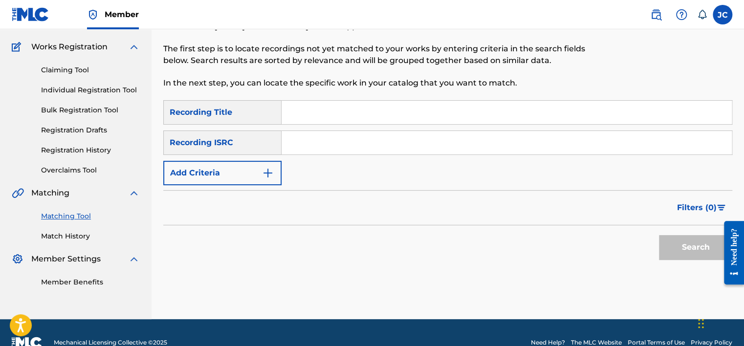
click at [311, 152] on input "Search Form" at bounding box center [507, 142] width 450 height 23
paste input "US6YC1902080"
type input "US6YC1902080"
click at [659, 235] on button "Search" at bounding box center [695, 247] width 73 height 24
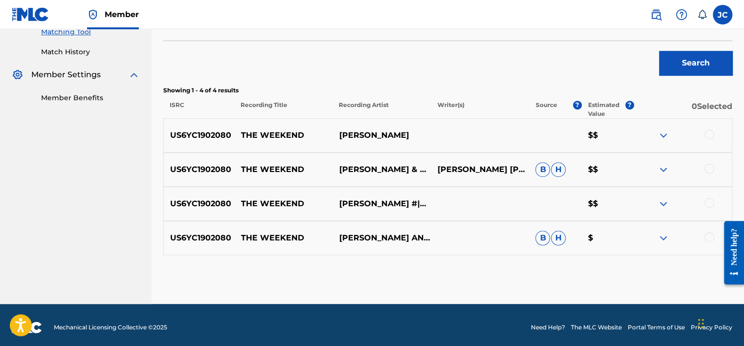
scroll to position [260, 0]
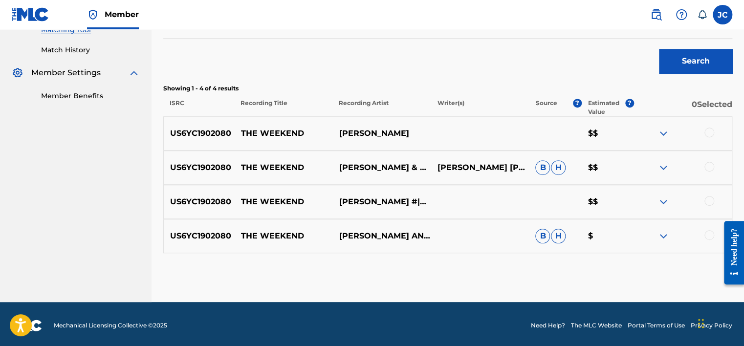
click at [708, 234] on div at bounding box center [710, 235] width 10 height 10
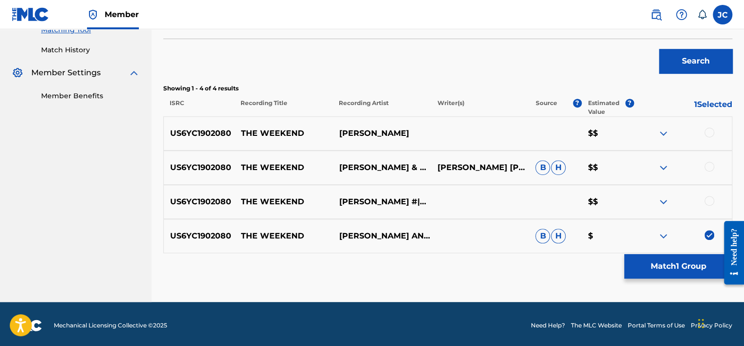
click at [708, 203] on div at bounding box center [710, 201] width 10 height 10
click at [709, 162] on div at bounding box center [710, 167] width 10 height 10
click at [708, 135] on div at bounding box center [710, 133] width 10 height 10
click at [674, 266] on button "Match 4 Groups" at bounding box center [678, 266] width 108 height 24
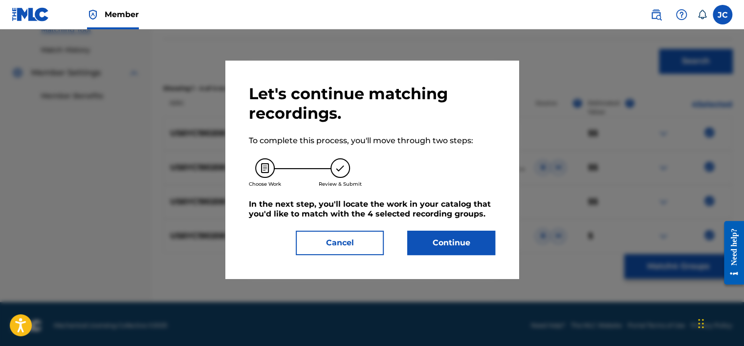
click at [463, 248] on button "Continue" at bounding box center [451, 243] width 88 height 24
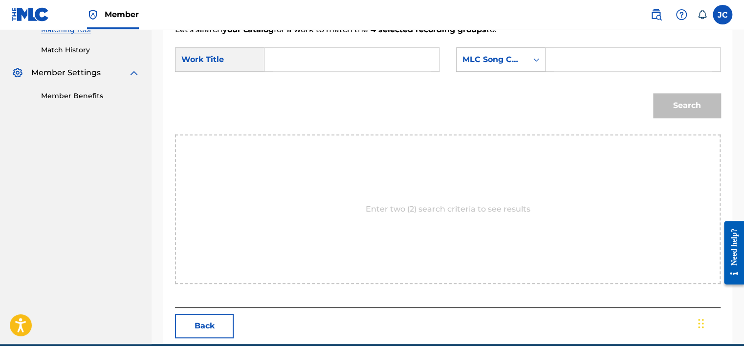
click at [517, 52] on div "MLC Song Code" at bounding box center [492, 59] width 71 height 19
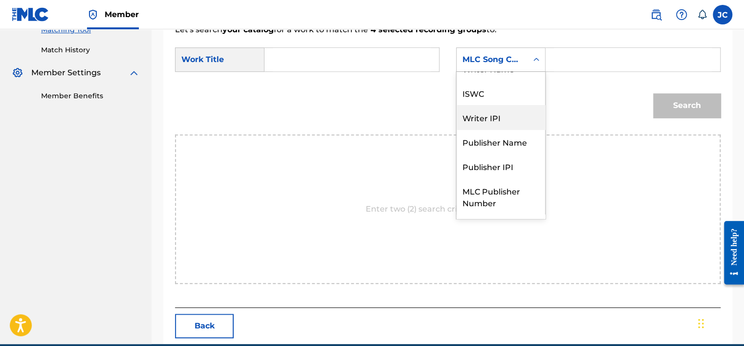
scroll to position [0, 0]
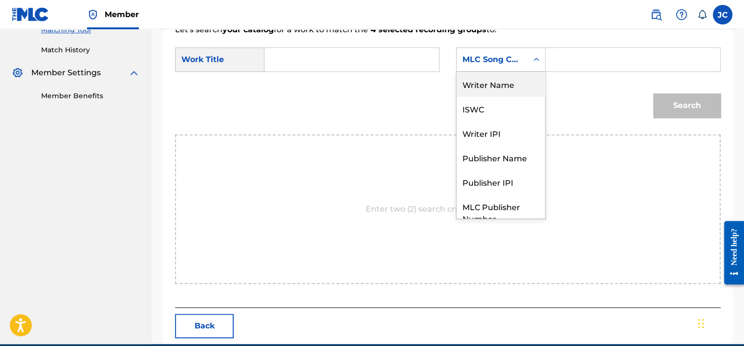
click at [488, 91] on div "Writer Name" at bounding box center [501, 84] width 89 height 24
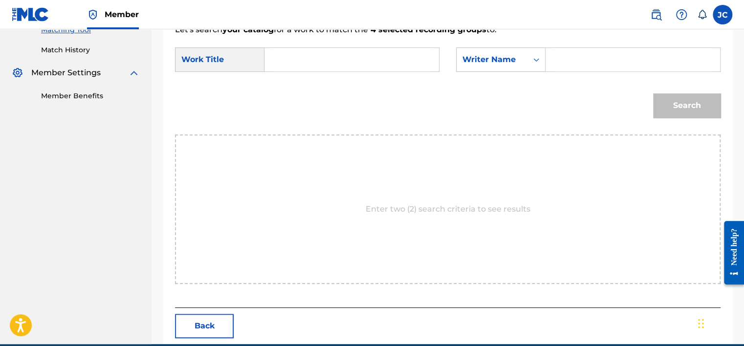
click at [313, 60] on input "Search Form" at bounding box center [352, 59] width 158 height 23
paste input "The Weekend"
type input "The Weekend"
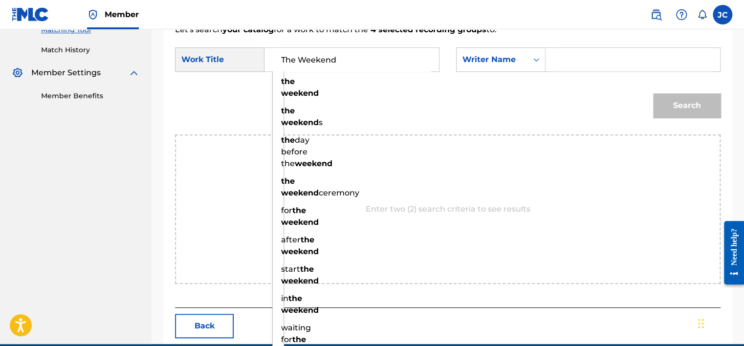
click at [570, 57] on input "Search Form" at bounding box center [633, 59] width 158 height 23
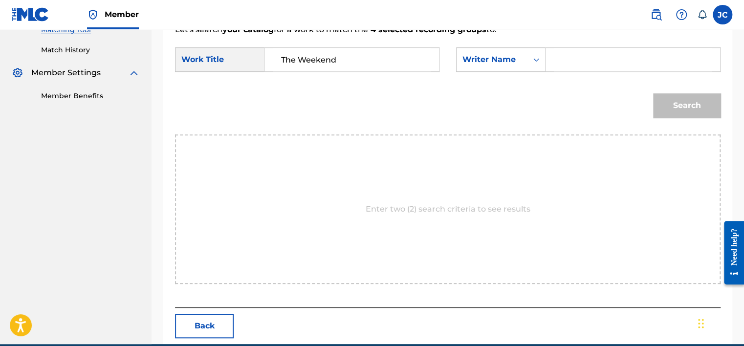
paste input "[PERSON_NAME]"
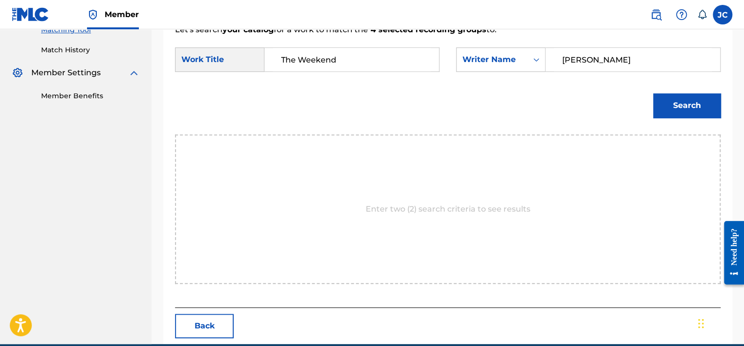
click at [653, 93] on button "Search" at bounding box center [686, 105] width 67 height 24
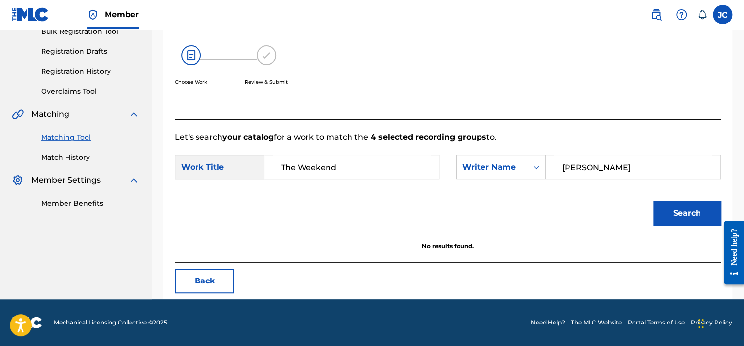
scroll to position [153, 0]
click at [593, 171] on input "[PERSON_NAME]" at bounding box center [633, 166] width 158 height 23
paste input "[DEMOGRAPHIC_DATA]"
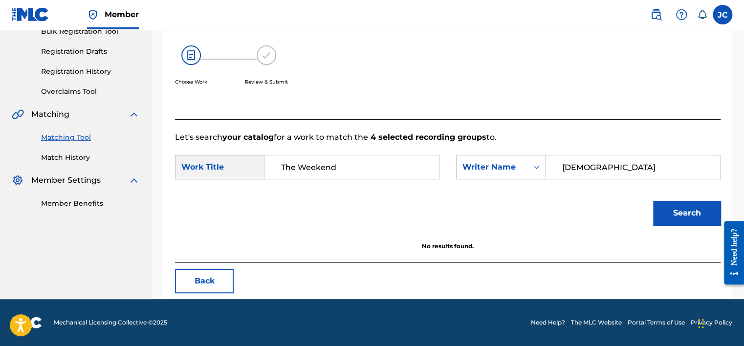
type input "[DEMOGRAPHIC_DATA]"
click at [653, 201] on button "Search" at bounding box center [686, 213] width 67 height 24
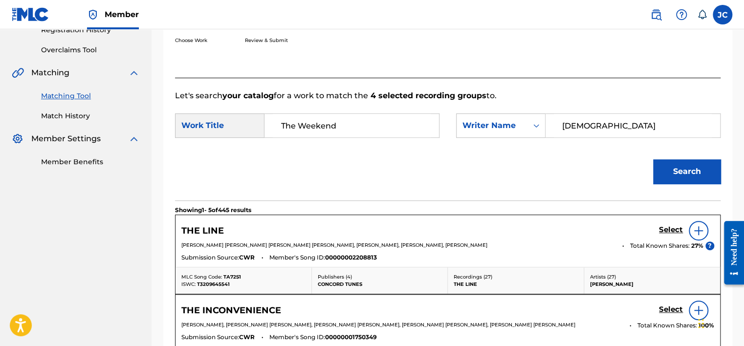
scroll to position [260, 0]
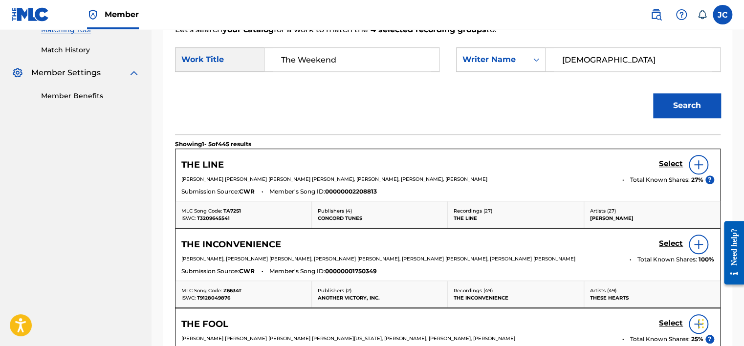
click at [359, 66] on input "The Weekend" at bounding box center [352, 59] width 158 height 23
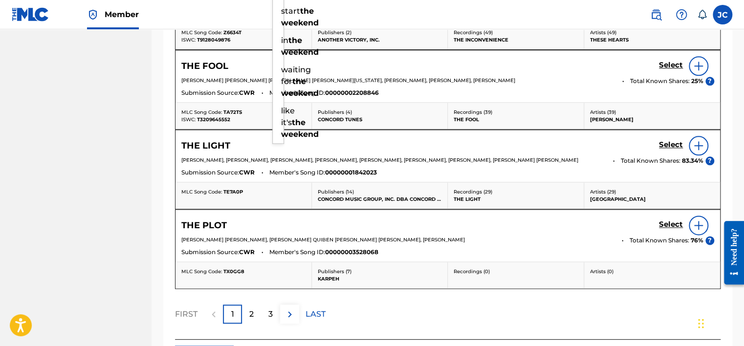
scroll to position [599, 0]
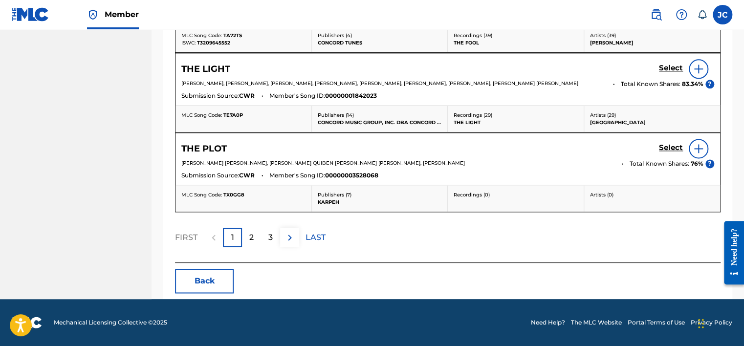
click at [218, 282] on button "Back" at bounding box center [204, 281] width 59 height 24
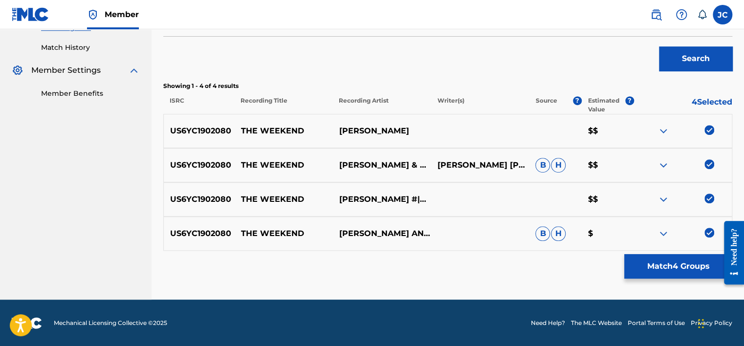
click at [708, 233] on img at bounding box center [710, 233] width 10 height 10
click at [708, 200] on img at bounding box center [710, 199] width 10 height 10
click at [710, 168] on img at bounding box center [710, 164] width 10 height 10
click at [707, 129] on img at bounding box center [710, 130] width 10 height 10
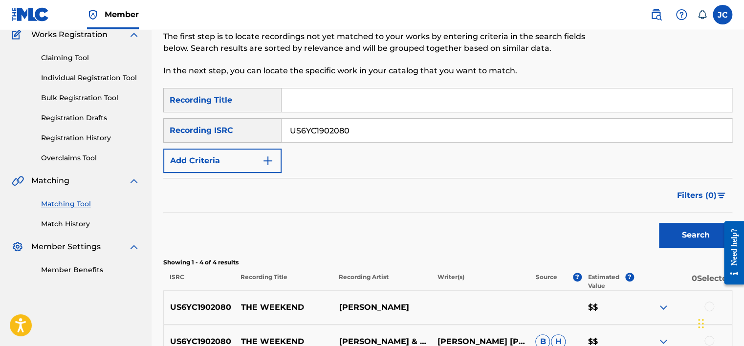
scroll to position [86, 0]
click at [564, 120] on input "US6YC1902080" at bounding box center [507, 130] width 450 height 23
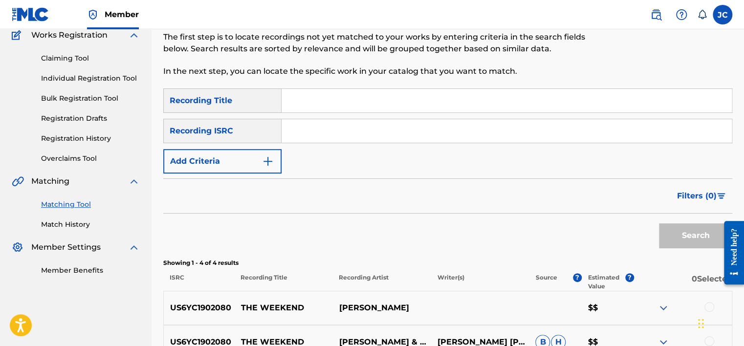
paste input "AUI441700072"
type input "AUI441700072"
click at [659, 223] on button "Search" at bounding box center [695, 235] width 73 height 24
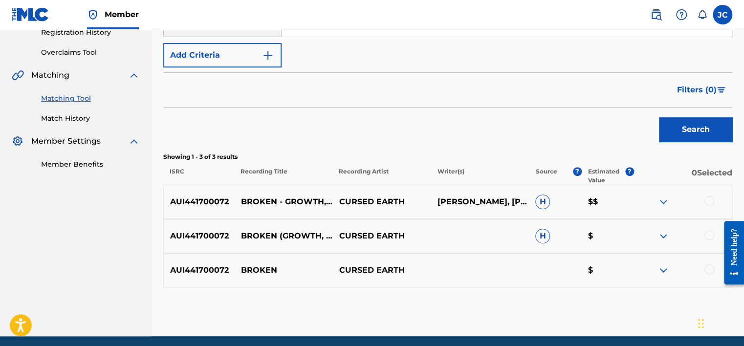
scroll to position [229, 0]
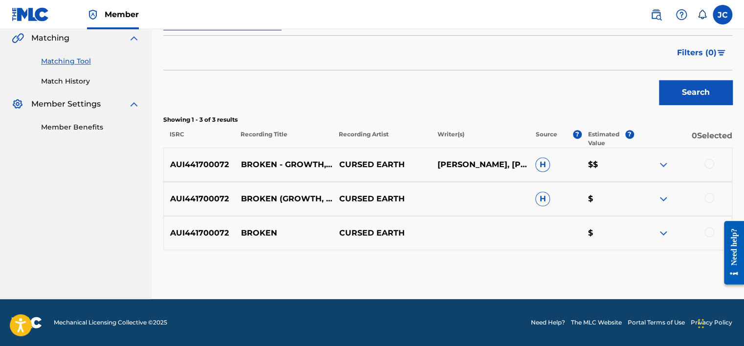
click at [708, 230] on div at bounding box center [710, 232] width 10 height 10
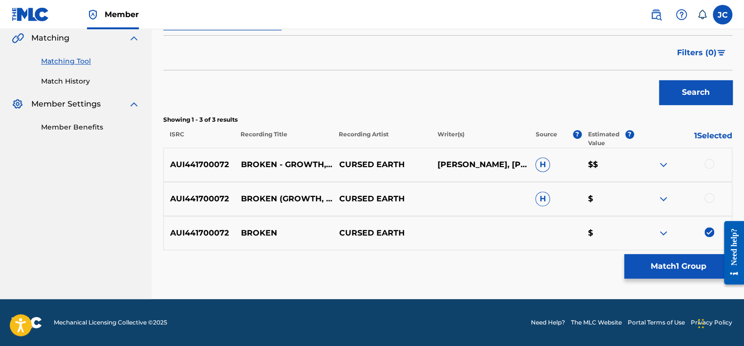
click at [710, 196] on div at bounding box center [710, 198] width 10 height 10
click at [708, 162] on div at bounding box center [710, 164] width 10 height 10
click at [644, 268] on button "Match 3 Groups" at bounding box center [678, 266] width 108 height 24
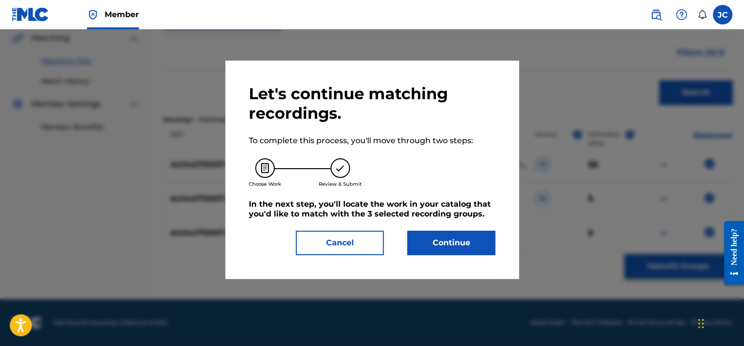
click at [429, 219] on div "Let's continue matching recordings. To complete this process, you'll move throu…" at bounding box center [372, 169] width 246 height 171
click at [458, 239] on button "Continue" at bounding box center [451, 243] width 88 height 24
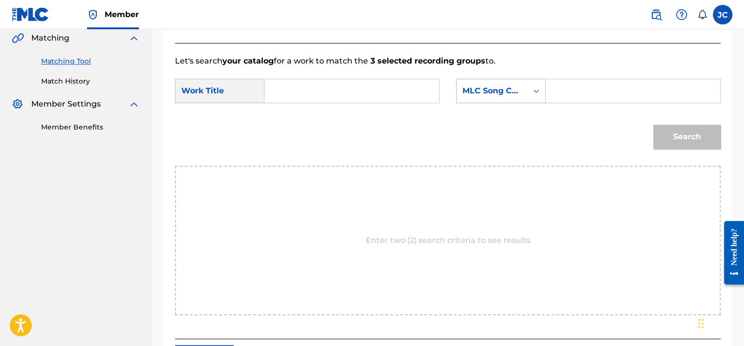
click at [501, 86] on div "MLC Song Code" at bounding box center [492, 91] width 59 height 12
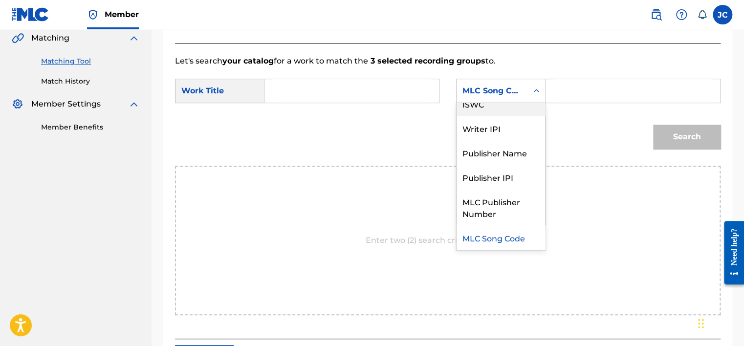
scroll to position [0, 0]
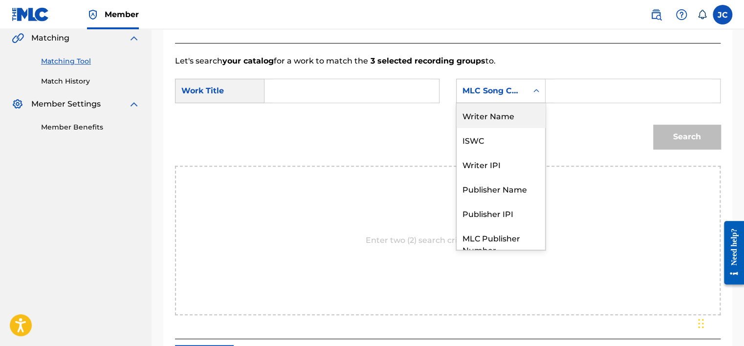
click at [497, 119] on div "Writer Name" at bounding box center [501, 115] width 89 height 24
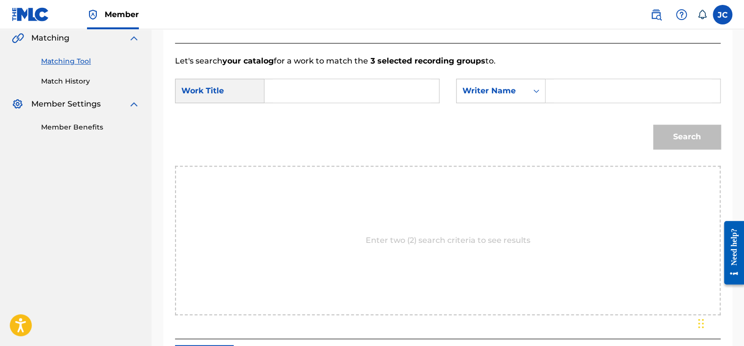
click at [419, 84] on input "Search Form" at bounding box center [352, 90] width 158 height 23
paste input "Broken"
type input "Broken"
click at [566, 100] on input "Search Form" at bounding box center [633, 90] width 158 height 23
paste input "Luders"
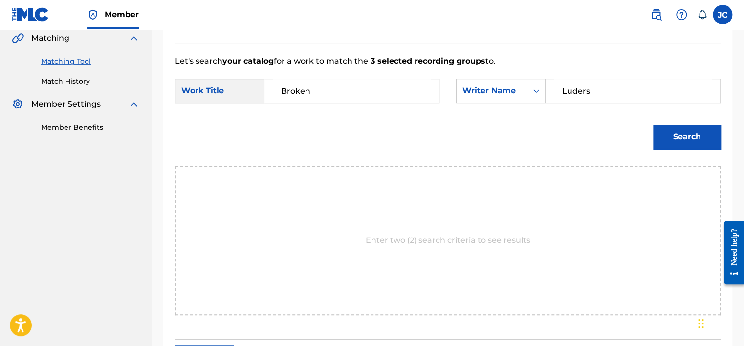
click at [653, 125] on button "Search" at bounding box center [686, 137] width 67 height 24
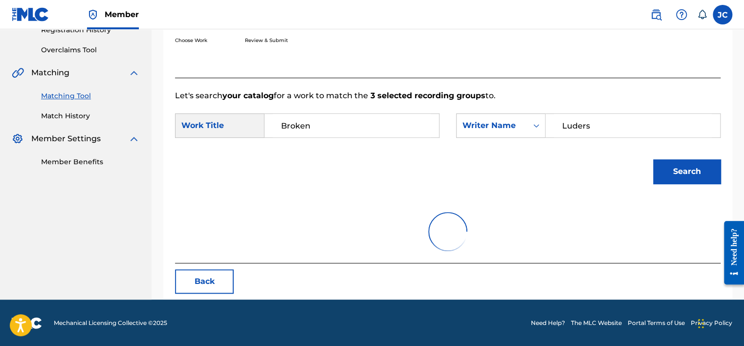
scroll to position [153, 0]
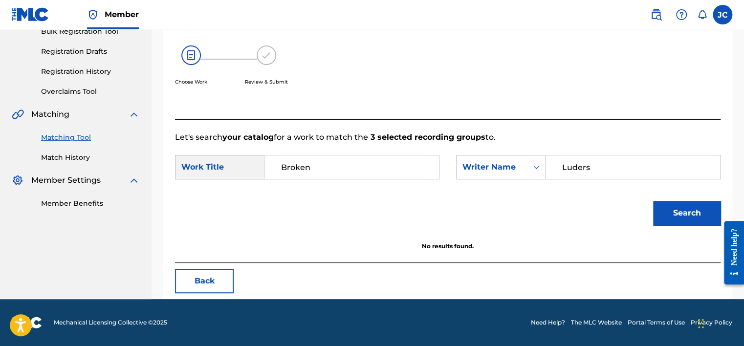
click at [608, 164] on input "Luders" at bounding box center [633, 166] width 158 height 23
paste input "[PERSON_NAME]"
click at [653, 201] on button "Search" at bounding box center [686, 213] width 67 height 24
click at [585, 164] on input "[PERSON_NAME]" at bounding box center [633, 166] width 158 height 23
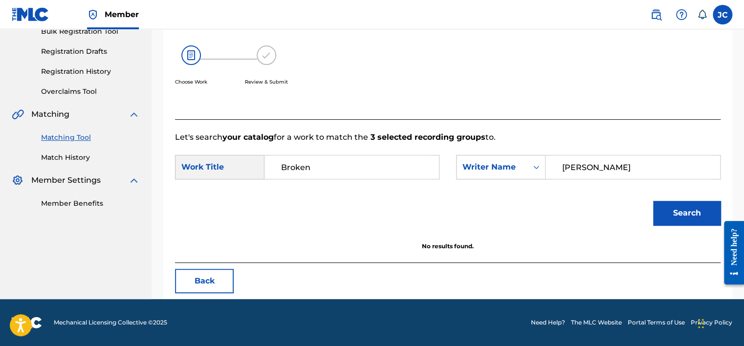
click at [585, 164] on input "[PERSON_NAME]" at bounding box center [633, 166] width 158 height 23
paste input "[PERSON_NAME]"
click at [653, 201] on button "Search" at bounding box center [686, 213] width 67 height 24
click at [604, 169] on input "[PERSON_NAME]" at bounding box center [633, 166] width 158 height 23
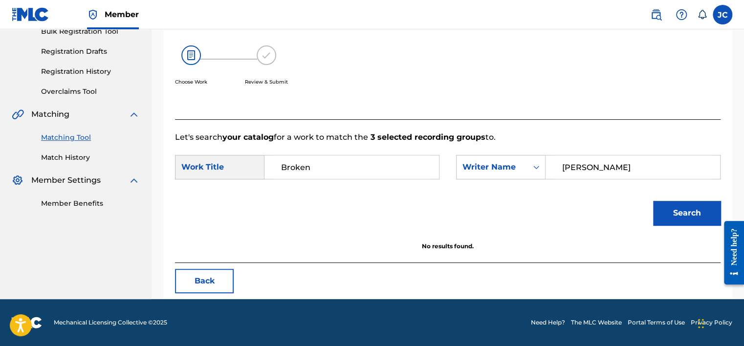
paste input "[PERSON_NAME]"
click at [653, 201] on button "Search" at bounding box center [686, 213] width 67 height 24
click at [613, 163] on input "[PERSON_NAME]" at bounding box center [633, 166] width 158 height 23
paste input "Forward"
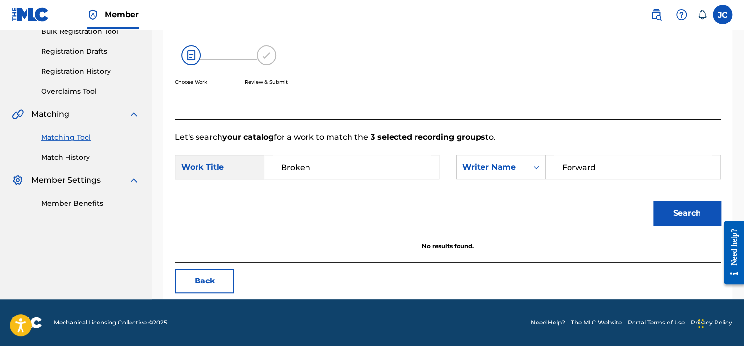
type input "Forward"
click at [653, 201] on button "Search" at bounding box center [686, 213] width 67 height 24
click at [223, 281] on button "Back" at bounding box center [204, 281] width 59 height 24
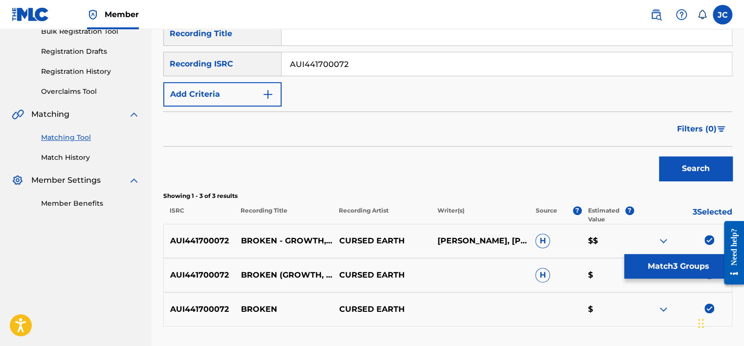
scroll to position [229, 0]
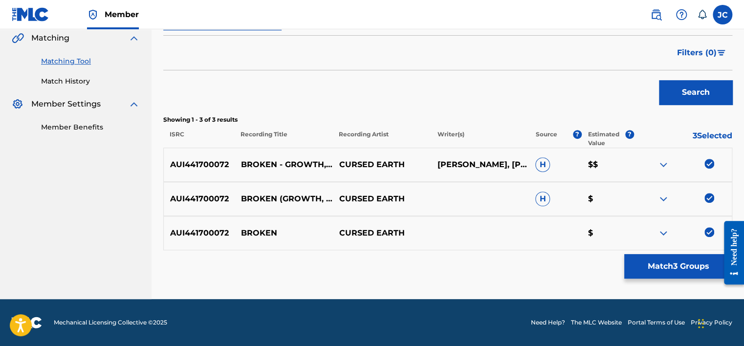
click at [705, 236] on img at bounding box center [710, 232] width 10 height 10
click at [708, 198] on img at bounding box center [710, 198] width 10 height 10
click at [708, 166] on img at bounding box center [710, 164] width 10 height 10
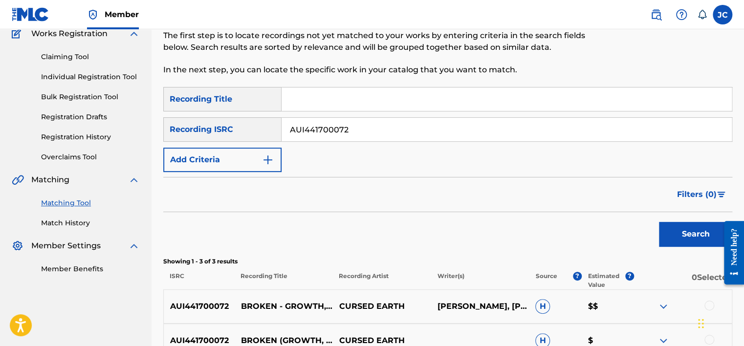
scroll to position [81, 0]
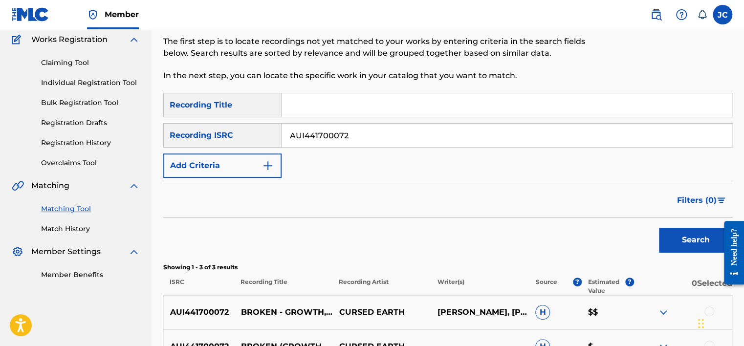
click at [512, 130] on input "AUI441700072" at bounding box center [507, 135] width 450 height 23
paste input "QMEZE1812187"
type input "QMEZE1812187"
click at [659, 228] on button "Search" at bounding box center [695, 240] width 73 height 24
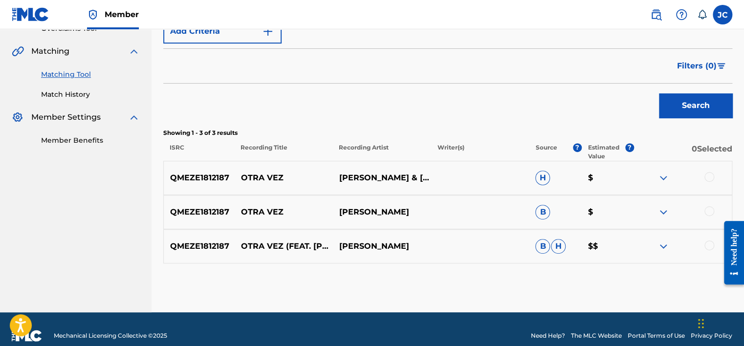
scroll to position [229, 0]
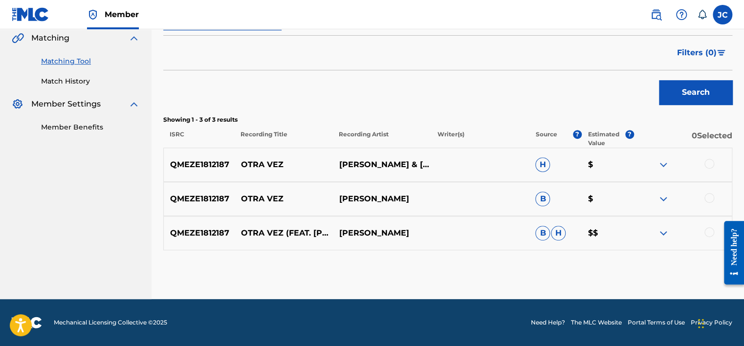
click at [712, 231] on div at bounding box center [710, 232] width 10 height 10
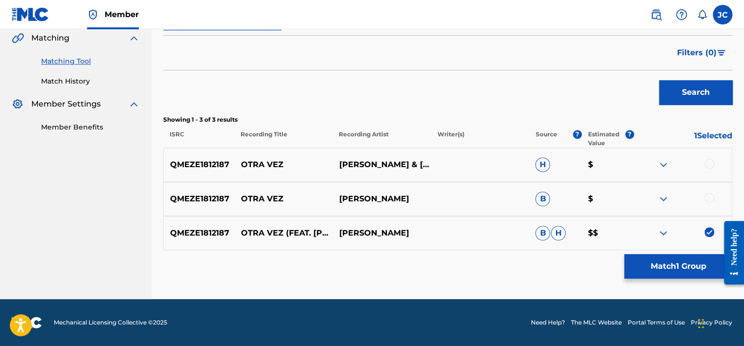
click at [710, 201] on div at bounding box center [710, 198] width 10 height 10
click at [709, 159] on div at bounding box center [710, 164] width 10 height 10
click at [681, 266] on button "Match 3 Groups" at bounding box center [678, 266] width 108 height 24
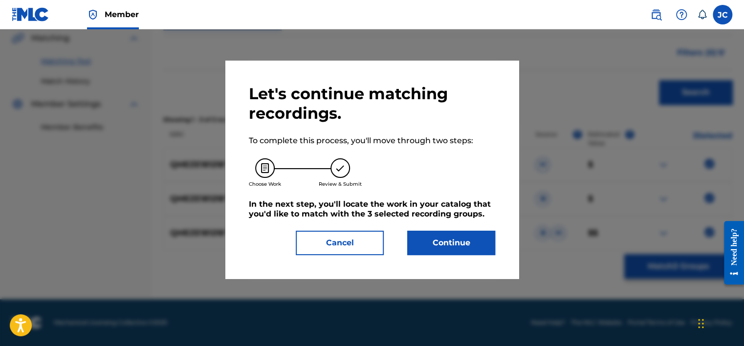
click at [472, 240] on button "Continue" at bounding box center [451, 243] width 88 height 24
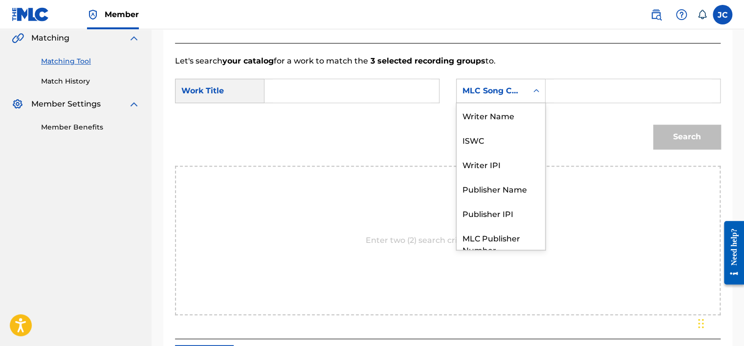
click at [512, 92] on div "MLC Song Code" at bounding box center [492, 91] width 59 height 12
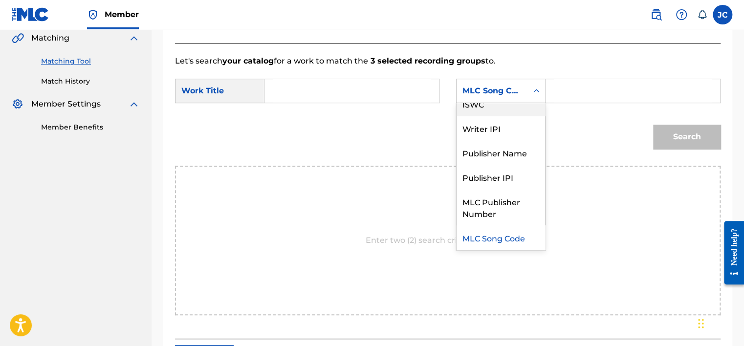
scroll to position [0, 0]
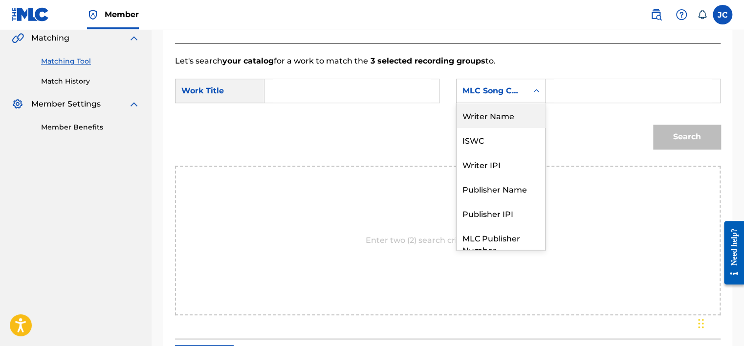
click at [509, 121] on div "Writer Name" at bounding box center [501, 115] width 89 height 24
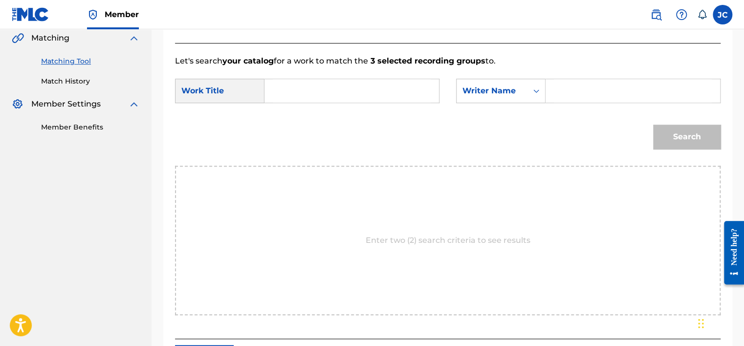
click at [283, 85] on input "Search Form" at bounding box center [352, 90] width 158 height 23
paste input "Otra Vez"
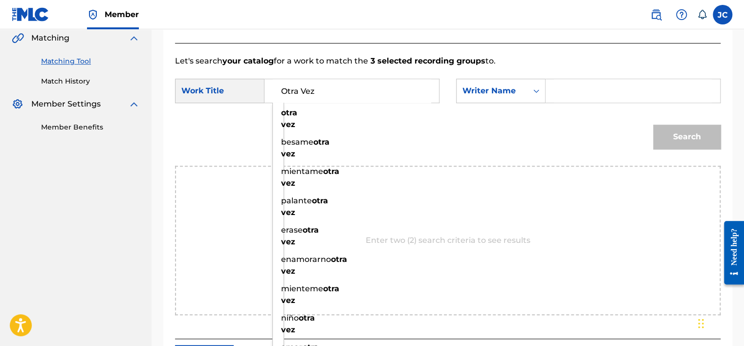
type input "Otra Vez"
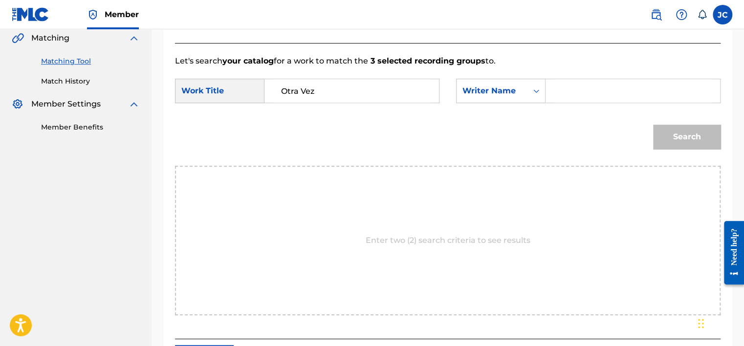
click at [557, 89] on input "Search Form" at bounding box center [633, 90] width 158 height 23
click at [653, 125] on button "Search" at bounding box center [686, 137] width 67 height 24
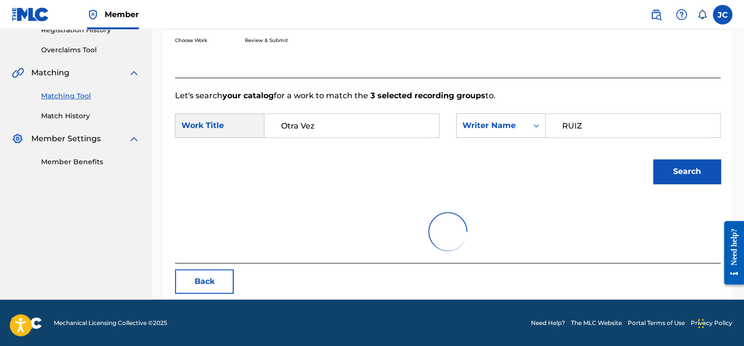
scroll to position [229, 0]
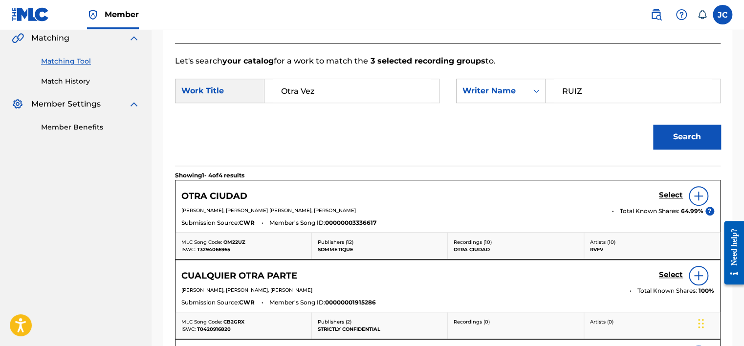
drag, startPoint x: 606, startPoint y: 93, endPoint x: 534, endPoint y: 95, distance: 72.4
click at [534, 95] on div "SearchWithCriteria1e95c955-140c-46c9-82f5-05770cdaeb43 Writer Name [PERSON_NAME]" at bounding box center [588, 91] width 265 height 24
type input "CRUZ"
click at [653, 125] on button "Search" at bounding box center [686, 137] width 67 height 24
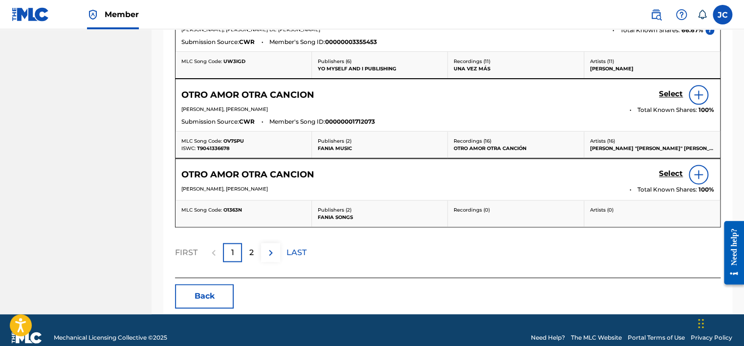
scroll to position [582, 0]
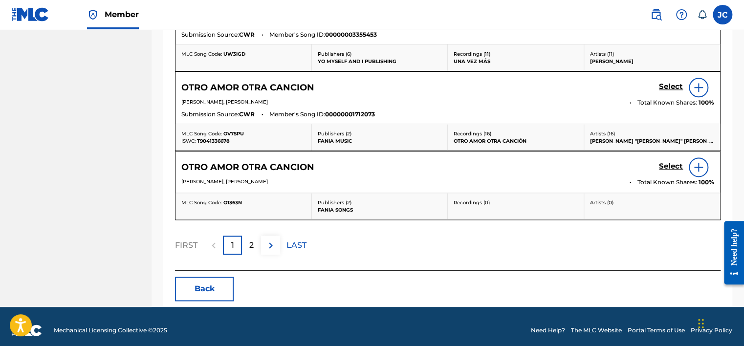
click at [211, 280] on button "Back" at bounding box center [204, 289] width 59 height 24
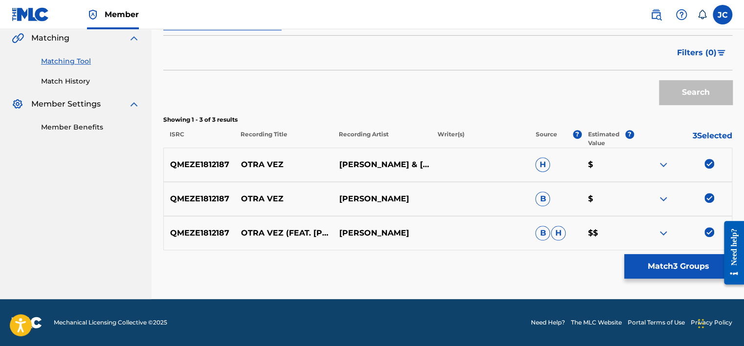
scroll to position [229, 0]
click at [708, 231] on img at bounding box center [710, 232] width 10 height 10
click at [708, 201] on img at bounding box center [710, 198] width 10 height 10
click at [710, 161] on img at bounding box center [710, 164] width 10 height 10
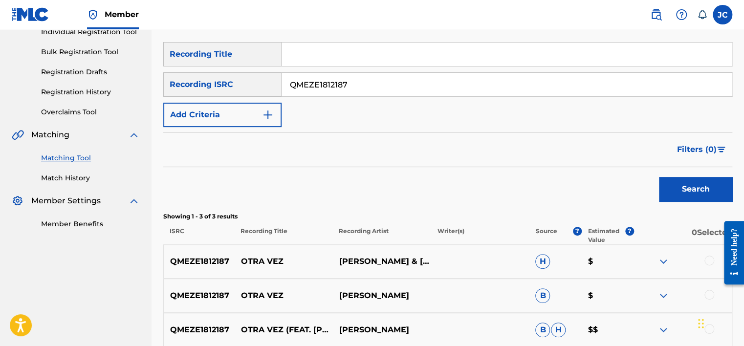
scroll to position [128, 0]
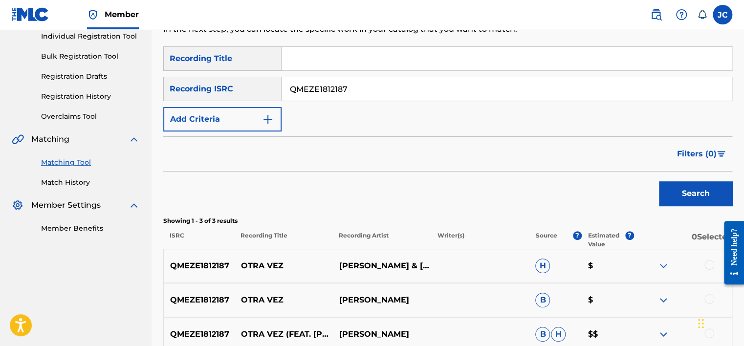
click at [458, 97] on input "QMEZE1812187" at bounding box center [507, 88] width 450 height 23
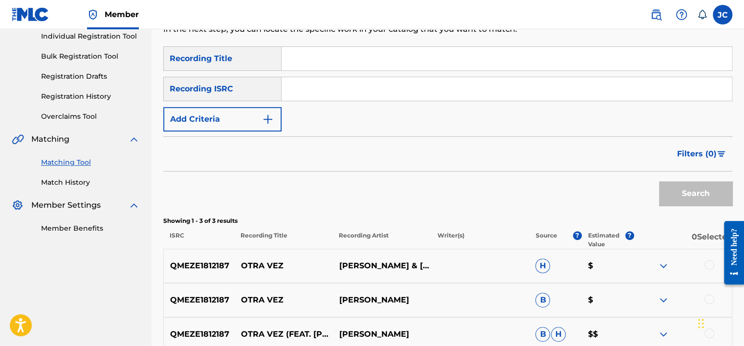
paste input "TCAEC1933527"
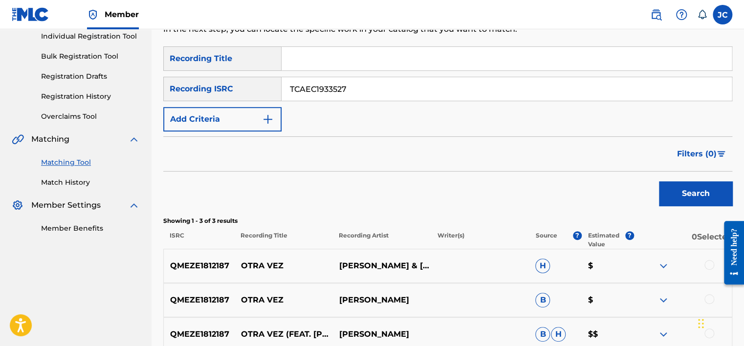
type input "TCAEC1933527"
click at [659, 181] on button "Search" at bounding box center [695, 193] width 73 height 24
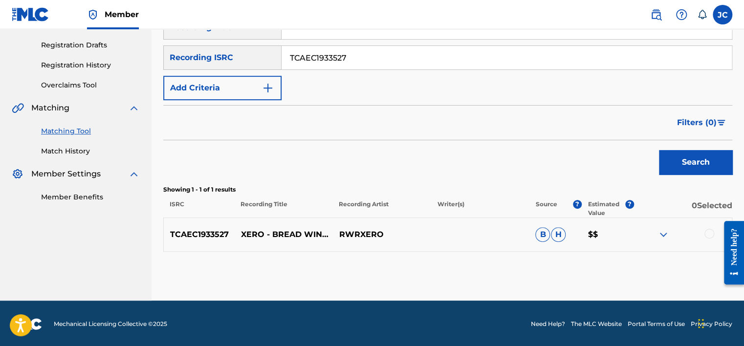
scroll to position [160, 0]
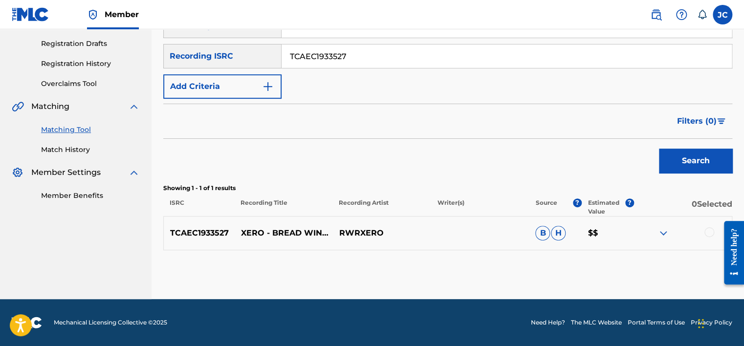
click at [708, 233] on div at bounding box center [710, 232] width 10 height 10
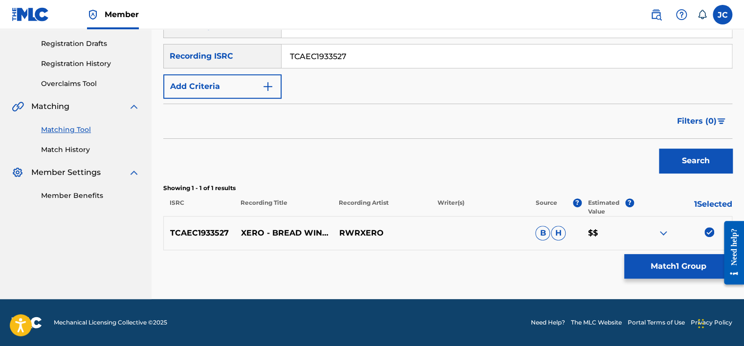
click at [671, 268] on button "Match 1 Group" at bounding box center [678, 266] width 108 height 24
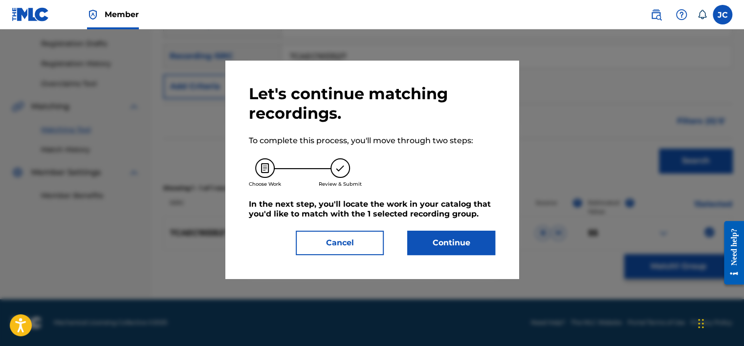
click at [478, 248] on button "Continue" at bounding box center [451, 243] width 88 height 24
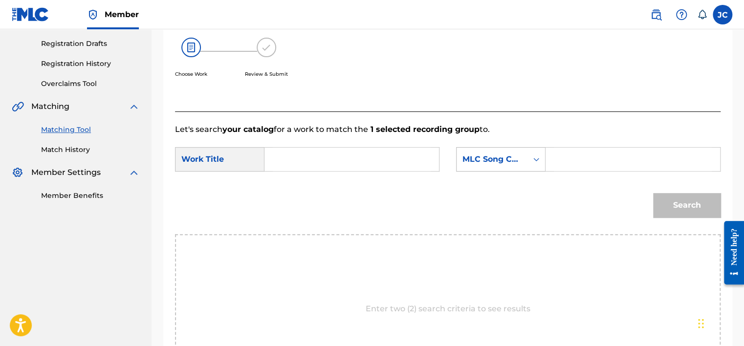
click at [507, 168] on div "MLC Song Code" at bounding box center [500, 159] width 89 height 24
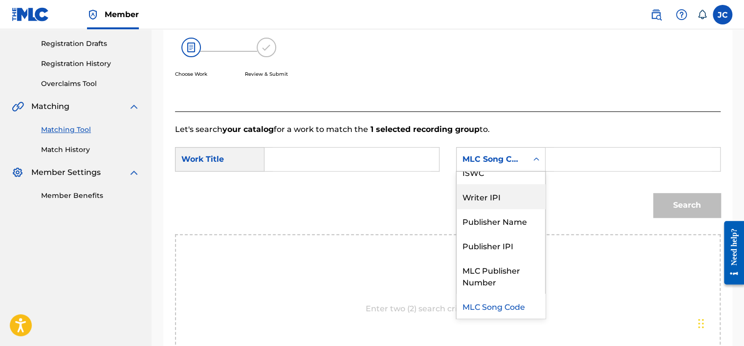
scroll to position [0, 0]
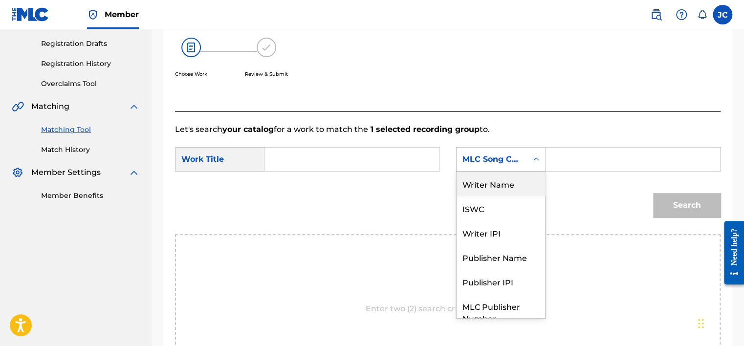
click at [497, 187] on div "Writer Name" at bounding box center [501, 184] width 89 height 24
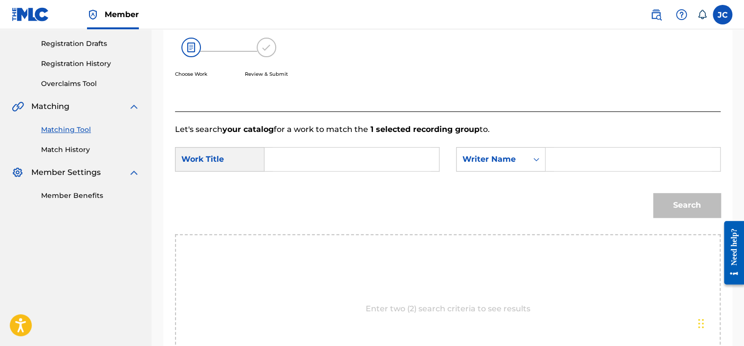
click at [401, 163] on input "Search Form" at bounding box center [352, 159] width 158 height 23
paste input "Bread Winner"
type input "Bread Winner"
click at [560, 155] on input "Search Form" at bounding box center [633, 159] width 158 height 23
paste input "[PERSON_NAME]"
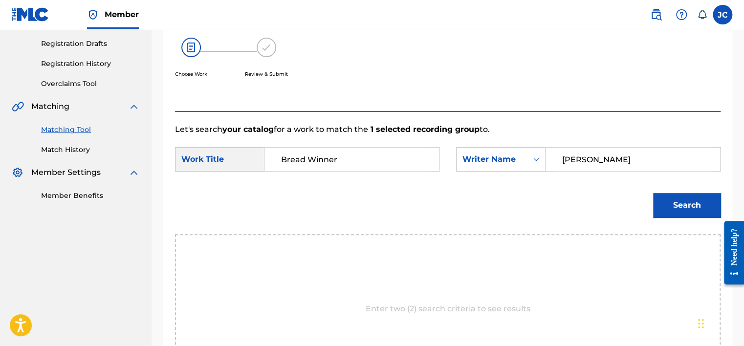
click at [653, 193] on button "Search" at bounding box center [686, 205] width 67 height 24
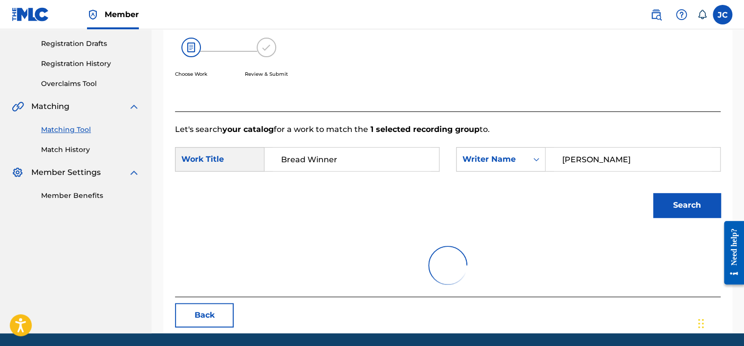
scroll to position [153, 0]
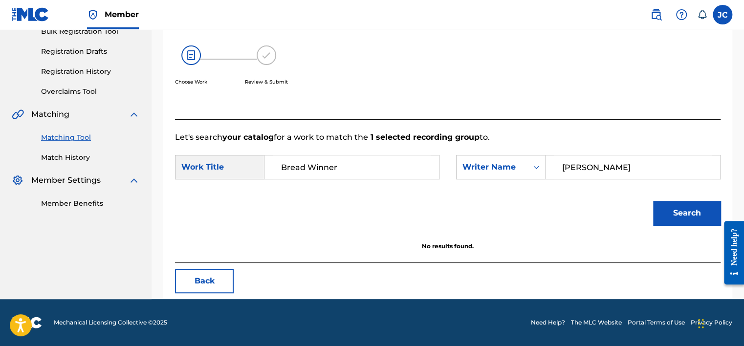
click at [601, 179] on div "[PERSON_NAME]" at bounding box center [633, 167] width 175 height 24
click at [600, 172] on input "[PERSON_NAME]" at bounding box center [633, 166] width 158 height 23
paste input "Dos"
type input "[PERSON_NAME]"
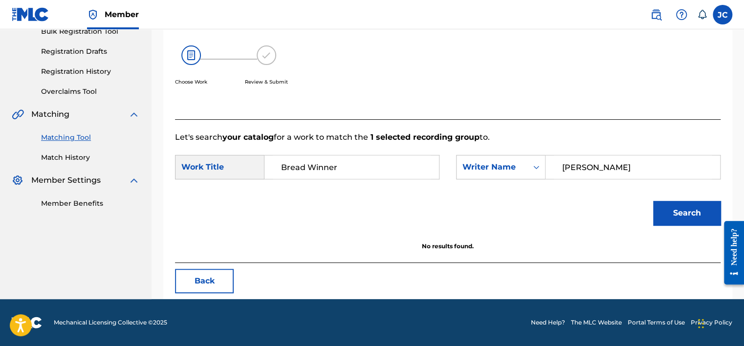
click at [653, 201] on button "Search" at bounding box center [686, 213] width 67 height 24
click at [209, 276] on button "Back" at bounding box center [204, 281] width 59 height 24
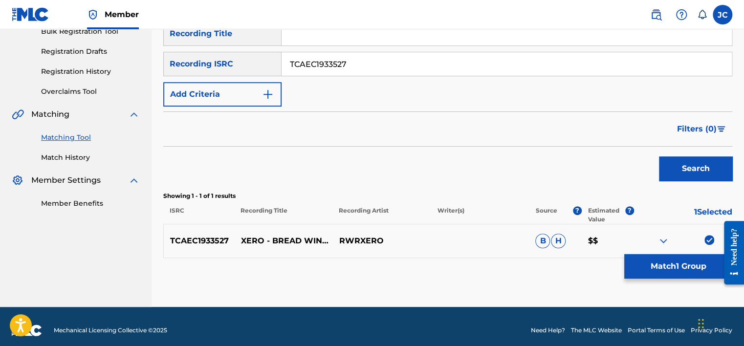
click at [711, 238] on img at bounding box center [710, 240] width 10 height 10
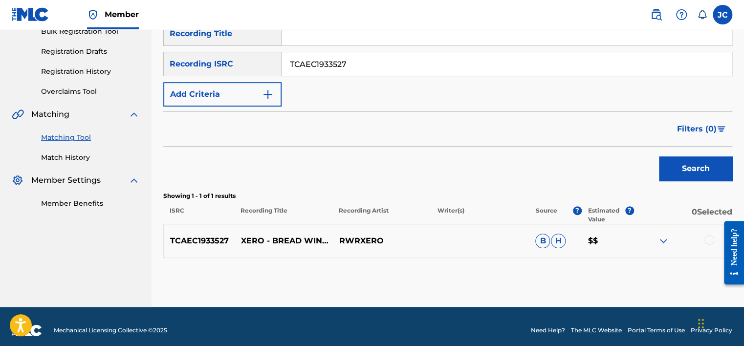
scroll to position [72, 0]
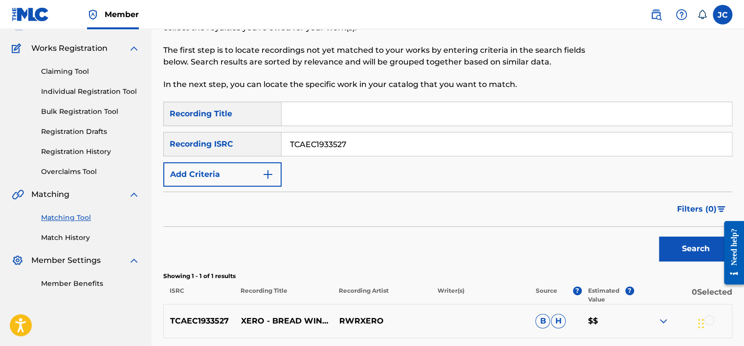
click at [464, 143] on input "TCAEC1933527" at bounding box center [507, 144] width 450 height 23
paste input "DEF059302023"
type input "DEF059302023"
click at [659, 237] on button "Search" at bounding box center [695, 249] width 73 height 24
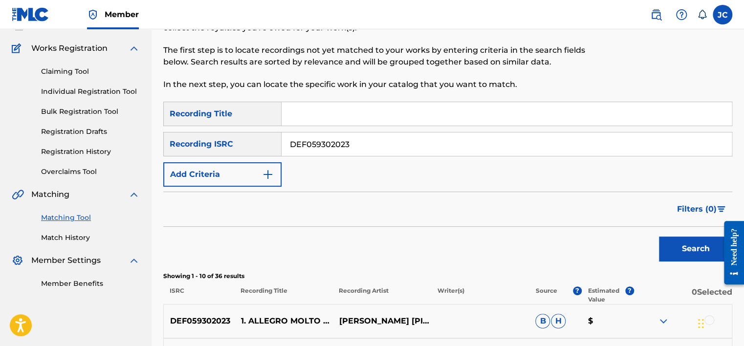
click at [363, 148] on input "DEF059302023" at bounding box center [507, 144] width 450 height 23
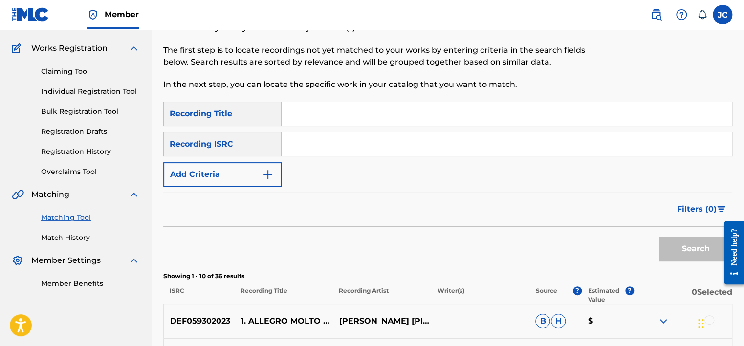
paste input "USG7D1654007"
type input "USG7D1654007"
click at [659, 237] on button "Search" at bounding box center [695, 249] width 73 height 24
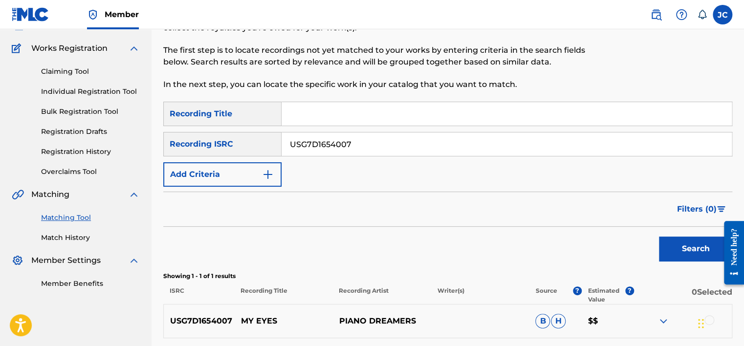
scroll to position [160, 0]
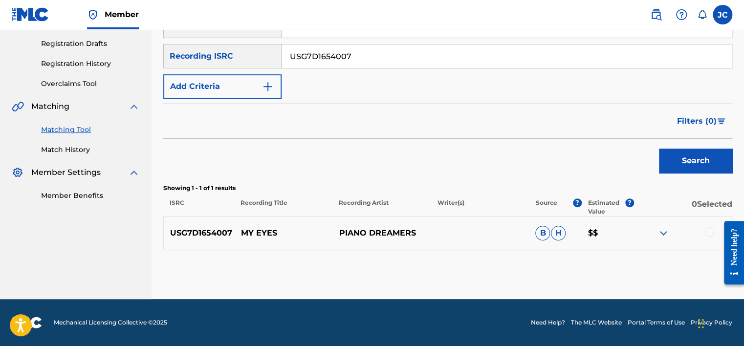
click at [708, 229] on div at bounding box center [710, 232] width 10 height 10
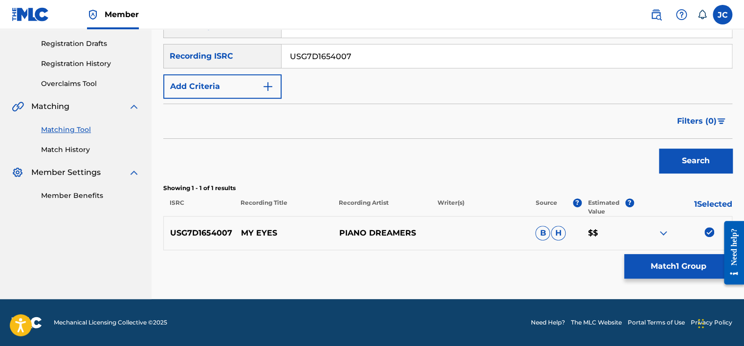
click at [670, 269] on button "Match 1 Group" at bounding box center [678, 266] width 108 height 24
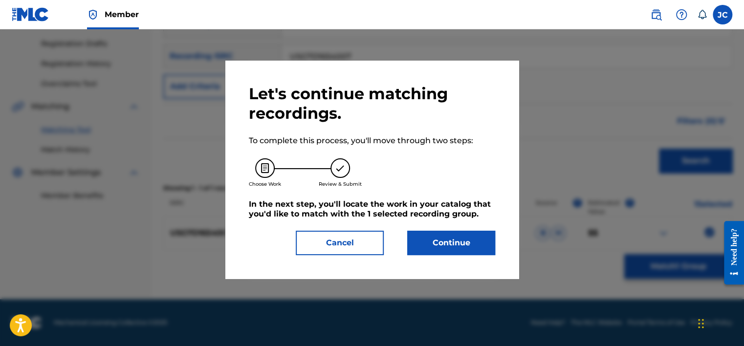
click at [462, 240] on button "Continue" at bounding box center [451, 243] width 88 height 24
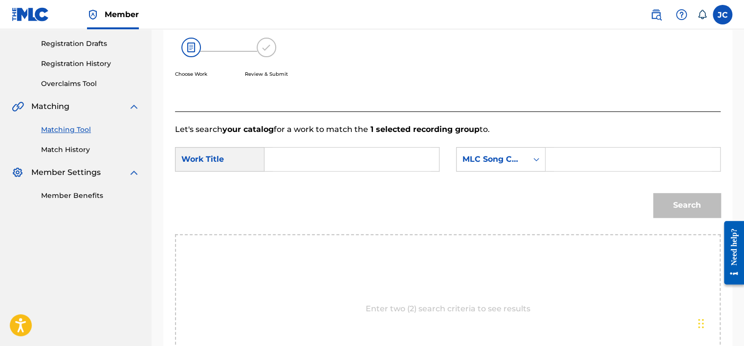
click at [490, 146] on form "SearchWithCriteria8635502d-f8db-4f66-951b-125e3ee03127 Work Title SearchWithCri…" at bounding box center [448, 184] width 546 height 99
click at [490, 156] on div "MLC Song Code" at bounding box center [492, 160] width 59 height 12
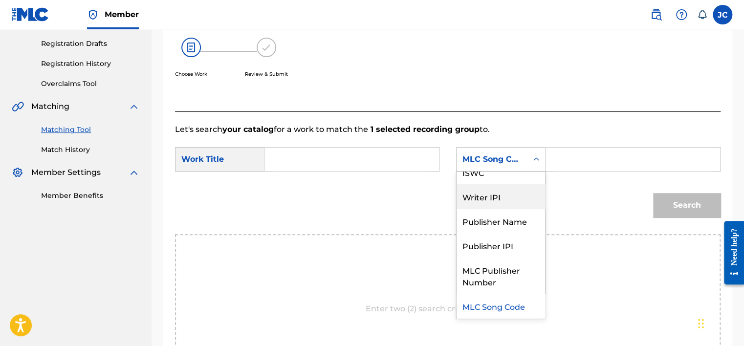
scroll to position [0, 0]
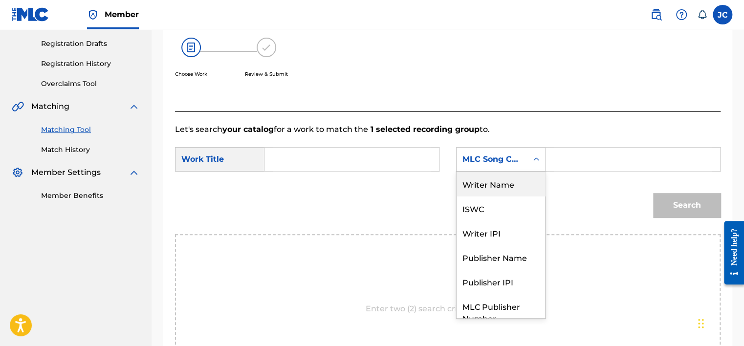
click at [513, 185] on div "Writer Name" at bounding box center [501, 184] width 89 height 24
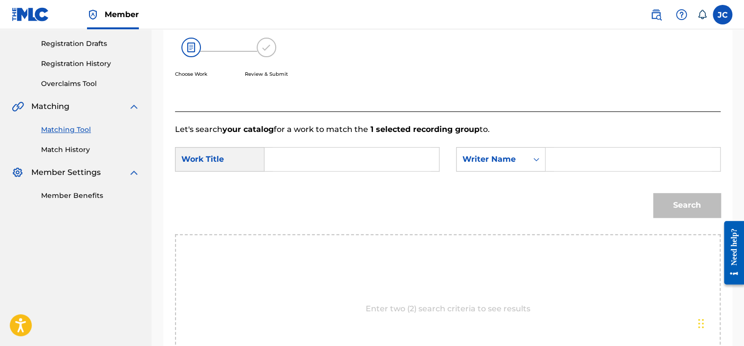
click at [389, 162] on input "Search Form" at bounding box center [352, 159] width 158 height 23
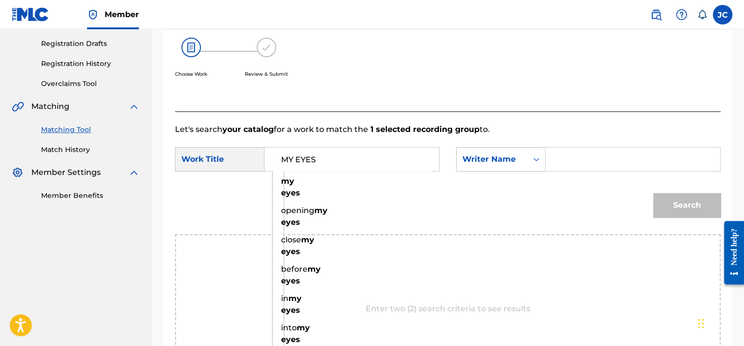
type input "MY EYES"
click at [595, 166] on input "Search Form" at bounding box center [633, 159] width 158 height 23
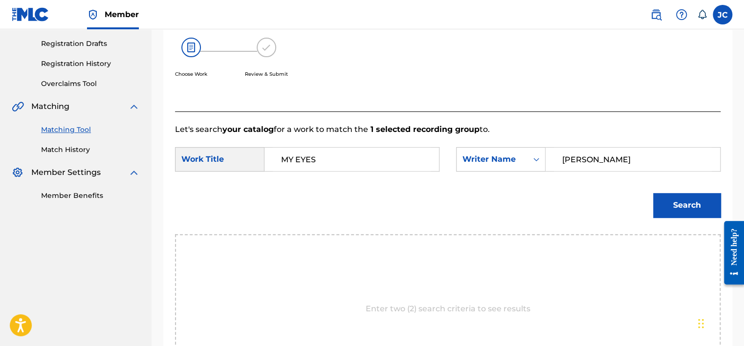
click at [653, 193] on button "Search" at bounding box center [686, 205] width 67 height 24
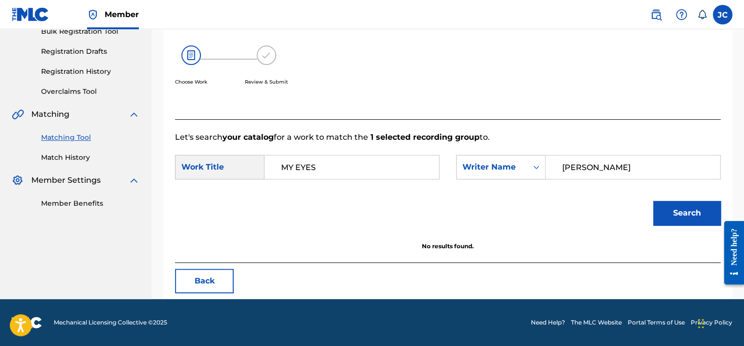
scroll to position [153, 0]
click at [606, 163] on input "[PERSON_NAME]" at bounding box center [633, 166] width 158 height 23
click at [653, 201] on button "Search" at bounding box center [686, 213] width 67 height 24
drag, startPoint x: 613, startPoint y: 171, endPoint x: 493, endPoint y: 161, distance: 120.2
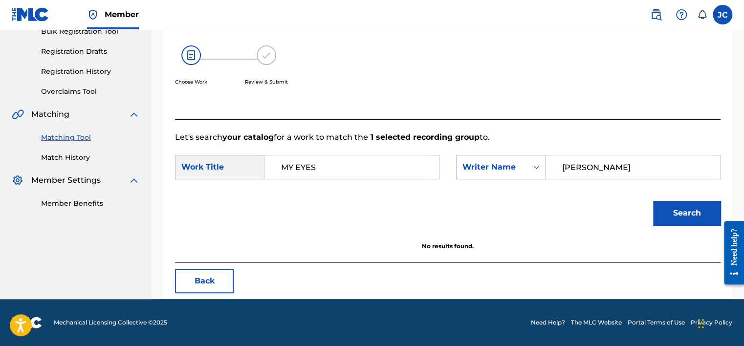
click at [493, 161] on div "SearchWithCriteria782b6960-3f97-47c4-8996-245a67966c23 Writer Name [PERSON_NAME]" at bounding box center [588, 167] width 265 height 24
type input "[PERSON_NAME]"
click at [653, 201] on button "Search" at bounding box center [686, 213] width 67 height 24
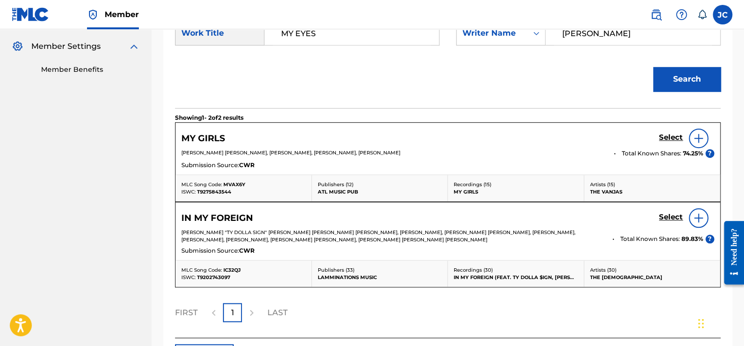
scroll to position [361, 0]
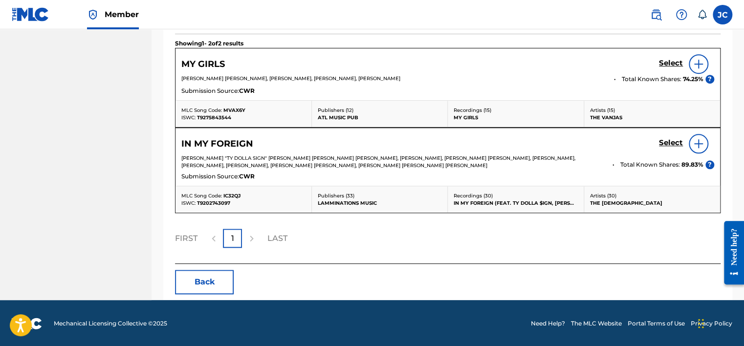
click at [217, 285] on button "Back" at bounding box center [204, 282] width 59 height 24
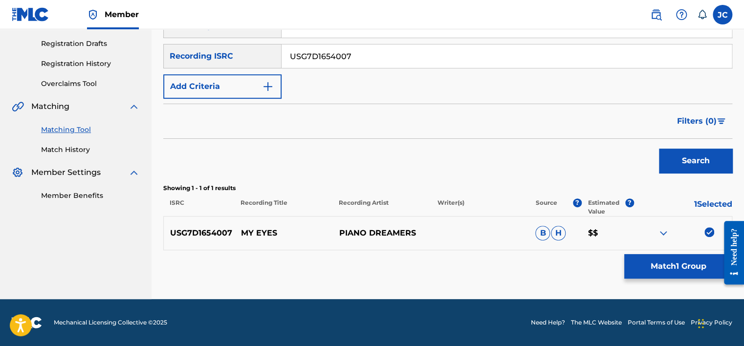
click at [710, 229] on img at bounding box center [710, 232] width 10 height 10
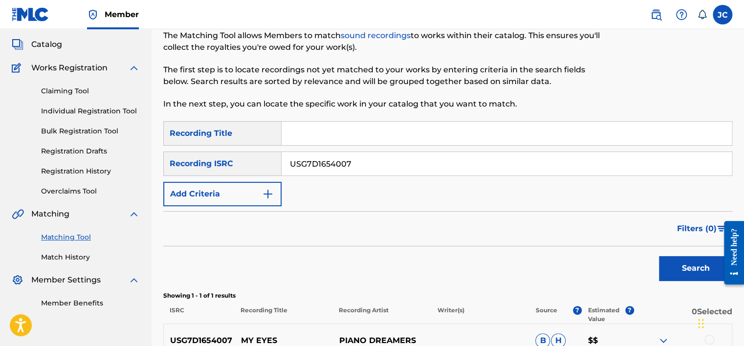
scroll to position [51, 0]
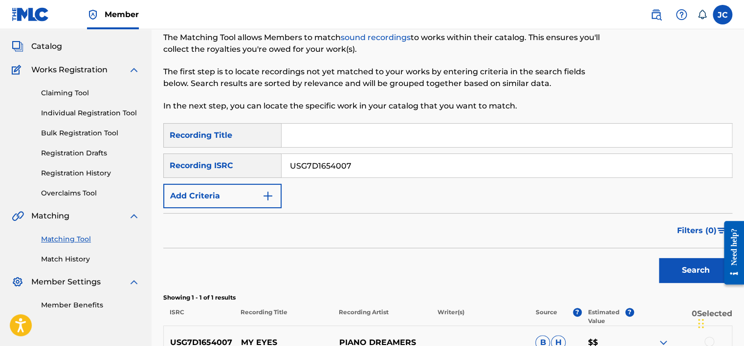
click at [497, 157] on input "USG7D1654007" at bounding box center [507, 165] width 450 height 23
paste input "QZVM32200376"
type input "QZVM32200376"
click at [659, 258] on button "Search" at bounding box center [695, 270] width 73 height 24
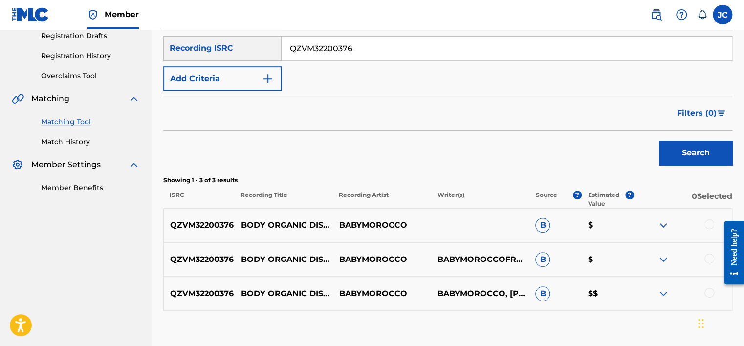
scroll to position [229, 0]
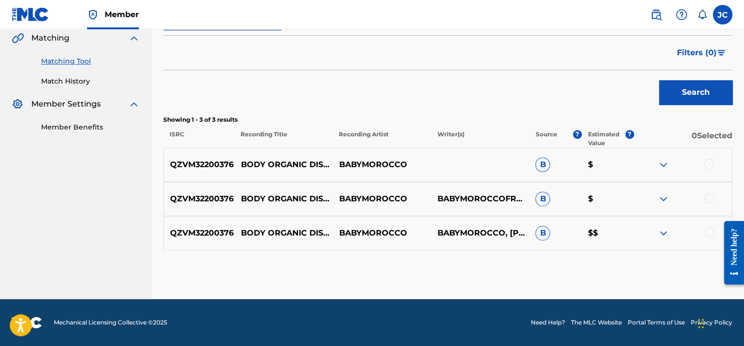
click at [708, 231] on div at bounding box center [710, 232] width 10 height 10
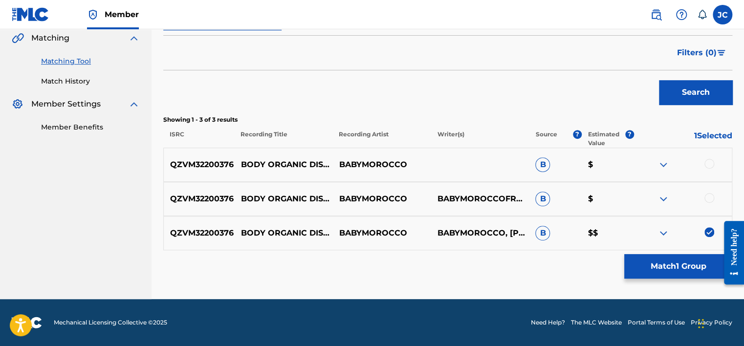
click at [708, 201] on div at bounding box center [710, 198] width 10 height 10
click at [710, 168] on div at bounding box center [710, 164] width 10 height 10
click at [664, 266] on button "Match 3 Groups" at bounding box center [678, 266] width 108 height 24
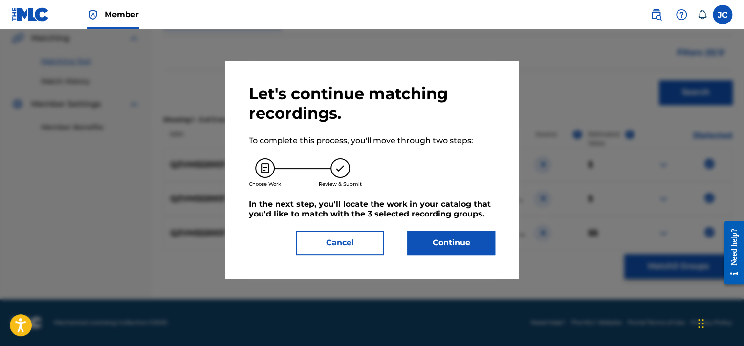
click at [443, 240] on button "Continue" at bounding box center [451, 243] width 88 height 24
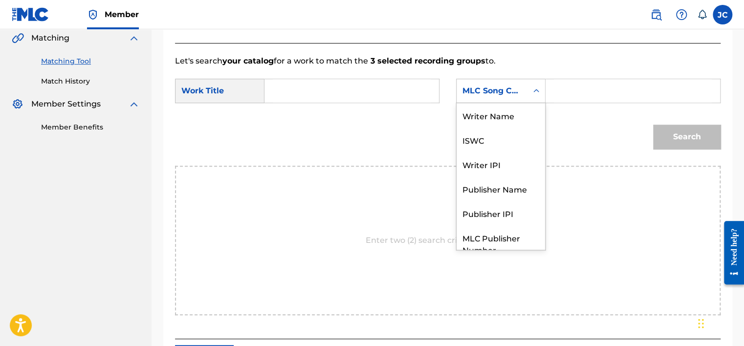
click at [495, 95] on div "MLC Song Code" at bounding box center [492, 91] width 59 height 12
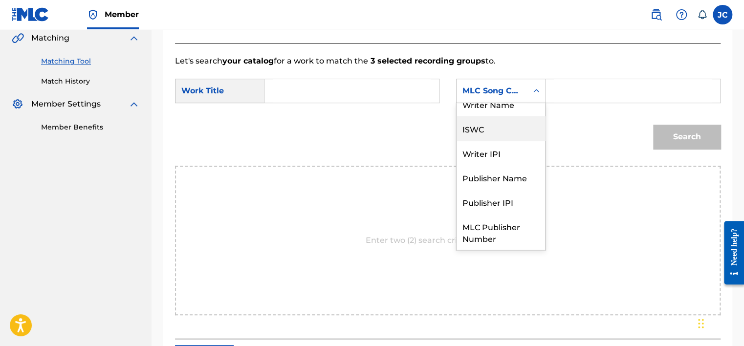
scroll to position [0, 0]
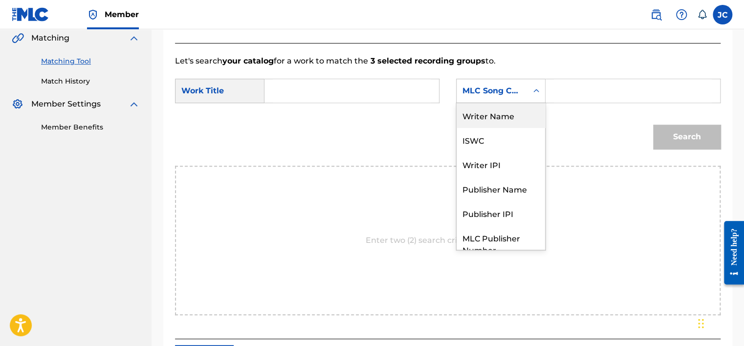
click at [496, 117] on div "Writer Name" at bounding box center [501, 115] width 89 height 24
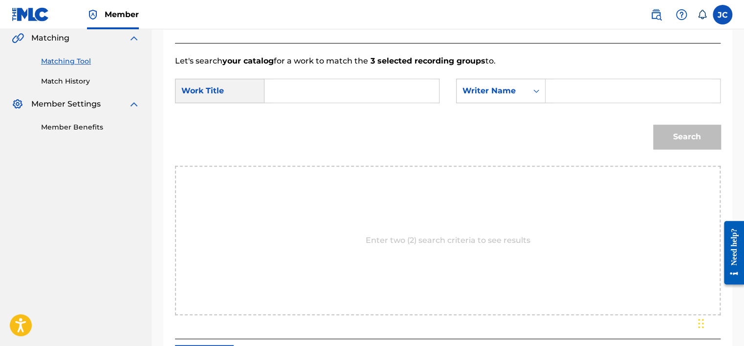
click at [365, 102] on input "Search Form" at bounding box center [352, 90] width 158 height 23
paste input "Body Organic Disco Electronic"
type input "Body Organic Disco Electronic"
click at [600, 94] on input "Search Form" at bounding box center [633, 90] width 158 height 23
paste input "Blomkamp"
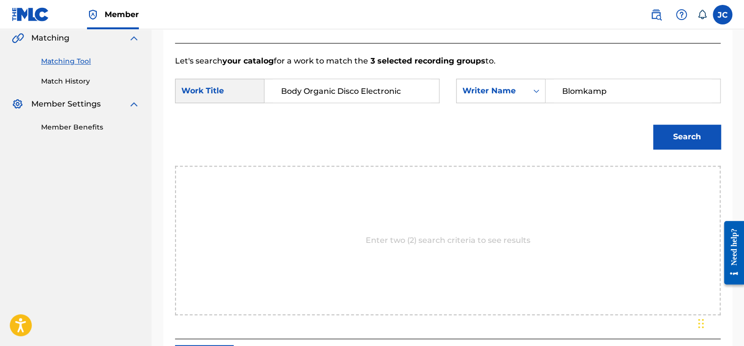
type input "Blomkamp"
click at [653, 125] on button "Search" at bounding box center [686, 137] width 67 height 24
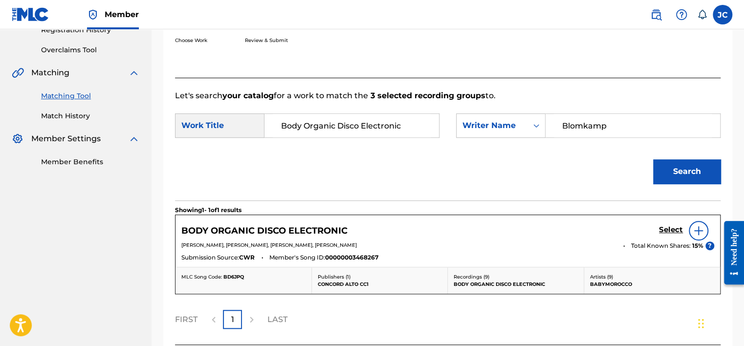
scroll to position [229, 0]
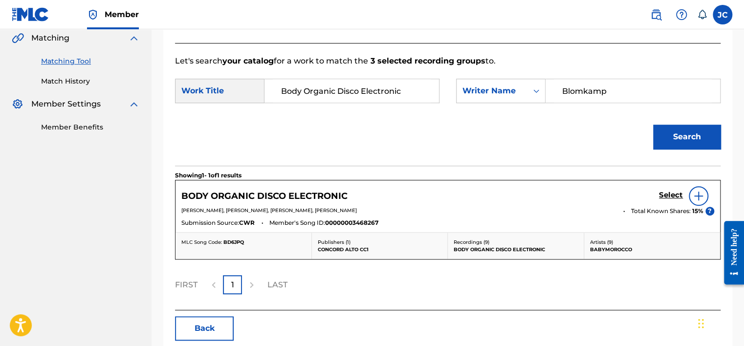
click at [667, 198] on h5 "Select" at bounding box center [671, 195] width 24 height 9
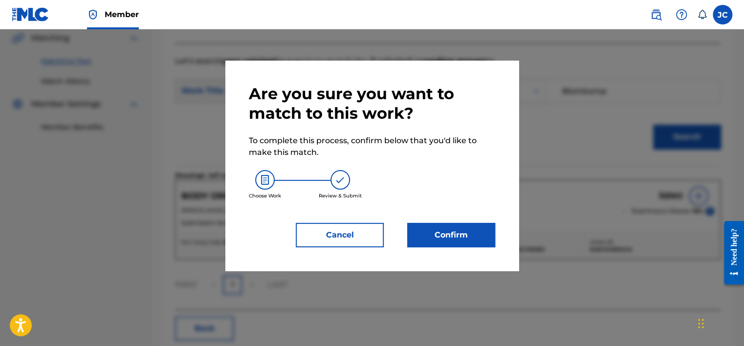
click at [450, 235] on button "Confirm" at bounding box center [451, 235] width 88 height 24
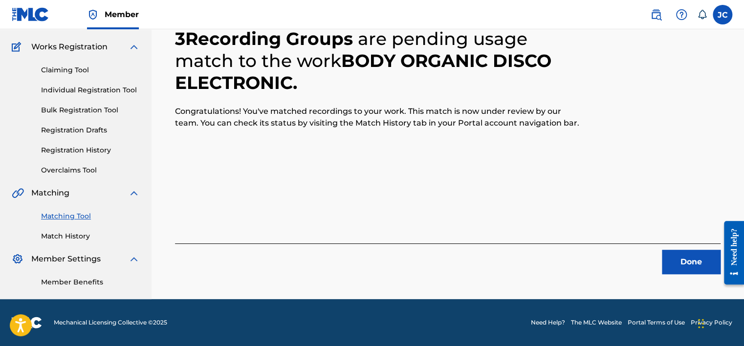
scroll to position [74, 0]
click at [671, 257] on button "Done" at bounding box center [691, 262] width 59 height 24
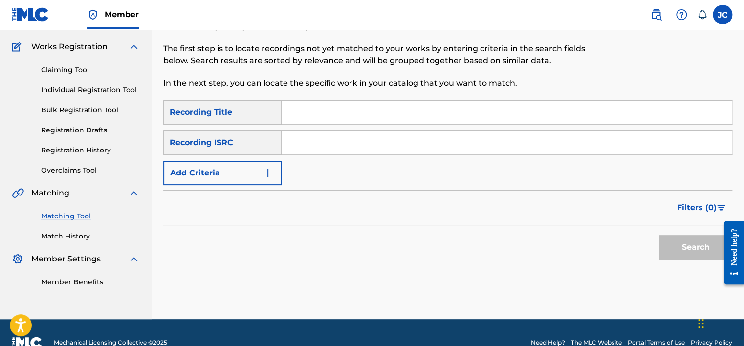
click at [311, 141] on input "Search Form" at bounding box center [507, 142] width 450 height 23
paste input "US7859510507"
click at [659, 235] on button "Search" at bounding box center [695, 247] width 73 height 24
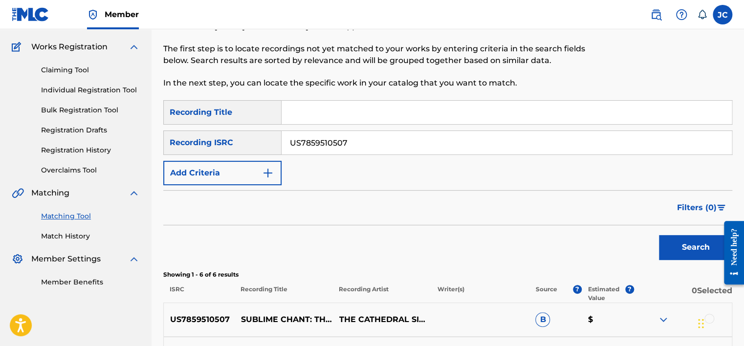
click at [372, 137] on input "US7859510507" at bounding box center [507, 142] width 450 height 23
paste input "CALC41601128"
type input "CALC41601128"
click at [659, 235] on button "Search" at bounding box center [695, 247] width 73 height 24
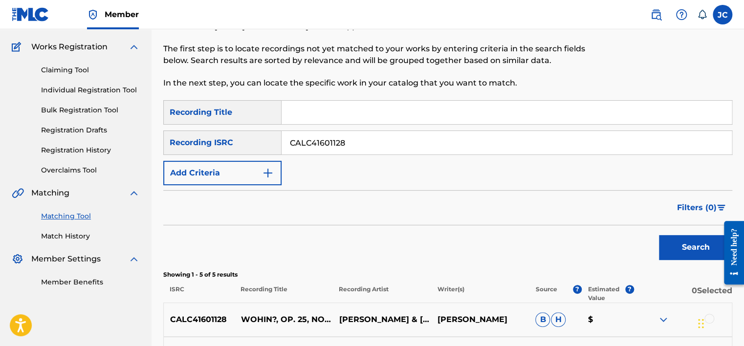
click at [354, 147] on input "CALC41601128" at bounding box center [507, 142] width 450 height 23
paste input "DEF059002183"
type input "DEF059002183"
click at [659, 235] on button "Search" at bounding box center [695, 247] width 73 height 24
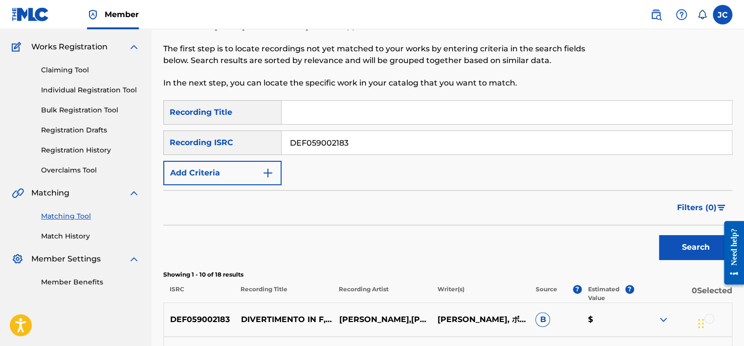
click at [364, 139] on input "DEF059002183" at bounding box center [507, 142] width 450 height 23
paste input "GBDGQ1223003"
type input "GBDGQ1223003"
click at [659, 235] on button "Search" at bounding box center [695, 247] width 73 height 24
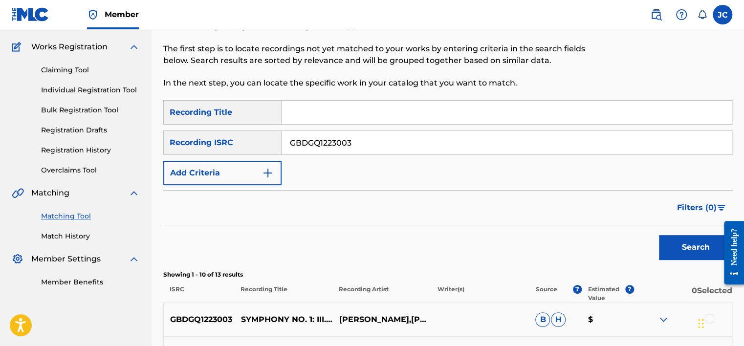
click at [362, 141] on input "GBDGQ1223003" at bounding box center [507, 142] width 450 height 23
paste input "CH4880602201"
type input "CH4880602201"
click at [659, 235] on button "Search" at bounding box center [695, 247] width 73 height 24
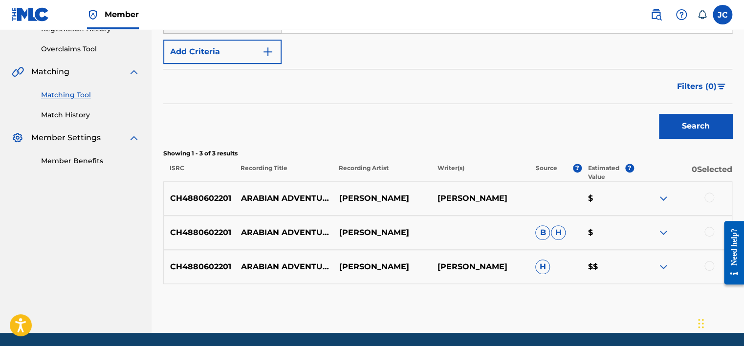
scroll to position [196, 0]
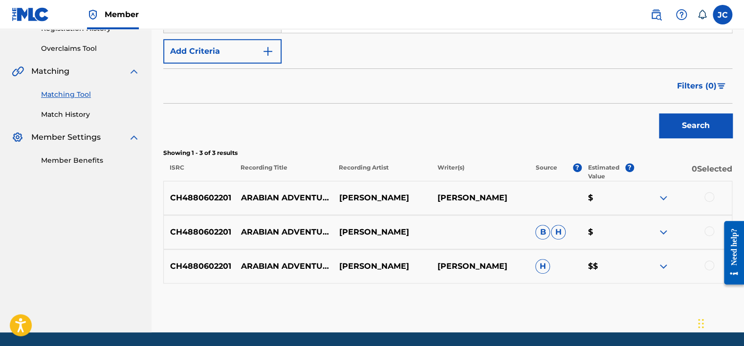
click at [710, 235] on div at bounding box center [710, 231] width 10 height 10
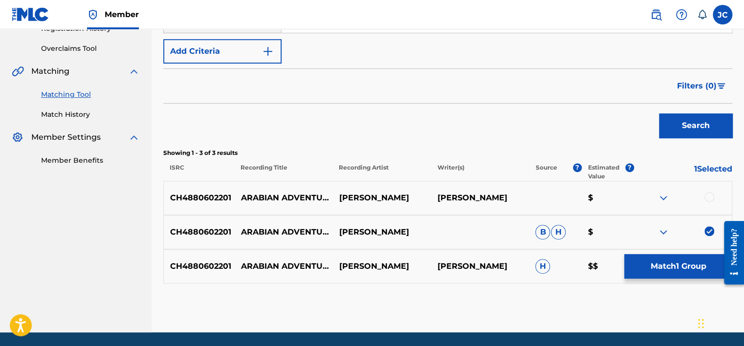
click at [709, 195] on div at bounding box center [710, 197] width 10 height 10
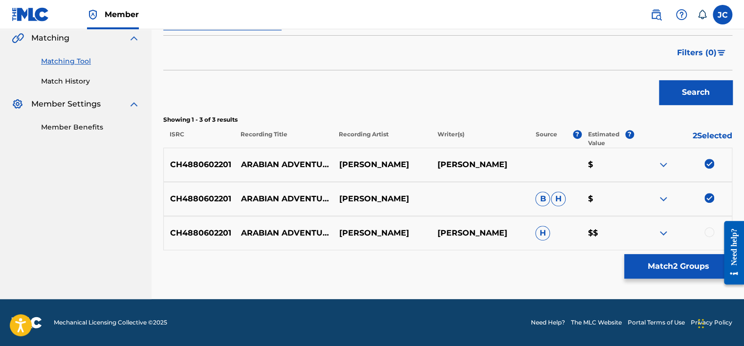
click at [706, 229] on div at bounding box center [710, 232] width 10 height 10
click at [675, 257] on button "Match 3 Groups" at bounding box center [678, 266] width 108 height 24
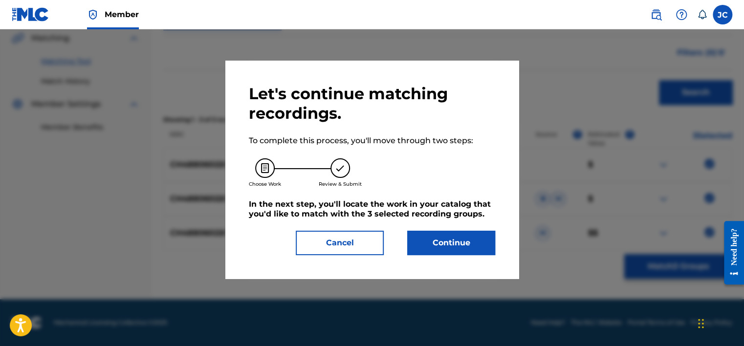
click at [469, 225] on div "Let's continue matching recordings. To complete this process, you'll move throu…" at bounding box center [372, 169] width 246 height 171
click at [465, 237] on button "Continue" at bounding box center [451, 243] width 88 height 24
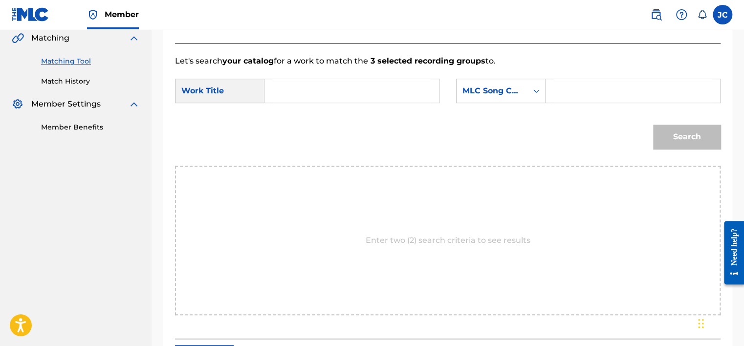
scroll to position [230, 0]
click at [514, 94] on div "MLC Song Code" at bounding box center [492, 90] width 59 height 12
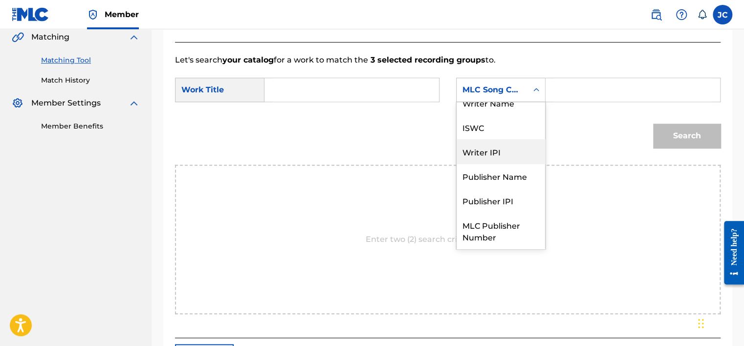
scroll to position [0, 0]
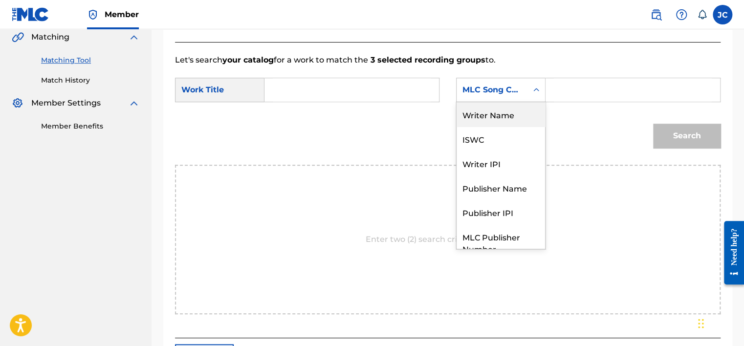
click at [513, 117] on div "Writer Name" at bounding box center [501, 114] width 89 height 24
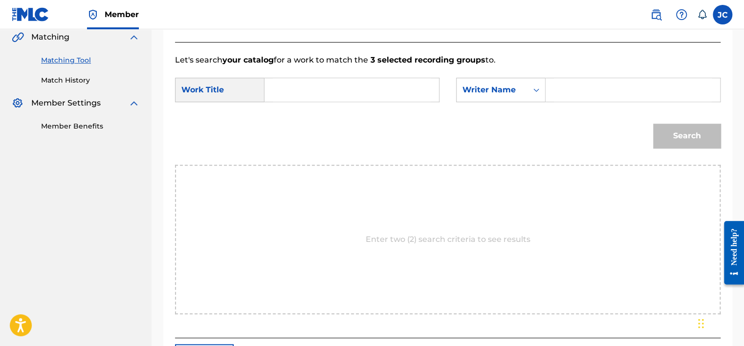
click at [366, 102] on div "Search Form" at bounding box center [352, 90] width 175 height 24
click at [363, 92] on input "Search Form" at bounding box center [352, 89] width 158 height 23
paste
type input "Arabian Adventure 2"
click at [565, 93] on input "Search Form" at bounding box center [633, 89] width 158 height 23
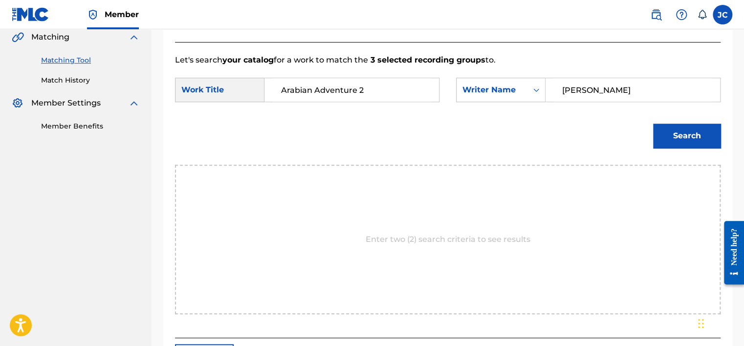
type input "[PERSON_NAME]"
click at [653, 124] on button "Search" at bounding box center [686, 136] width 67 height 24
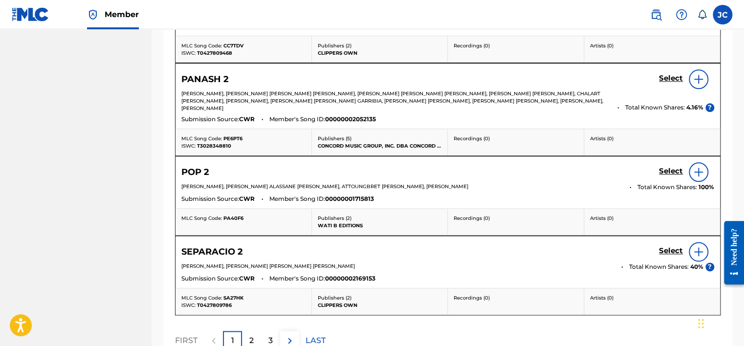
scroll to position [606, 0]
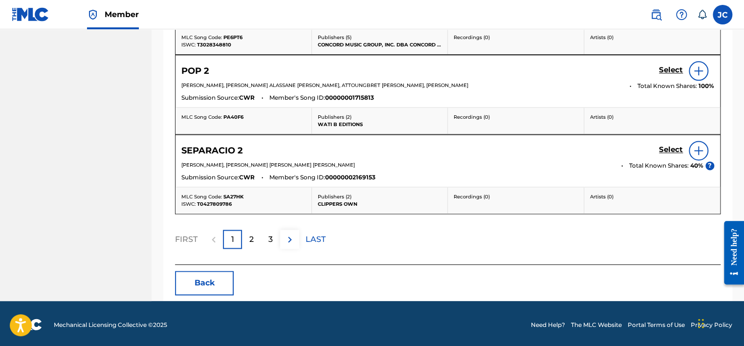
click at [222, 283] on button "Back" at bounding box center [204, 283] width 59 height 24
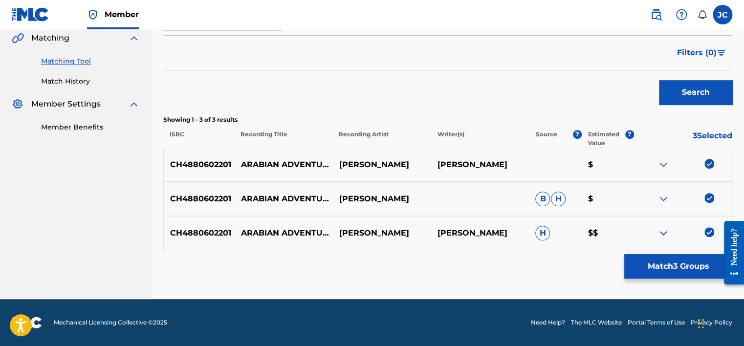
scroll to position [229, 0]
click at [710, 231] on img at bounding box center [710, 232] width 10 height 10
click at [711, 193] on img at bounding box center [710, 198] width 10 height 10
click at [712, 163] on img at bounding box center [710, 164] width 10 height 10
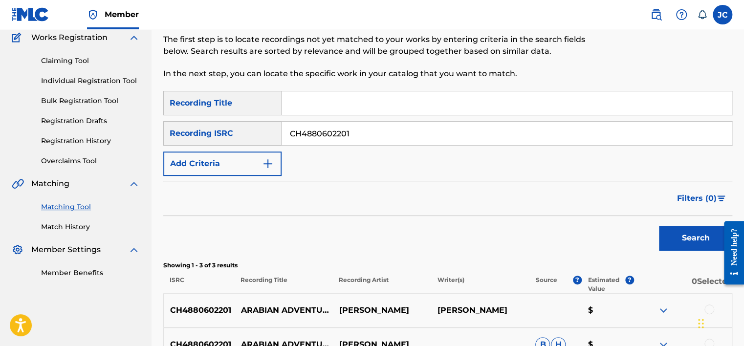
scroll to position [70, 0]
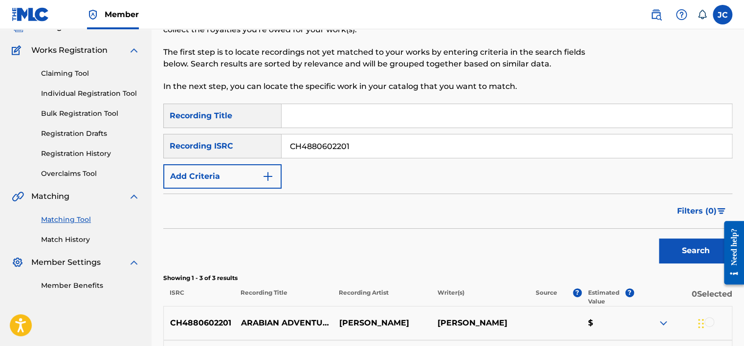
click at [404, 150] on input "CH4880602201" at bounding box center [507, 145] width 450 height 23
type input "TCAEF1956230"
click at [659, 239] on button "Search" at bounding box center [695, 251] width 73 height 24
click at [405, 152] on input "TCAEF1956230" at bounding box center [507, 145] width 450 height 23
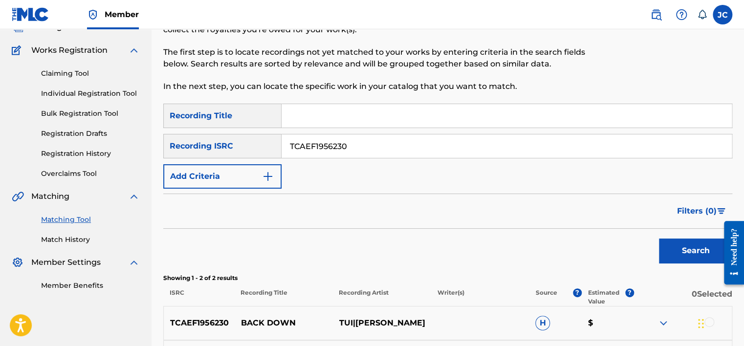
click at [405, 152] on input "TCAEF1956230" at bounding box center [507, 145] width 450 height 23
type input "DET901222812"
click at [659, 239] on button "Search" at bounding box center [695, 251] width 73 height 24
click at [383, 153] on input "DET901222812" at bounding box center [507, 145] width 450 height 23
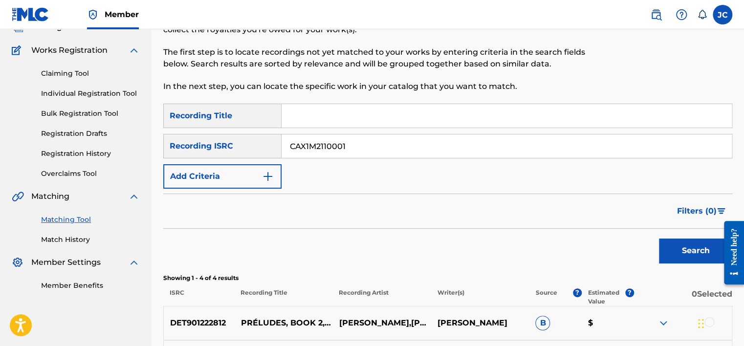
type input "CAX1M2110001"
click at [659, 239] on button "Search" at bounding box center [695, 251] width 73 height 24
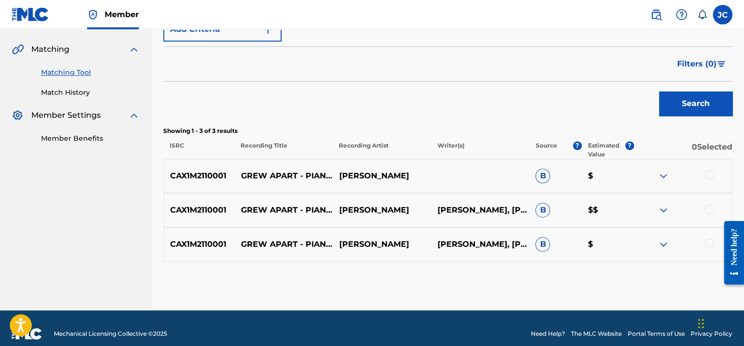
scroll to position [229, 0]
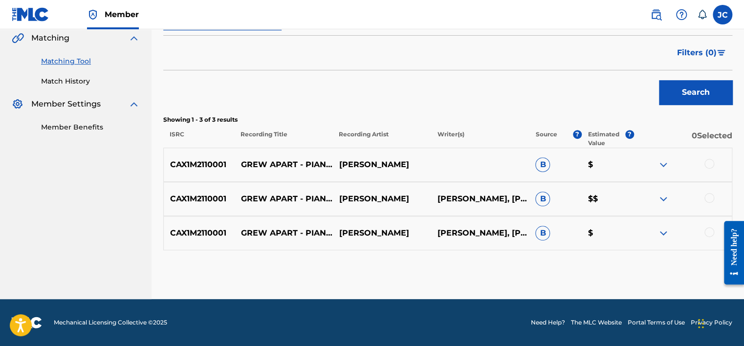
click at [708, 233] on div at bounding box center [710, 232] width 10 height 10
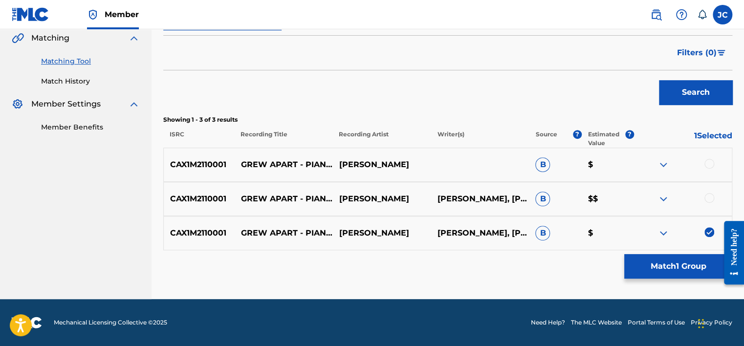
click at [708, 200] on div at bounding box center [710, 198] width 10 height 10
click at [708, 167] on div at bounding box center [710, 164] width 10 height 10
click at [685, 260] on button "Match 3 Groups" at bounding box center [678, 266] width 108 height 24
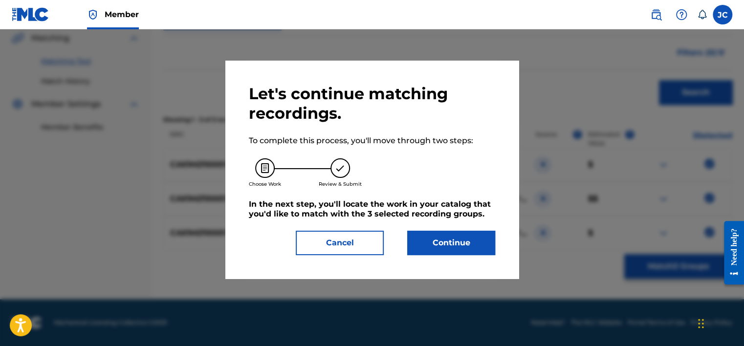
click at [459, 230] on div "Let's continue matching recordings. To complete this process, you'll move throu…" at bounding box center [372, 169] width 246 height 171
click at [471, 247] on button "Continue" at bounding box center [451, 243] width 88 height 24
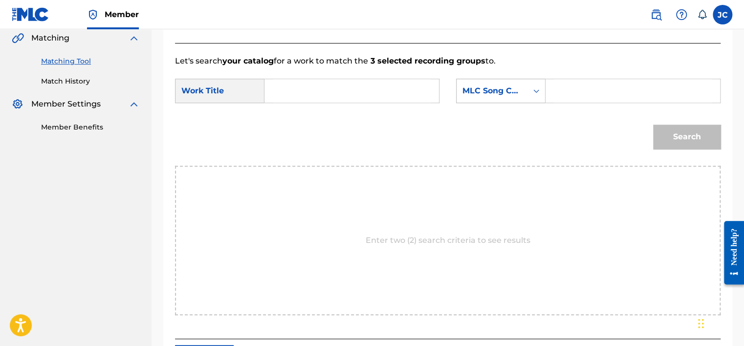
click at [523, 88] on div "MLC Song Code" at bounding box center [492, 91] width 71 height 19
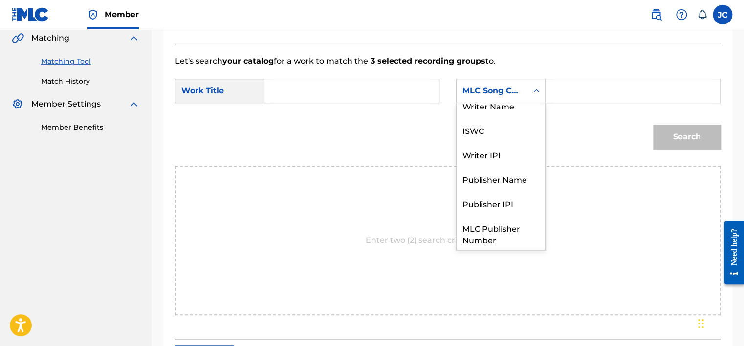
scroll to position [0, 0]
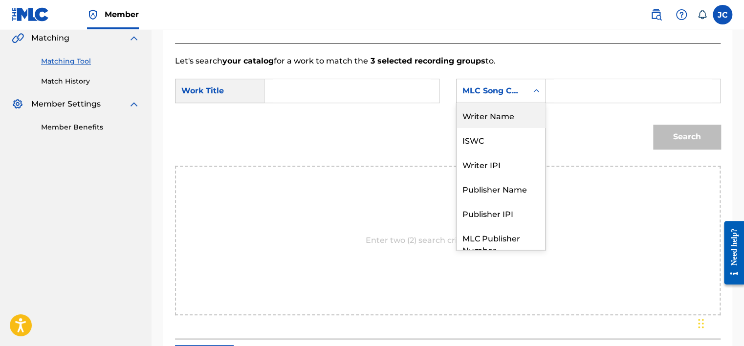
click at [493, 115] on div "Writer Name" at bounding box center [501, 115] width 89 height 24
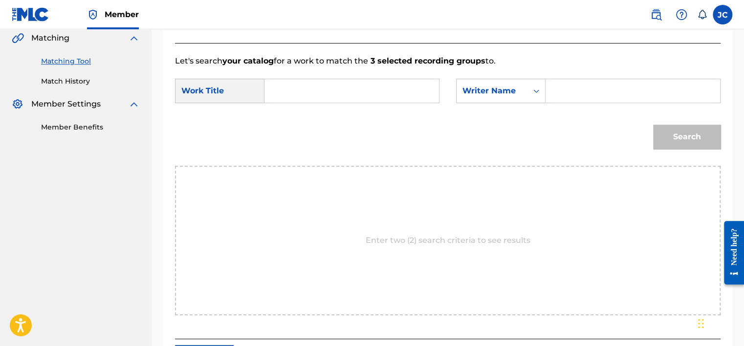
click at [392, 86] on input "Search Form" at bounding box center [352, 90] width 158 height 23
type input "Grew Apart"
click at [554, 92] on input "Search Form" at bounding box center [633, 90] width 158 height 23
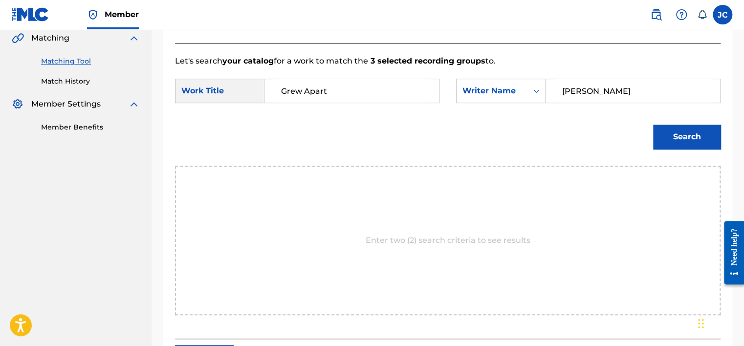
type input "[PERSON_NAME]"
click at [653, 125] on button "Search" at bounding box center [686, 137] width 67 height 24
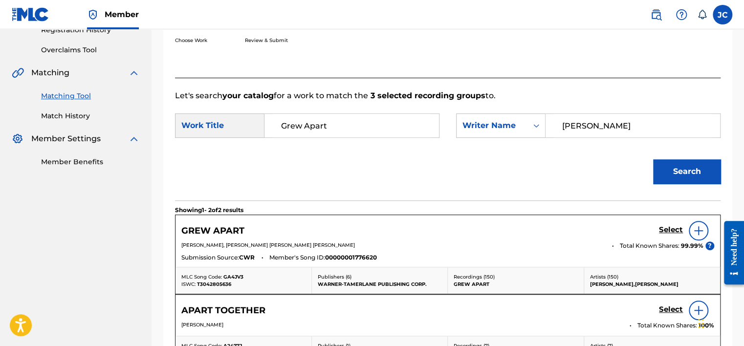
scroll to position [229, 0]
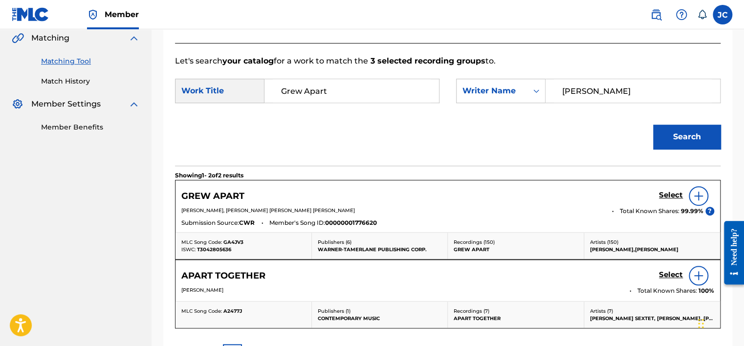
click at [671, 192] on h5 "Select" at bounding box center [671, 195] width 24 height 9
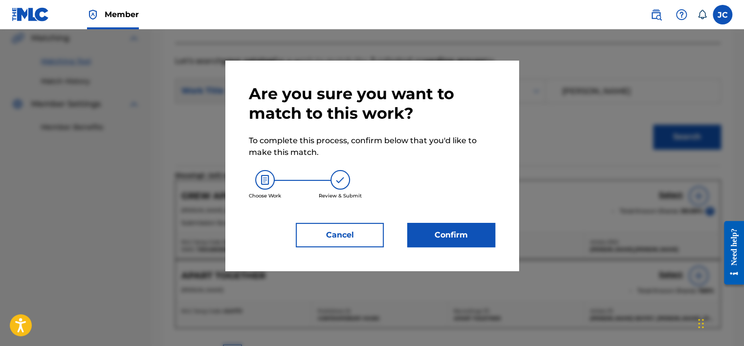
click at [453, 239] on button "Confirm" at bounding box center [451, 235] width 88 height 24
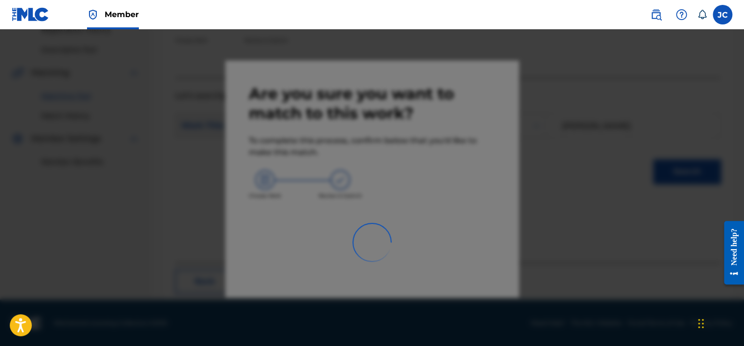
scroll to position [74, 0]
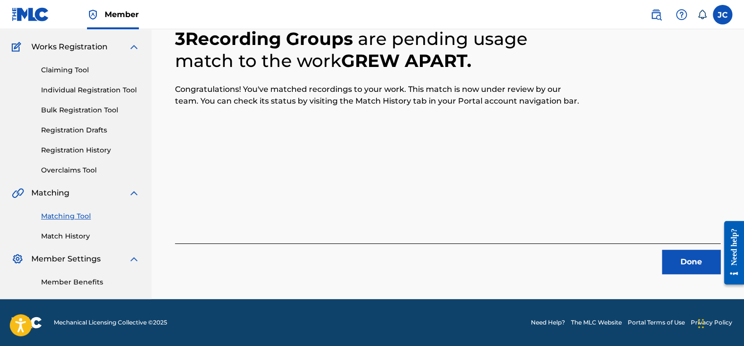
click at [686, 269] on button "Done" at bounding box center [691, 262] width 59 height 24
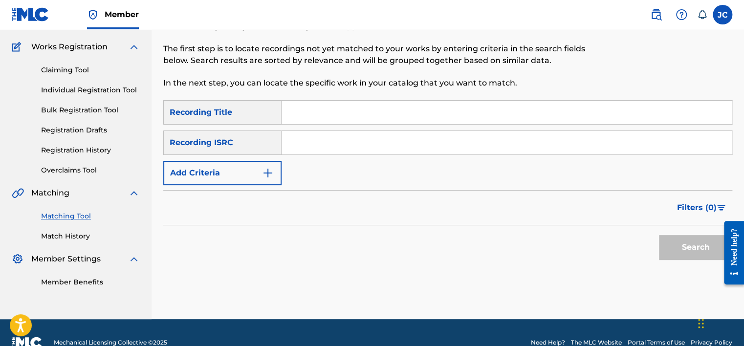
click at [317, 137] on input "Search Form" at bounding box center [507, 142] width 450 height 23
type input "CAM371101220"
click at [659, 235] on button "Search" at bounding box center [695, 247] width 73 height 24
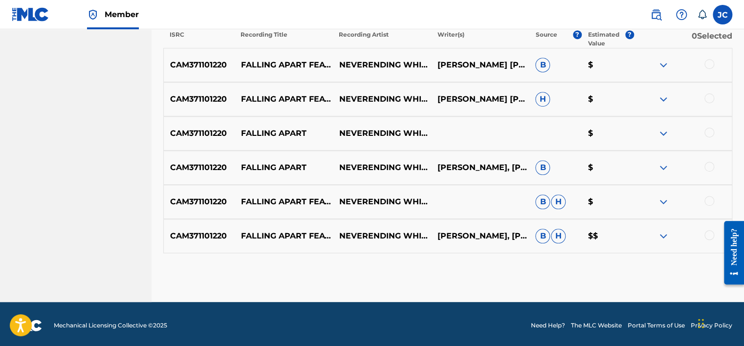
scroll to position [331, 0]
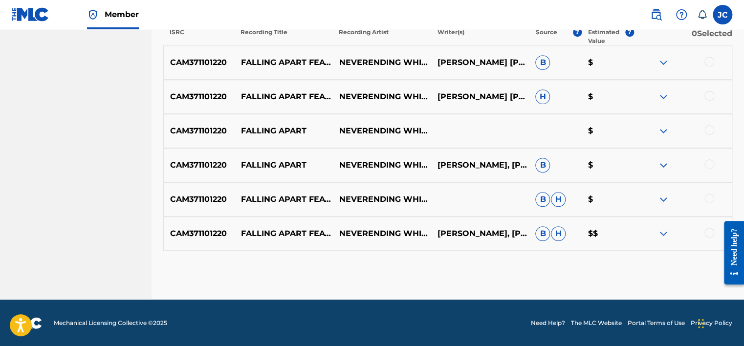
click at [710, 230] on div at bounding box center [710, 233] width 10 height 10
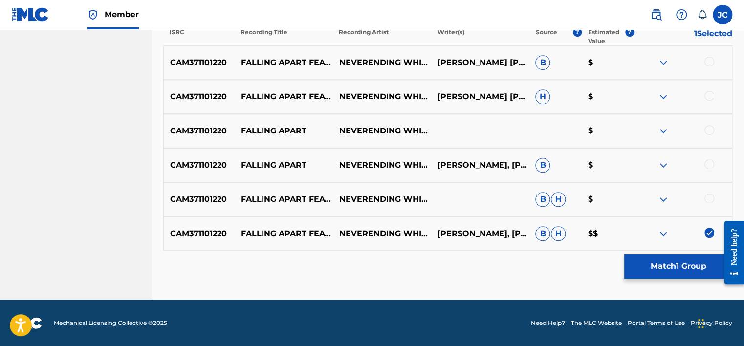
click at [708, 194] on div at bounding box center [710, 199] width 10 height 10
click at [705, 164] on div at bounding box center [710, 164] width 10 height 10
click at [710, 126] on div at bounding box center [710, 130] width 10 height 10
click at [709, 99] on div at bounding box center [710, 96] width 10 height 10
click at [711, 61] on div at bounding box center [710, 62] width 10 height 10
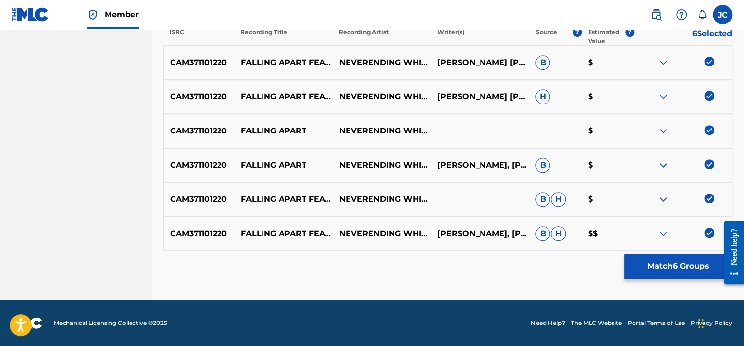
click at [668, 276] on button "Match 6 Groups" at bounding box center [678, 266] width 108 height 24
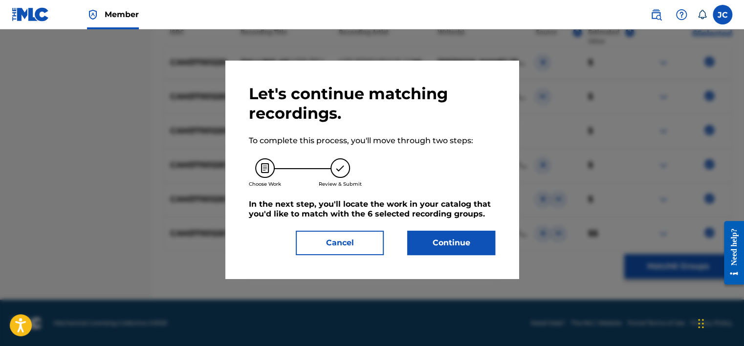
click at [465, 241] on button "Continue" at bounding box center [451, 243] width 88 height 24
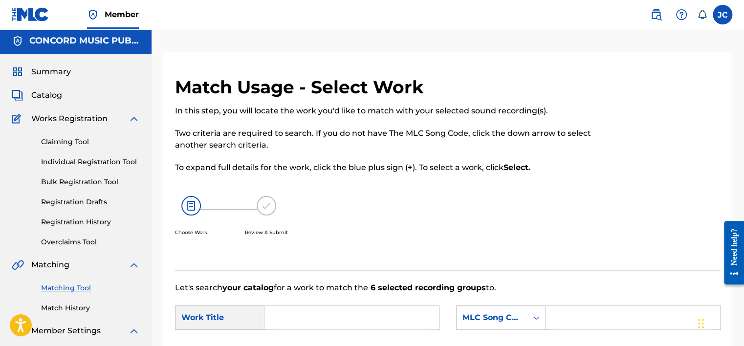
scroll to position [105, 0]
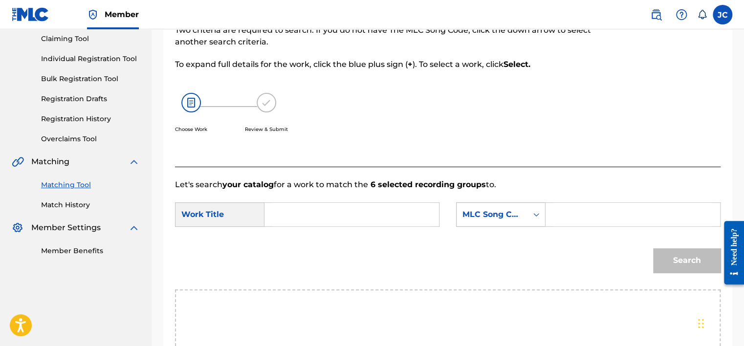
click at [528, 221] on div "Search Form" at bounding box center [537, 215] width 18 height 18
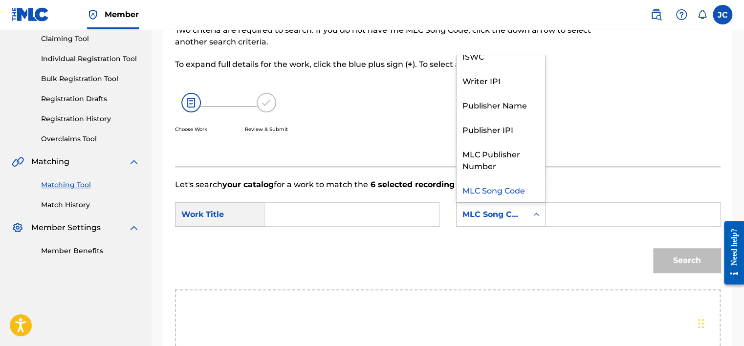
scroll to position [0, 0]
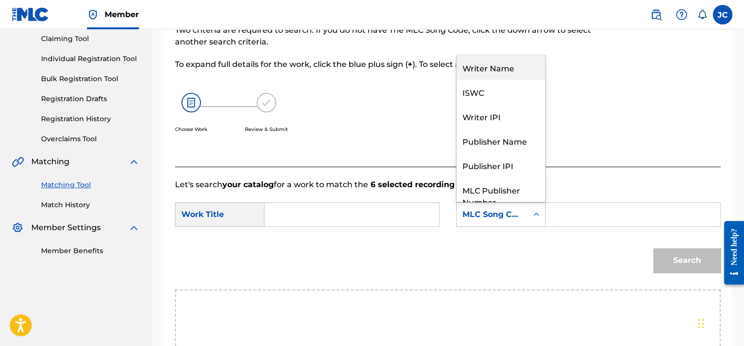
click at [510, 72] on div "Writer Name" at bounding box center [501, 67] width 89 height 24
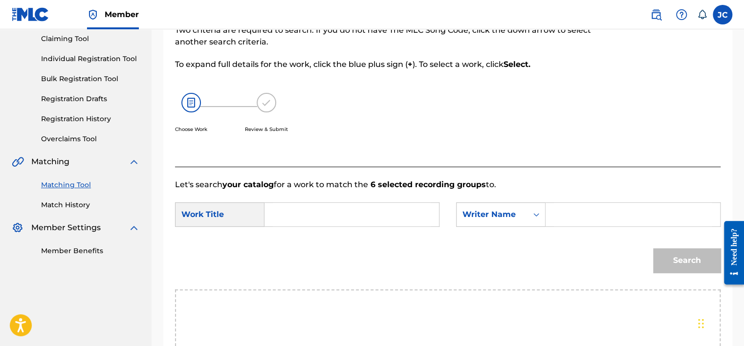
click at [304, 217] on input "Search Form" at bounding box center [352, 214] width 158 height 23
type input "Falling Apart"
click at [583, 211] on input "Search Form" at bounding box center [633, 214] width 158 height 23
click at [653, 248] on button "Search" at bounding box center [686, 260] width 67 height 24
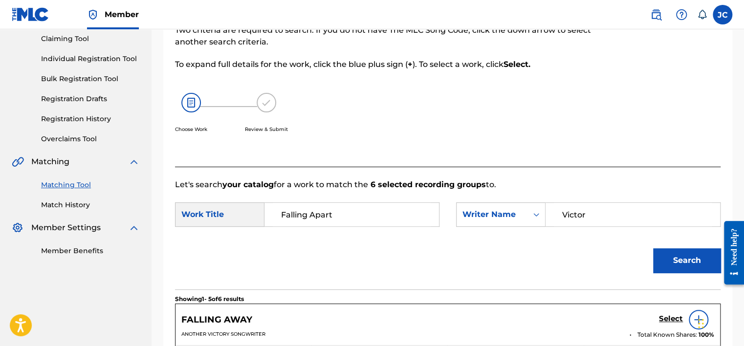
click at [588, 216] on input "Victor" at bounding box center [633, 214] width 158 height 23
type input "[PERSON_NAME]"
click at [653, 248] on button "Search" at bounding box center [686, 260] width 67 height 24
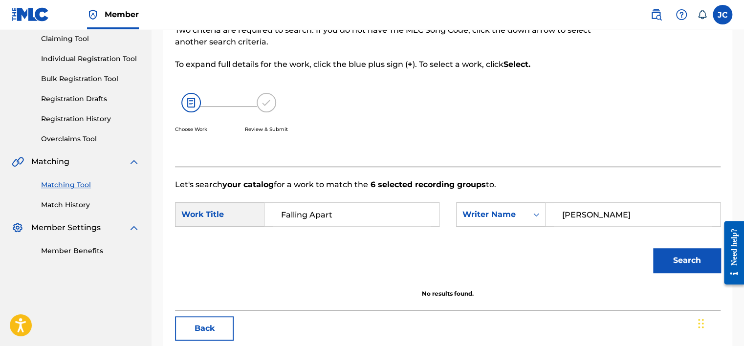
click at [194, 330] on button "Back" at bounding box center [204, 328] width 59 height 24
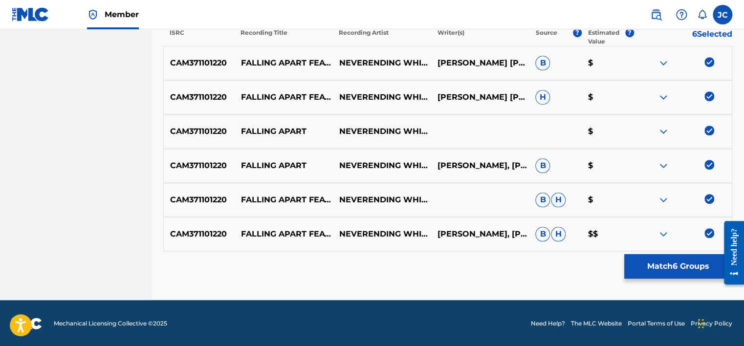
scroll to position [331, 0]
click at [707, 229] on img at bounding box center [710, 233] width 10 height 10
click at [705, 199] on img at bounding box center [710, 199] width 10 height 10
click at [709, 160] on img at bounding box center [710, 164] width 10 height 10
click at [710, 127] on img at bounding box center [710, 130] width 10 height 10
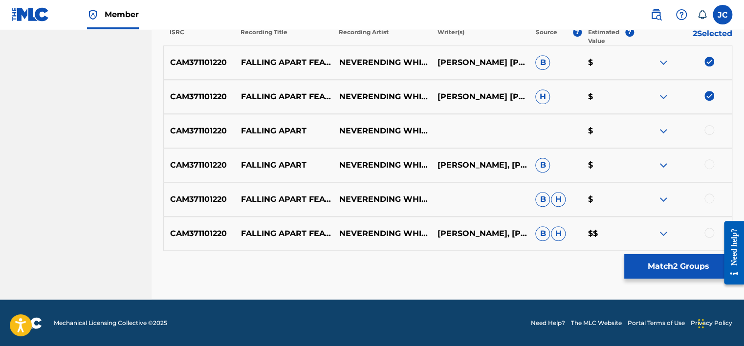
click at [712, 92] on img at bounding box center [710, 96] width 10 height 10
click at [712, 60] on img at bounding box center [710, 62] width 10 height 10
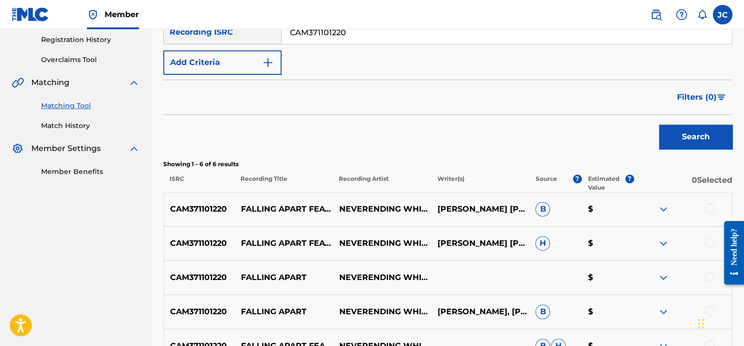
scroll to position [128, 0]
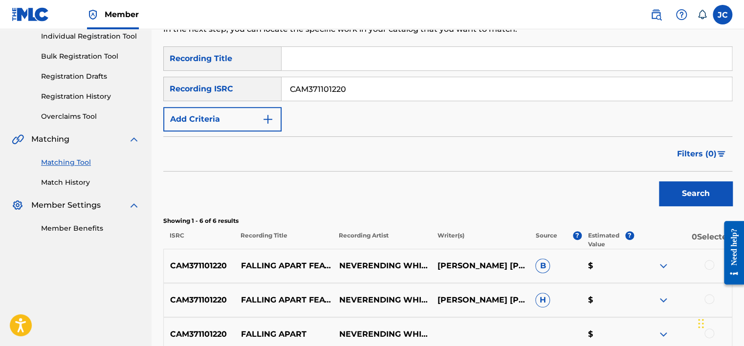
click at [442, 96] on input "CAM371101220" at bounding box center [507, 88] width 450 height 23
type input "N"
type input "GBF076210641"
click at [659, 181] on button "Search" at bounding box center [695, 193] width 73 height 24
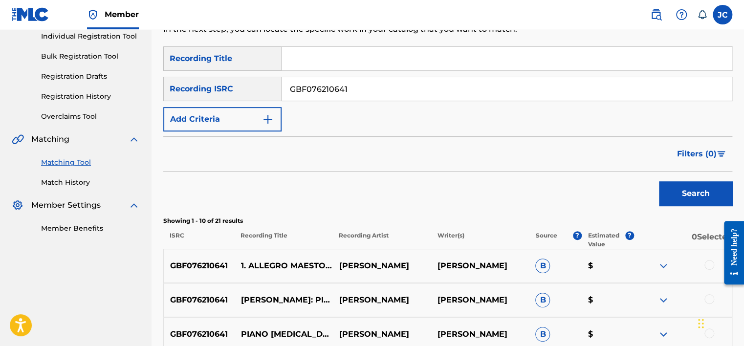
click at [366, 90] on input "GBF076210641" at bounding box center [507, 88] width 450 height 23
type input "USG7D2126303"
click at [659, 181] on button "Search" at bounding box center [695, 193] width 73 height 24
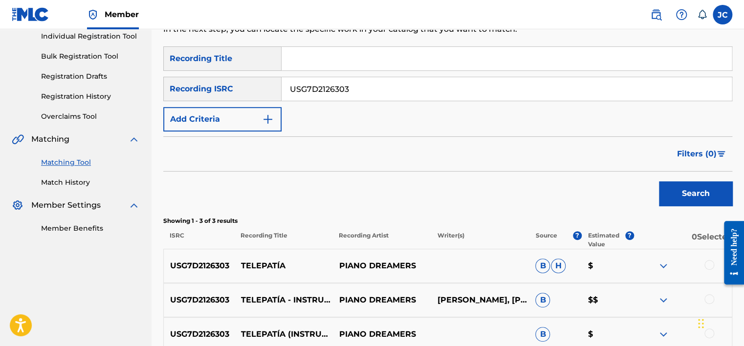
click at [724, 93] on input "USG7D2126303" at bounding box center [507, 88] width 450 height 23
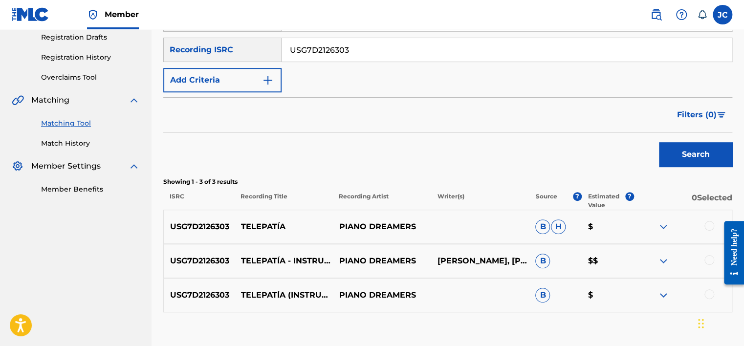
scroll to position [229, 0]
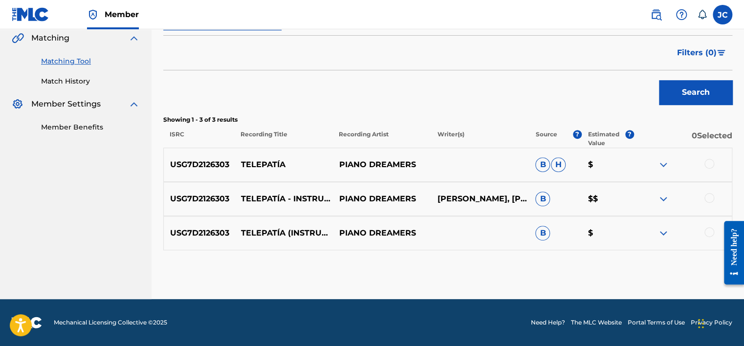
click at [708, 231] on div at bounding box center [710, 232] width 10 height 10
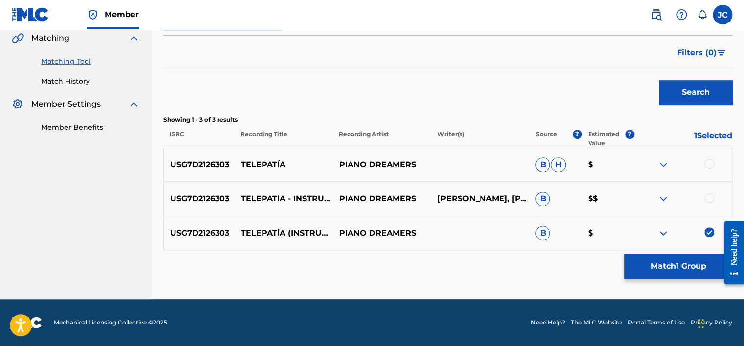
click at [706, 200] on div at bounding box center [710, 198] width 10 height 10
click at [710, 162] on div at bounding box center [710, 164] width 10 height 10
click at [682, 275] on button "Match 3 Groups" at bounding box center [678, 266] width 108 height 24
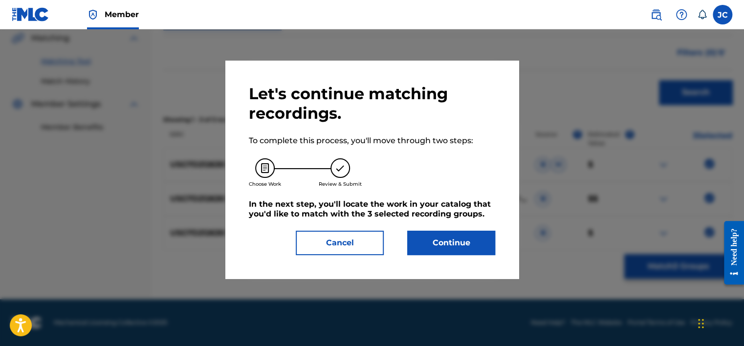
click at [441, 246] on button "Continue" at bounding box center [451, 243] width 88 height 24
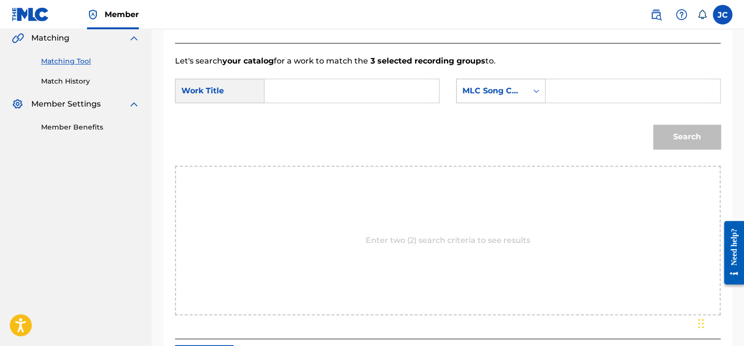
click at [500, 91] on div "MLC Song Code" at bounding box center [492, 91] width 59 height 12
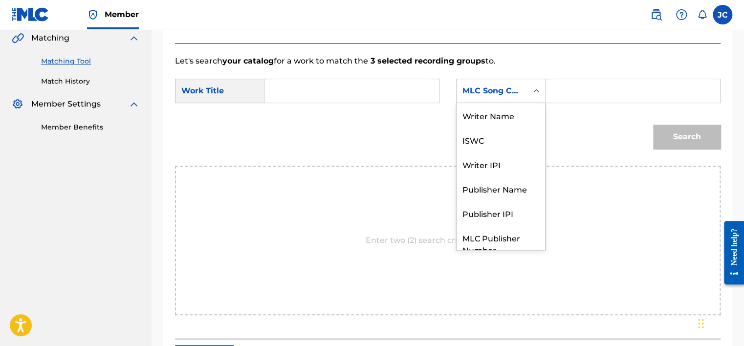
scroll to position [36, 0]
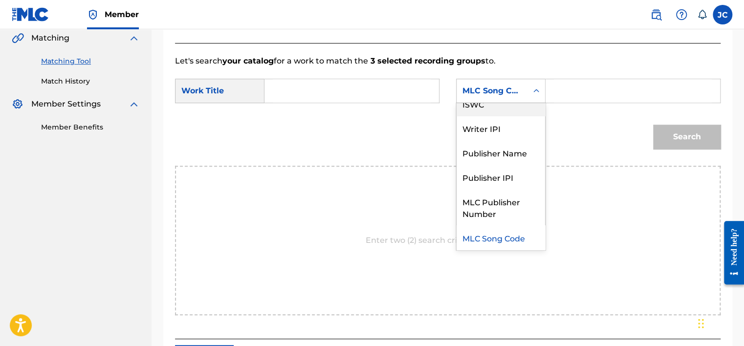
click at [545, 122] on div "Writer Name ISWC Writer IPI Publisher Name Publisher IPI MLC Publisher Number M…" at bounding box center [500, 176] width 89 height 147
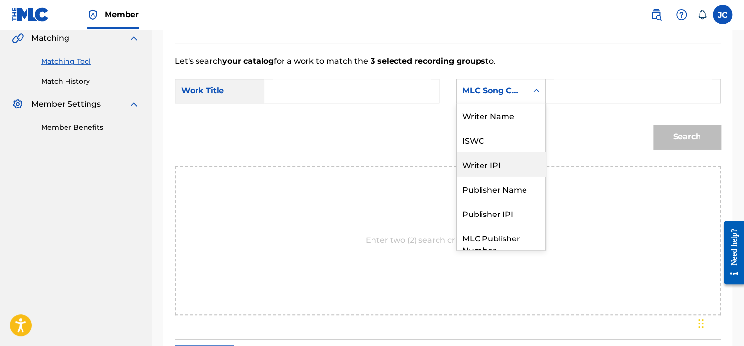
click at [537, 120] on div "Writer Name ISWC Writer IPI Publisher Name Publisher IPI MLC Publisher Number M…" at bounding box center [501, 176] width 89 height 147
click at [516, 117] on div "Writer Name" at bounding box center [501, 115] width 89 height 24
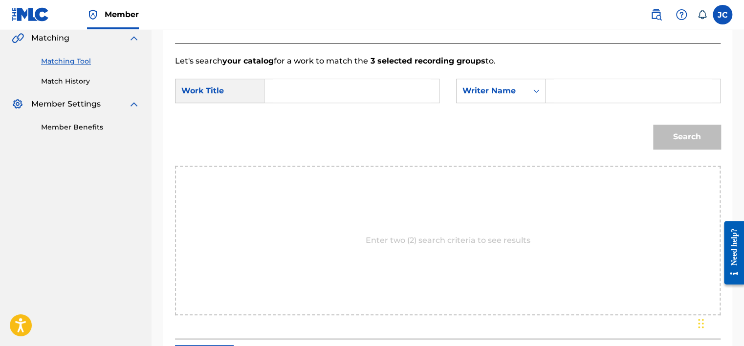
click at [361, 96] on input "Search Form" at bounding box center [352, 90] width 158 height 23
type input "Telepatía"
click at [563, 89] on input "Search Form" at bounding box center [633, 90] width 158 height 23
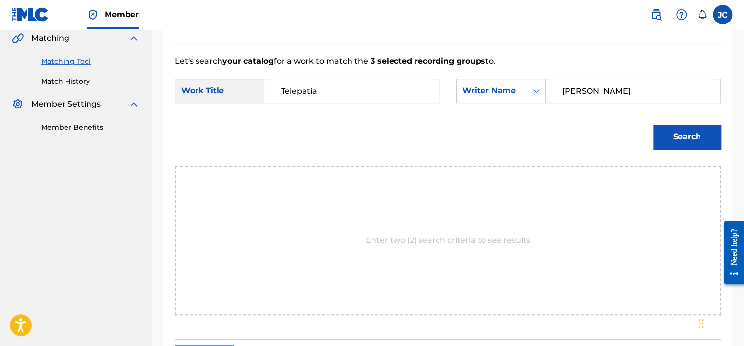
type input "[PERSON_NAME]"
click at [653, 125] on button "Search" at bounding box center [686, 137] width 67 height 24
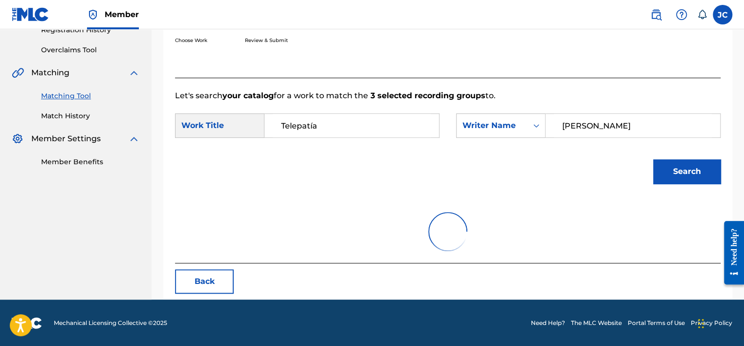
scroll to position [229, 0]
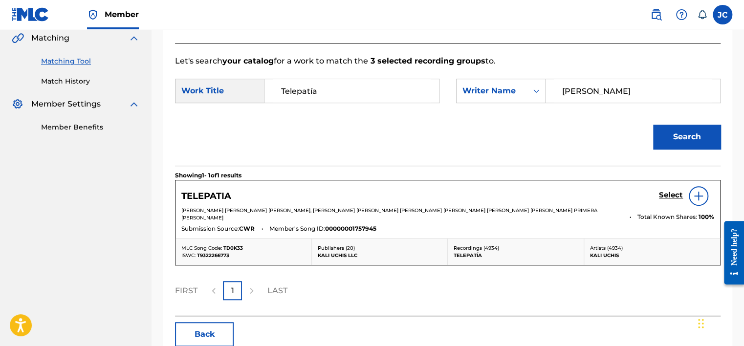
click at [664, 199] on h5 "Select" at bounding box center [671, 195] width 24 height 9
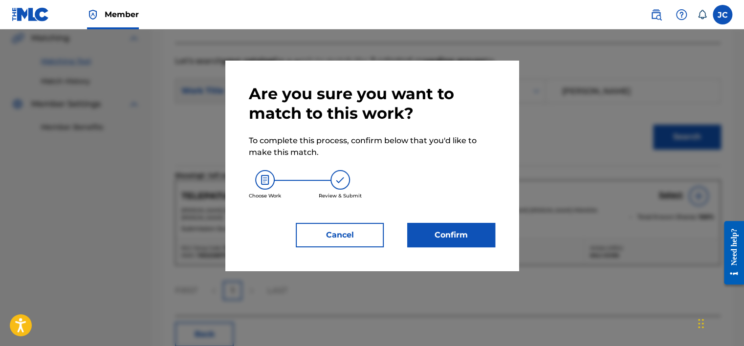
click at [440, 234] on button "Confirm" at bounding box center [451, 235] width 88 height 24
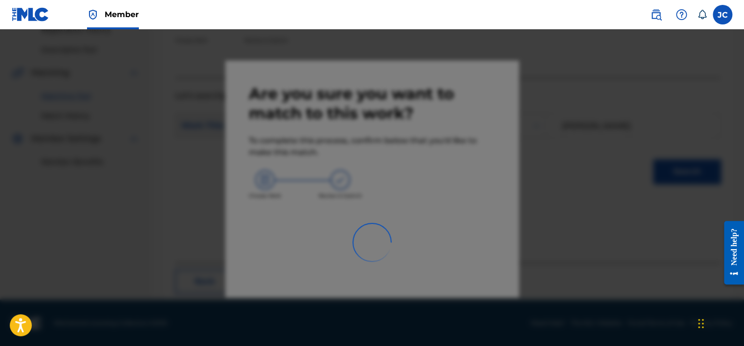
scroll to position [74, 0]
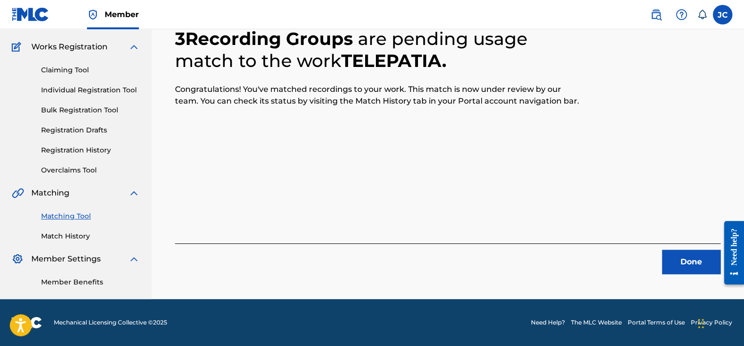
click at [690, 270] on button "Done" at bounding box center [691, 262] width 59 height 24
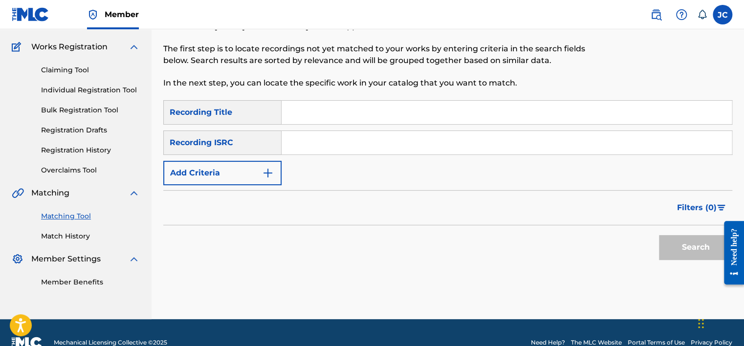
click at [329, 147] on input "Search Form" at bounding box center [507, 142] width 450 height 23
type input "USSM10009046"
click at [659, 235] on button "Search" at bounding box center [695, 247] width 73 height 24
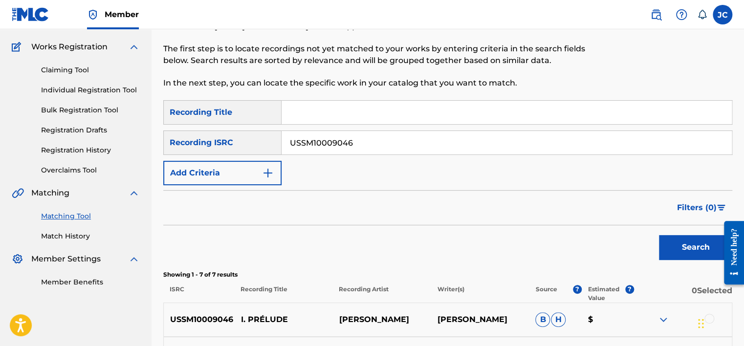
click at [356, 148] on input "USSM10009046" at bounding box center [507, 142] width 450 height 23
type input "QM42K1873164"
click at [659, 235] on button "Search" at bounding box center [695, 247] width 73 height 24
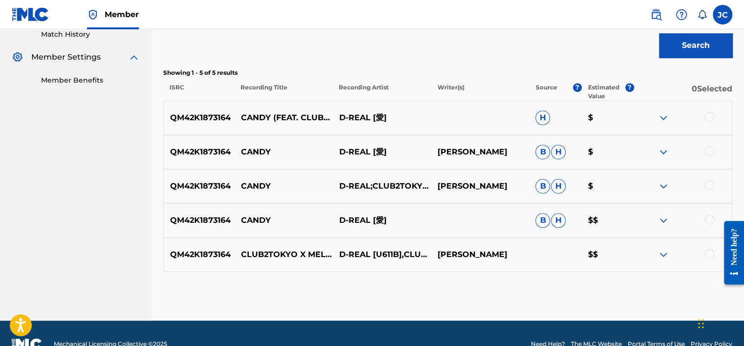
scroll to position [297, 0]
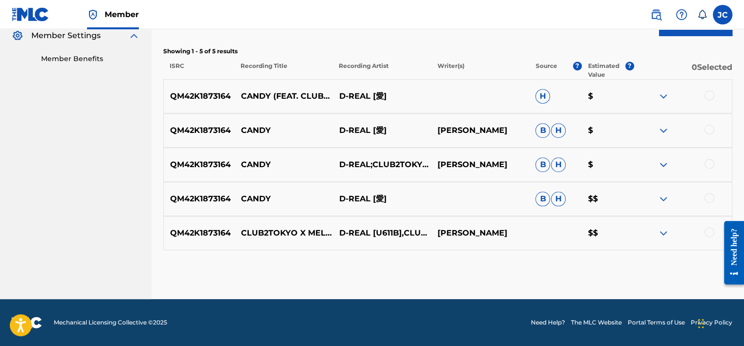
click at [708, 228] on div at bounding box center [710, 232] width 10 height 10
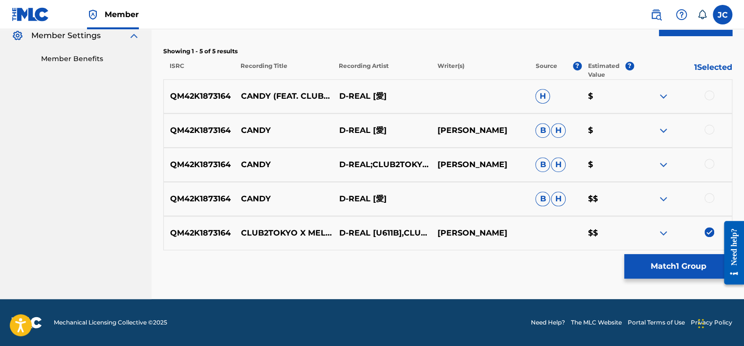
click at [708, 190] on div "QM42K1873164 [PERSON_NAME]-REAL [愛] B H $$" at bounding box center [447, 199] width 569 height 34
click at [708, 193] on div at bounding box center [710, 198] width 10 height 10
click at [707, 164] on div at bounding box center [710, 164] width 10 height 10
click at [709, 131] on div at bounding box center [710, 130] width 10 height 10
click at [708, 96] on div at bounding box center [710, 95] width 10 height 10
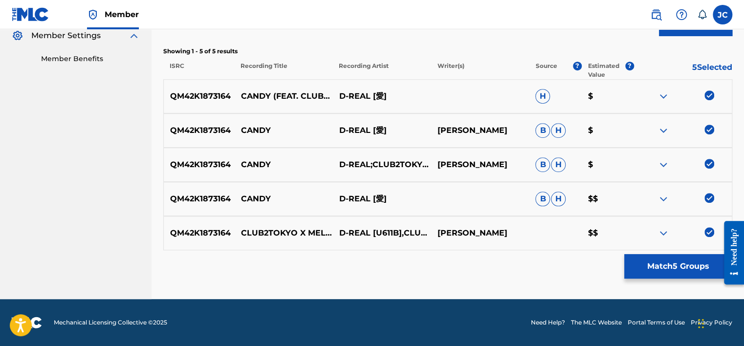
click at [675, 266] on button "Match 5 Groups" at bounding box center [678, 266] width 108 height 24
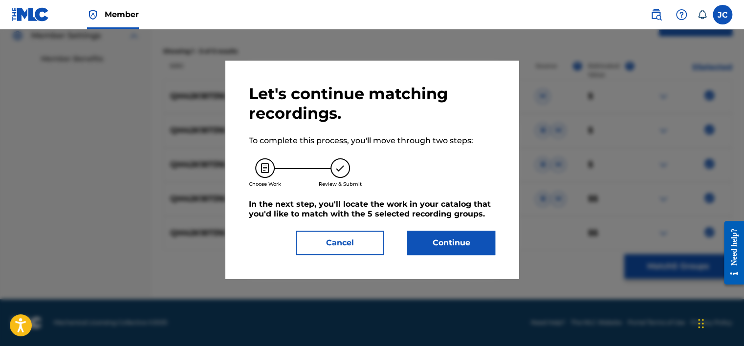
click at [462, 239] on button "Continue" at bounding box center [451, 243] width 88 height 24
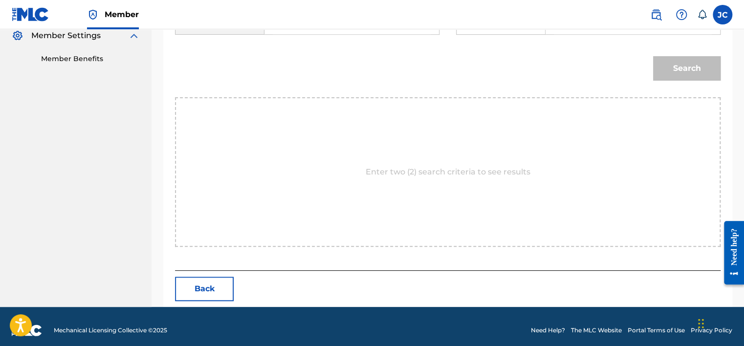
scroll to position [201, 0]
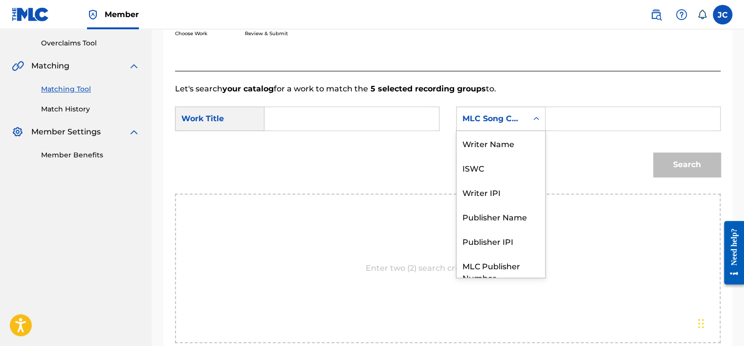
click at [529, 128] on div "Search Form" at bounding box center [537, 118] width 18 height 23
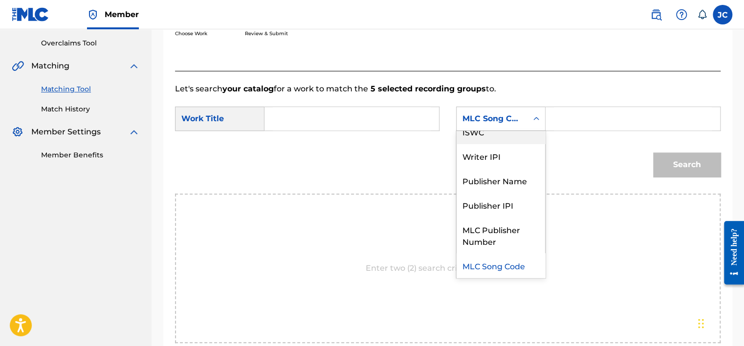
scroll to position [0, 0]
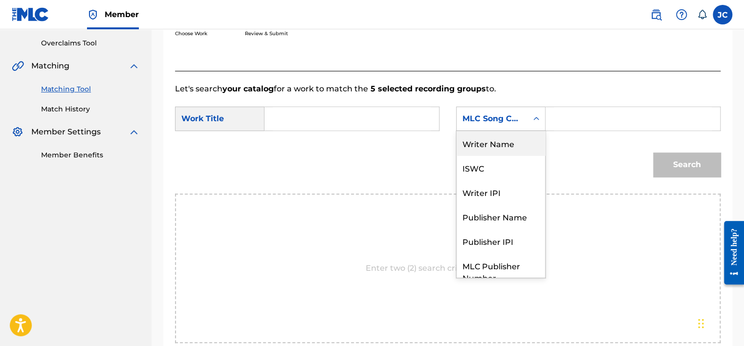
click at [508, 140] on div "Writer Name" at bounding box center [501, 143] width 89 height 24
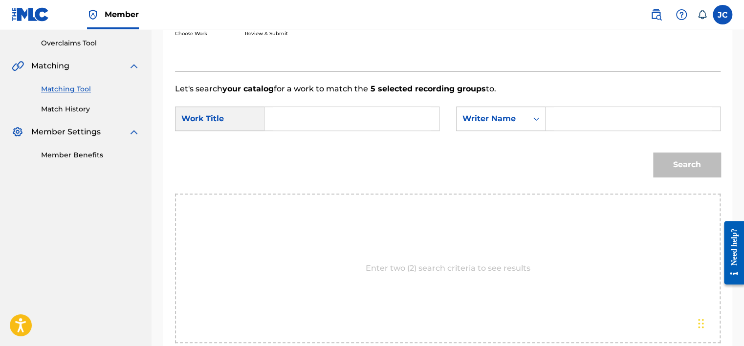
click at [363, 115] on input "Search Form" at bounding box center [352, 118] width 158 height 23
type input "Candy"
click at [558, 116] on input "Search Form" at bounding box center [633, 118] width 158 height 23
type input "[PERSON_NAME]"
click at [653, 153] on button "Search" at bounding box center [686, 165] width 67 height 24
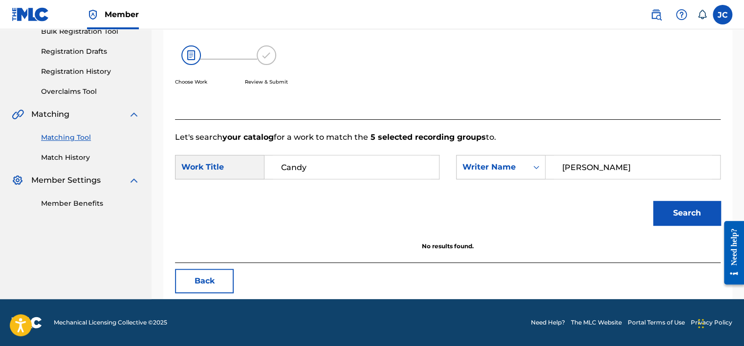
scroll to position [153, 0]
click at [201, 274] on button "Back" at bounding box center [204, 281] width 59 height 24
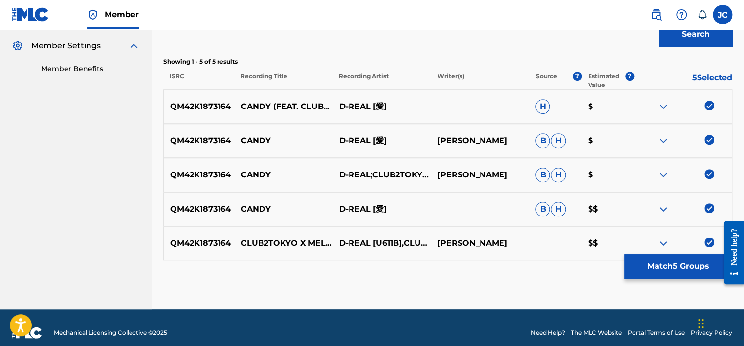
scroll to position [297, 0]
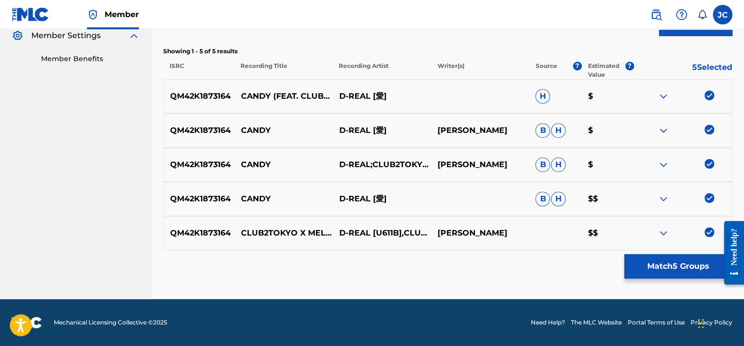
click at [710, 228] on img at bounding box center [710, 232] width 10 height 10
click at [708, 200] on img at bounding box center [710, 198] width 10 height 10
click at [710, 166] on img at bounding box center [710, 164] width 10 height 10
click at [708, 130] on img at bounding box center [710, 130] width 10 height 10
click at [709, 92] on img at bounding box center [710, 95] width 10 height 10
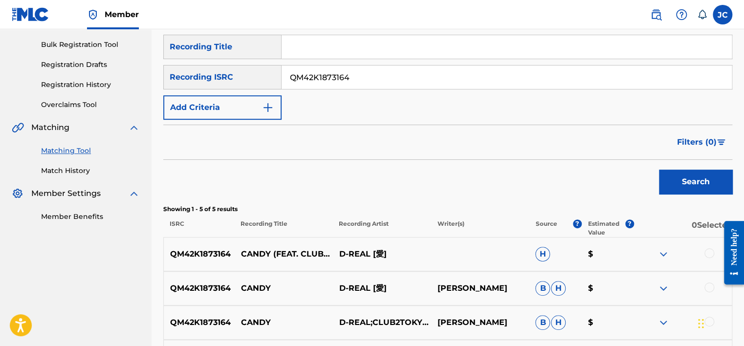
scroll to position [125, 0]
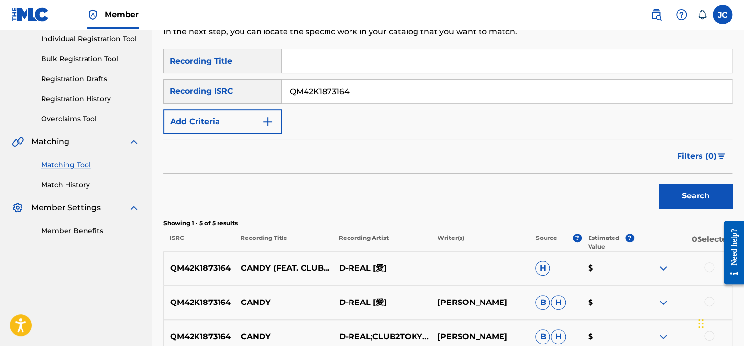
click at [458, 98] on input "QM42K1873164" at bounding box center [507, 91] width 450 height 23
type input "DEF058400591"
click at [659, 184] on button "Search" at bounding box center [695, 196] width 73 height 24
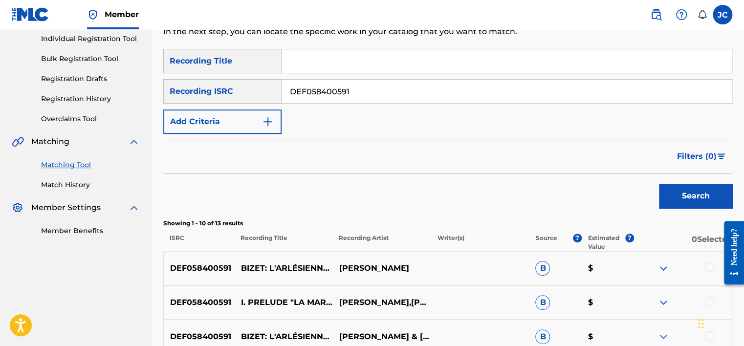
click at [383, 102] on input "DEF058400591" at bounding box center [507, 91] width 450 height 23
type input "USRE10401544"
click at [659, 184] on button "Search" at bounding box center [695, 196] width 73 height 24
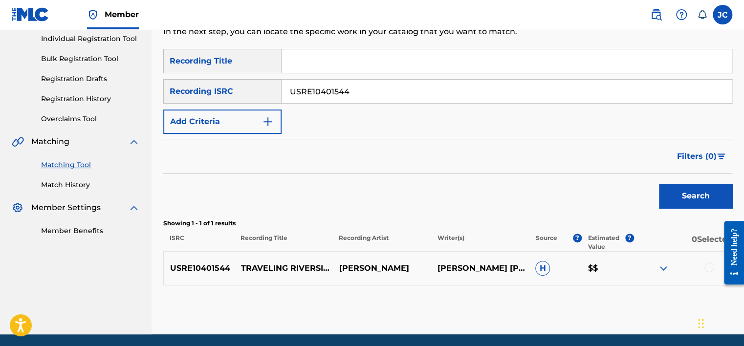
scroll to position [160, 0]
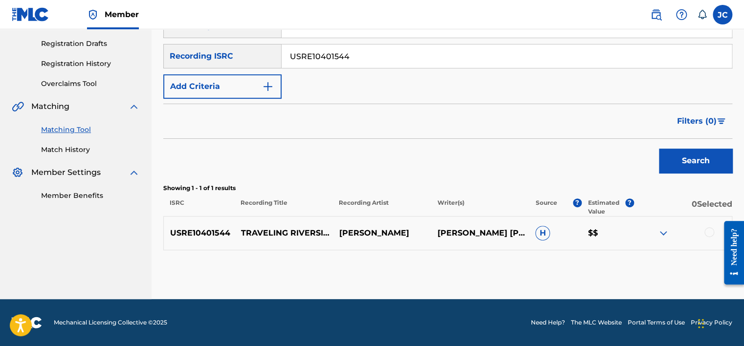
click at [708, 232] on div at bounding box center [710, 232] width 10 height 10
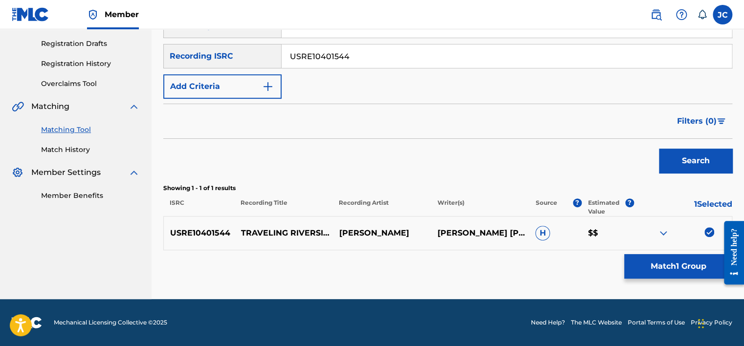
click at [671, 266] on button "Match 1 Group" at bounding box center [678, 266] width 108 height 24
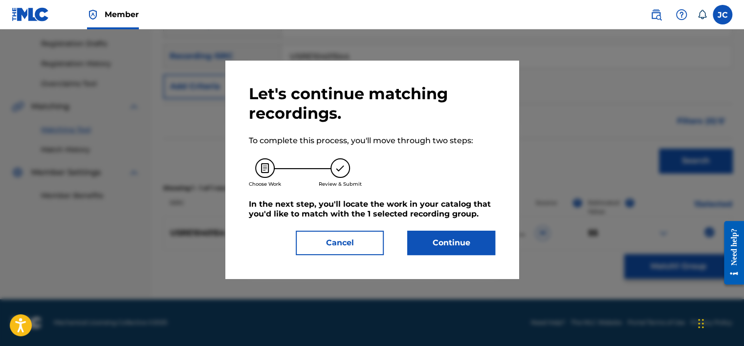
click at [443, 250] on button "Continue" at bounding box center [451, 243] width 88 height 24
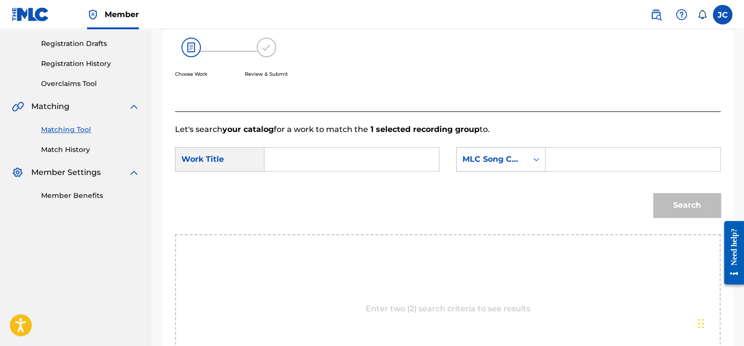
click at [496, 151] on div "MLC Song Code" at bounding box center [492, 159] width 71 height 19
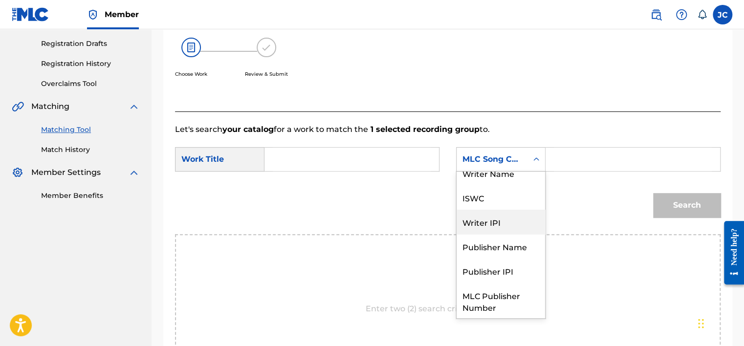
scroll to position [0, 0]
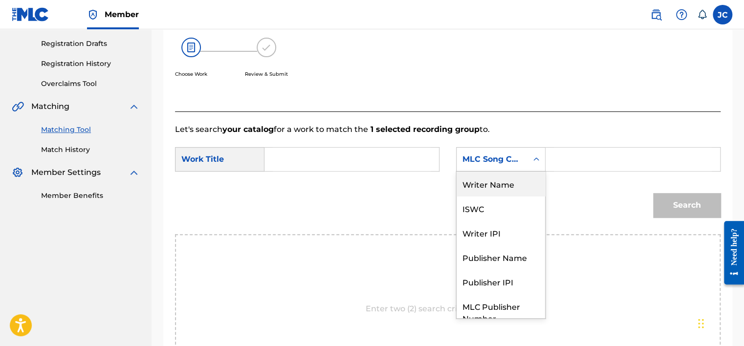
click at [490, 188] on div "Writer Name" at bounding box center [501, 184] width 89 height 24
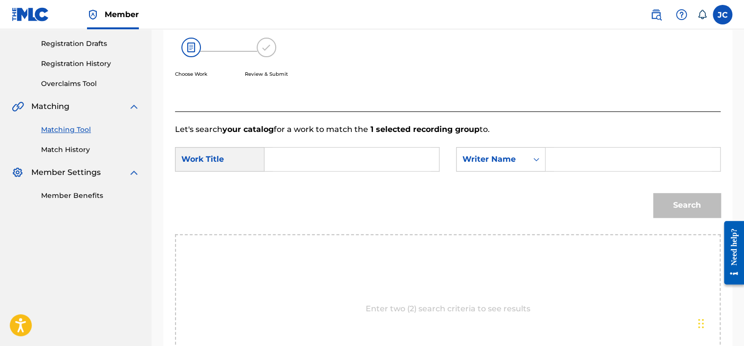
click at [345, 152] on input "Search Form" at bounding box center [352, 159] width 158 height 23
type input "Traveling Riverside Blues"
click at [557, 157] on input "Search Form" at bounding box center [633, 159] width 158 height 23
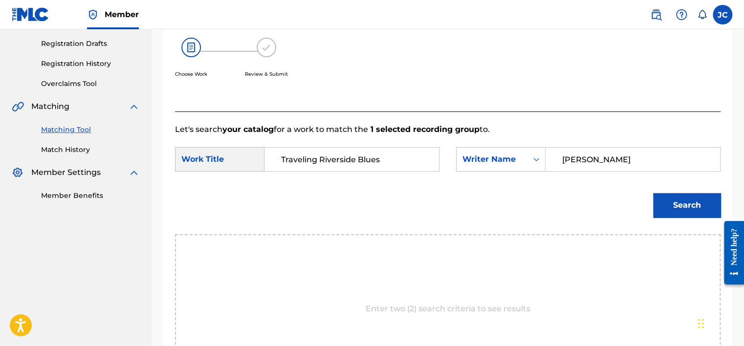
type input "[PERSON_NAME]"
click at [653, 193] on button "Search" at bounding box center [686, 205] width 67 height 24
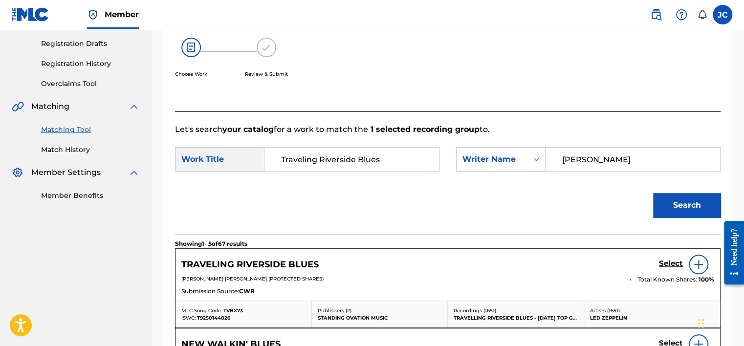
click at [664, 265] on h5 "Select" at bounding box center [671, 263] width 24 height 9
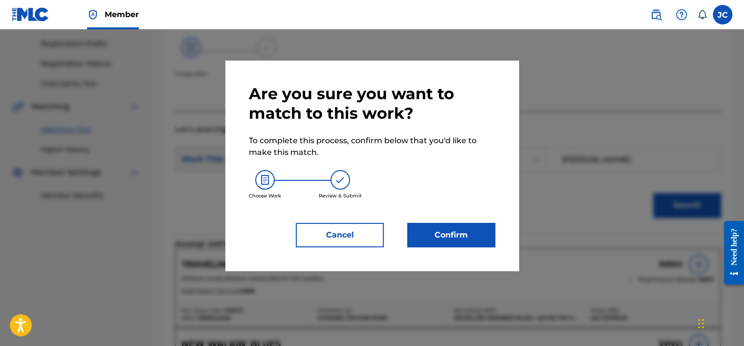
click at [446, 236] on button "Confirm" at bounding box center [451, 235] width 88 height 24
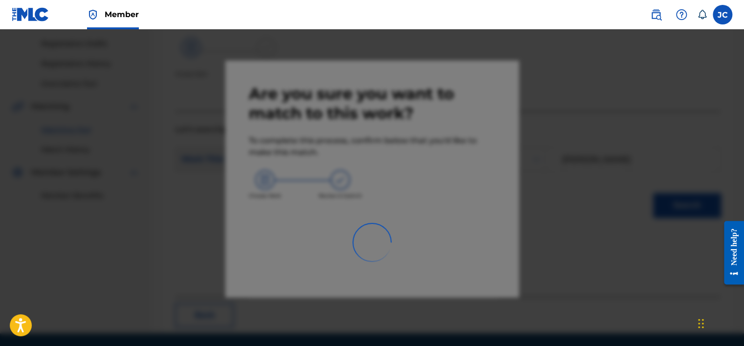
scroll to position [74, 0]
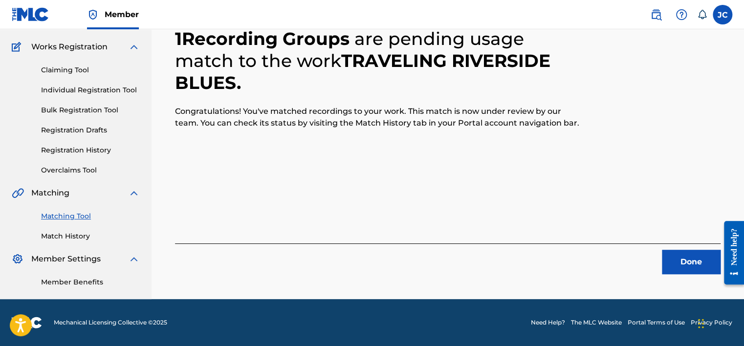
click at [694, 258] on button "Done" at bounding box center [691, 262] width 59 height 24
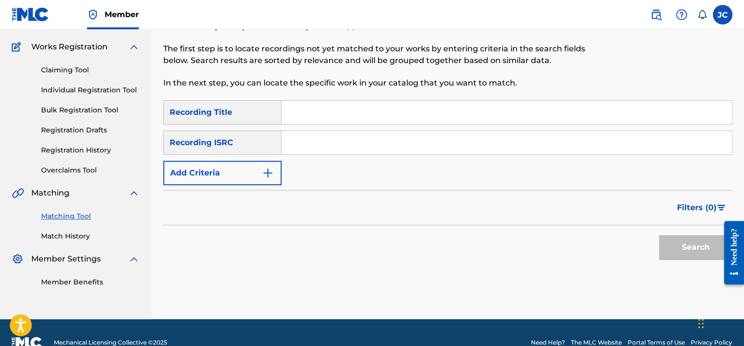
click at [349, 139] on input "Search Form" at bounding box center [507, 142] width 450 height 23
type input "GBAYC0302729"
click at [659, 235] on button "Search" at bounding box center [695, 247] width 73 height 24
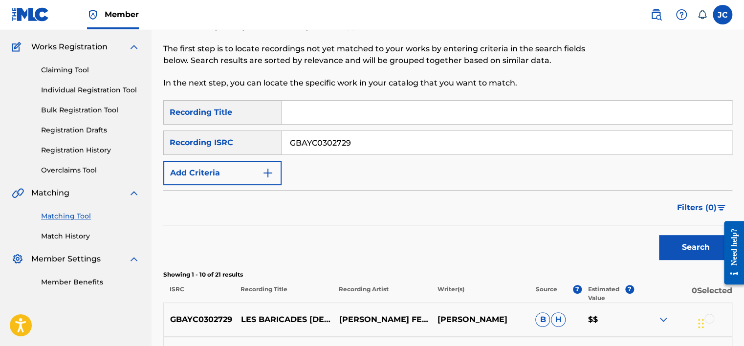
click at [409, 145] on input "GBAYC0302729" at bounding box center [507, 142] width 450 height 23
type input "USCA28900494"
click at [659, 235] on button "Search" at bounding box center [695, 247] width 73 height 24
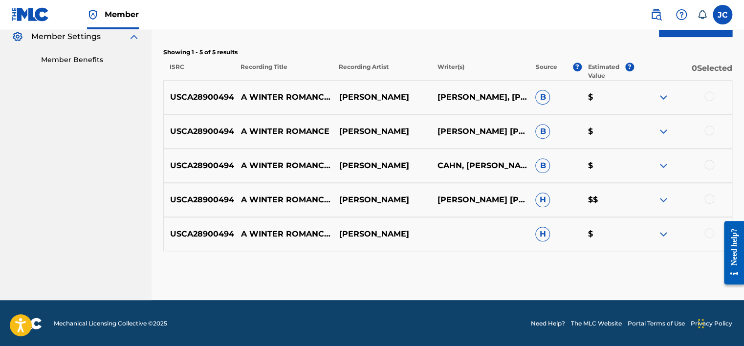
scroll to position [297, 0]
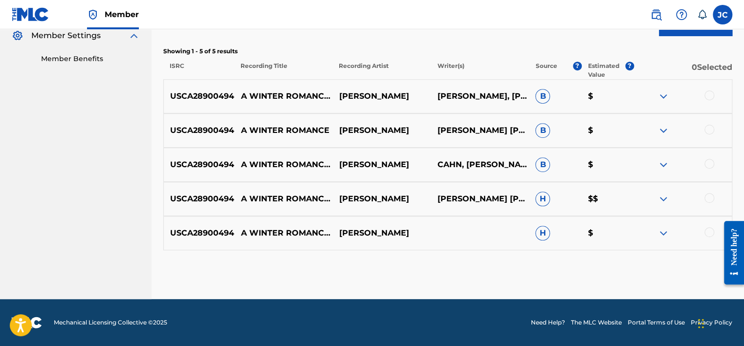
click at [708, 229] on div at bounding box center [710, 232] width 10 height 10
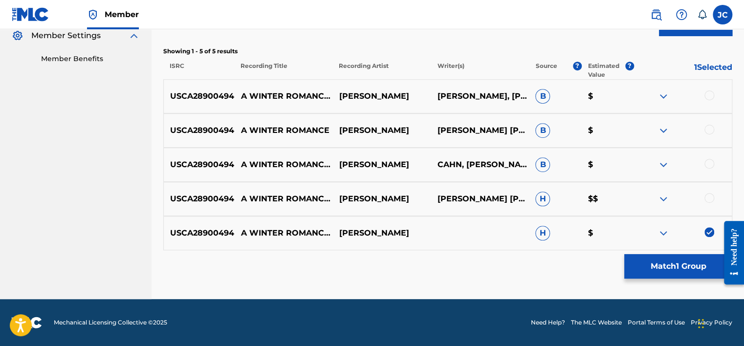
click at [709, 199] on div at bounding box center [710, 198] width 10 height 10
click at [708, 166] on div at bounding box center [710, 164] width 10 height 10
click at [708, 132] on div at bounding box center [710, 130] width 10 height 10
click at [707, 94] on div at bounding box center [710, 95] width 10 height 10
click at [675, 279] on div "Matching Tool The Matching Tool allows Members to match sound recordings to wor…" at bounding box center [447, 27] width 569 height 543
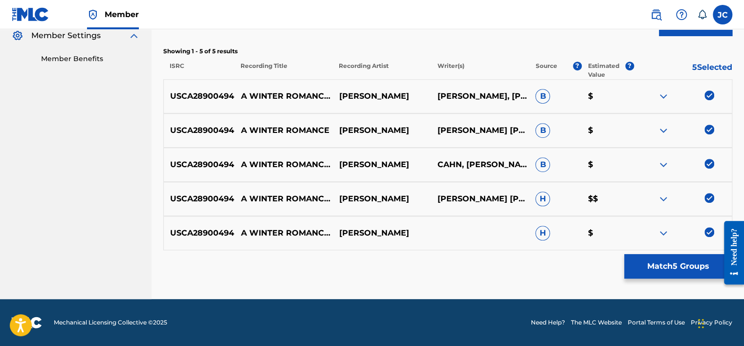
click at [671, 268] on button "Match 5 Groups" at bounding box center [678, 266] width 108 height 24
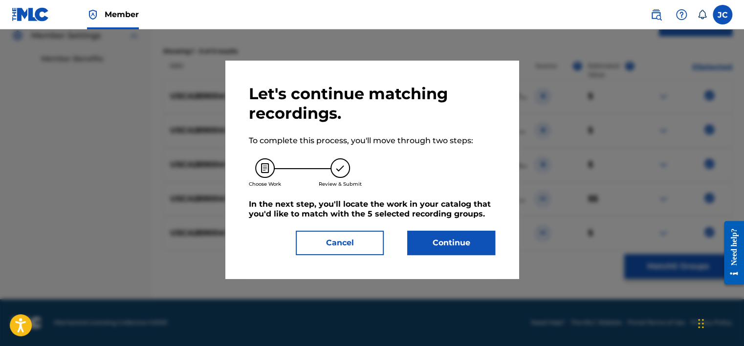
click at [469, 247] on button "Continue" at bounding box center [451, 243] width 88 height 24
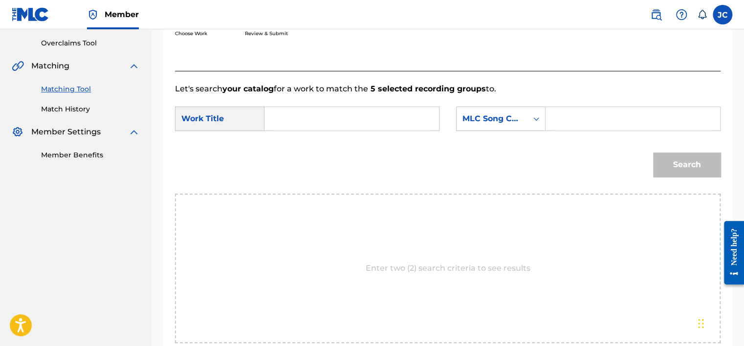
scroll to position [161, 0]
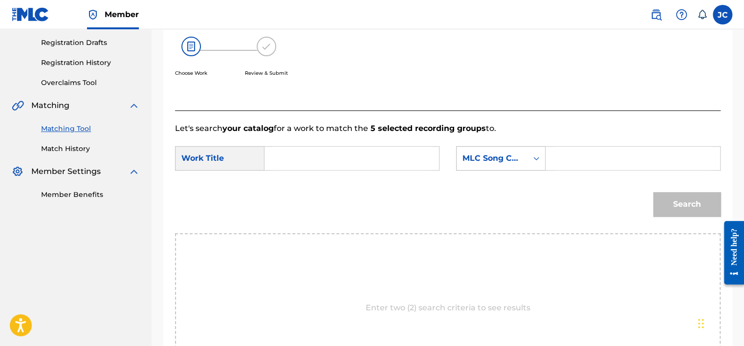
click at [474, 162] on div "MLC Song Code" at bounding box center [492, 159] width 59 height 12
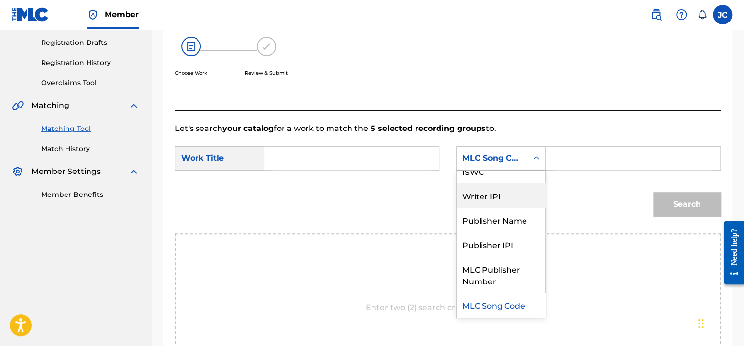
scroll to position [0, 0]
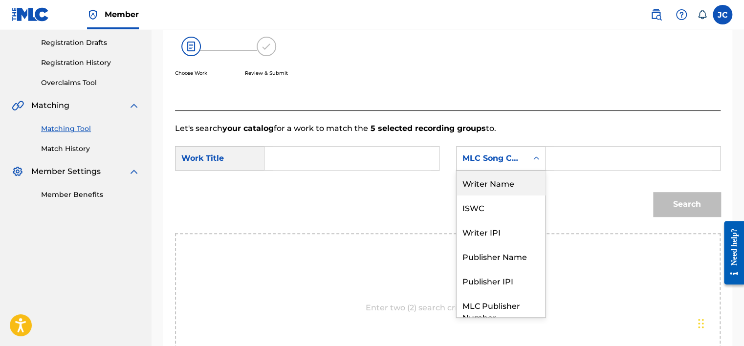
click at [514, 186] on div "Writer Name" at bounding box center [501, 183] width 89 height 24
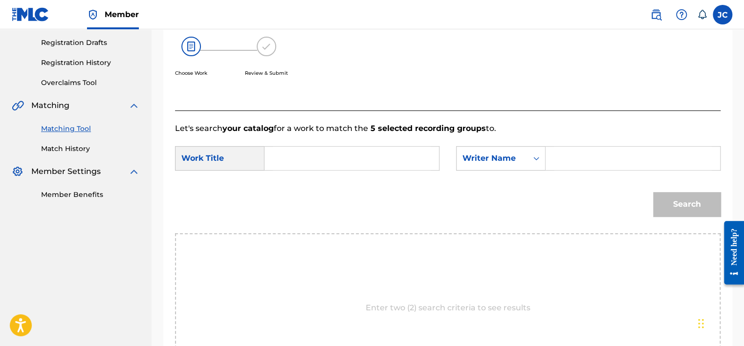
click at [428, 156] on input "Search Form" at bounding box center [352, 158] width 158 height 23
type input "A Winter Romance"
click at [585, 154] on input "Search Form" at bounding box center [633, 158] width 158 height 23
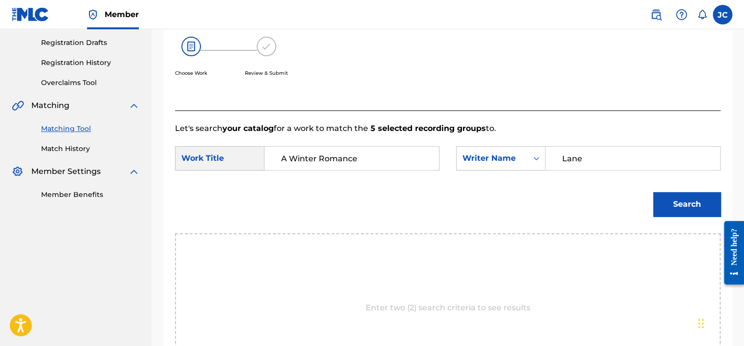
type input "Lane"
click at [653, 192] on button "Search" at bounding box center [686, 204] width 67 height 24
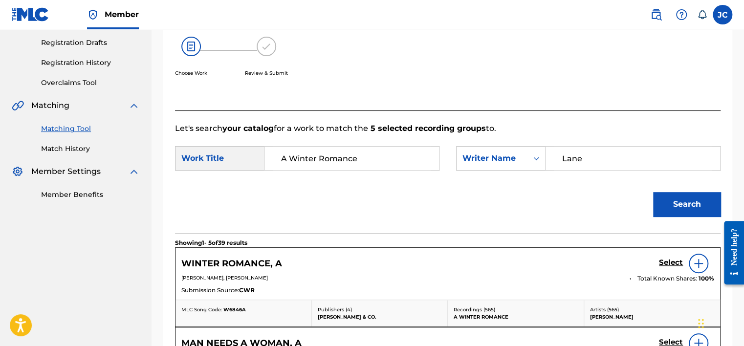
click at [668, 260] on h5 "Select" at bounding box center [671, 262] width 24 height 9
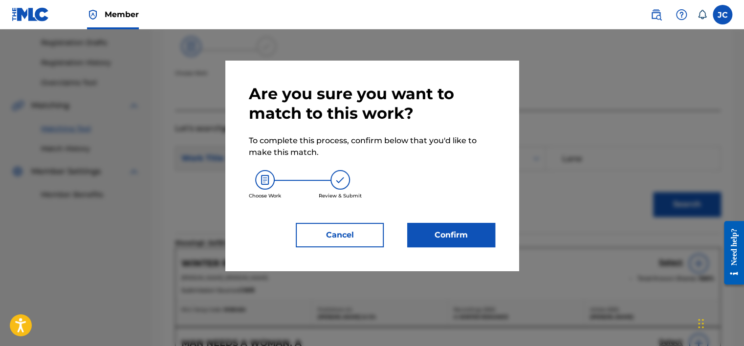
click at [427, 228] on button "Confirm" at bounding box center [451, 235] width 88 height 24
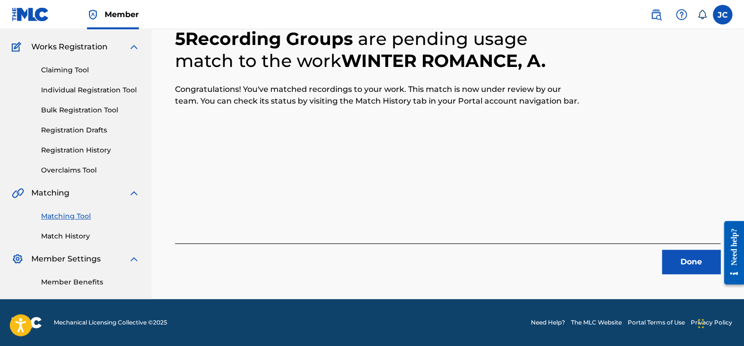
scroll to position [74, 0]
click at [688, 266] on button "Done" at bounding box center [691, 262] width 59 height 24
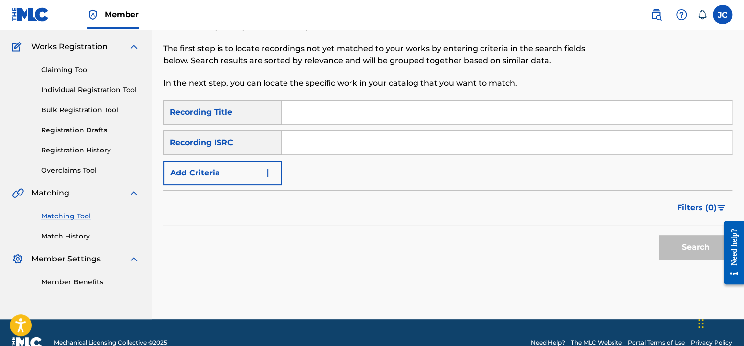
click at [381, 142] on input "Search Form" at bounding box center [507, 142] width 450 height 23
type input "GBJ2F1110655"
click at [659, 235] on button "Search" at bounding box center [695, 247] width 73 height 24
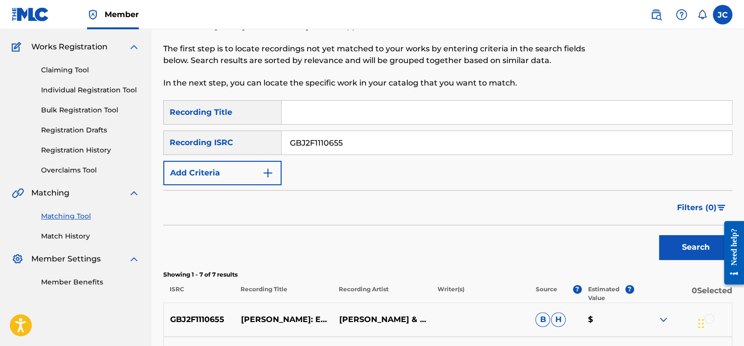
click at [385, 146] on input "GBJ2F1110655" at bounding box center [507, 142] width 450 height 23
type input "KRNAR1802523"
click at [659, 235] on button "Search" at bounding box center [695, 247] width 73 height 24
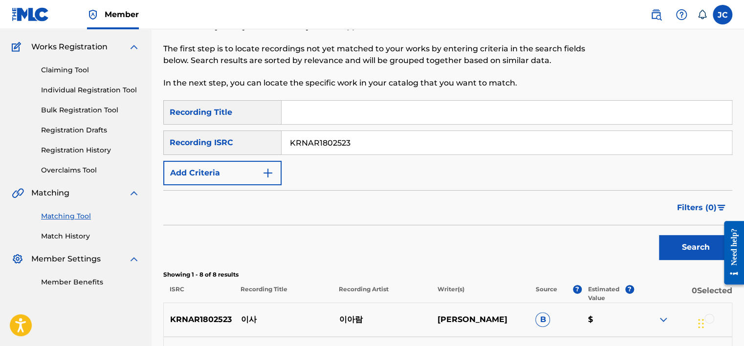
click at [743, 92] on div "Matching Tool The Matching Tool allows Members to match sound recordings to wor…" at bounding box center [448, 302] width 593 height 645
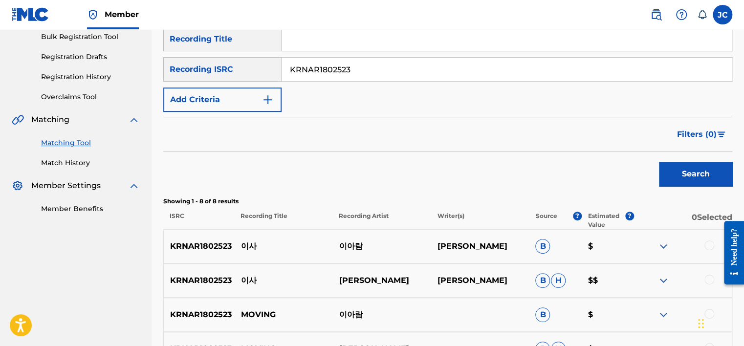
scroll to position [69, 0]
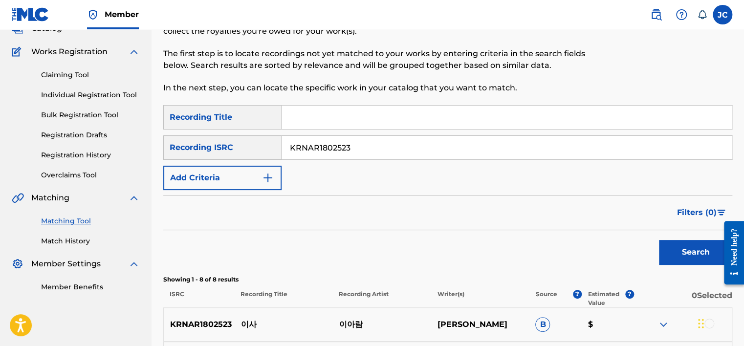
click at [378, 148] on input "KRNAR1802523" at bounding box center [507, 147] width 450 height 23
type input "GBF071601913"
click at [659, 240] on button "Search" at bounding box center [695, 252] width 73 height 24
click at [394, 152] on input "GBF071601913" at bounding box center [507, 147] width 450 height 23
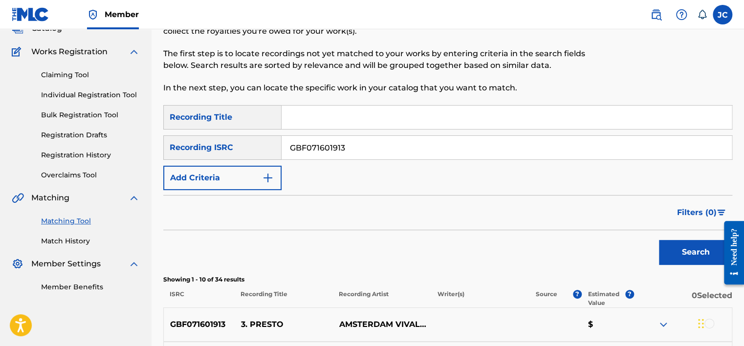
click at [394, 152] on input "GBF071601913" at bounding box center [507, 147] width 450 height 23
type input "USBC10500838"
click at [659, 240] on button "Search" at bounding box center [695, 252] width 73 height 24
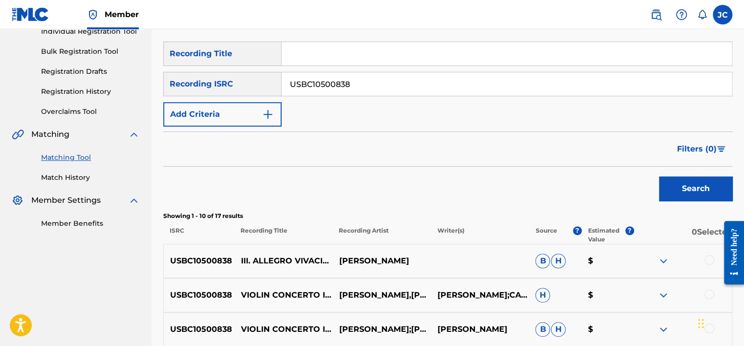
scroll to position [135, 0]
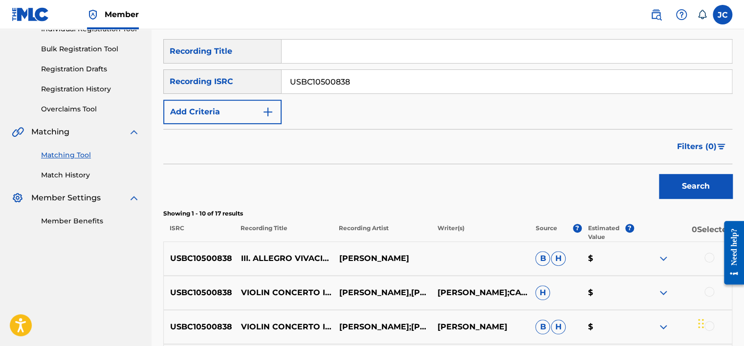
click at [397, 82] on input "USBC10500838" at bounding box center [507, 81] width 450 height 23
type input "CA5KR1957780"
click at [659, 174] on button "Search" at bounding box center [695, 186] width 73 height 24
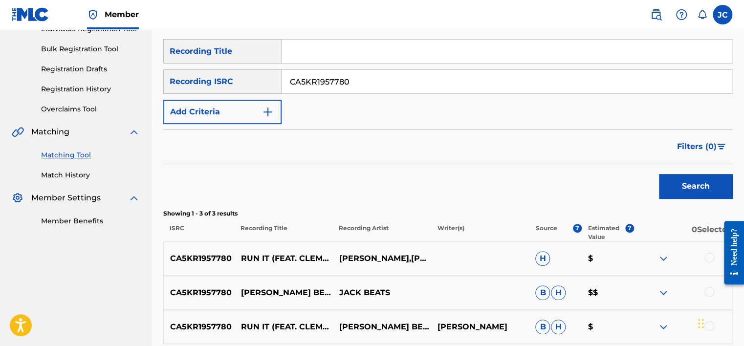
scroll to position [229, 0]
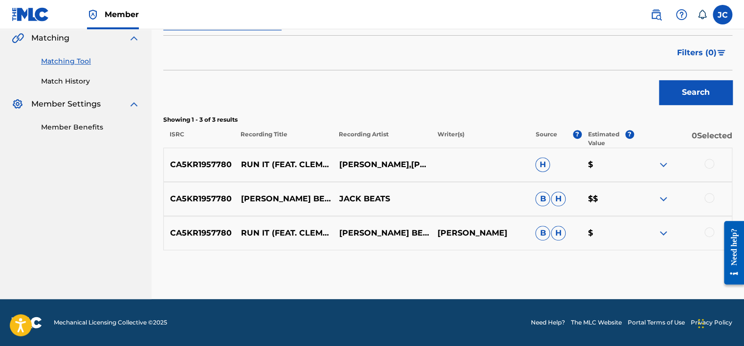
click at [708, 231] on div at bounding box center [710, 232] width 10 height 10
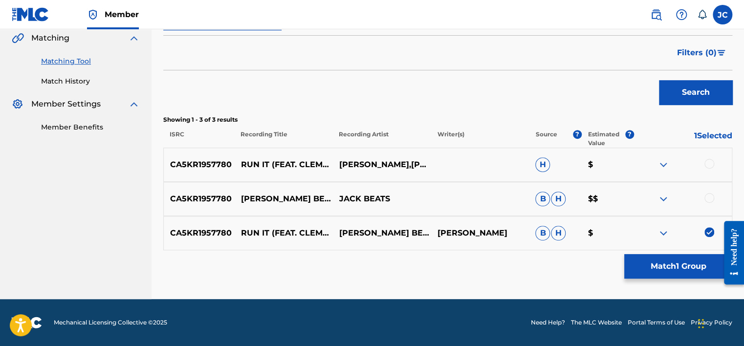
click at [704, 189] on div "CA5KR1957780 [PERSON_NAME] BEATS - RUN IT (FEAT. CLEMMINGS CHILD) [PERSON_NAME]…" at bounding box center [447, 199] width 569 height 34
click at [710, 197] on div at bounding box center [710, 198] width 10 height 10
click at [709, 165] on div at bounding box center [710, 164] width 10 height 10
click at [678, 264] on button "Match 3 Groups" at bounding box center [678, 266] width 108 height 24
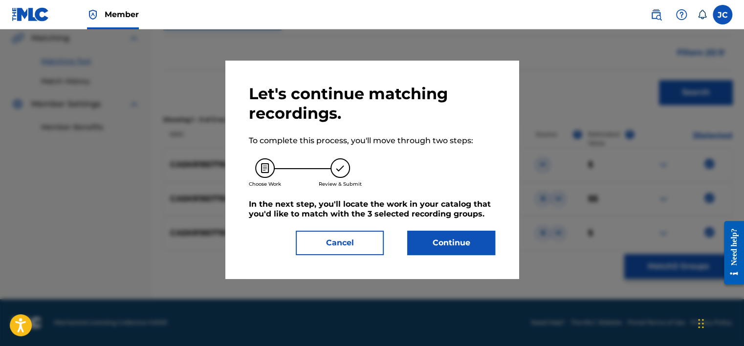
click at [458, 242] on button "Continue" at bounding box center [451, 243] width 88 height 24
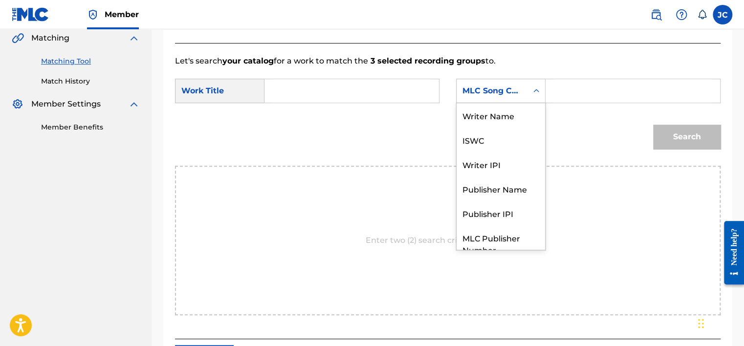
click at [485, 101] on div "MLC Song Code" at bounding box center [500, 91] width 89 height 24
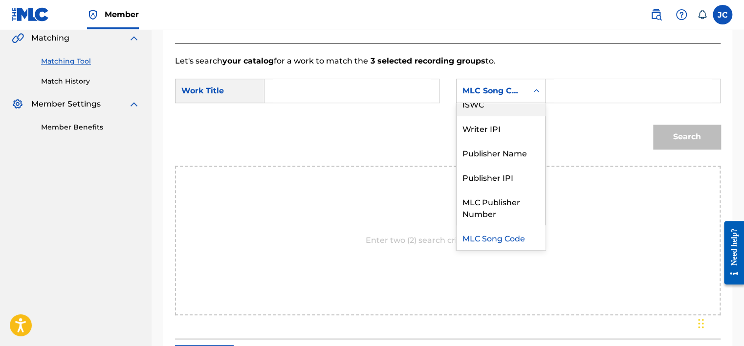
scroll to position [0, 0]
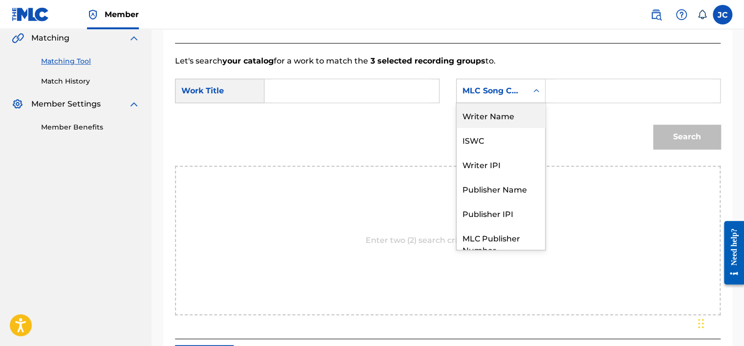
click at [509, 120] on div "Writer Name" at bounding box center [501, 115] width 89 height 24
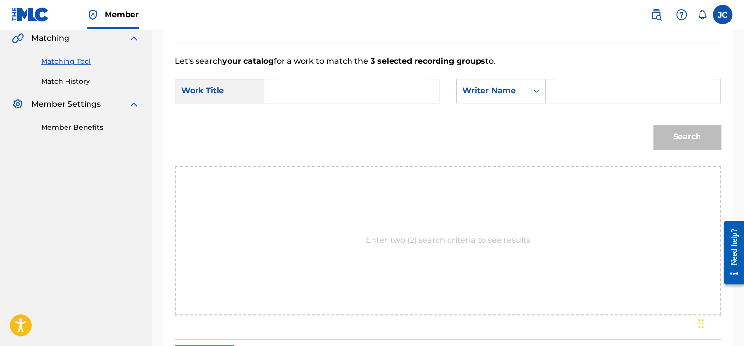
click at [409, 94] on input "Search Form" at bounding box center [352, 90] width 158 height 23
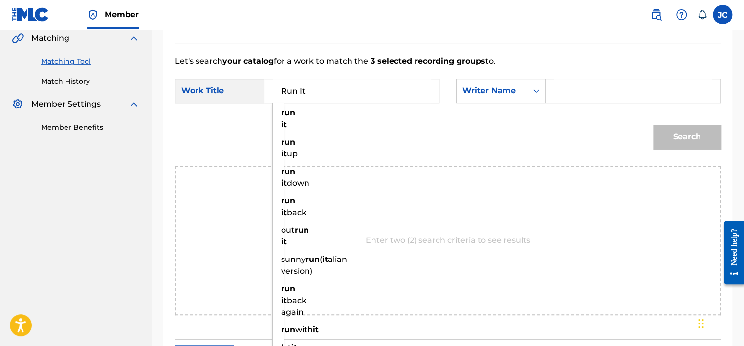
type input "Run It"
click at [552, 98] on div "Search Form" at bounding box center [633, 91] width 175 height 24
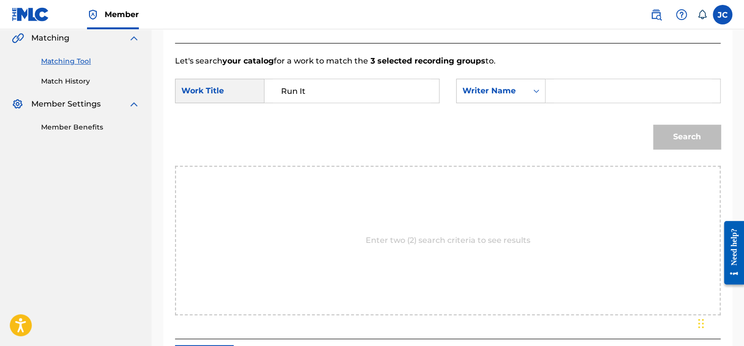
click at [554, 94] on input "Search Form" at bounding box center [633, 90] width 158 height 23
click at [653, 125] on button "Search" at bounding box center [686, 137] width 67 height 24
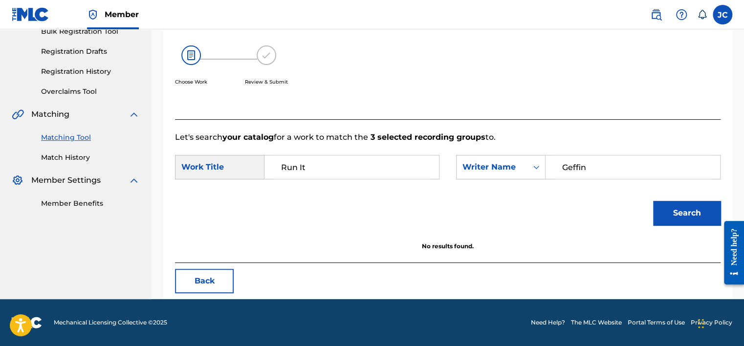
scroll to position [153, 0]
drag, startPoint x: 612, startPoint y: 172, endPoint x: 513, endPoint y: 172, distance: 99.3
click at [513, 172] on div "SearchWithCriteria29252c60-13b9-40e7-82eb-994858f9fa4d Writer Name [PERSON_NAME]" at bounding box center [588, 167] width 265 height 24
type input "ALEXI"
click at [653, 201] on button "Search" at bounding box center [686, 213] width 67 height 24
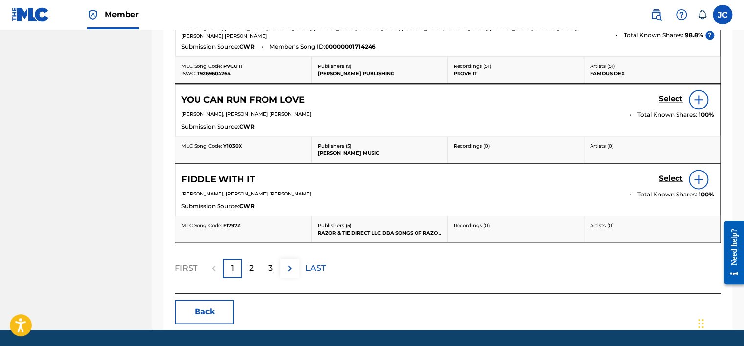
scroll to position [599, 0]
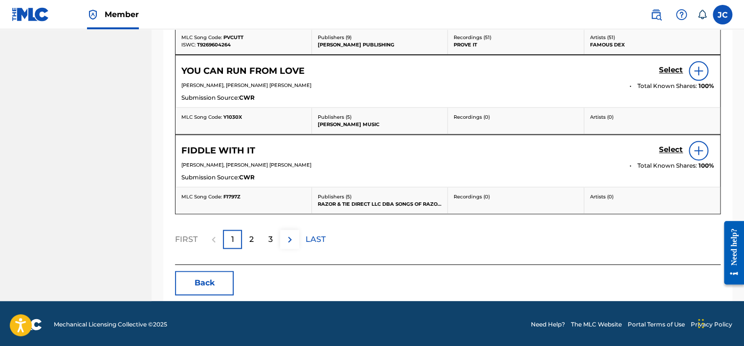
click at [202, 280] on button "Back" at bounding box center [204, 283] width 59 height 24
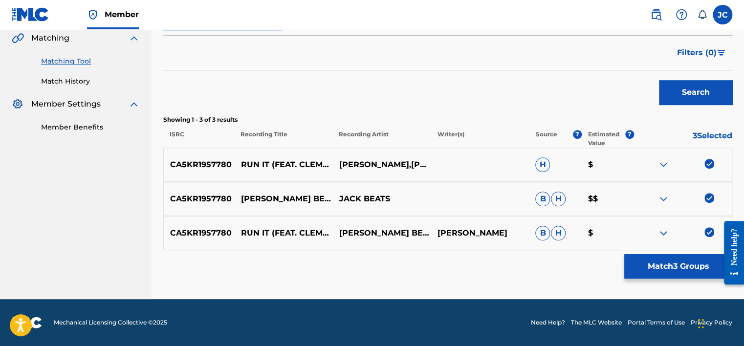
click at [708, 230] on img at bounding box center [710, 232] width 10 height 10
click at [710, 199] on img at bounding box center [710, 198] width 10 height 10
click at [707, 161] on img at bounding box center [710, 164] width 10 height 10
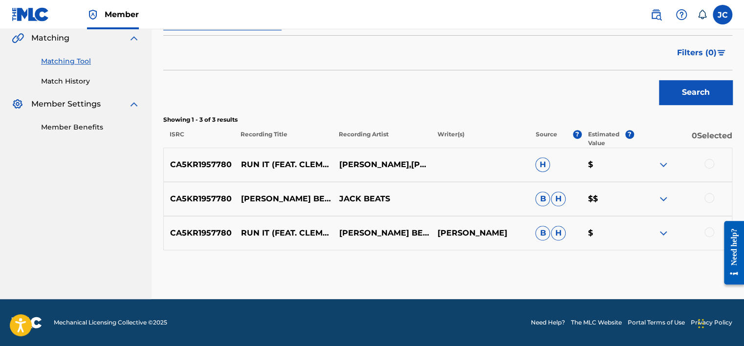
scroll to position [66, 0]
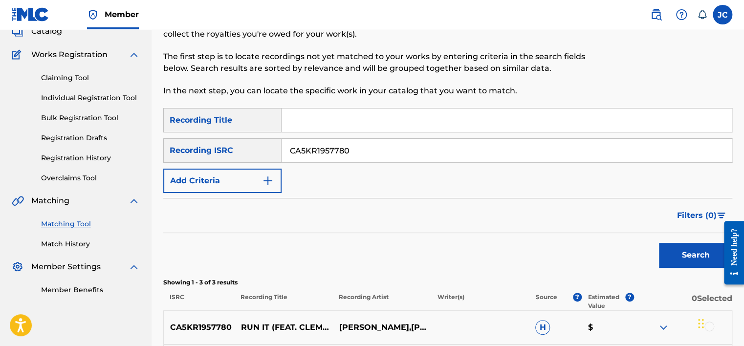
click at [452, 147] on input "CA5KR1957780" at bounding box center [507, 150] width 450 height 23
type input "QM6DC1560935"
click at [659, 243] on button "Search" at bounding box center [695, 255] width 73 height 24
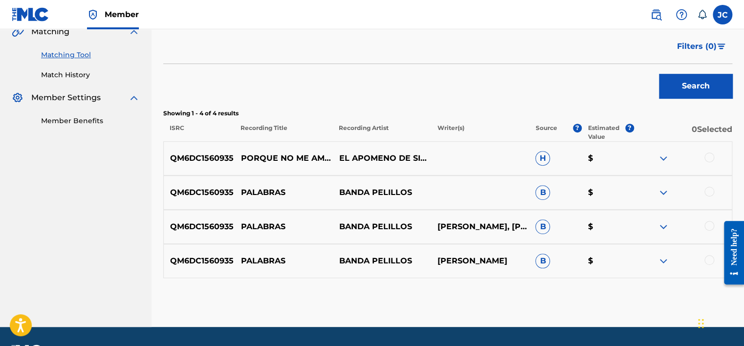
scroll to position [236, 0]
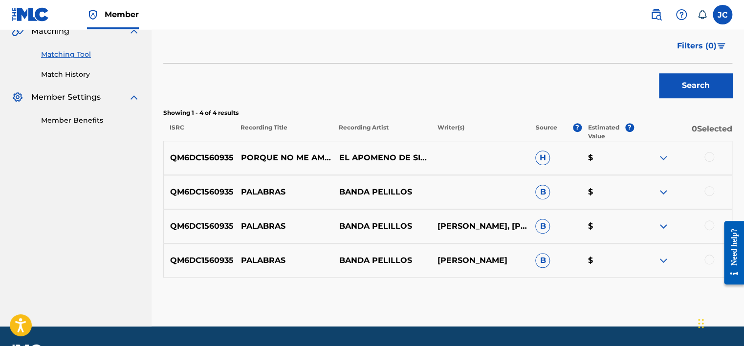
click at [706, 264] on div at bounding box center [683, 261] width 98 height 12
click at [706, 225] on div at bounding box center [710, 226] width 10 height 10
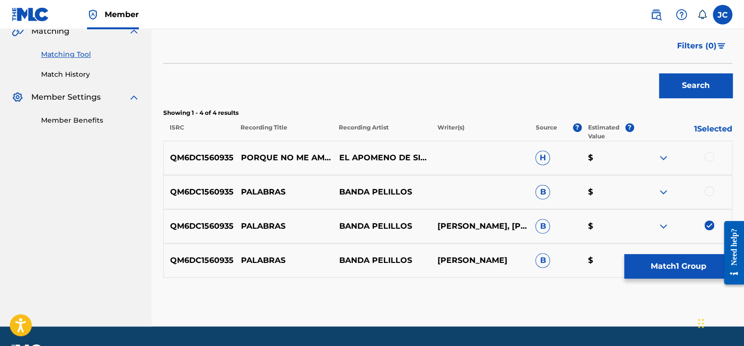
click at [710, 188] on div at bounding box center [710, 191] width 10 height 10
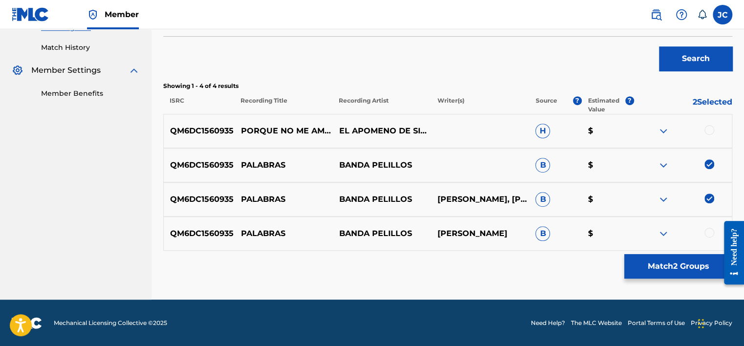
click at [706, 231] on div at bounding box center [710, 233] width 10 height 10
click at [690, 265] on button "Match 3 Groups" at bounding box center [678, 266] width 108 height 24
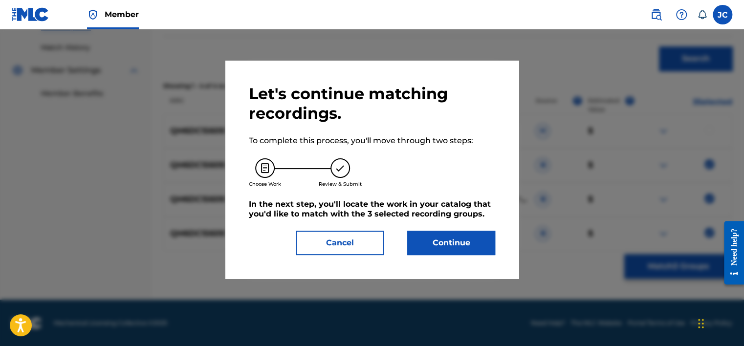
click at [445, 241] on button "Continue" at bounding box center [451, 243] width 88 height 24
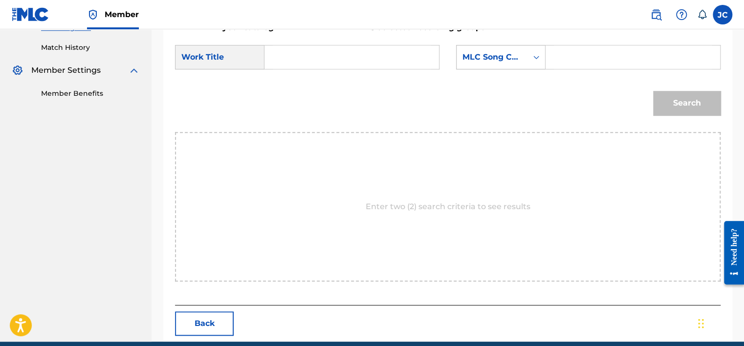
click at [490, 57] on div "MLC Song Code" at bounding box center [492, 57] width 59 height 12
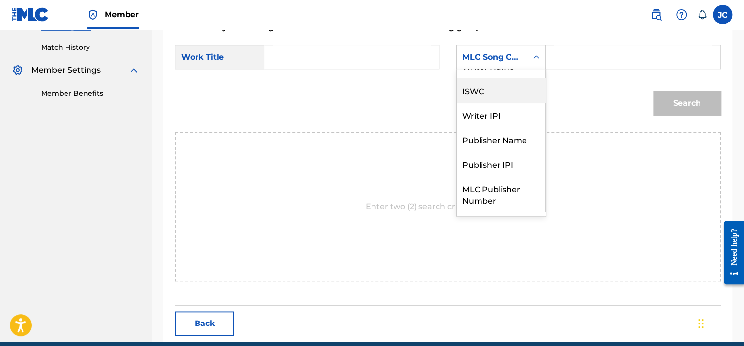
scroll to position [0, 0]
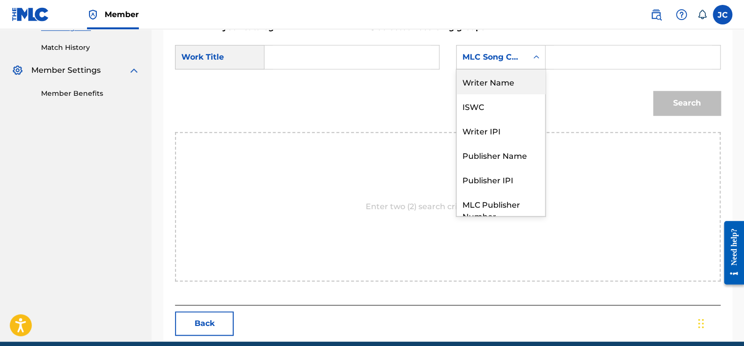
click at [506, 84] on div "Writer Name" at bounding box center [501, 81] width 89 height 24
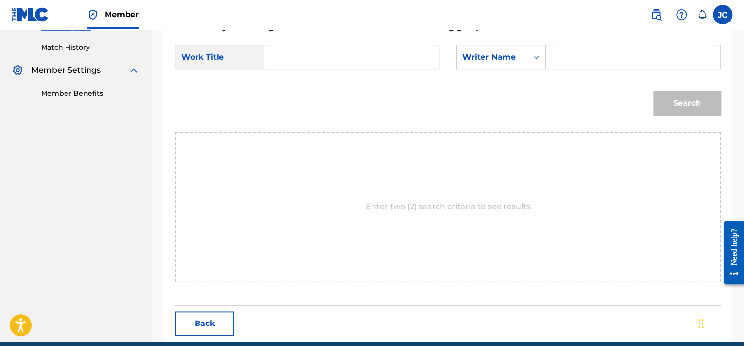
click at [404, 66] on input "Search Form" at bounding box center [352, 56] width 158 height 23
click at [394, 57] on input "Banda Pelillos" at bounding box center [352, 56] width 158 height 23
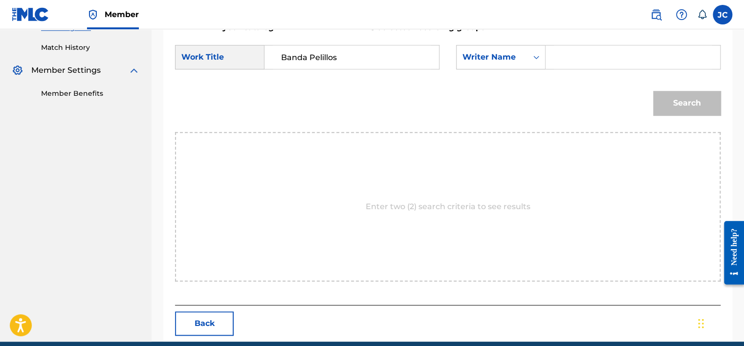
click at [394, 57] on input "Banda Pelillos" at bounding box center [352, 56] width 158 height 23
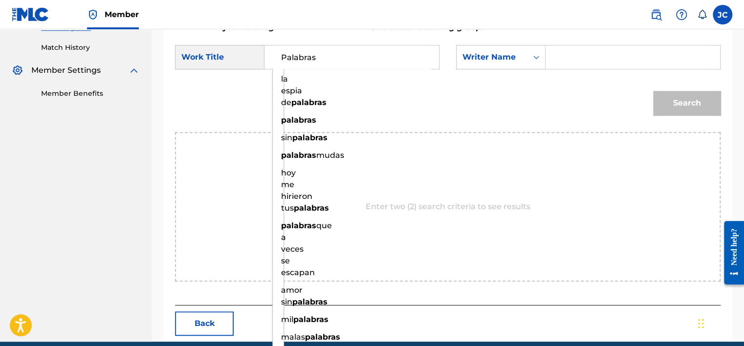
type input "Palabras"
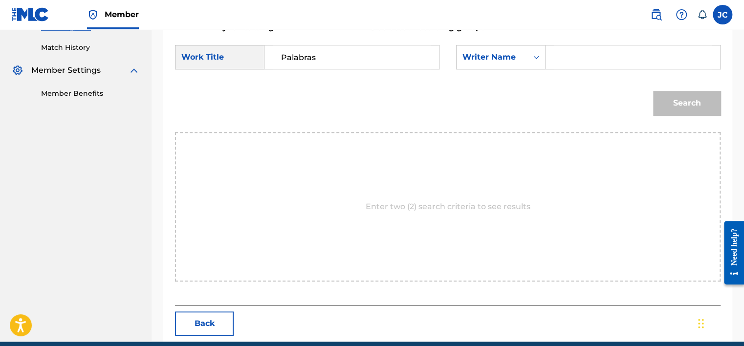
click at [595, 54] on input "Search Form" at bounding box center [633, 56] width 158 height 23
type input "[PERSON_NAME]"
click at [653, 91] on button "Search" at bounding box center [686, 103] width 67 height 24
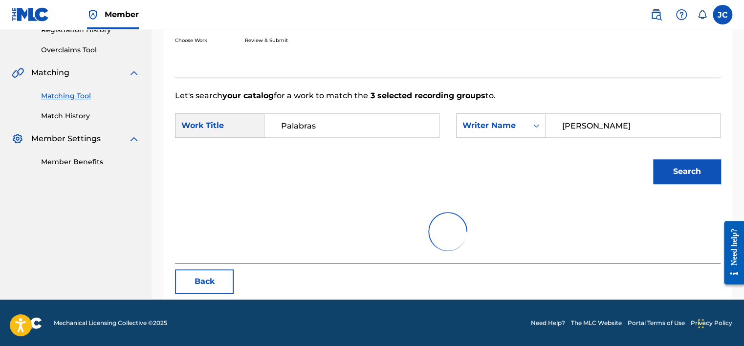
scroll to position [153, 0]
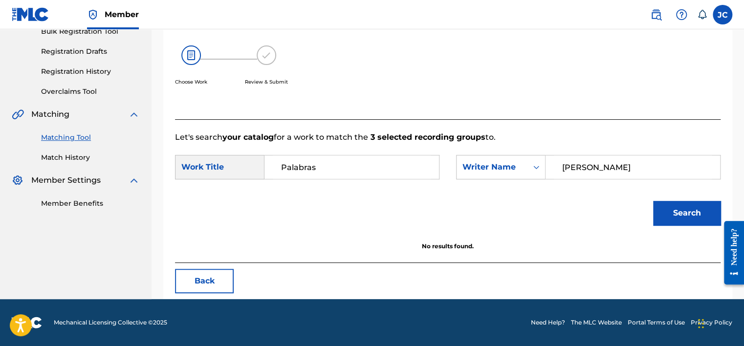
click at [205, 278] on button "Back" at bounding box center [204, 281] width 59 height 24
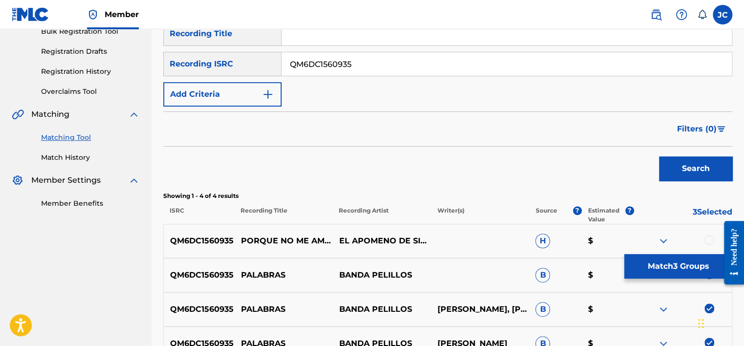
scroll to position [263, 0]
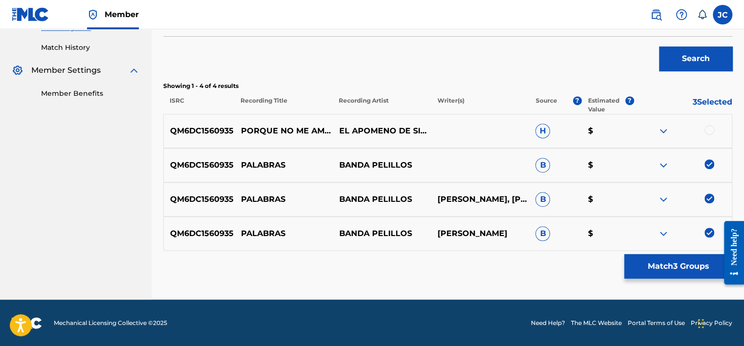
click at [706, 229] on img at bounding box center [710, 233] width 10 height 10
click at [707, 198] on img at bounding box center [710, 199] width 10 height 10
click at [708, 160] on img at bounding box center [710, 164] width 10 height 10
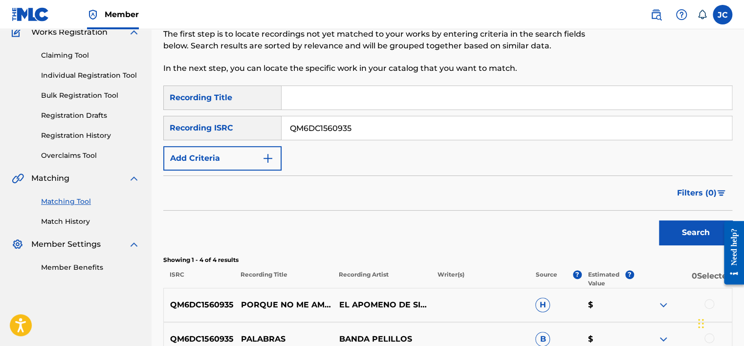
scroll to position [47, 0]
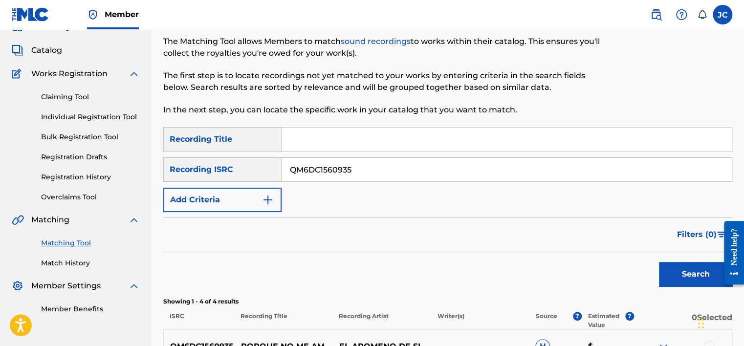
click at [462, 170] on input "QM6DC1560935" at bounding box center [507, 169] width 450 height 23
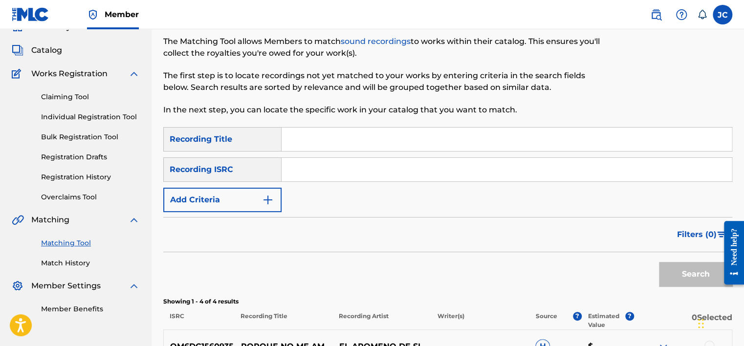
click at [319, 171] on input "Search Form" at bounding box center [507, 169] width 450 height 23
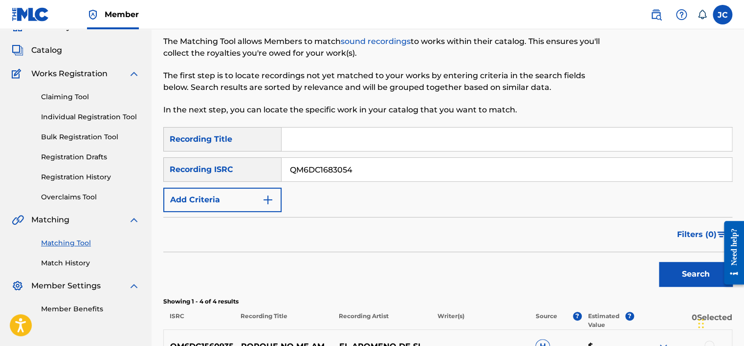
type input "QM6DC1683054"
click at [659, 262] on button "Search" at bounding box center [695, 274] width 73 height 24
click at [381, 164] on input "QM6DC1683054" at bounding box center [507, 169] width 450 height 23
type input "UKFJY1700014"
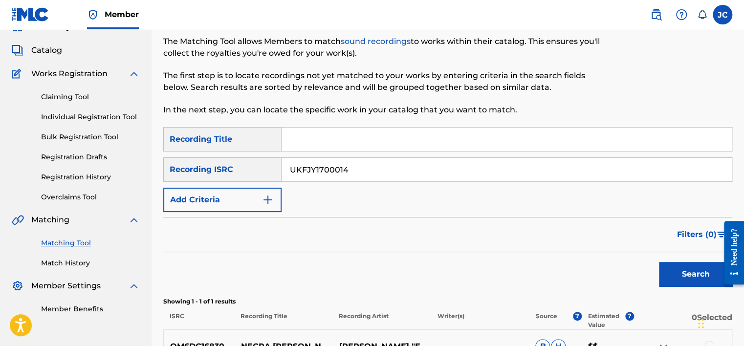
click at [659, 262] on button "Search" at bounding box center [695, 274] width 73 height 24
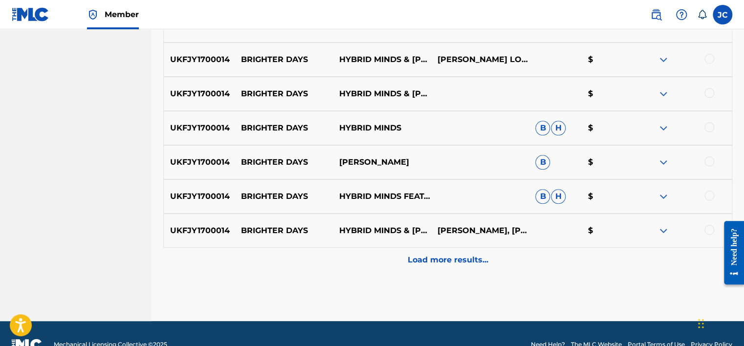
scroll to position [493, 0]
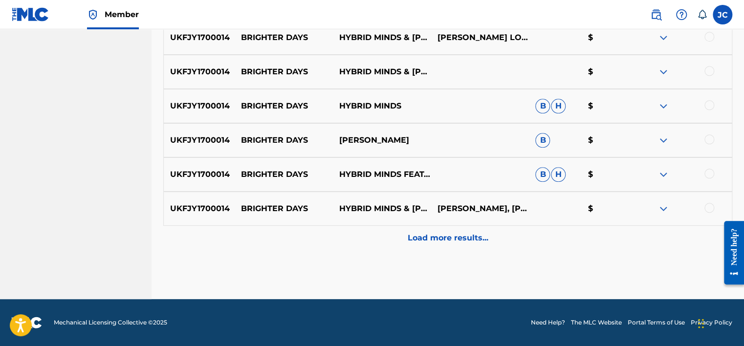
click at [507, 243] on div "Load more results..." at bounding box center [447, 238] width 569 height 24
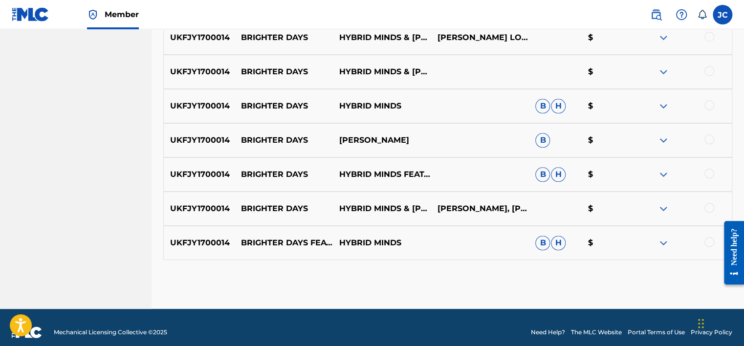
click at [707, 236] on div "UKFJY1700014 BRIGHTER DAYS FEAT. [PERSON_NAME] (CLIP) HYBRID MINDS B H $" at bounding box center [447, 243] width 569 height 34
click at [710, 247] on div at bounding box center [683, 243] width 98 height 12
click at [709, 244] on div at bounding box center [710, 242] width 10 height 10
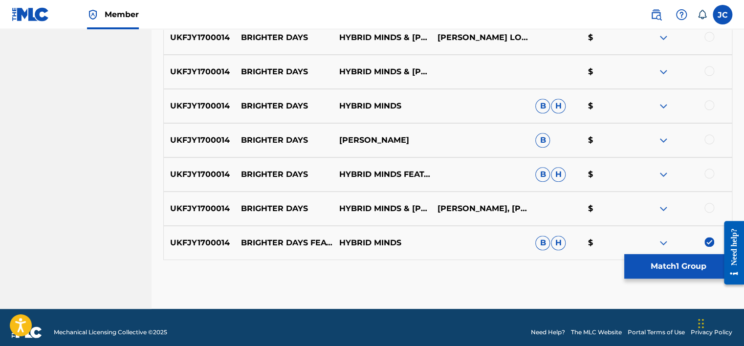
click at [709, 208] on div at bounding box center [710, 208] width 10 height 10
click at [713, 173] on div at bounding box center [710, 174] width 10 height 10
click at [709, 142] on div at bounding box center [710, 139] width 10 height 10
click at [708, 106] on div at bounding box center [710, 105] width 10 height 10
click at [708, 70] on div at bounding box center [710, 71] width 10 height 10
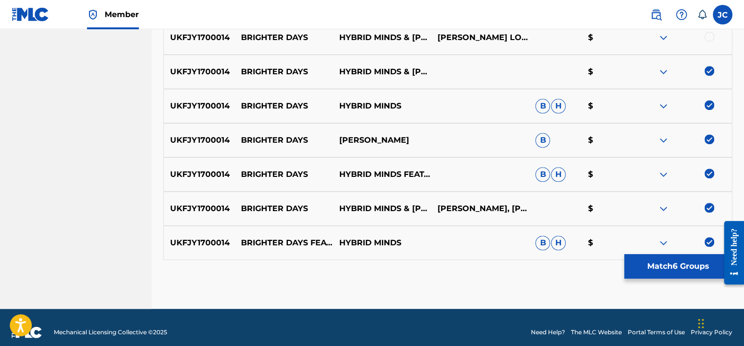
click at [709, 35] on div at bounding box center [710, 37] width 10 height 10
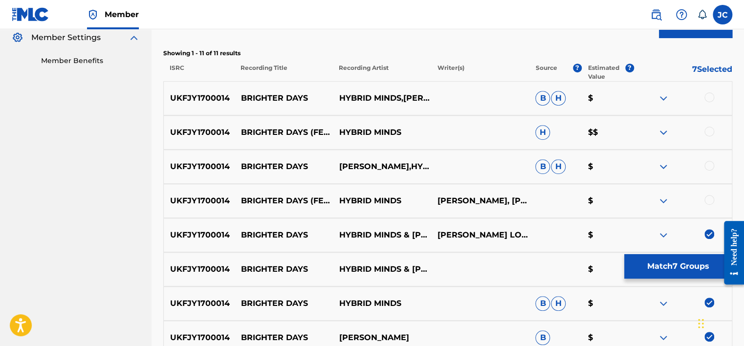
scroll to position [295, 0]
click at [709, 200] on div at bounding box center [710, 200] width 10 height 10
click at [708, 167] on div at bounding box center [710, 166] width 10 height 10
click at [711, 129] on div at bounding box center [710, 132] width 10 height 10
click at [708, 98] on div at bounding box center [710, 97] width 10 height 10
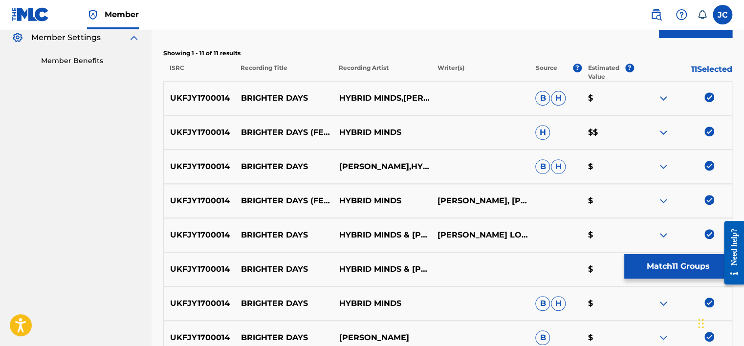
click at [667, 260] on button "Match 11 Groups" at bounding box center [678, 266] width 108 height 24
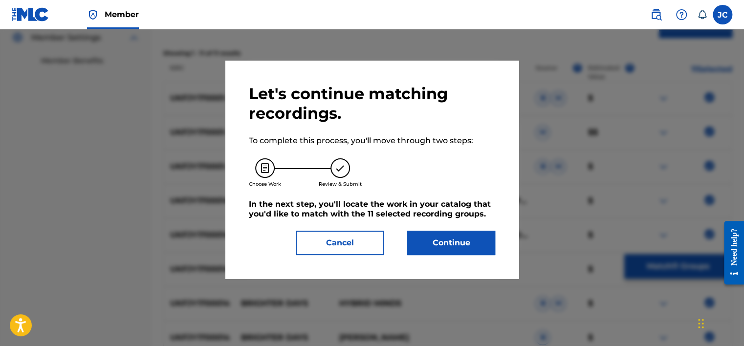
click at [480, 246] on button "Continue" at bounding box center [451, 243] width 88 height 24
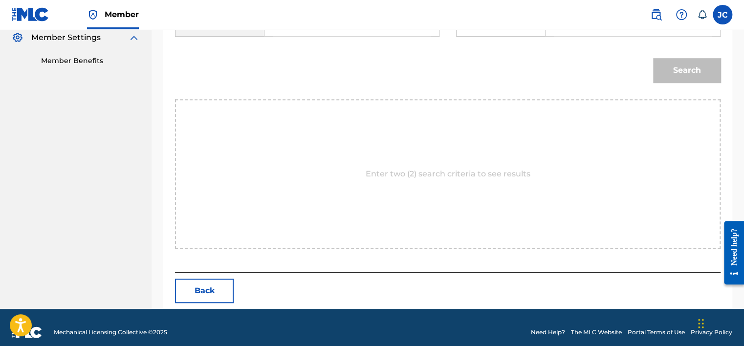
scroll to position [81, 0]
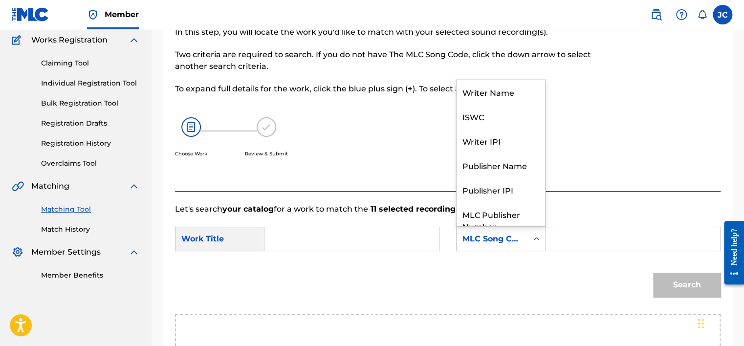
click at [507, 243] on div "MLC Song Code" at bounding box center [492, 239] width 59 height 12
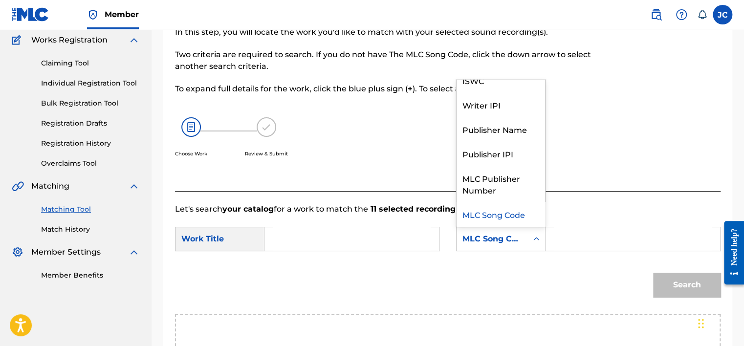
scroll to position [0, 0]
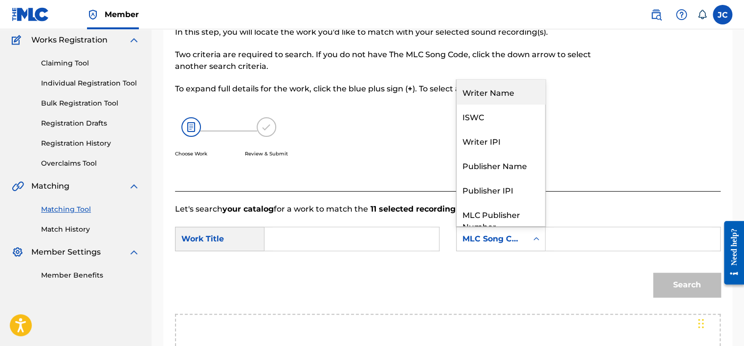
click at [510, 95] on div "Writer Name" at bounding box center [501, 92] width 89 height 24
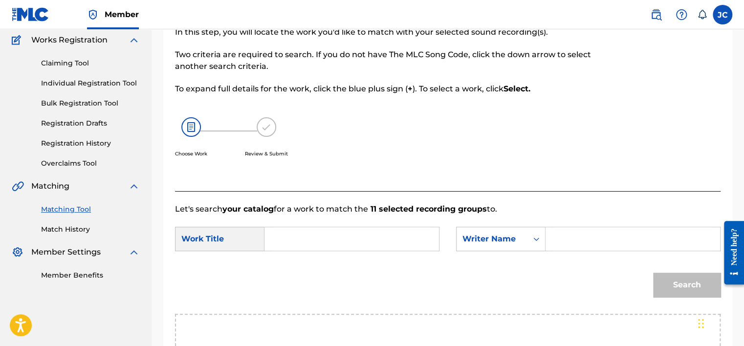
click at [322, 244] on input "Search Form" at bounding box center [352, 238] width 158 height 23
type input "Brighter Days"
click at [588, 238] on input "Search Form" at bounding box center [633, 238] width 158 height 23
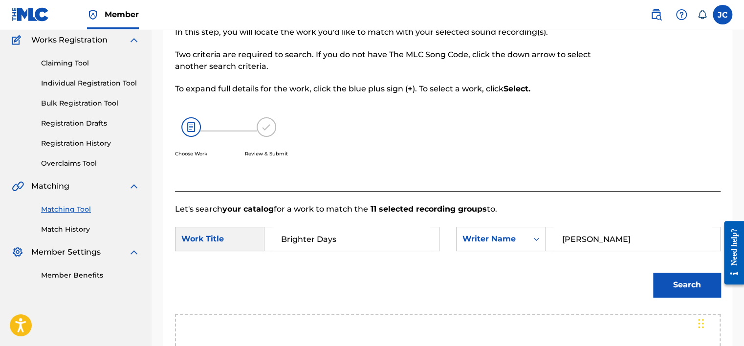
click at [653, 273] on button "Search" at bounding box center [686, 285] width 67 height 24
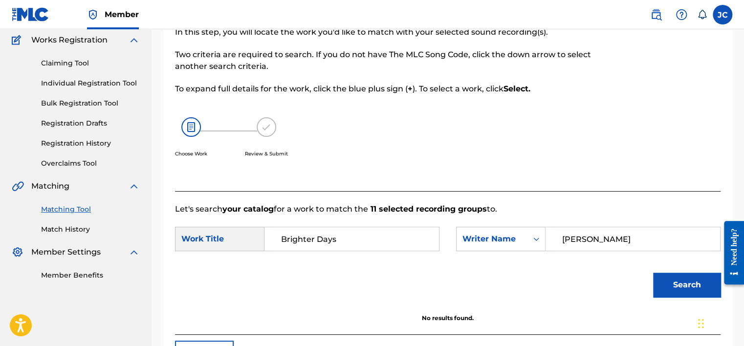
click at [566, 234] on input "[PERSON_NAME]" at bounding box center [633, 238] width 158 height 23
click at [653, 273] on button "Search" at bounding box center [686, 285] width 67 height 24
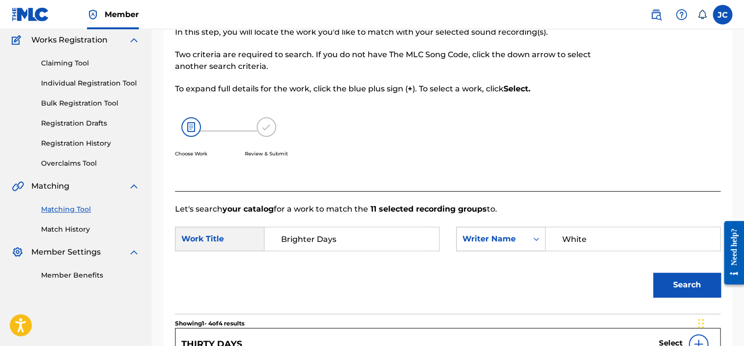
drag, startPoint x: 613, startPoint y: 237, endPoint x: 531, endPoint y: 239, distance: 81.7
click at [531, 239] on div "SearchWithCriteria35737543-a647-4bfd-8008-114fb3ad84e8 Writer Name [PERSON_NAME]" at bounding box center [588, 239] width 265 height 24
type input "HAINING"
click at [653, 273] on button "Search" at bounding box center [686, 285] width 67 height 24
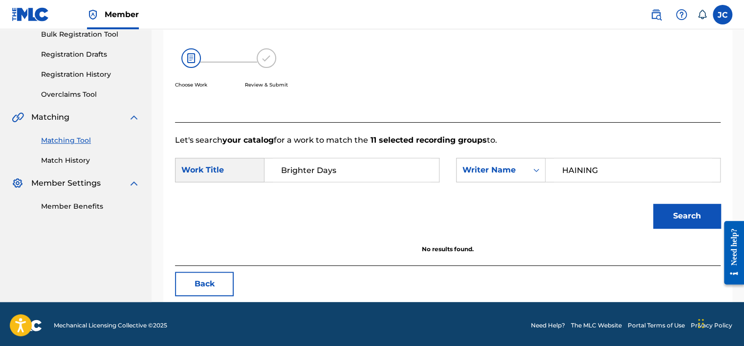
scroll to position [153, 0]
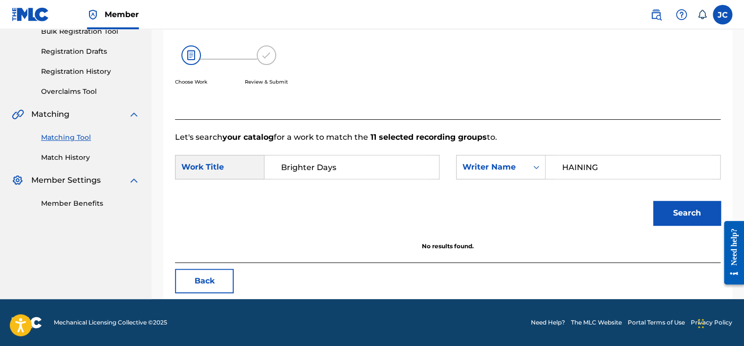
click at [198, 278] on button "Back" at bounding box center [204, 281] width 59 height 24
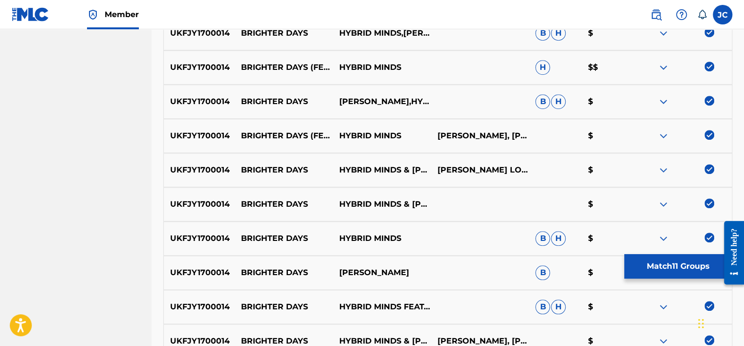
scroll to position [503, 0]
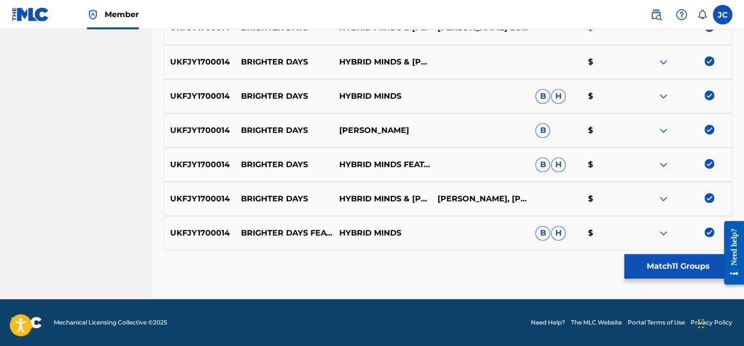
click at [708, 234] on img at bounding box center [710, 232] width 10 height 10
click at [711, 198] on img at bounding box center [710, 198] width 10 height 10
click at [710, 166] on img at bounding box center [710, 164] width 10 height 10
click at [707, 127] on img at bounding box center [710, 130] width 10 height 10
click at [709, 97] on img at bounding box center [710, 95] width 10 height 10
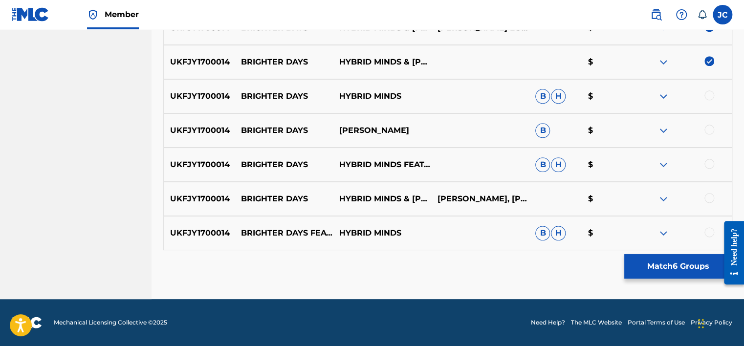
click at [710, 60] on img at bounding box center [710, 61] width 10 height 10
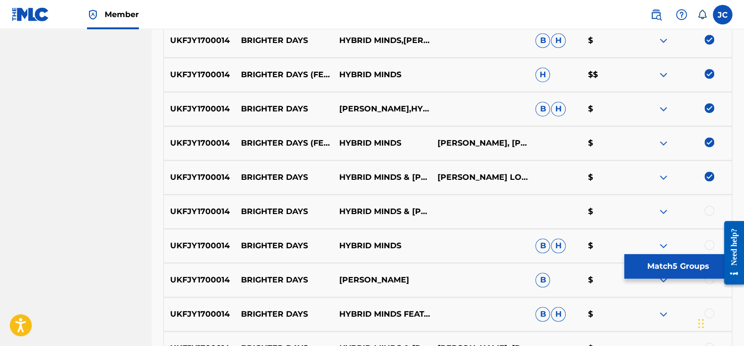
scroll to position [336, 0]
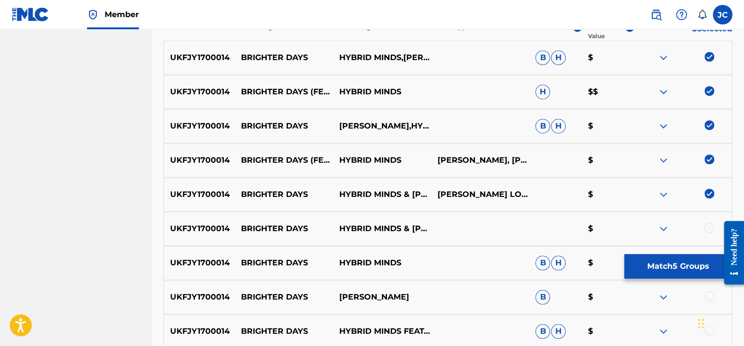
click at [708, 191] on img at bounding box center [710, 194] width 10 height 10
click at [707, 156] on img at bounding box center [710, 160] width 10 height 10
click at [708, 127] on img at bounding box center [710, 125] width 10 height 10
click at [708, 95] on img at bounding box center [710, 91] width 10 height 10
click at [708, 56] on img at bounding box center [710, 57] width 10 height 10
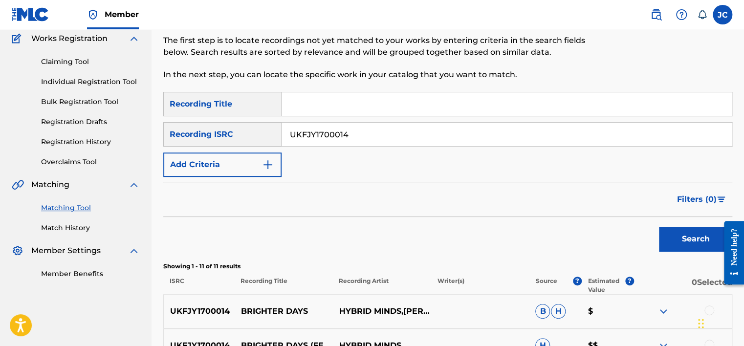
scroll to position [66, 0]
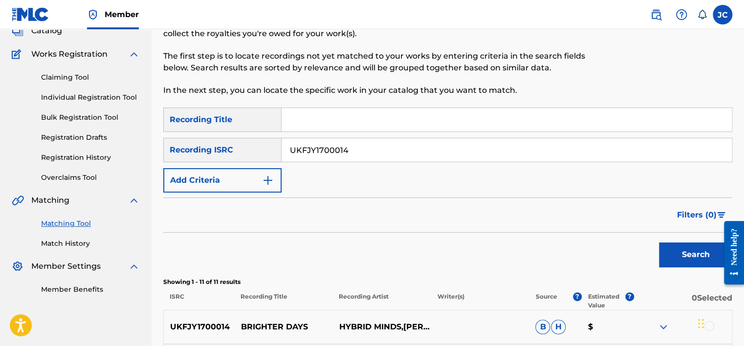
click at [507, 148] on input "UKFJY1700014" at bounding box center [507, 149] width 450 height 23
type input "QZ5HC1702914"
click at [659, 243] on button "Search" at bounding box center [695, 255] width 73 height 24
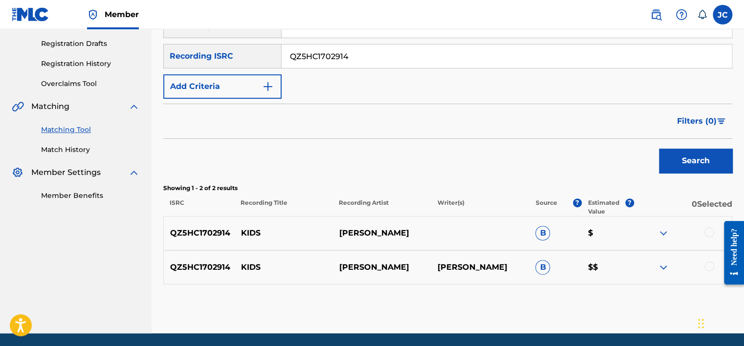
scroll to position [194, 0]
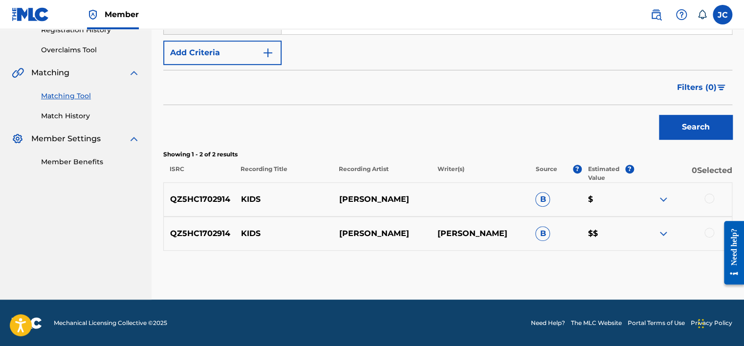
click at [709, 232] on div at bounding box center [710, 233] width 10 height 10
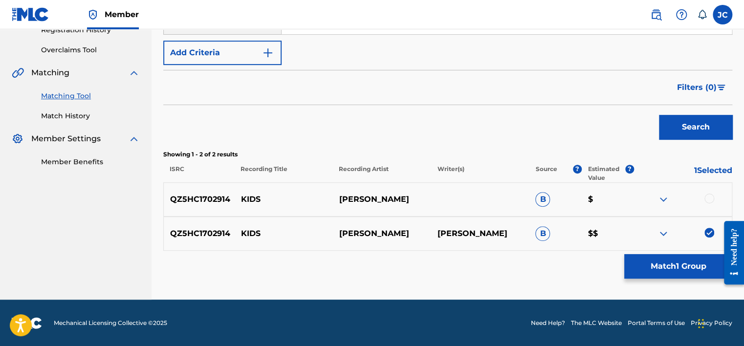
click at [708, 195] on div at bounding box center [710, 199] width 10 height 10
click at [687, 264] on button "Match 2 Groups" at bounding box center [678, 266] width 108 height 24
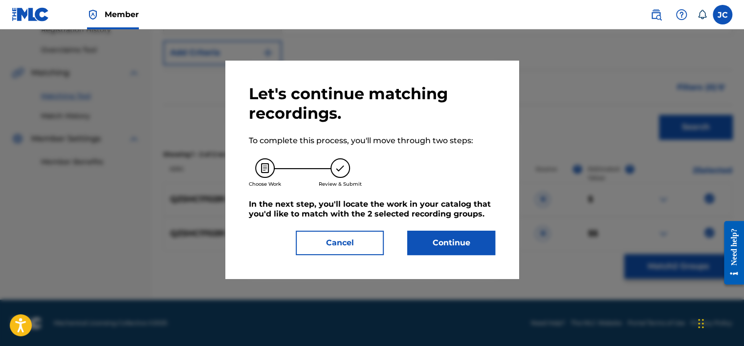
click at [461, 227] on div "Let's continue matching recordings. To complete this process, you'll move throu…" at bounding box center [372, 169] width 246 height 171
click at [460, 241] on button "Continue" at bounding box center [451, 243] width 88 height 24
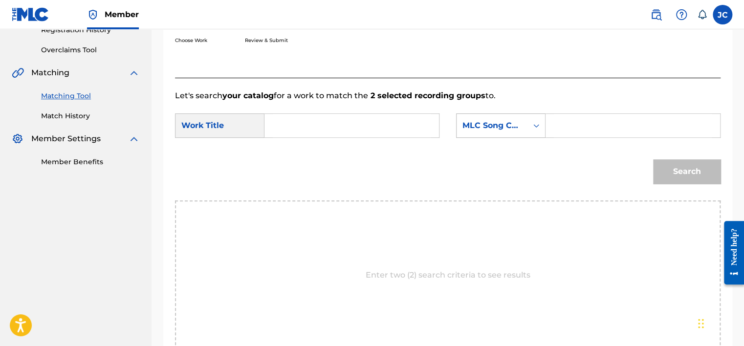
click at [505, 117] on div "MLC Song Code" at bounding box center [492, 125] width 71 height 19
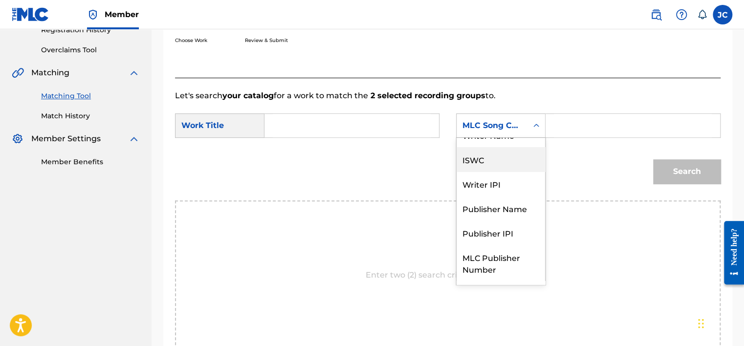
scroll to position [0, 0]
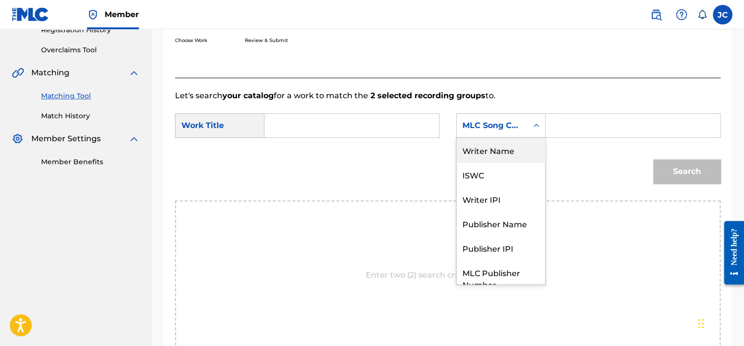
click at [510, 151] on div "Writer Name" at bounding box center [501, 150] width 89 height 24
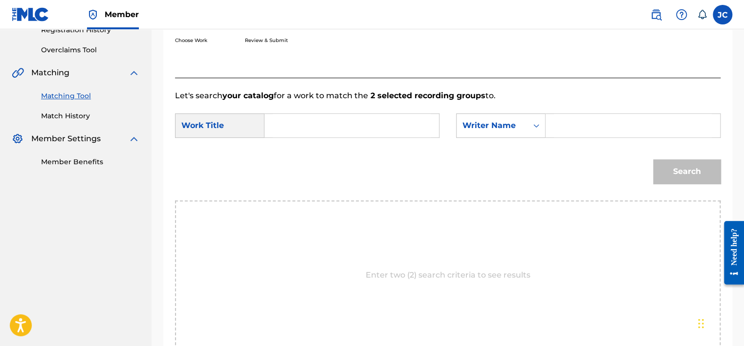
click at [369, 126] on input "Search Form" at bounding box center [352, 125] width 158 height 23
type input "Kids"
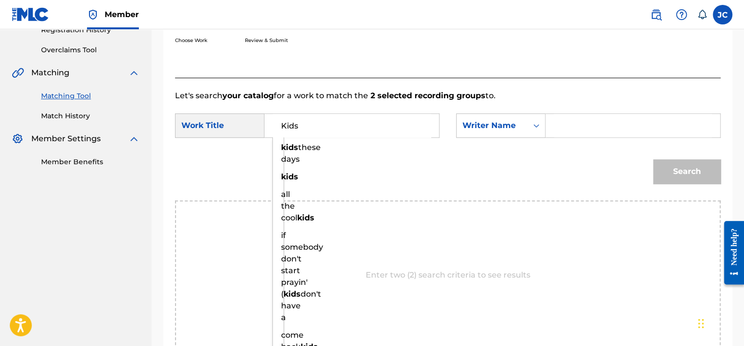
click at [572, 127] on input "Search Form" at bounding box center [633, 125] width 158 height 23
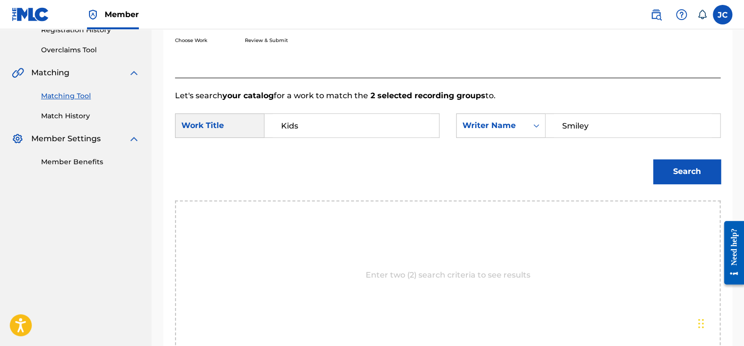
type input "Smiley"
click at [653, 159] on button "Search" at bounding box center [686, 171] width 67 height 24
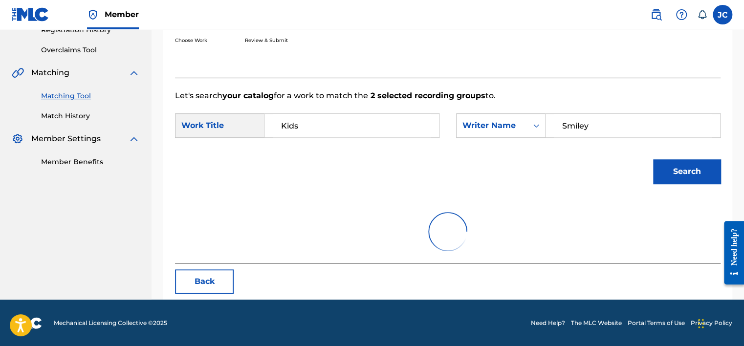
scroll to position [153, 0]
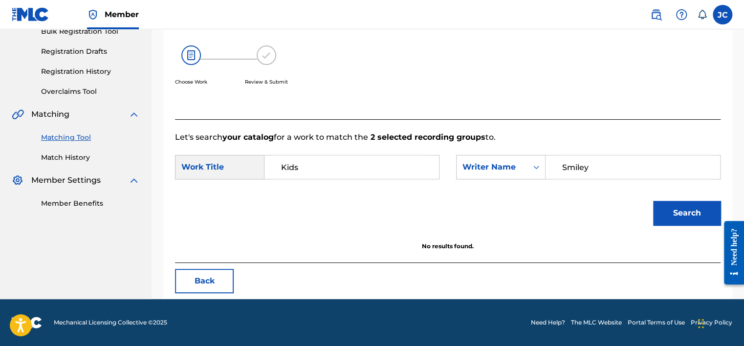
click at [221, 282] on button "Back" at bounding box center [204, 281] width 59 height 24
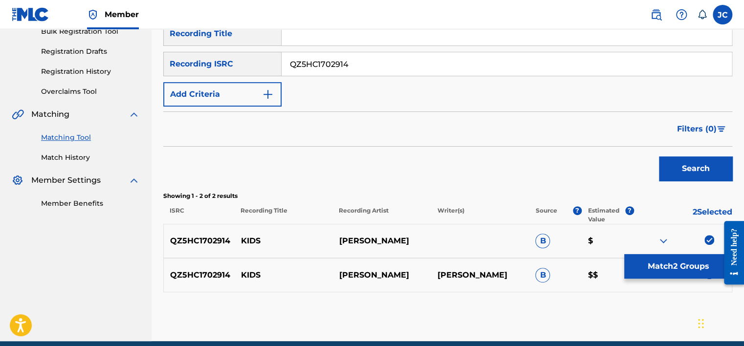
scroll to position [194, 0]
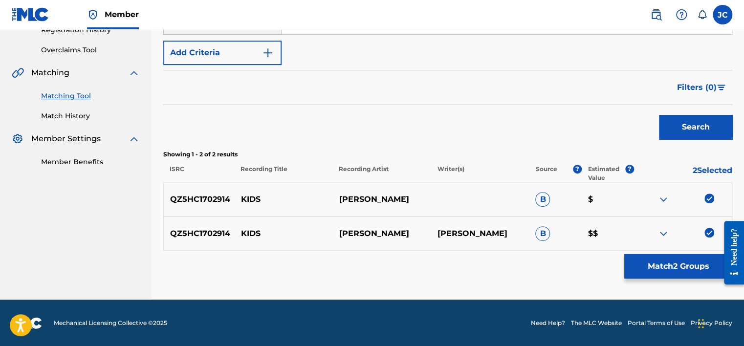
click at [711, 233] on img at bounding box center [710, 233] width 10 height 10
click at [712, 200] on img at bounding box center [710, 199] width 10 height 10
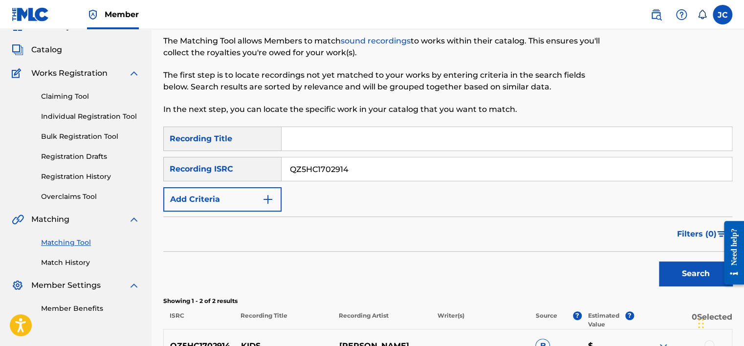
scroll to position [44, 0]
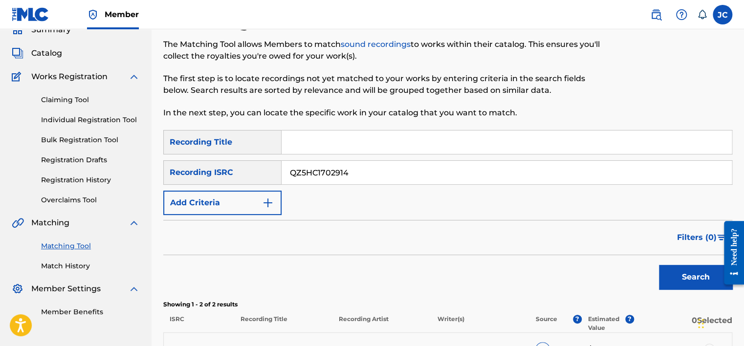
click at [413, 177] on input "QZ5HC1702914" at bounding box center [507, 172] width 450 height 23
type input "GBAYC9503038"
click at [659, 265] on button "Search" at bounding box center [695, 277] width 73 height 24
click at [432, 171] on input "GBAYC9503038" at bounding box center [507, 172] width 450 height 23
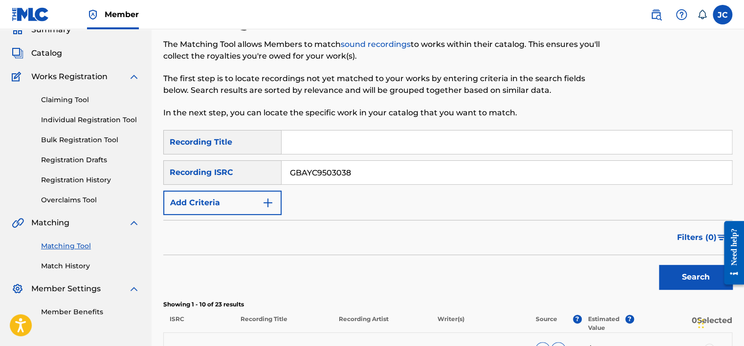
click at [432, 171] on input "GBAYC9503038" at bounding box center [507, 172] width 450 height 23
type input "QM6DC1546560"
click at [659, 265] on button "Search" at bounding box center [695, 277] width 73 height 24
drag, startPoint x: 743, startPoint y: 95, endPoint x: 748, endPoint y: 131, distance: 36.5
click at [744, 131] on html "Accessibility Screen-Reader Guide, Feedback, and Issue Reporting | New window M…" at bounding box center [372, 129] width 744 height 346
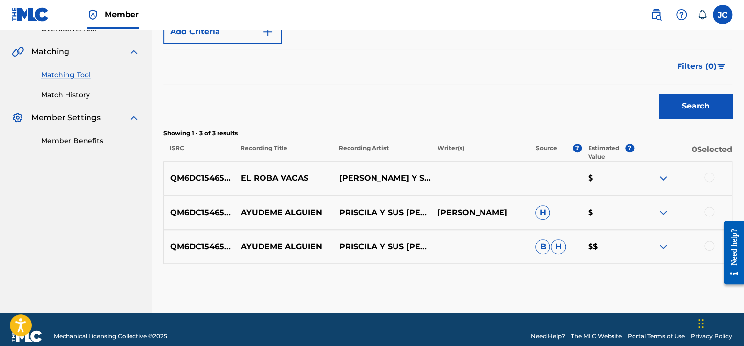
scroll to position [229, 0]
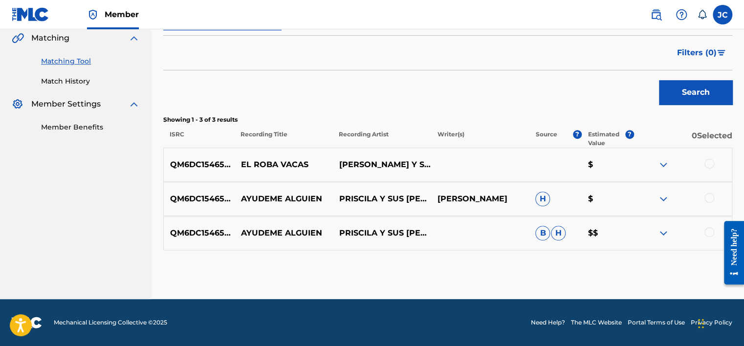
click at [707, 233] on div at bounding box center [710, 232] width 10 height 10
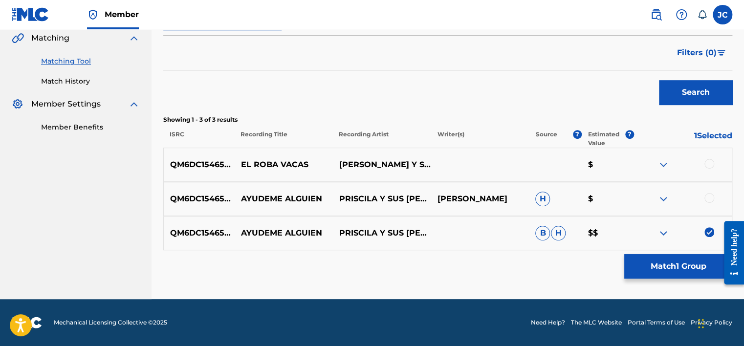
click at [706, 198] on div at bounding box center [710, 198] width 10 height 10
click at [709, 167] on div at bounding box center [710, 164] width 10 height 10
click at [674, 274] on button "Match 3 Groups" at bounding box center [678, 266] width 108 height 24
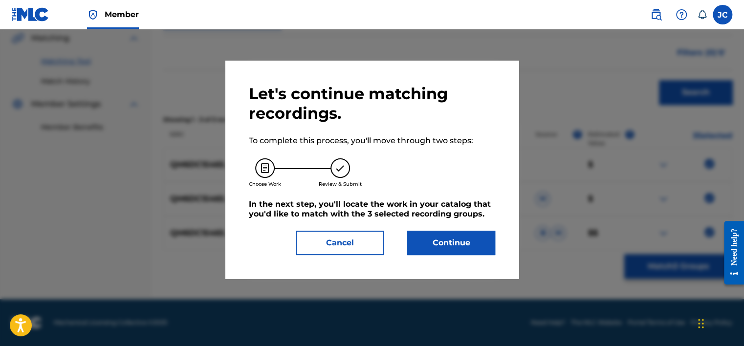
click at [470, 243] on button "Continue" at bounding box center [451, 243] width 88 height 24
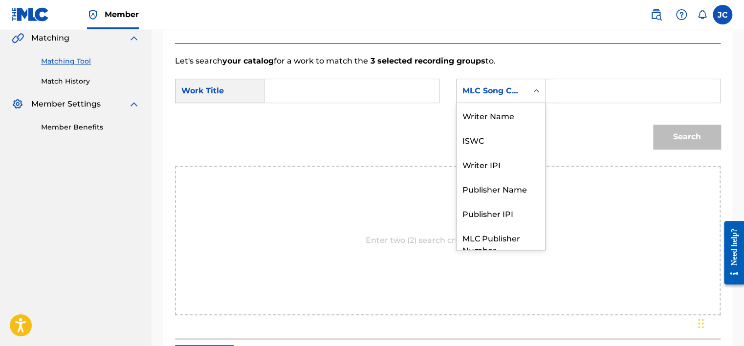
click at [514, 101] on div "MLC Song Code" at bounding box center [500, 91] width 89 height 24
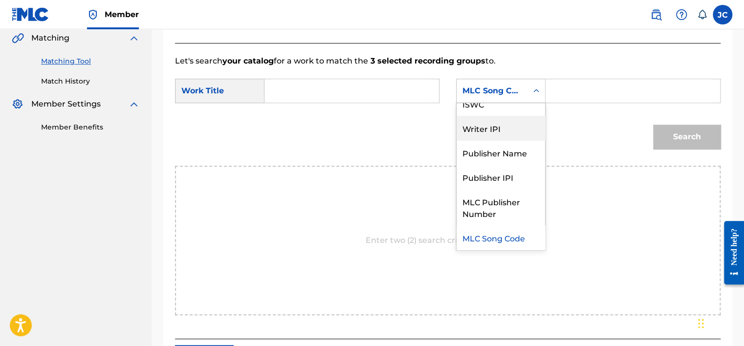
scroll to position [0, 0]
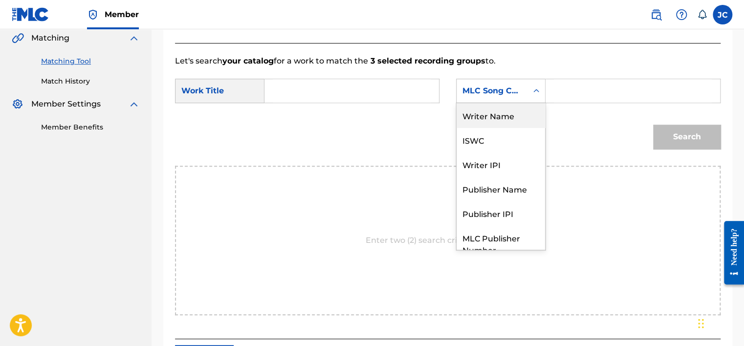
click at [524, 115] on div "Writer Name" at bounding box center [501, 115] width 89 height 24
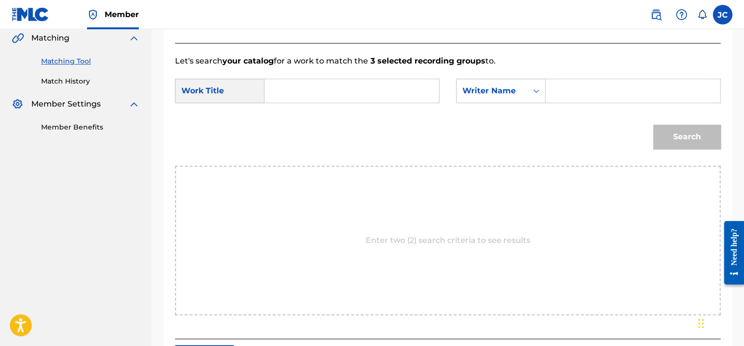
click at [428, 86] on input "Search Form" at bounding box center [352, 90] width 158 height 23
type input "El Roba Vacas"
click at [558, 91] on input "Search Form" at bounding box center [633, 90] width 158 height 23
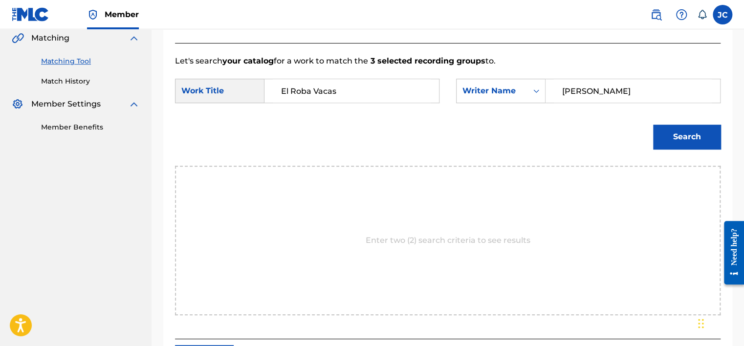
type input "[PERSON_NAME]"
click at [653, 125] on button "Search" at bounding box center [686, 137] width 67 height 24
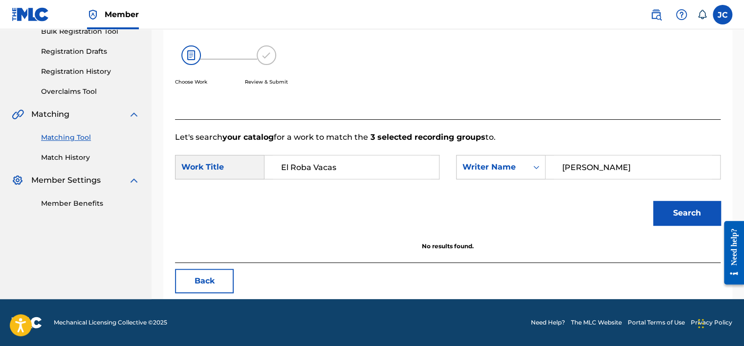
scroll to position [153, 0]
click at [212, 273] on button "Back" at bounding box center [204, 281] width 59 height 24
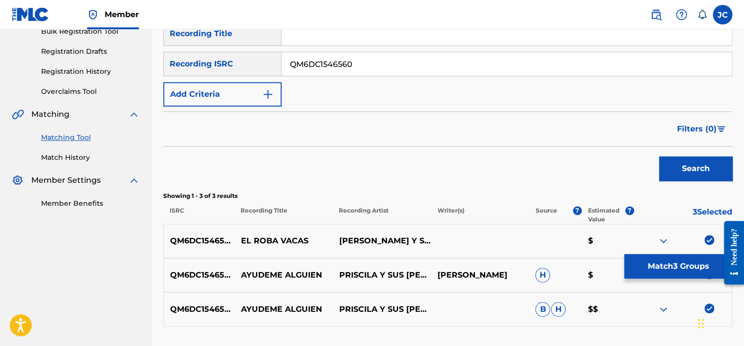
scroll to position [229, 0]
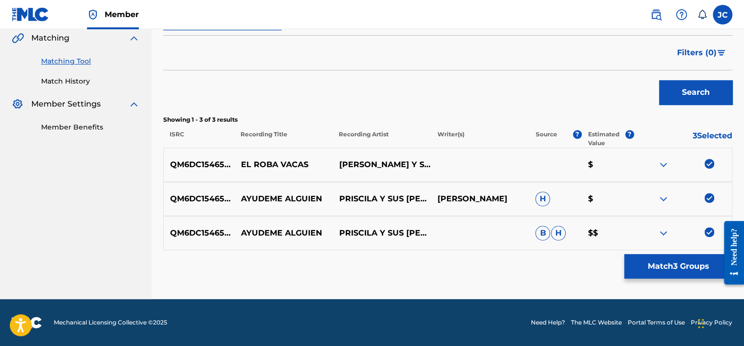
click at [710, 231] on img at bounding box center [710, 232] width 10 height 10
click at [711, 199] on img at bounding box center [710, 198] width 10 height 10
click at [710, 164] on img at bounding box center [710, 164] width 10 height 10
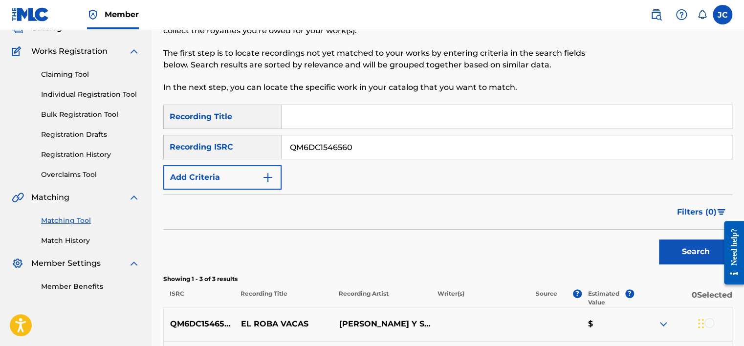
scroll to position [60, 0]
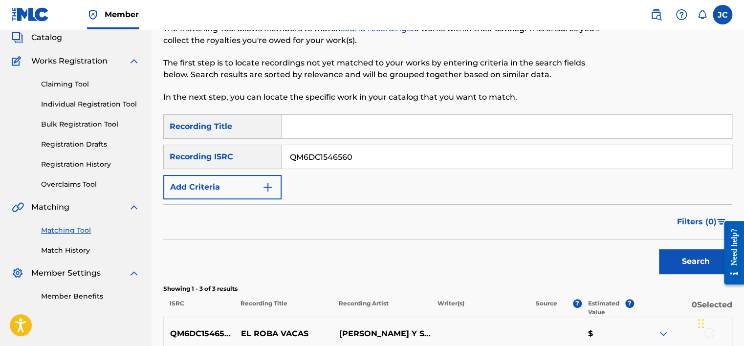
click at [424, 156] on input "QM6DC1546560" at bounding box center [507, 156] width 450 height 23
click at [333, 153] on input "Search Form" at bounding box center [507, 156] width 450 height 23
type input "GBAYC8400207"
click at [659, 249] on button "Search" at bounding box center [695, 261] width 73 height 24
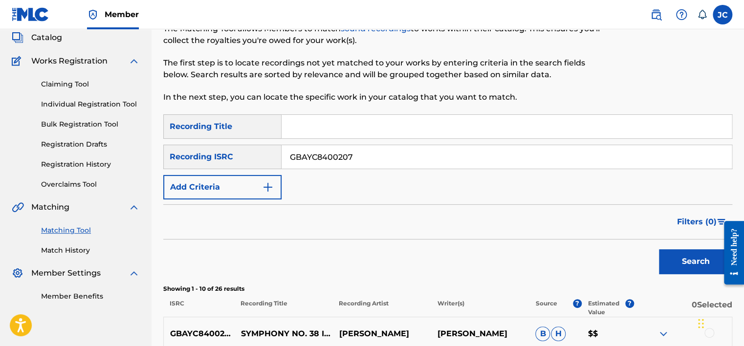
click at [381, 155] on input "GBAYC8400207" at bounding box center [507, 156] width 450 height 23
type input "USA371088995"
click at [659, 249] on button "Search" at bounding box center [695, 261] width 73 height 24
click at [395, 158] on input "USA371088995" at bounding box center [507, 156] width 450 height 23
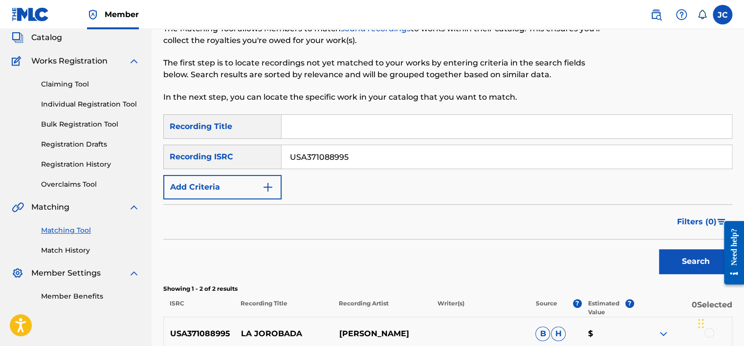
click at [395, 158] on input "USA371088995" at bounding box center [507, 156] width 450 height 23
type input "ITL480609010"
click at [659, 249] on button "Search" at bounding box center [695, 261] width 73 height 24
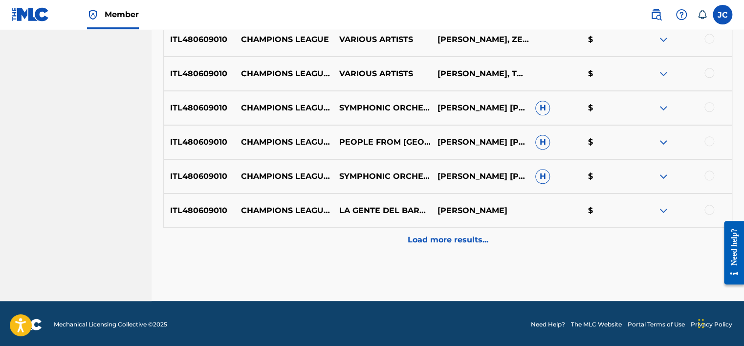
scroll to position [493, 0]
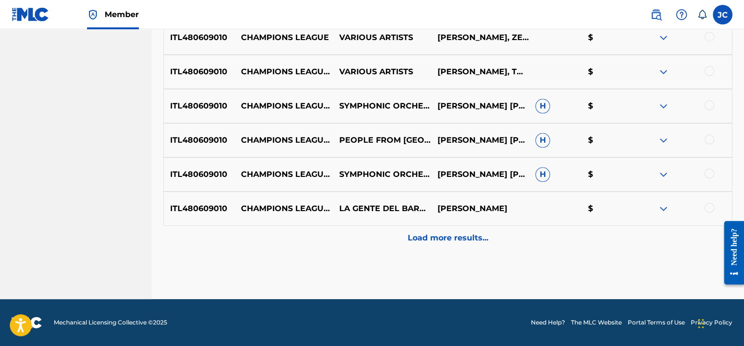
click at [464, 243] on p "Load more results..." at bounding box center [448, 238] width 81 height 12
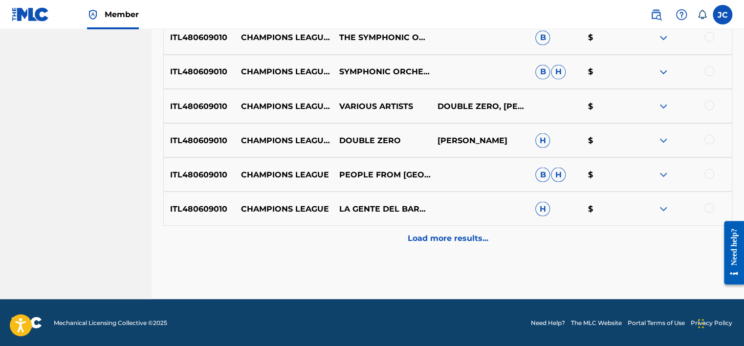
click at [561, 229] on div "Load more results..." at bounding box center [447, 238] width 569 height 24
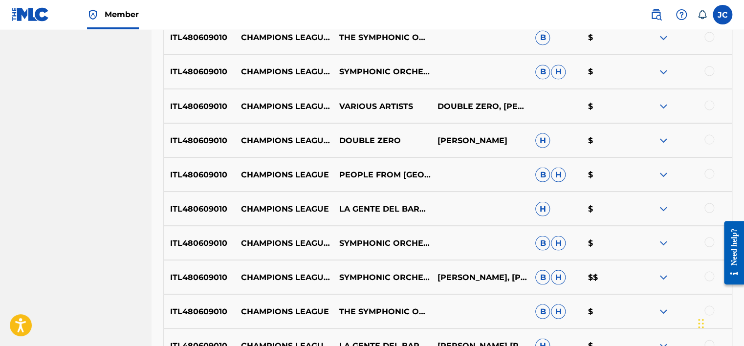
scroll to position [982, 0]
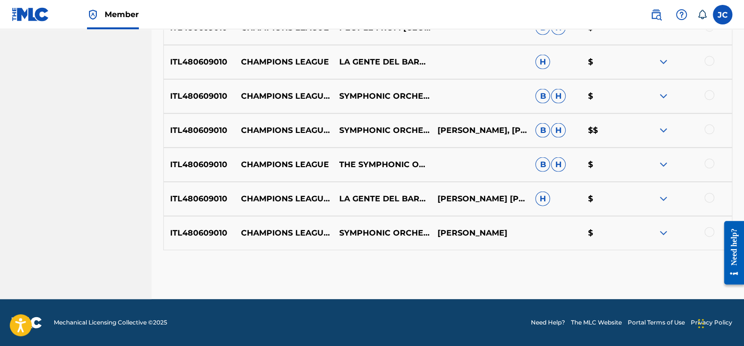
click at [708, 231] on div at bounding box center [710, 232] width 10 height 10
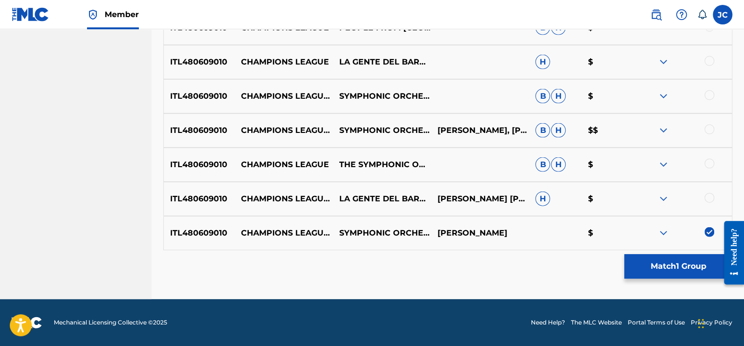
click at [710, 197] on div at bounding box center [710, 198] width 10 height 10
click at [711, 161] on div at bounding box center [710, 164] width 10 height 10
click at [709, 131] on div at bounding box center [710, 130] width 10 height 10
click at [710, 92] on div at bounding box center [710, 95] width 10 height 10
click at [708, 43] on div "ITL480609010 CHAMPIONS LEAGUE PEOPLE FROM [PERSON_NAME]" at bounding box center [447, 28] width 569 height 34
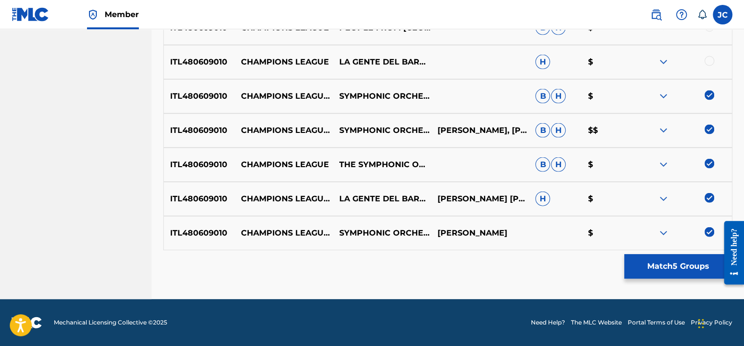
click at [711, 58] on div at bounding box center [710, 61] width 10 height 10
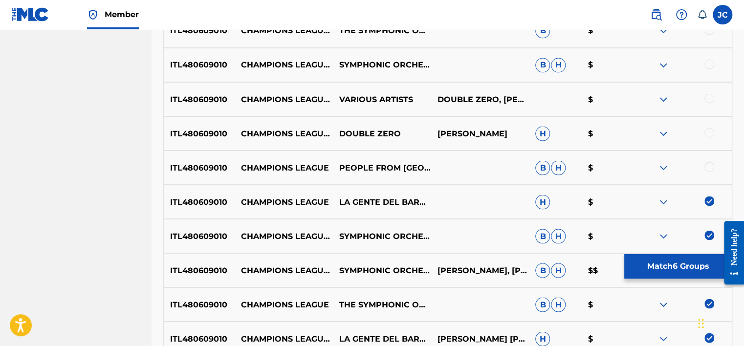
scroll to position [837, 0]
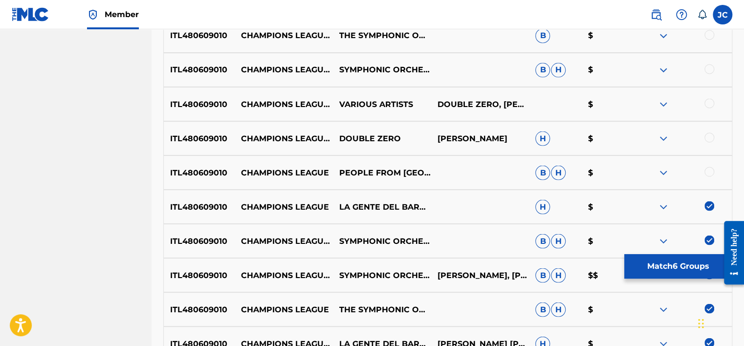
click at [711, 170] on div at bounding box center [710, 172] width 10 height 10
click at [711, 139] on div at bounding box center [710, 138] width 10 height 10
click at [709, 103] on div at bounding box center [710, 103] width 10 height 10
click at [706, 69] on div at bounding box center [710, 69] width 10 height 10
click at [708, 34] on div at bounding box center [710, 35] width 10 height 10
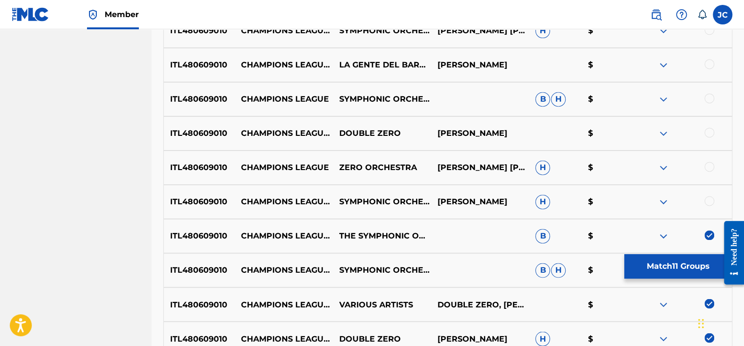
scroll to position [614, 0]
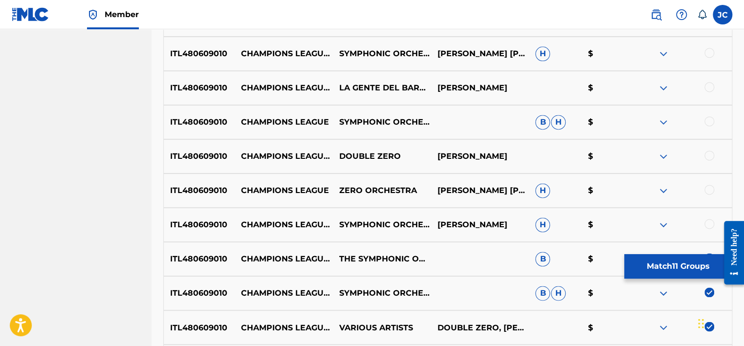
click at [709, 224] on div at bounding box center [710, 224] width 10 height 10
click at [707, 190] on div at bounding box center [710, 190] width 10 height 10
click at [710, 157] on div at bounding box center [710, 156] width 10 height 10
click at [706, 121] on div at bounding box center [710, 121] width 10 height 10
click at [708, 83] on div at bounding box center [710, 87] width 10 height 10
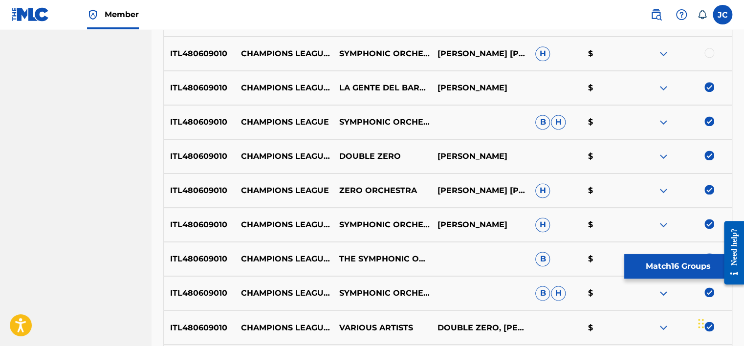
click at [710, 51] on div at bounding box center [710, 53] width 10 height 10
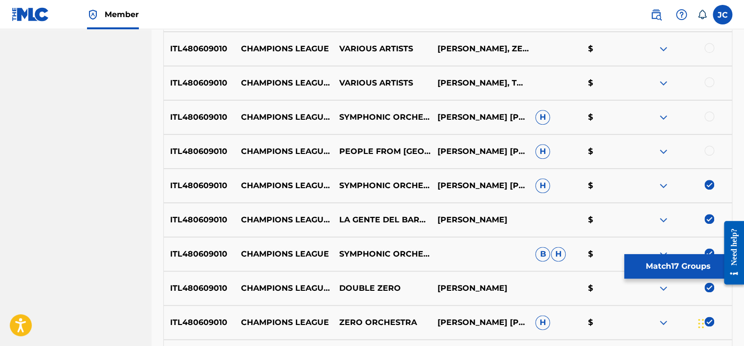
scroll to position [495, 0]
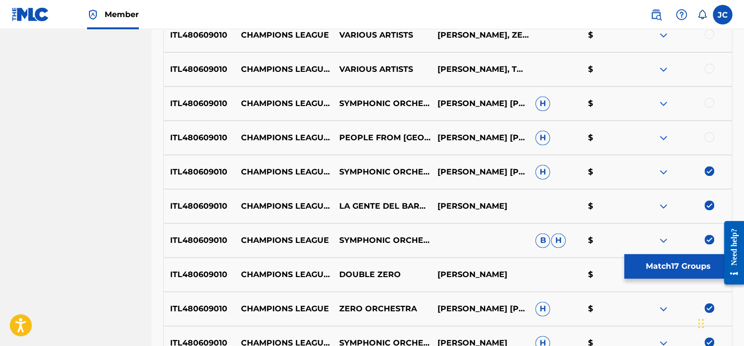
click at [711, 134] on div at bounding box center [710, 137] width 10 height 10
click at [710, 100] on div at bounding box center [710, 103] width 10 height 10
click at [708, 72] on div at bounding box center [710, 69] width 10 height 10
click at [708, 29] on div at bounding box center [710, 34] width 10 height 10
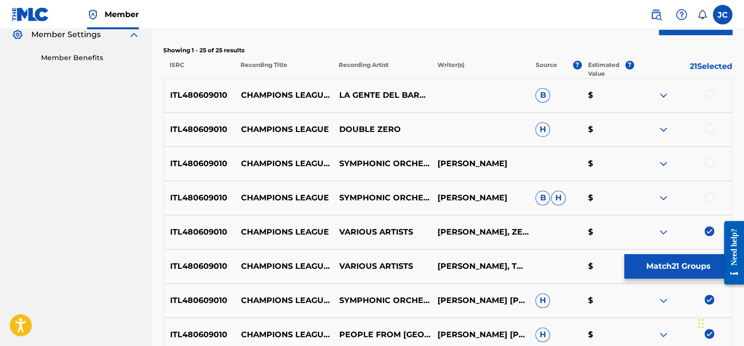
scroll to position [295, 0]
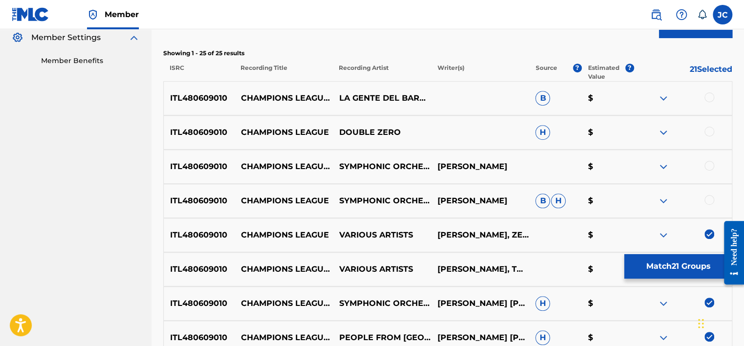
click at [708, 199] on div at bounding box center [710, 200] width 10 height 10
click at [708, 166] on div at bounding box center [710, 166] width 10 height 10
click at [708, 133] on div at bounding box center [710, 132] width 10 height 10
click at [710, 96] on div at bounding box center [710, 97] width 10 height 10
click at [661, 272] on button "Match 25 Groups" at bounding box center [678, 266] width 108 height 24
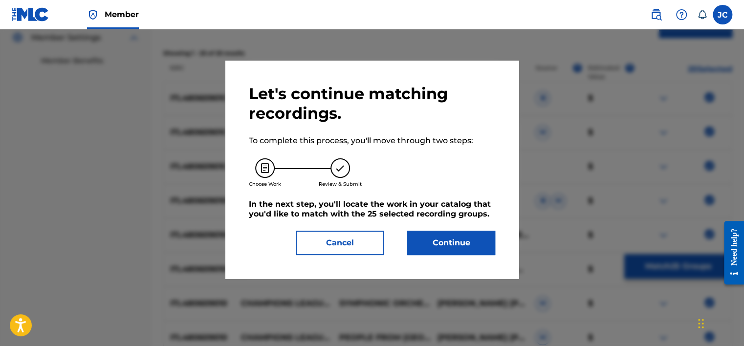
click at [470, 251] on button "Continue" at bounding box center [451, 243] width 88 height 24
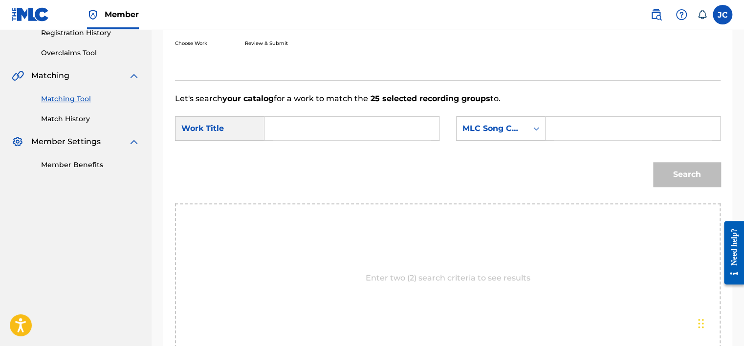
scroll to position [187, 0]
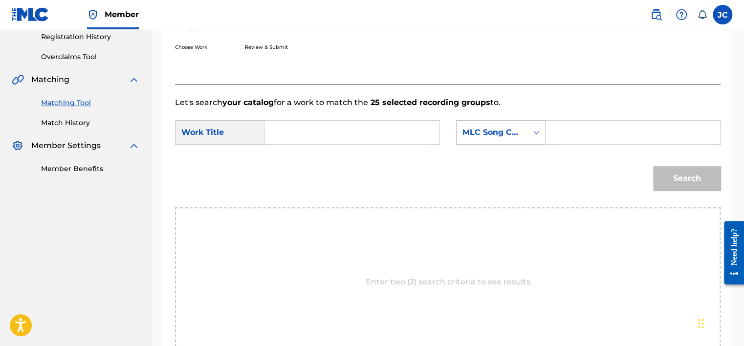
click at [514, 137] on div "MLC Song Code" at bounding box center [492, 133] width 59 height 12
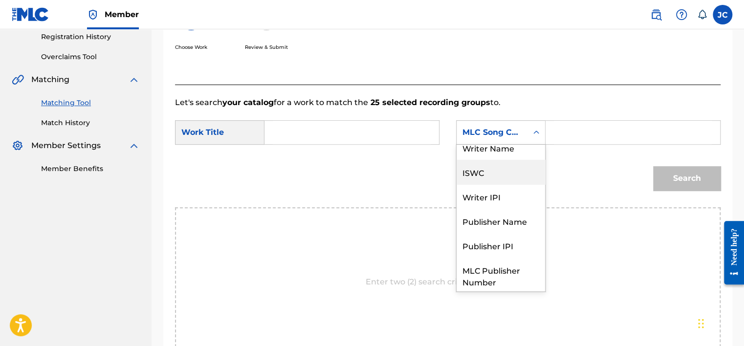
scroll to position [0, 0]
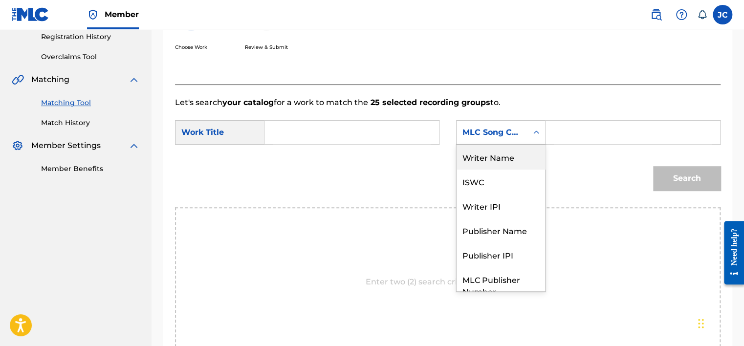
click at [500, 161] on div "Writer Name" at bounding box center [501, 157] width 89 height 24
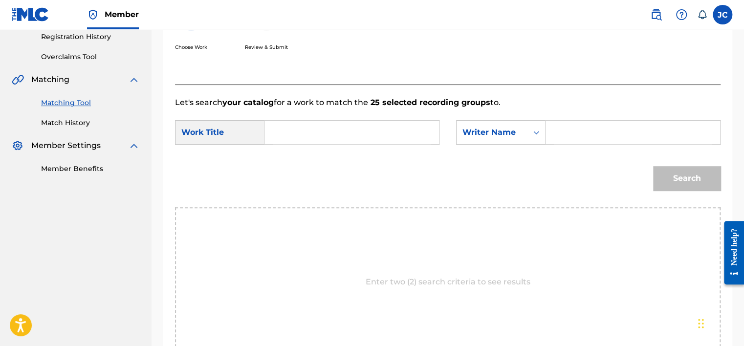
click at [348, 137] on input "Search Form" at bounding box center [352, 132] width 158 height 23
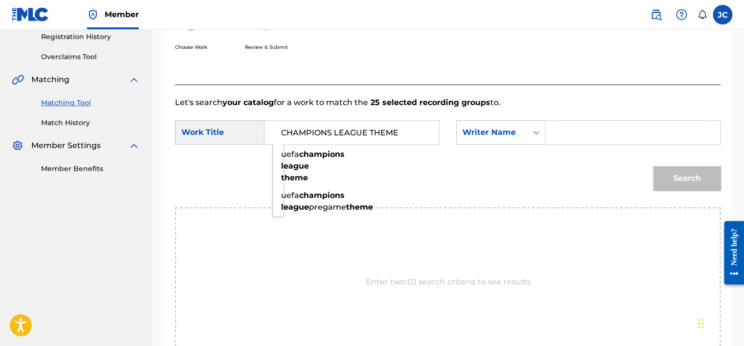
type input "CHAMPIONS LEAGUE THEME"
click at [510, 92] on div "Let's search your catalog for a work to match the 25 selected recording groups …" at bounding box center [448, 233] width 546 height 296
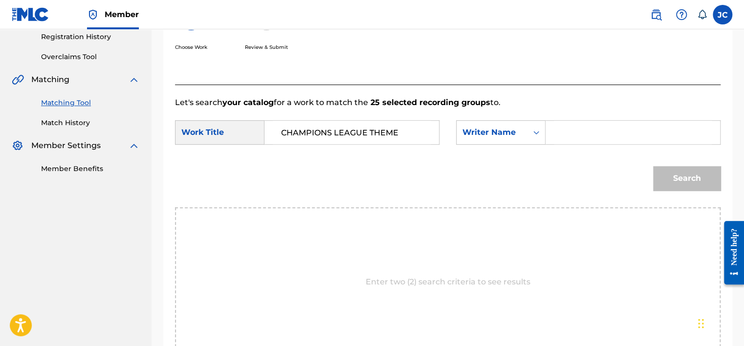
click at [580, 141] on input "Search Form" at bounding box center [633, 132] width 158 height 23
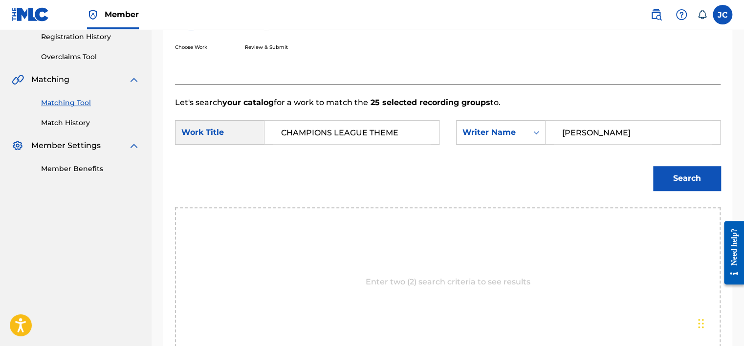
type input "[PERSON_NAME]"
click at [653, 166] on button "Search" at bounding box center [686, 178] width 67 height 24
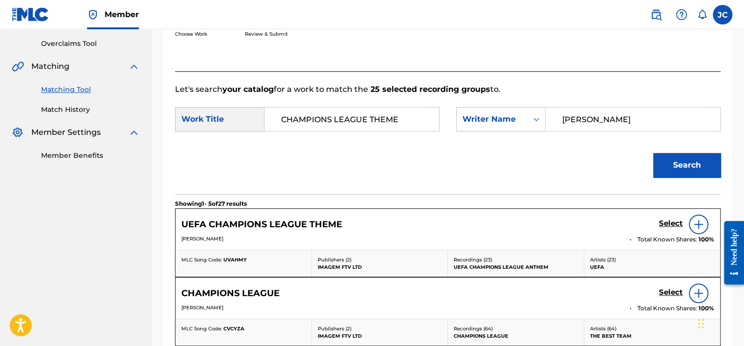
scroll to position [201, 0]
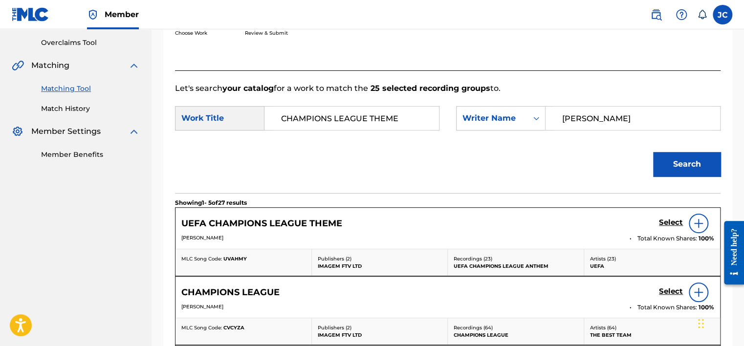
click at [663, 220] on h5 "Select" at bounding box center [671, 222] width 24 height 9
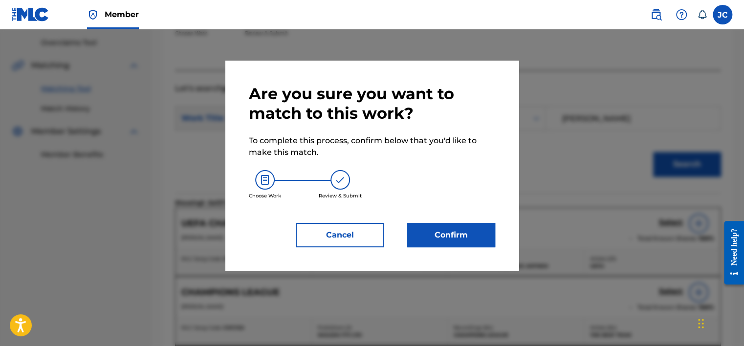
click at [460, 239] on button "Confirm" at bounding box center [451, 235] width 88 height 24
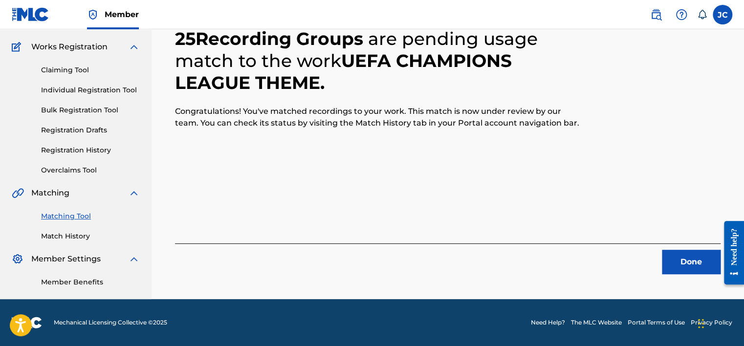
scroll to position [74, 0]
click at [678, 252] on button "Done" at bounding box center [691, 262] width 59 height 24
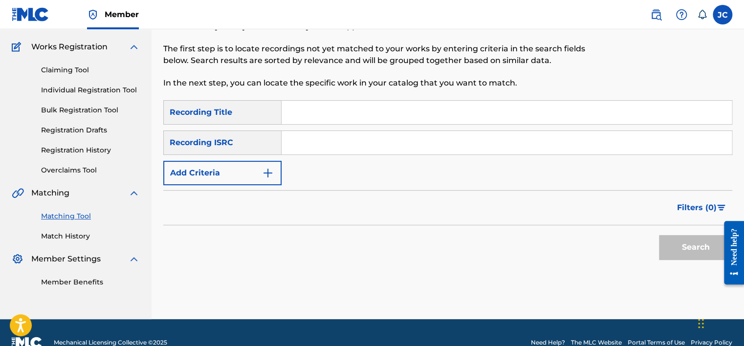
click at [348, 141] on input "Search Form" at bounding box center [507, 142] width 450 height 23
type input "QM6N21997862"
click at [659, 235] on button "Search" at bounding box center [695, 247] width 73 height 24
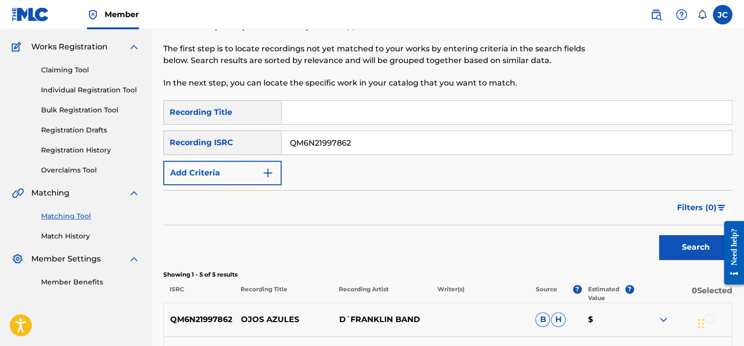
click at [350, 145] on input "QM6N21997862" at bounding box center [507, 142] width 450 height 23
